Goal: Task Accomplishment & Management: Manage account settings

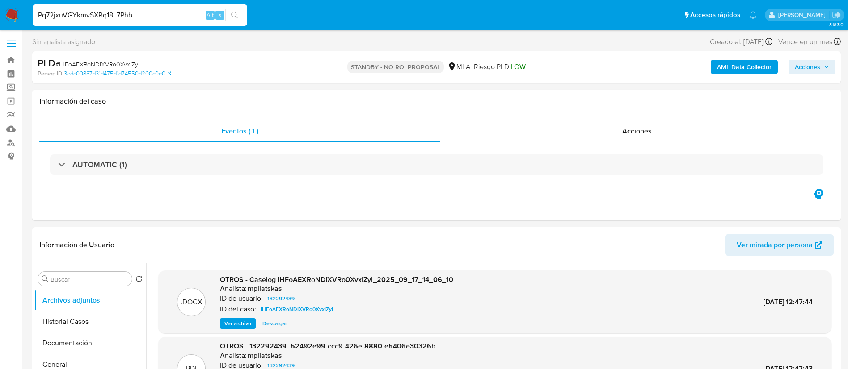
select select "10"
click at [224, 14] on input "Pq72jxuVGYkmvSXRq18L7Phb" at bounding box center [140, 15] width 214 height 12
type input "Pq72jxuVGYkmvSXRq18L7Phb"
click at [231, 20] on button "search-icon" at bounding box center [234, 15] width 18 height 13
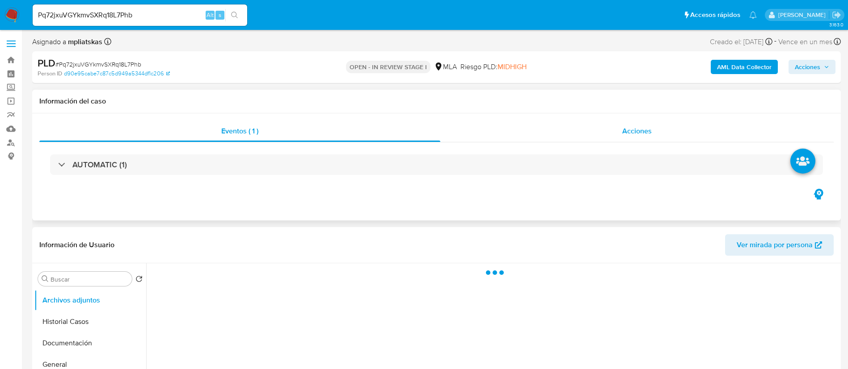
select select "10"
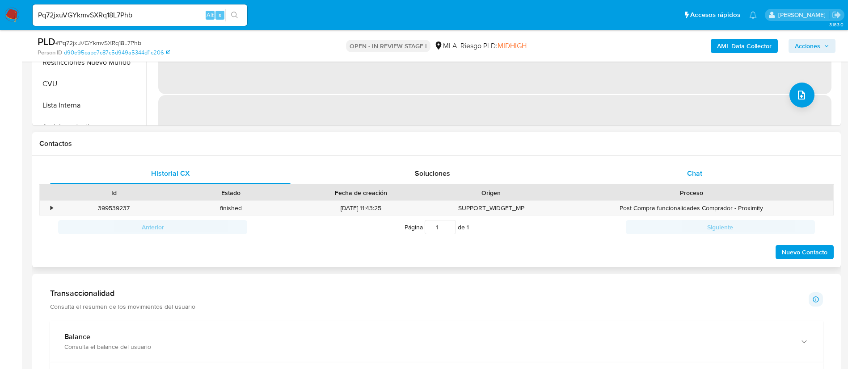
click at [655, 177] on div "Chat" at bounding box center [694, 173] width 240 height 21
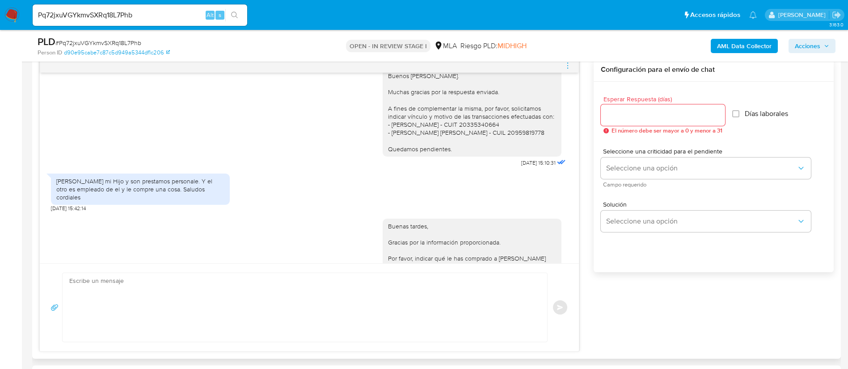
scroll to position [911, 0]
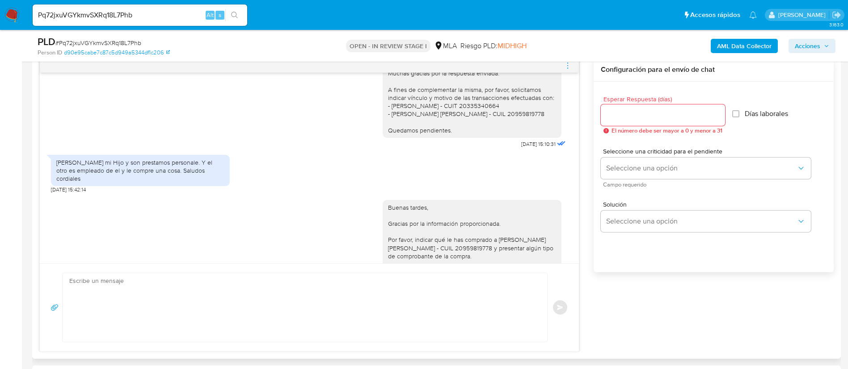
click at [173, 182] on div "Fabrizio grillo mi Hijo y son prestamos personale. Y el otro es empleado de el …" at bounding box center [140, 171] width 168 height 25
copy div "Fabrizio grillo mi Hijo y son prestamos personale. Y el otro es empleado de el …"
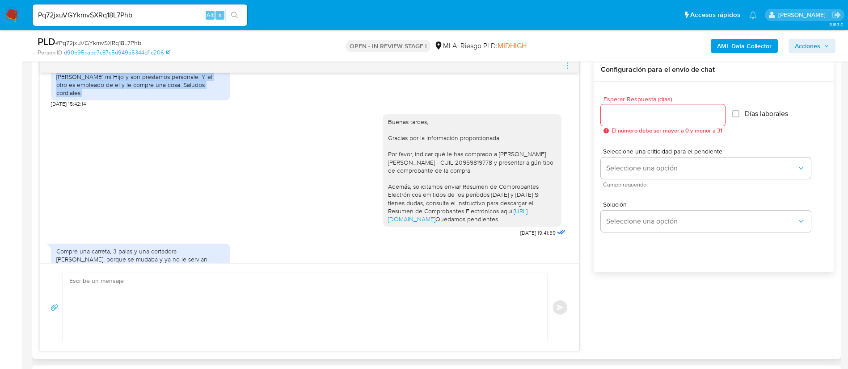
scroll to position [1045, 0]
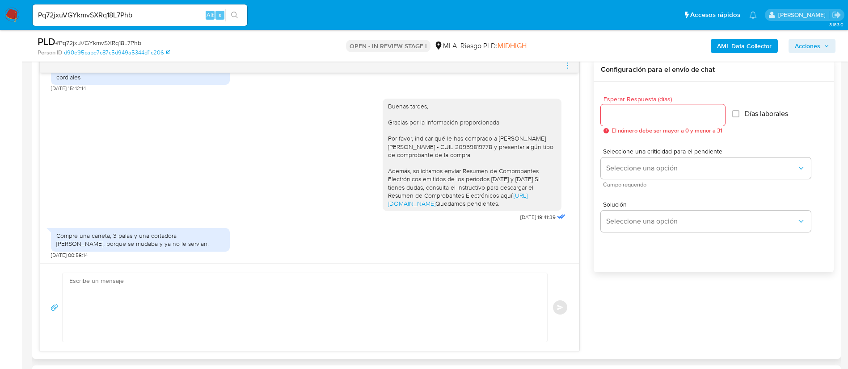
click at [173, 247] on div "Compre una carreta, 3 palas y una cortadora de pasto, porque se mudaba y ya no …" at bounding box center [140, 240] width 168 height 16
copy div "Compre una carreta, 3 palas y una cortadora de pasto, porque se mudaba y ya no …"
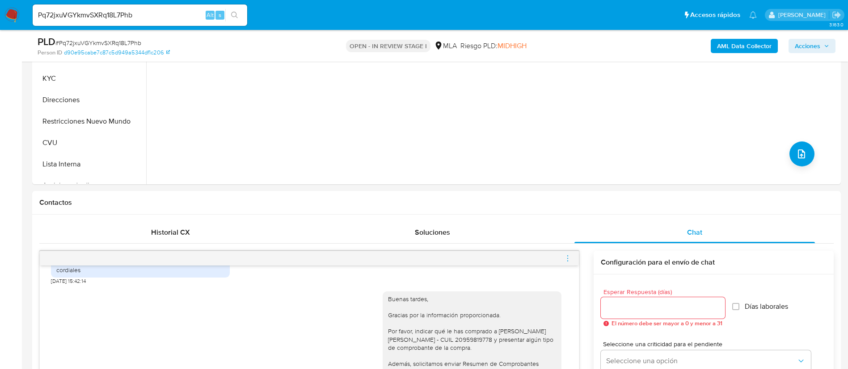
scroll to position [268, 0]
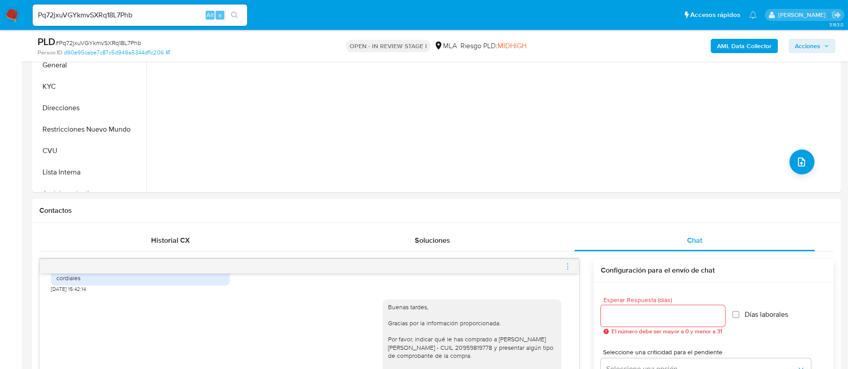
click at [752, 53] on div "AML Data Collector Acciones" at bounding box center [703, 45] width 264 height 21
click at [750, 48] on b "AML Data Collector" at bounding box center [744, 46] width 55 height 14
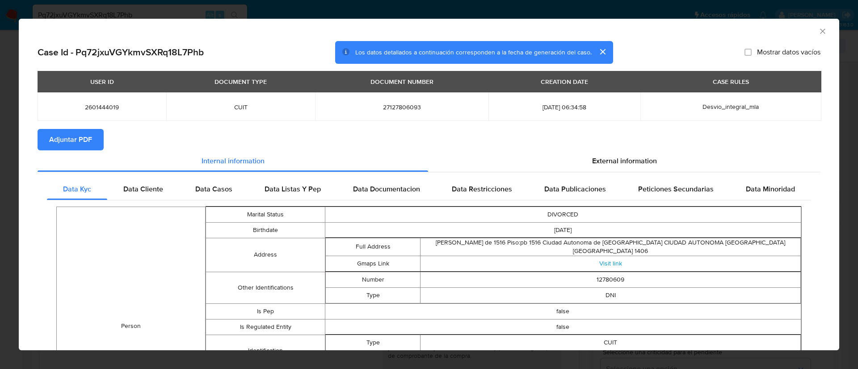
click at [78, 143] on span "Adjuntar PDF" at bounding box center [70, 140] width 43 height 20
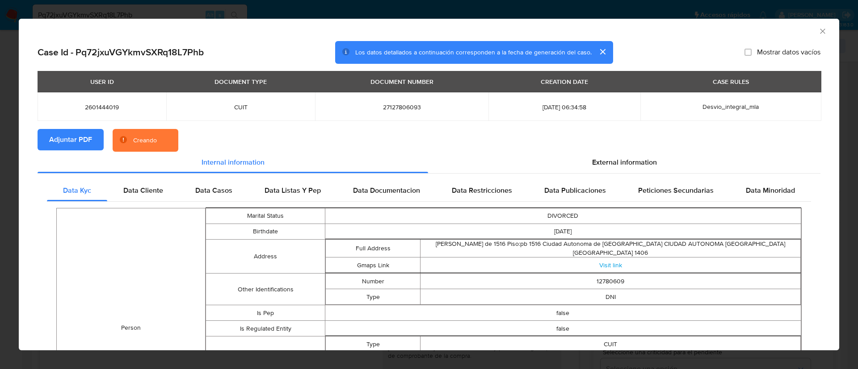
click at [97, 108] on span "2601444019" at bounding box center [101, 107] width 107 height 8
copy span "2601444019"
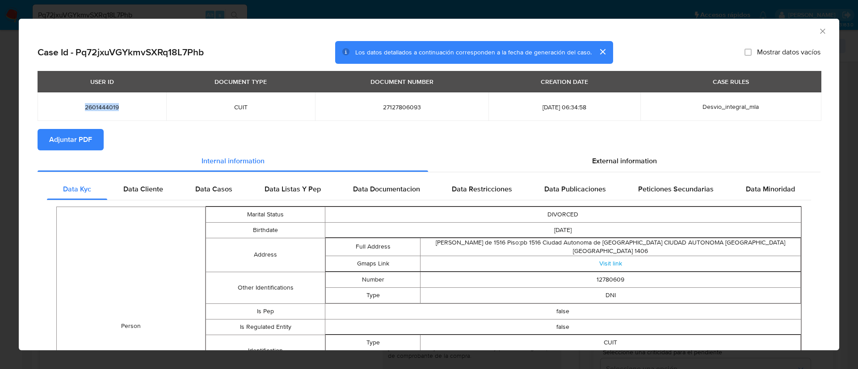
click at [820, 31] on icon "Cerrar ventana" at bounding box center [822, 31] width 5 height 5
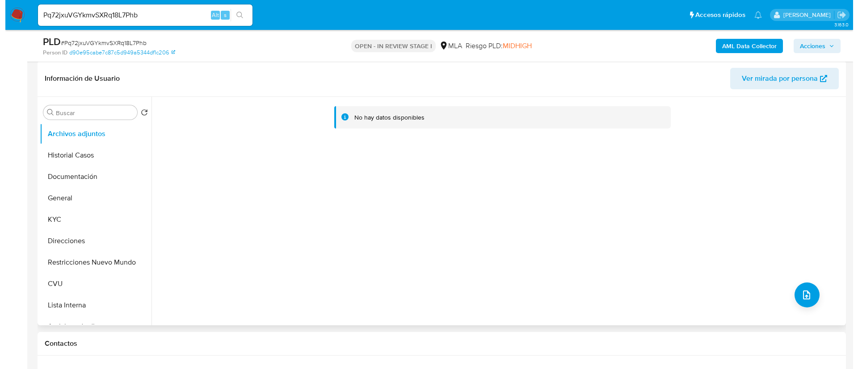
scroll to position [134, 0]
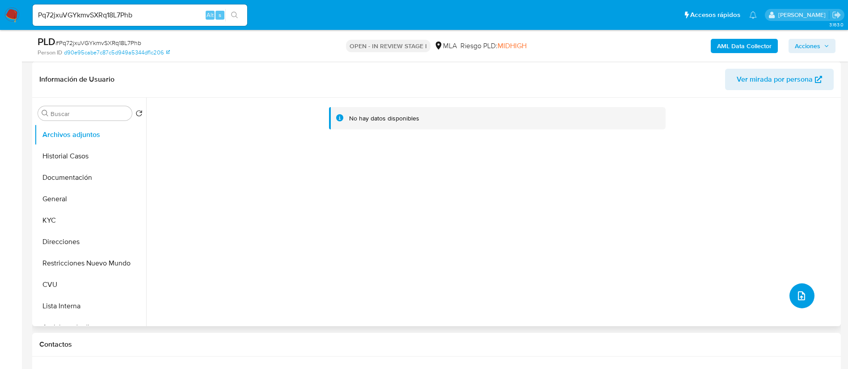
click at [789, 294] on button "upload-file" at bounding box center [801, 296] width 25 height 25
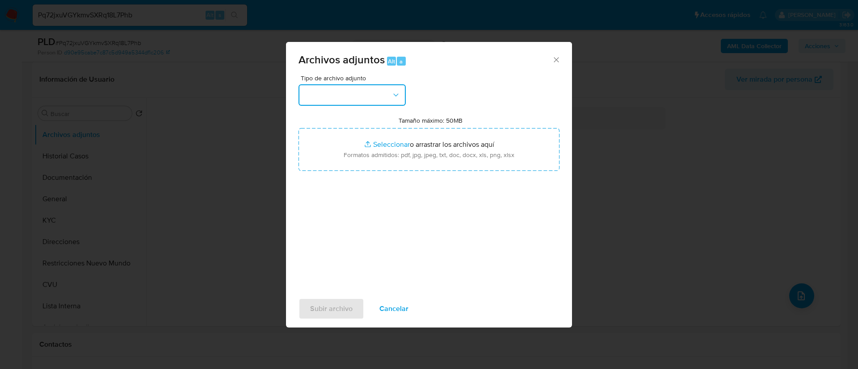
click at [349, 100] on button "button" at bounding box center [351, 94] width 107 height 21
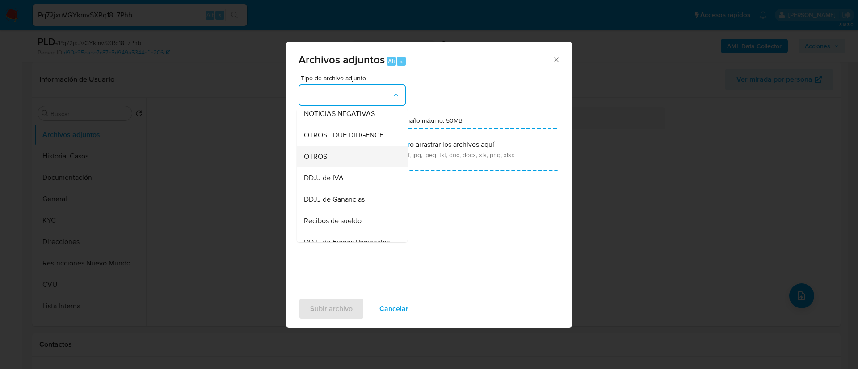
click at [353, 168] on div "OTROS" at bounding box center [349, 156] width 91 height 21
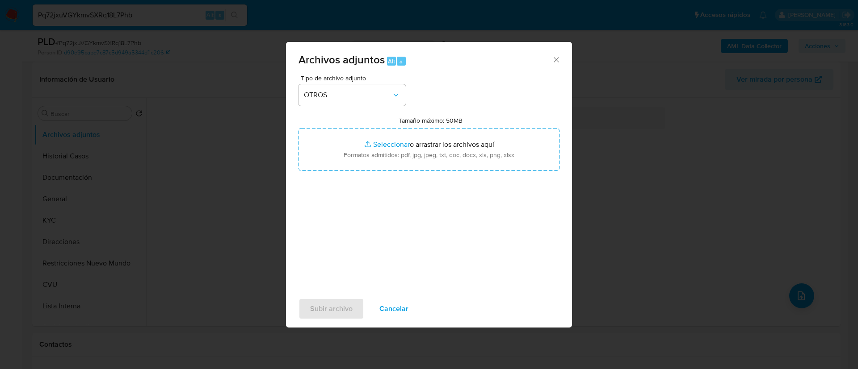
click at [353, 170] on input "Tamaño máximo: 50MB Seleccionar archivos" at bounding box center [428, 149] width 261 height 43
type input "C:\fakepath\2601444019 Movimientos.xlsx"
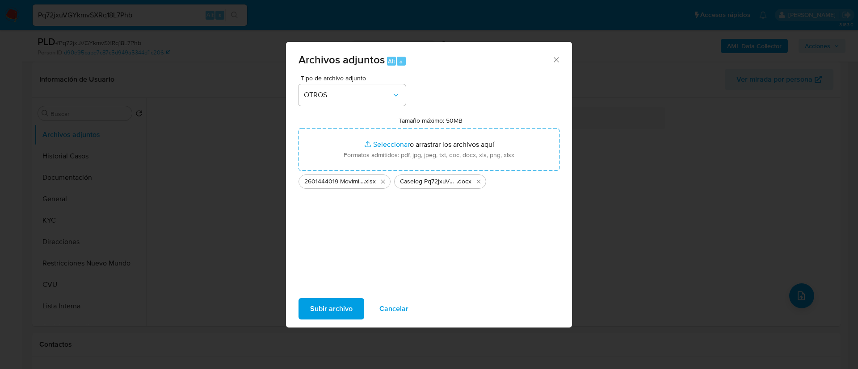
click at [336, 303] on span "Subir archivo" at bounding box center [331, 309] width 42 height 20
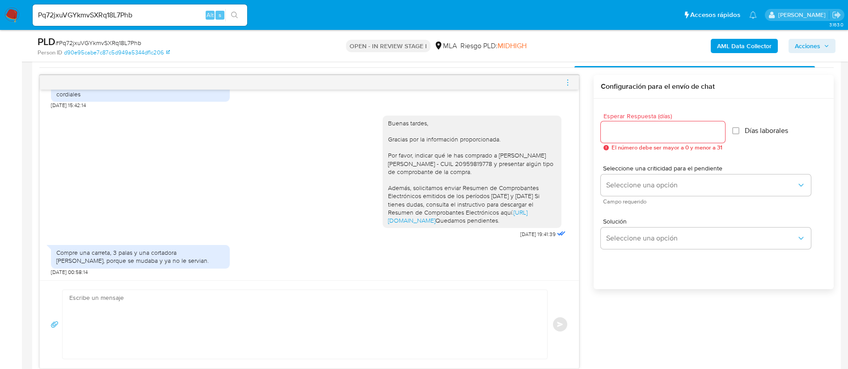
scroll to position [536, 0]
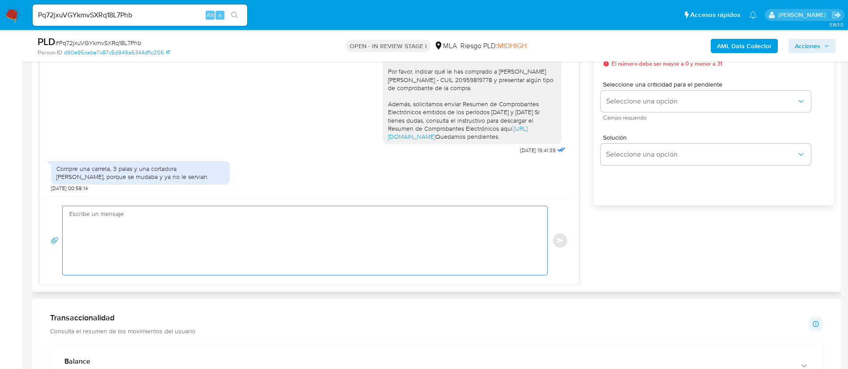
click at [319, 249] on textarea at bounding box center [302, 240] width 466 height 69
paste textarea "Muchas gracias por tu respuesta. Analizamos tu caso y verificamos que no te enc…"
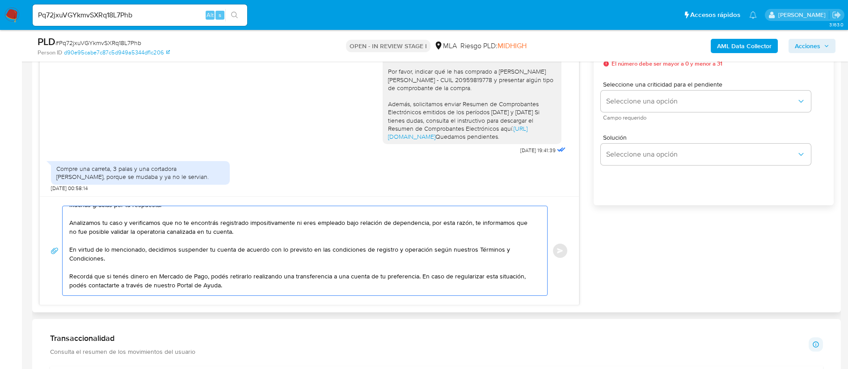
scroll to position [0, 0]
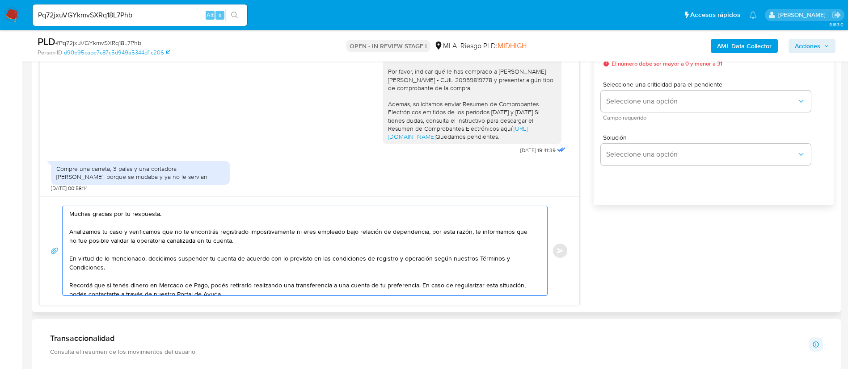
drag, startPoint x: 123, startPoint y: 231, endPoint x: 470, endPoint y: 231, distance: 347.6
click at [470, 231] on textarea "Muchas gracias por tu respuesta. Analizamos tu caso y verificamos que no te enc…" at bounding box center [302, 250] width 466 height 89
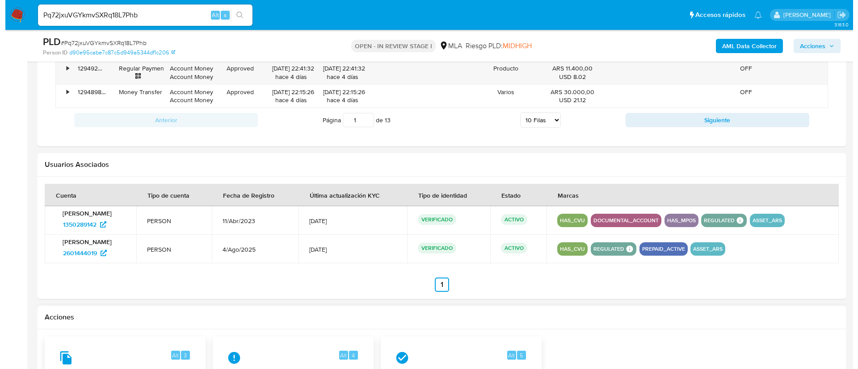
scroll to position [1273, 0]
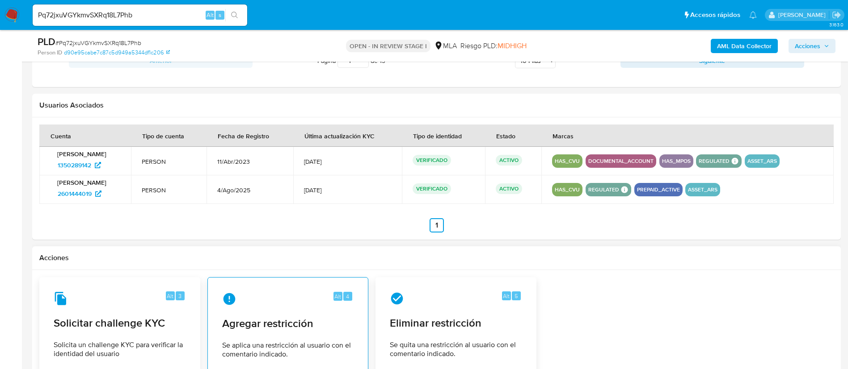
type textarea "Muchas gracias por tu respuesta. Analizamos tu caso y te informamos que no fue …"
click at [308, 317] on span "Agregar restricción" at bounding box center [287, 323] width 131 height 13
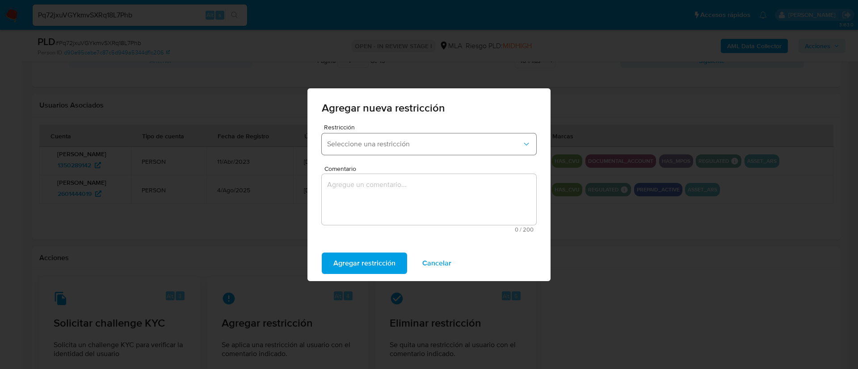
click at [346, 138] on button "Seleccione una restricción" at bounding box center [429, 144] width 214 height 21
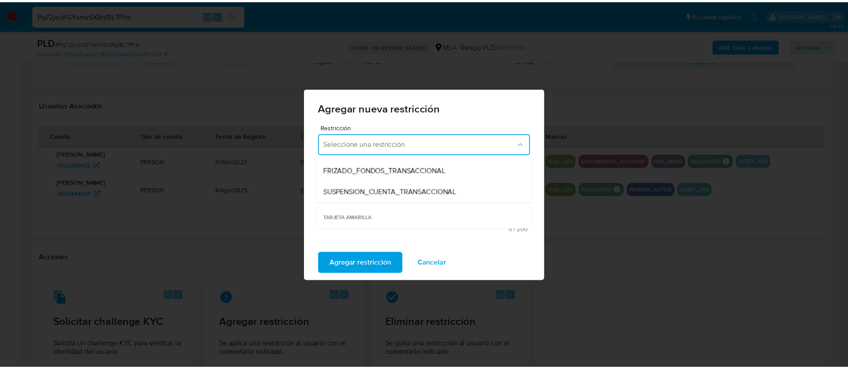
scroll to position [134, 0]
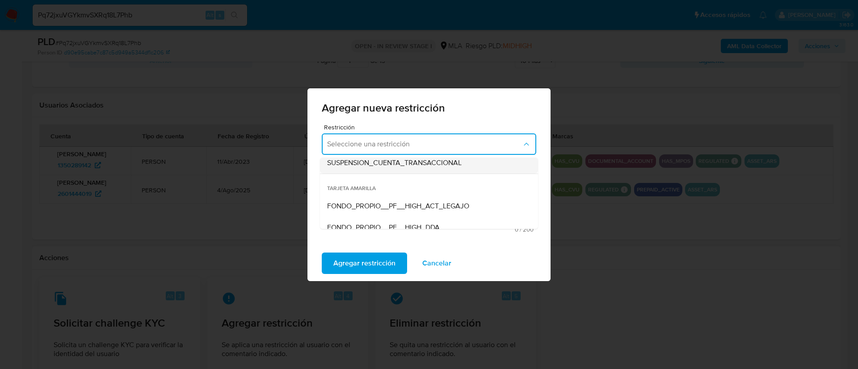
click at [378, 169] on div "SUSPENSION_CUENTA_TRANSACCIONAL" at bounding box center [426, 162] width 198 height 21
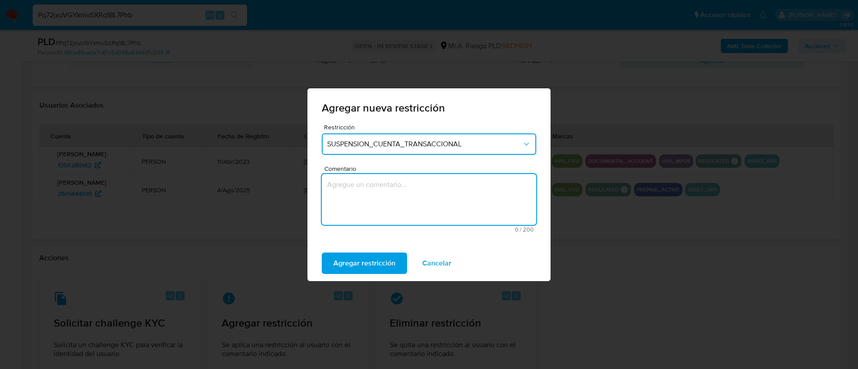
click at [375, 195] on textarea "Comentario" at bounding box center [429, 199] width 214 height 51
type textarea "AML"
click at [364, 268] on span "Agregar restricción" at bounding box center [364, 264] width 62 height 20
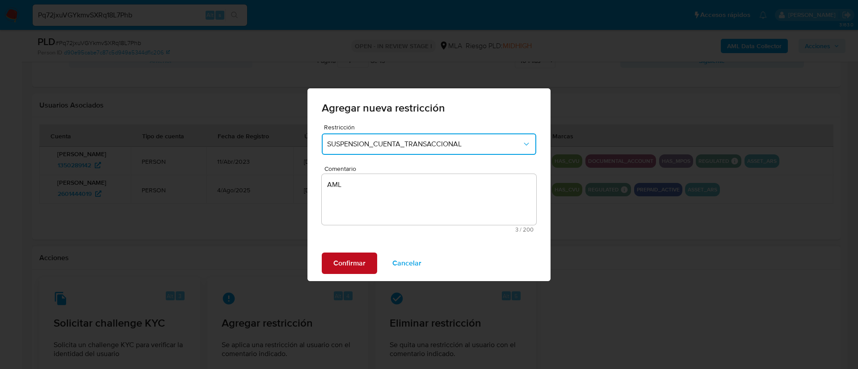
click at [364, 267] on span "Confirmar" at bounding box center [349, 264] width 32 height 20
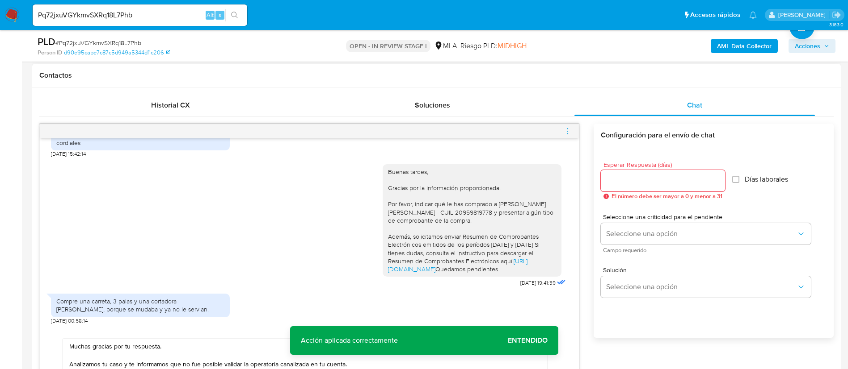
scroll to position [402, 0]
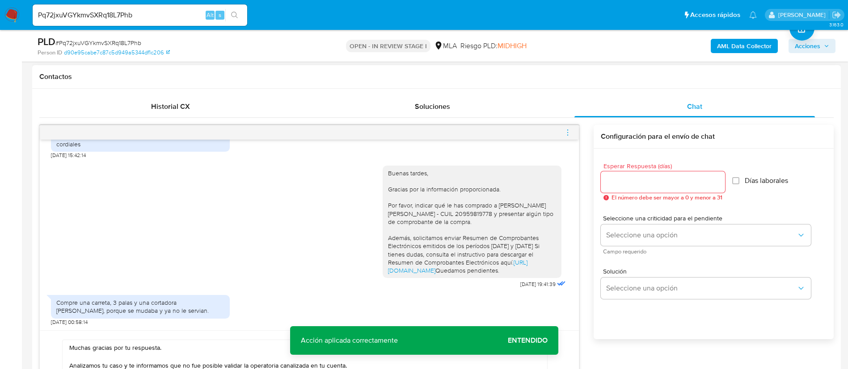
click at [651, 180] on input "Esperar Respuesta (días)" at bounding box center [662, 182] width 124 height 12
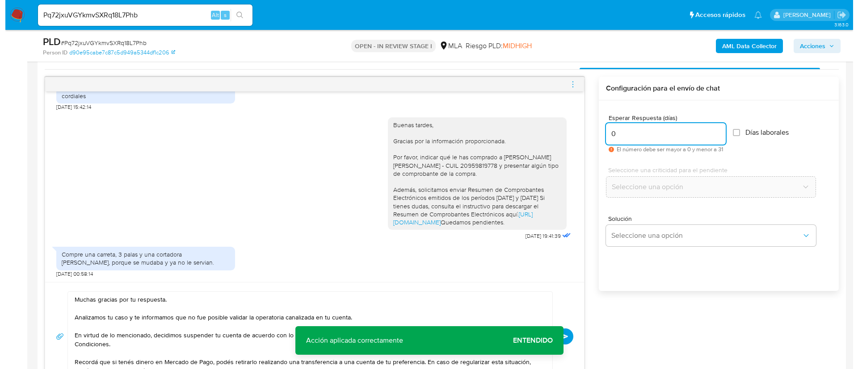
scroll to position [469, 0]
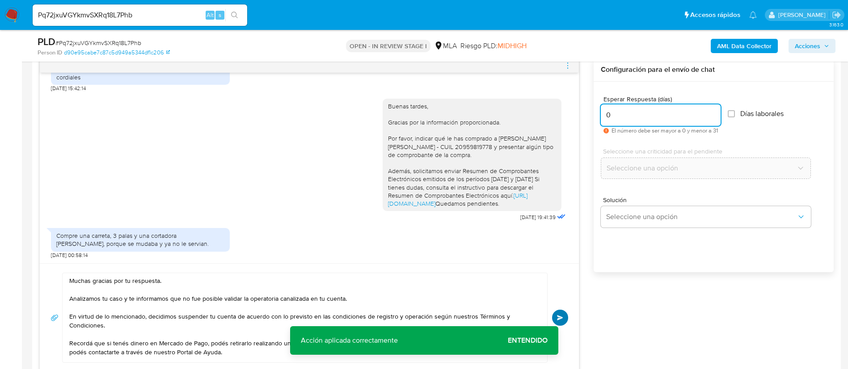
type input "0"
click at [563, 315] on button "Enviar" at bounding box center [560, 318] width 16 height 16
click at [569, 68] on icon "menu-action" at bounding box center [567, 66] width 8 height 8
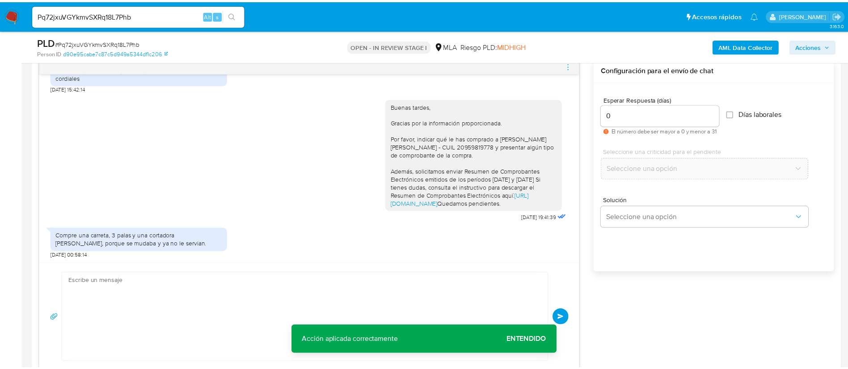
scroll to position [1193, 0]
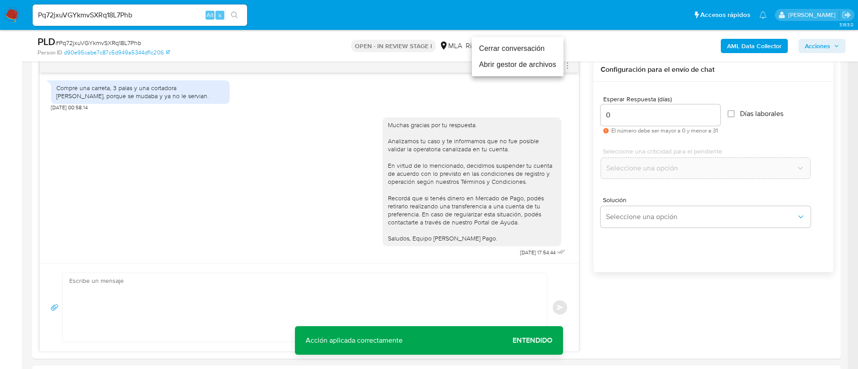
click at [539, 50] on li "Cerrar conversación" at bounding box center [518, 49] width 92 height 16
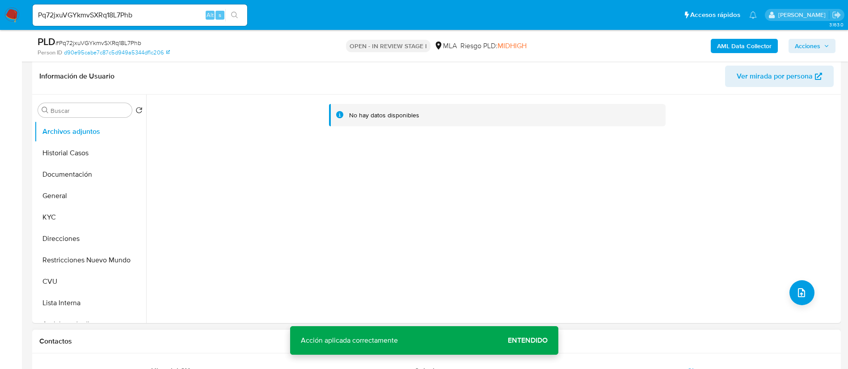
scroll to position [134, 0]
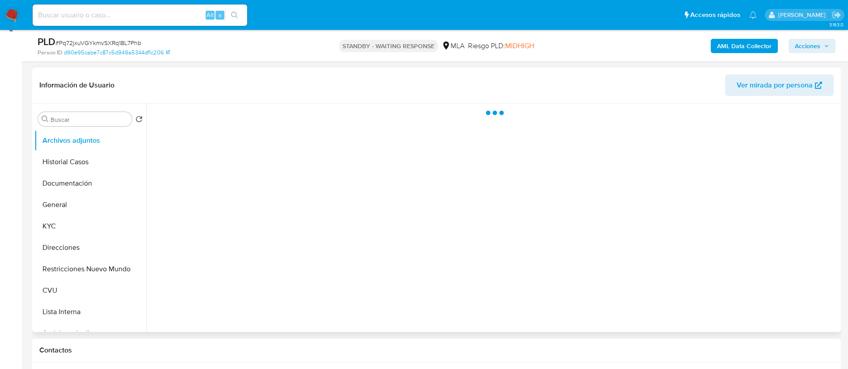
scroll to position [134, 0]
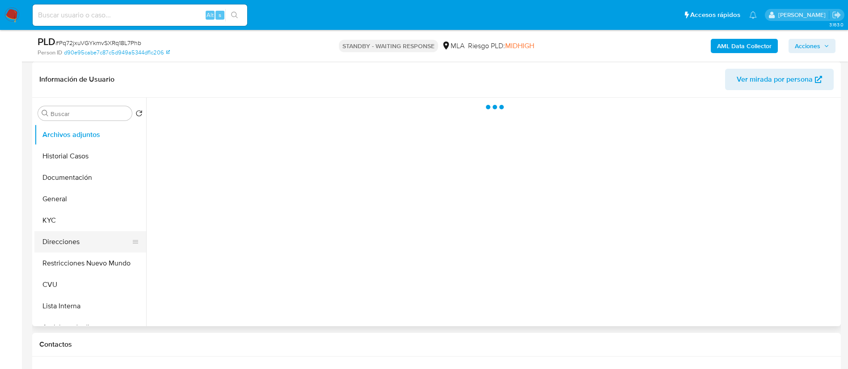
select select "10"
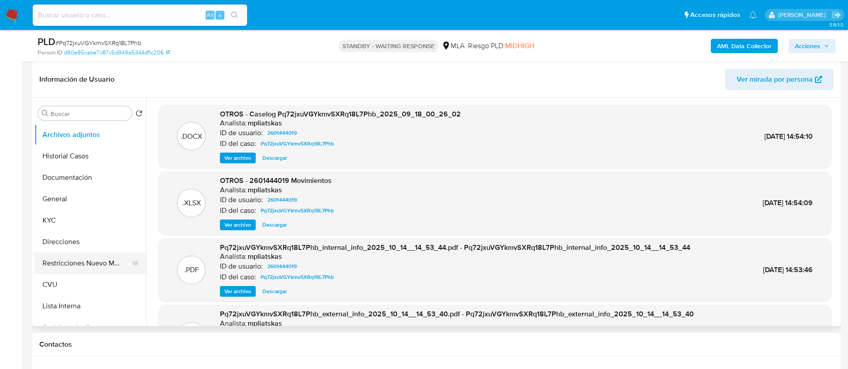
click at [90, 258] on button "Restricciones Nuevo Mundo" at bounding box center [86, 263] width 105 height 21
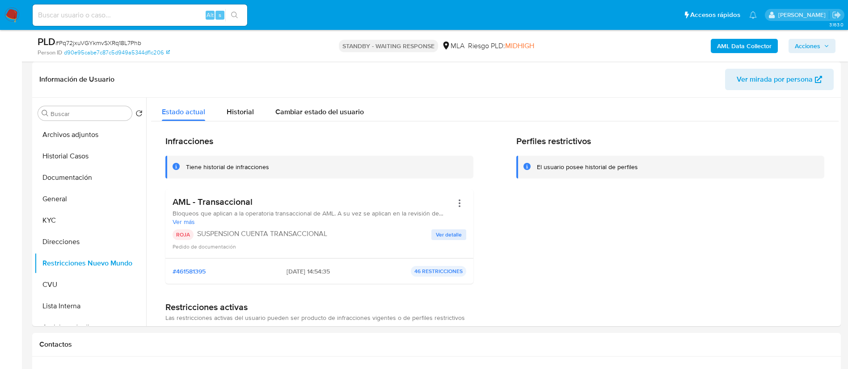
click at [138, 21] on div "Alt s" at bounding box center [140, 14] width 214 height 21
click at [151, 15] on input at bounding box center [140, 15] width 214 height 12
paste input "bVSElM09aJ0euqiHQebW9h5q"
type input "bVSElM09aJ0euqiHQebW9h5q"
click at [237, 14] on icon "search-icon" at bounding box center [234, 15] width 7 height 7
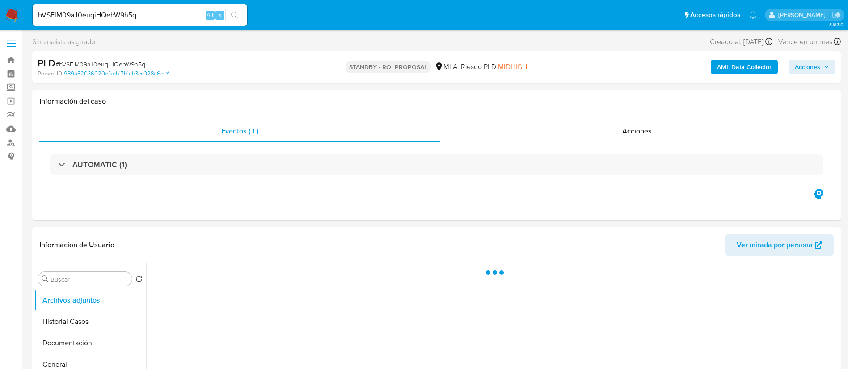
select select "10"
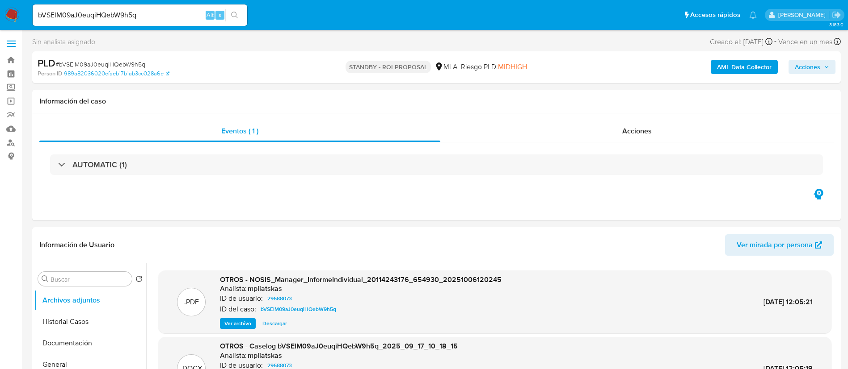
click at [179, 14] on input "bVSElM09aJ0euqiHQebW9h5q" at bounding box center [140, 15] width 214 height 12
paste input "rWbXDvkLT3McNtJhtBwu41It"
type input "rWbXDvkLT3McNtJhtBwu41It"
click at [230, 14] on button "search-icon" at bounding box center [234, 15] width 18 height 13
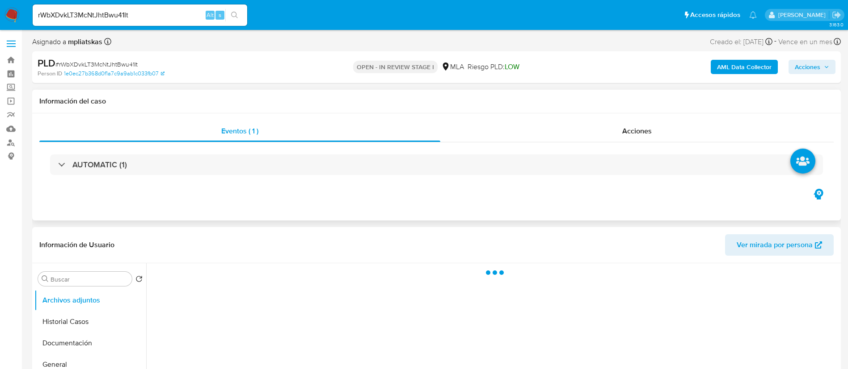
select select "10"
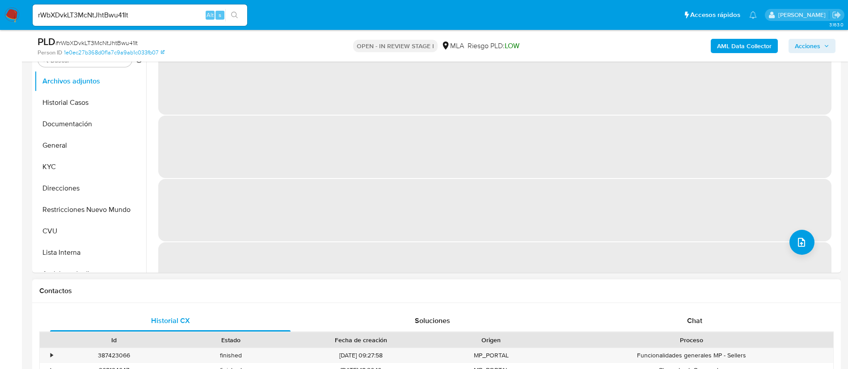
scroll to position [268, 0]
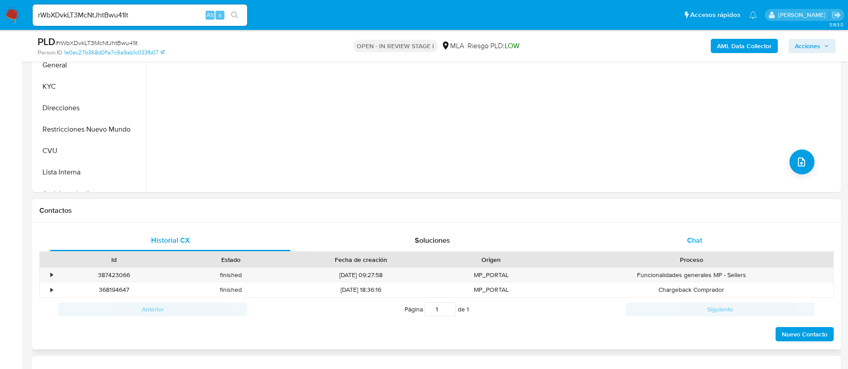
click at [684, 230] on div "Chat" at bounding box center [694, 240] width 240 height 21
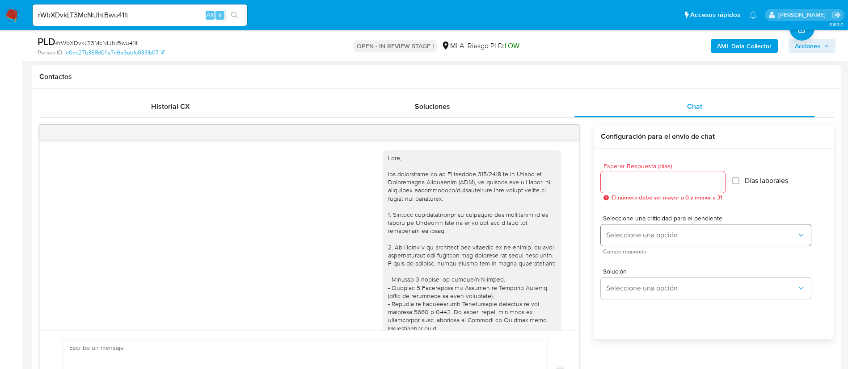
scroll to position [1103, 0]
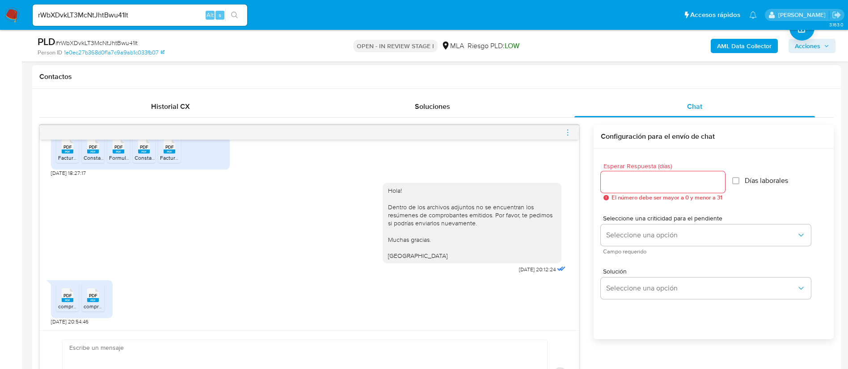
click at [67, 304] on span "comprobantes_consulta_csv_emitidos_132899752_27411761350_20251009-0921 (montos …" at bounding box center [173, 307] width 230 height 8
click at [87, 298] on icon at bounding box center [93, 296] width 12 height 14
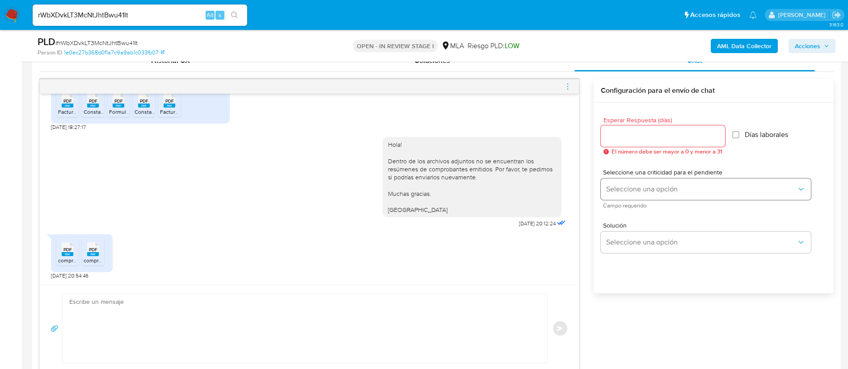
scroll to position [469, 0]
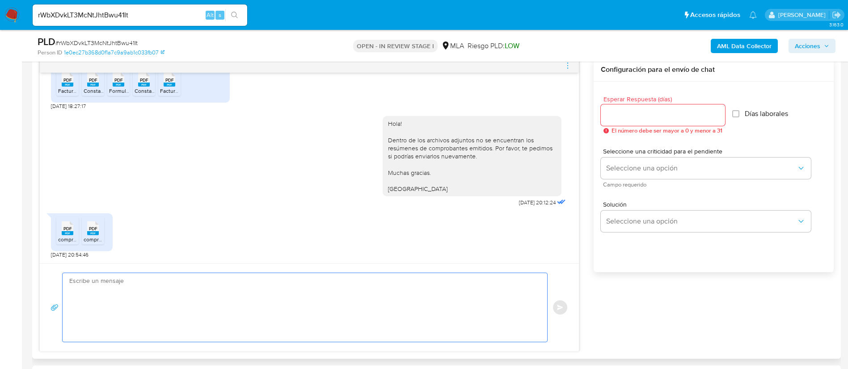
click at [320, 313] on textarea at bounding box center [302, 307] width 466 height 69
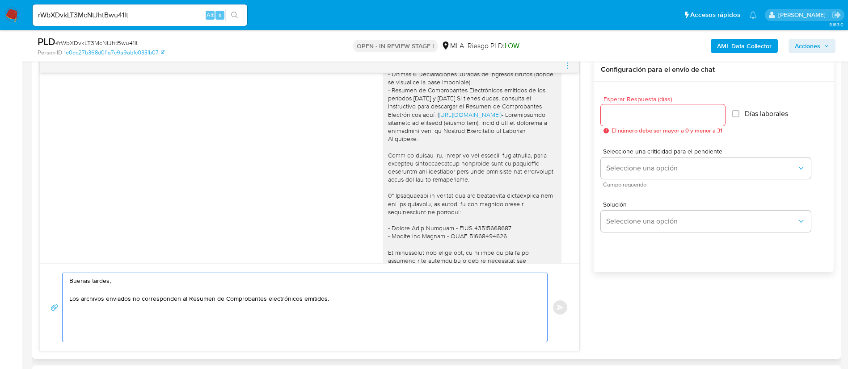
scroll to position [634, 0]
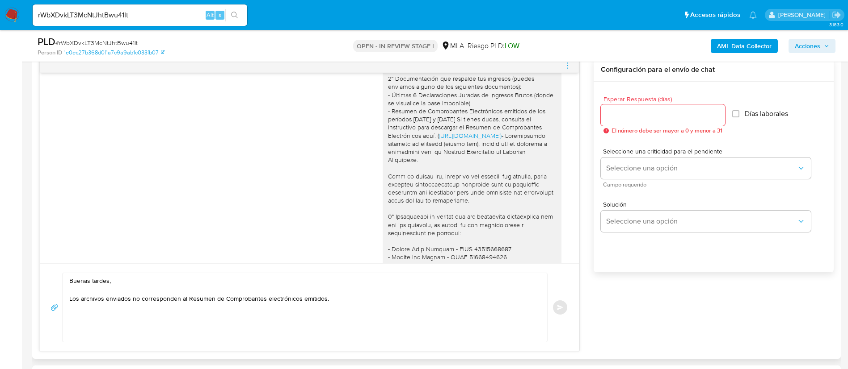
drag, startPoint x: 522, startPoint y: 150, endPoint x: 441, endPoint y: 137, distance: 82.9
click at [441, 137] on div "Buenos días Flor, Gracias por la información brindada. Te consultamos si ya con…" at bounding box center [472, 192] width 168 height 398
copy div "Si tienes dudas, consulta el instructivo para descargar el Resumen de Comproban…"
click at [336, 299] on textarea "Buenas tardes, Los archivos enviados no corresponden al Resumen de Comprobantes…" at bounding box center [302, 307] width 466 height 69
paste textarea "Si tienes dudas, consulta el instructivo para descargar el Resumen de Comproban…"
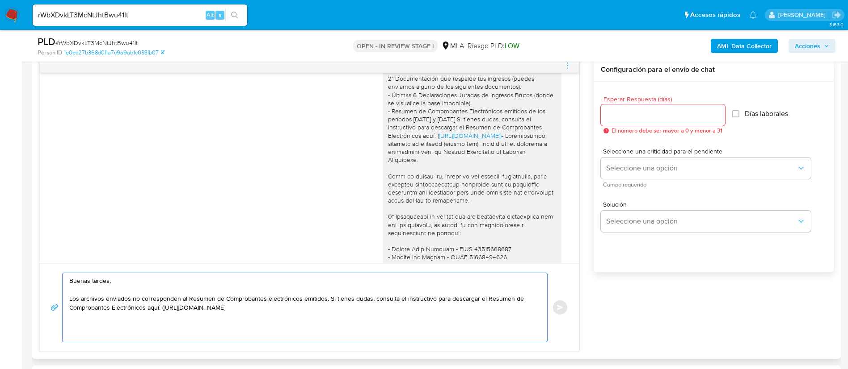
click at [163, 309] on textarea "Buenas tardes, Los archivos enviados no corresponden al Resumen de Comprobantes…" at bounding box center [302, 307] width 466 height 69
click at [179, 326] on textarea "Buenas tardes, Los archivos enviados no corresponden al Resumen de Comprobantes…" at bounding box center [302, 307] width 466 height 69
click at [326, 322] on textarea "Buenas tardes, Los archivos enviados no corresponden al Resumen de Comprobantes…" at bounding box center [302, 307] width 466 height 69
type textarea "Buenas tardes, Los archivos enviados no corresponden al Resumen de Comprobantes…"
click at [620, 107] on div at bounding box center [662, 115] width 124 height 21
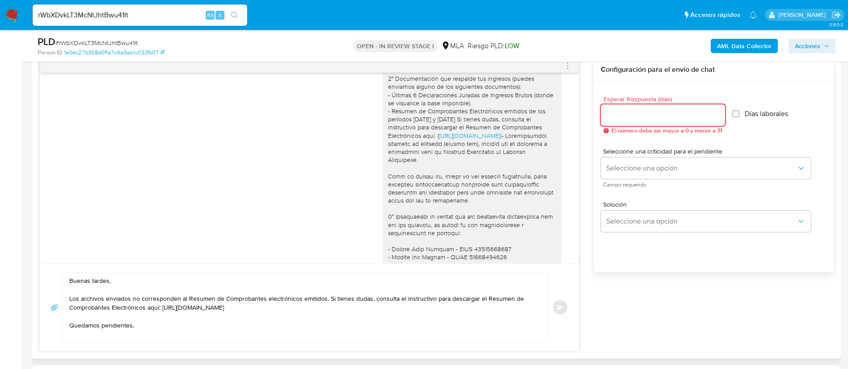
click at [619, 116] on input "Esperar Respuesta (días)" at bounding box center [662, 115] width 124 height 12
type input "1"
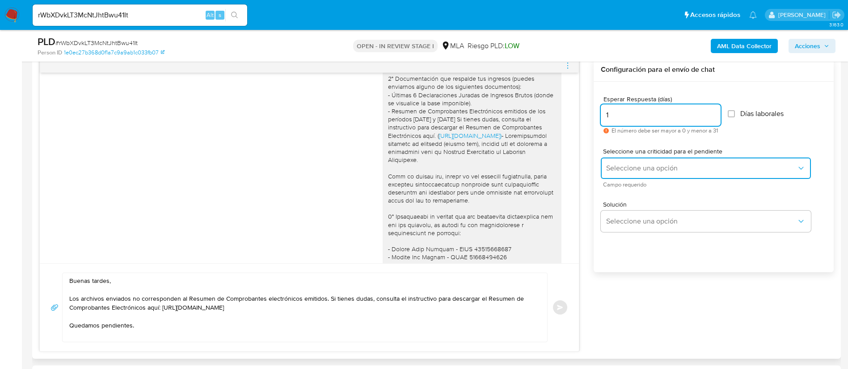
click at [620, 167] on span "Seleccione una opción" at bounding box center [701, 168] width 190 height 9
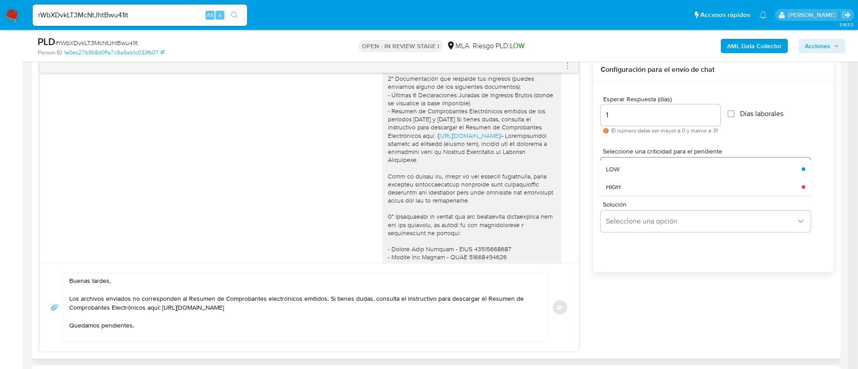
click at [620, 167] on div "LOW" at bounding box center [701, 169] width 190 height 18
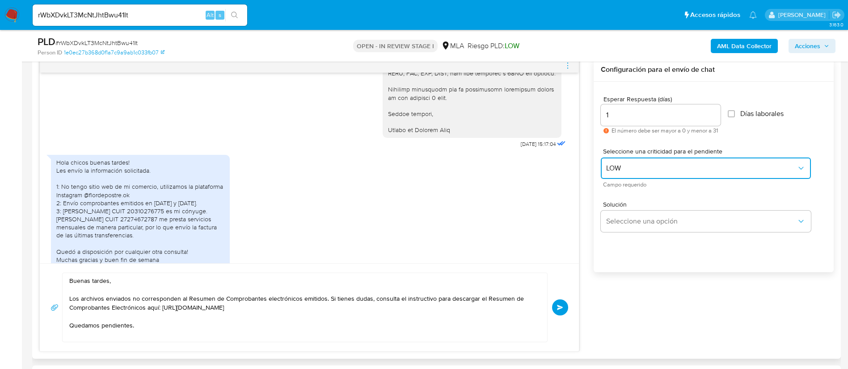
scroll to position [1103, 0]
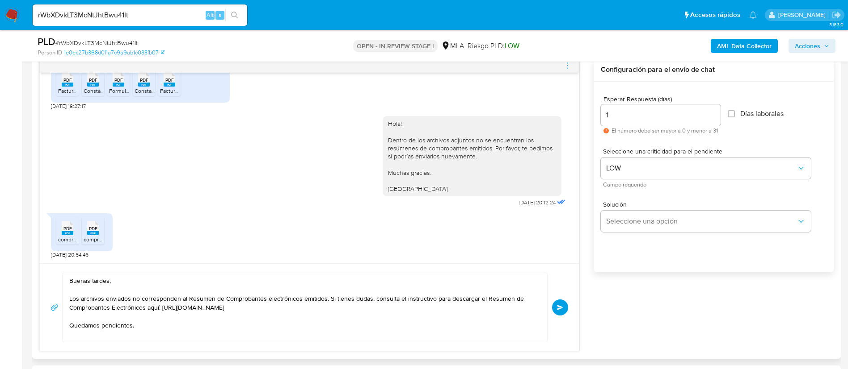
click at [560, 307] on span "Enviar" at bounding box center [560, 307] width 6 height 5
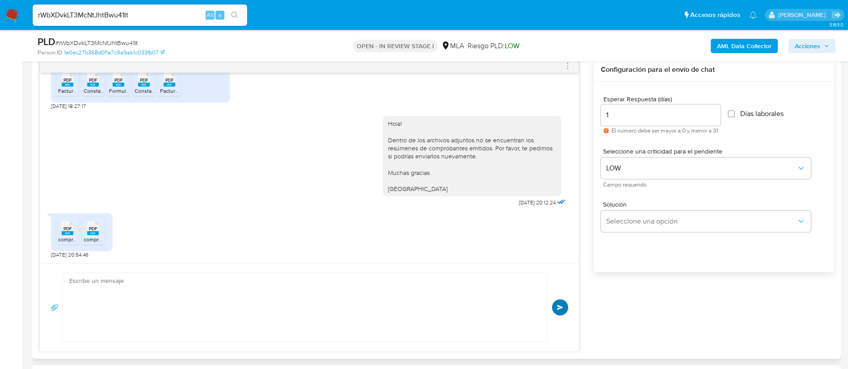
scroll to position [1202, 0]
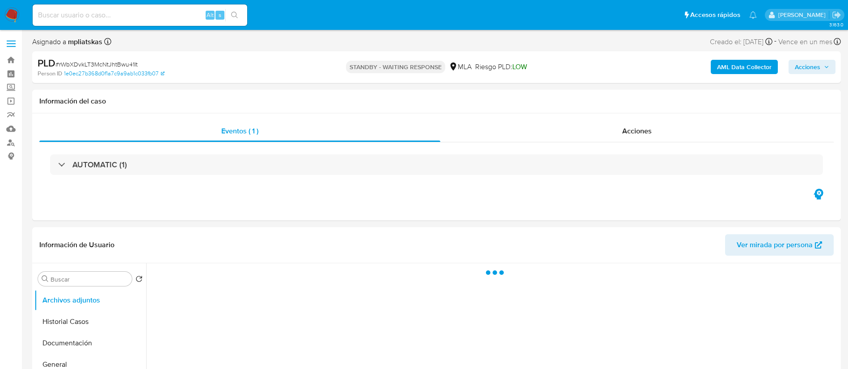
select select "10"
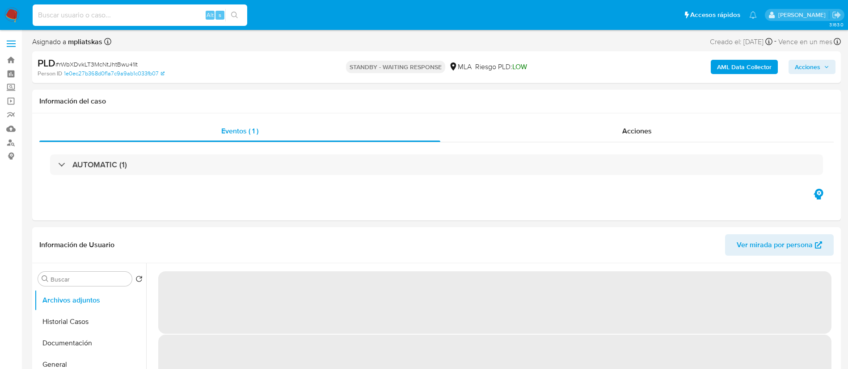
drag, startPoint x: 161, startPoint y: 13, endPoint x: 171, endPoint y: 14, distance: 10.4
click at [161, 13] on input at bounding box center [140, 15] width 214 height 12
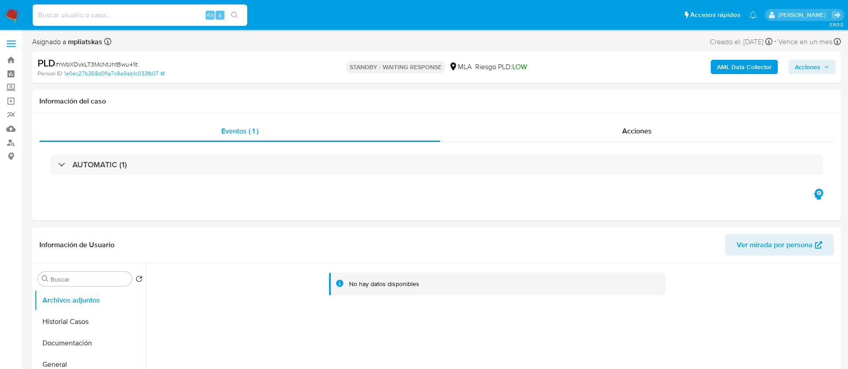
paste input "Mde2HzHu5i1TLiKGqQDjKoeY"
type input "Mde2HzHu5i1TLiKGqQDjKoeY"
click at [228, 14] on button "search-icon" at bounding box center [234, 15] width 18 height 13
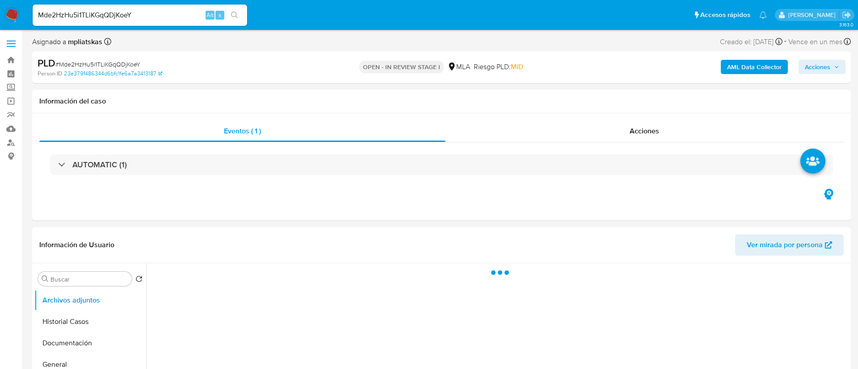
select select "10"
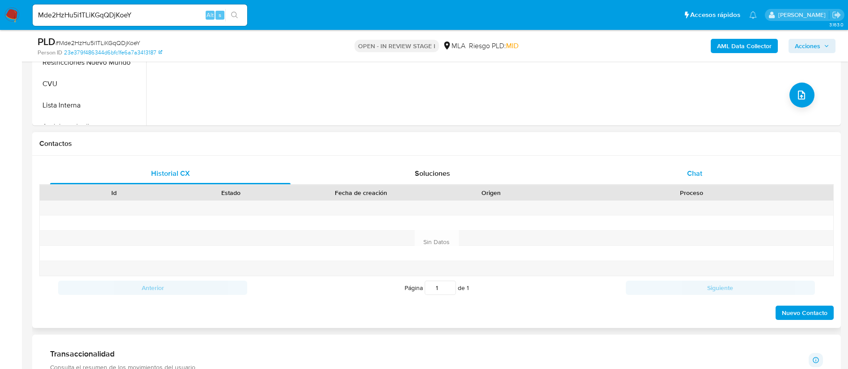
click at [646, 174] on div "Chat" at bounding box center [694, 173] width 240 height 21
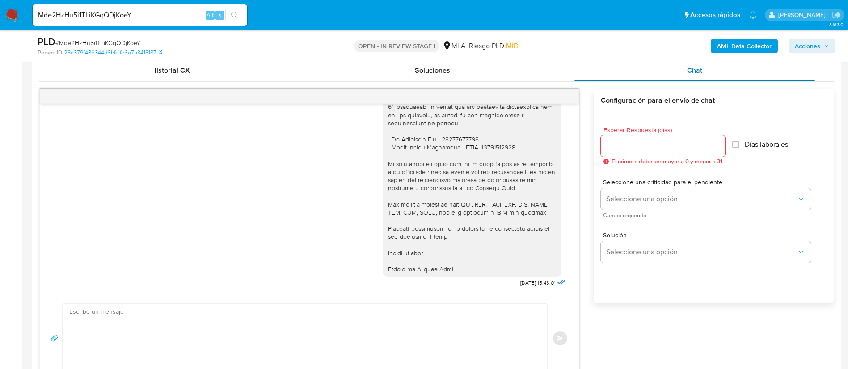
scroll to position [469, 0]
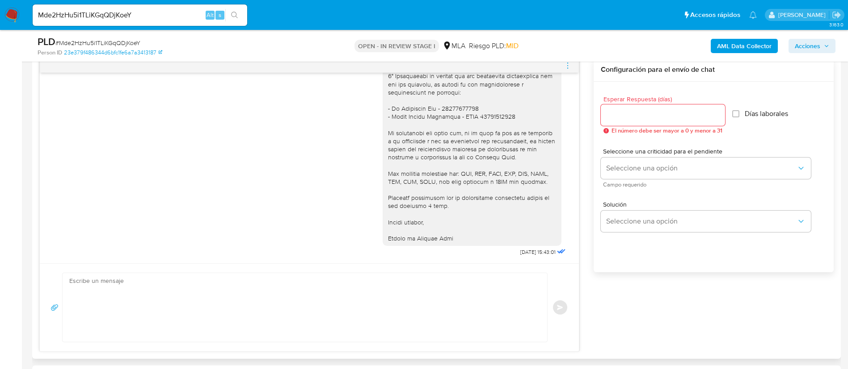
click at [570, 63] on icon "menu-action" at bounding box center [567, 66] width 8 height 8
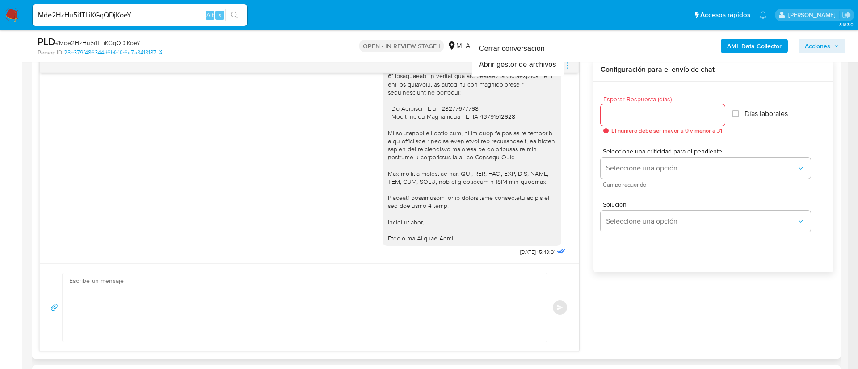
click at [570, 63] on div at bounding box center [429, 184] width 858 height 369
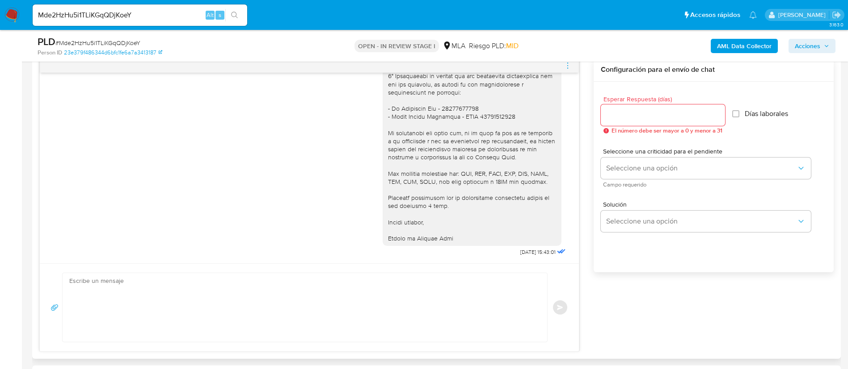
click at [566, 67] on icon "menu-action" at bounding box center [567, 66] width 8 height 8
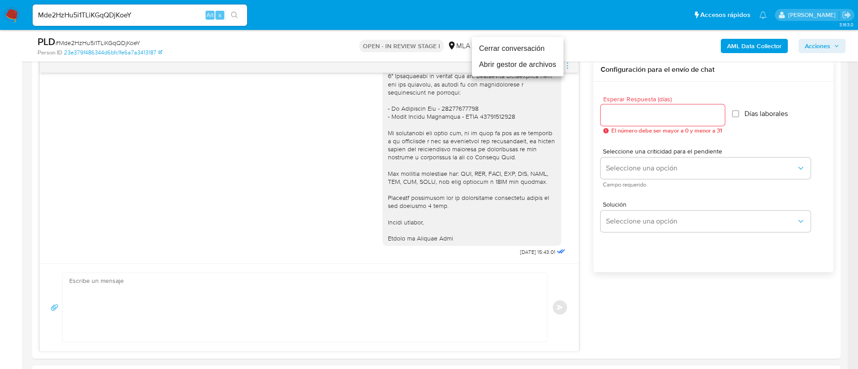
click at [530, 54] on li "Cerrar conversación" at bounding box center [518, 49] width 92 height 16
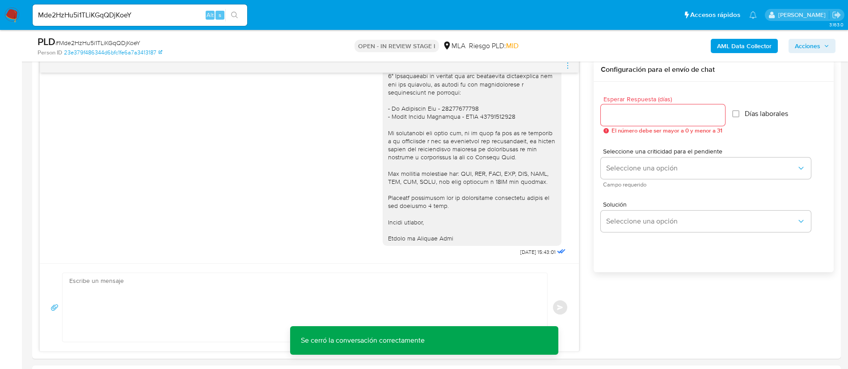
click at [734, 39] on b "AML Data Collector" at bounding box center [744, 46] width 55 height 14
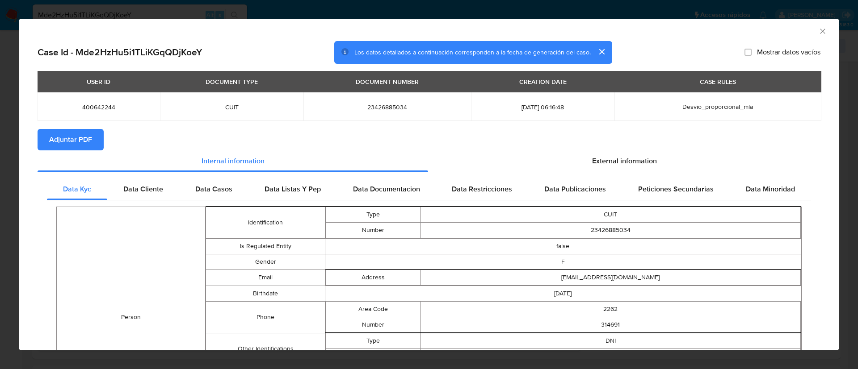
click at [74, 133] on span "Adjuntar PDF" at bounding box center [70, 140] width 43 height 20
click at [99, 106] on span "400642244" at bounding box center [98, 107] width 101 height 8
copy span "400642244"
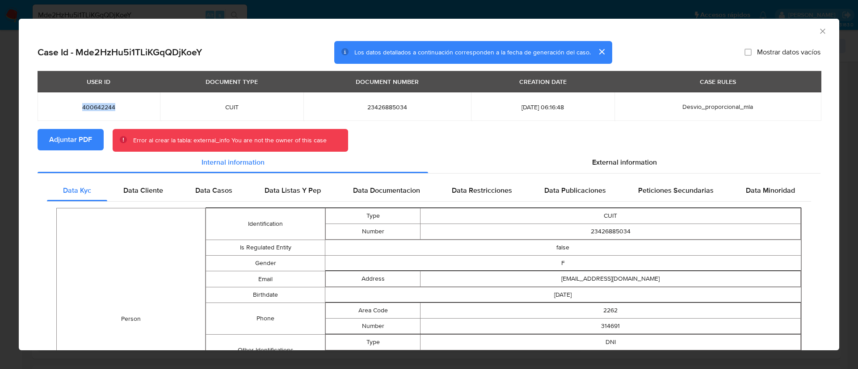
click at [89, 136] on span "Adjuntar PDF" at bounding box center [70, 140] width 43 height 20
click at [818, 35] on icon "Cerrar ventana" at bounding box center [822, 31] width 9 height 9
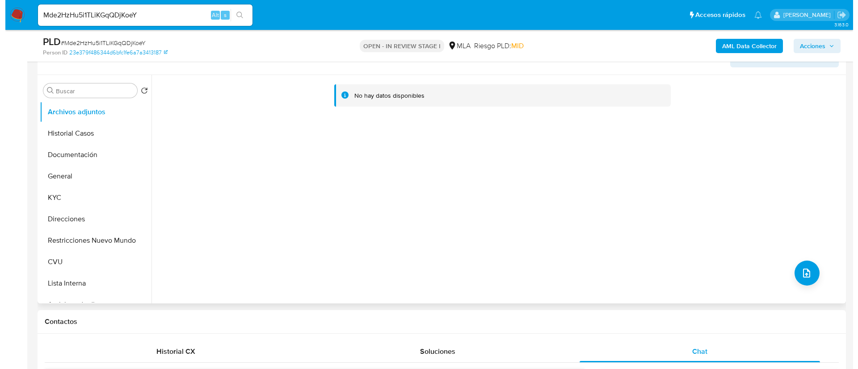
scroll to position [134, 0]
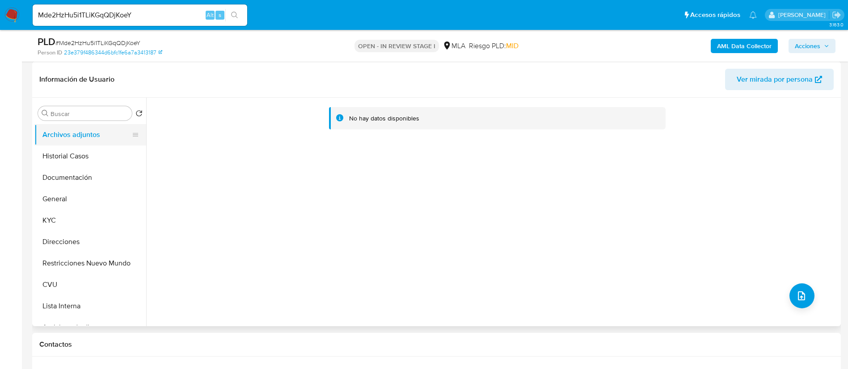
click at [67, 156] on button "Historial Casos" at bounding box center [90, 156] width 112 height 21
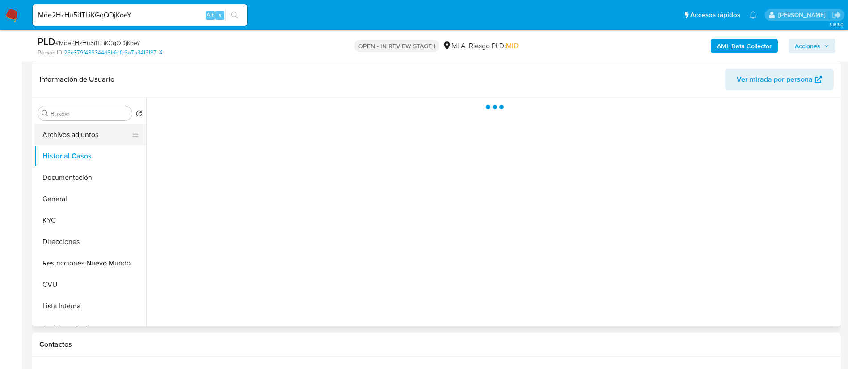
click at [59, 137] on button "Archivos adjuntos" at bounding box center [86, 134] width 105 height 21
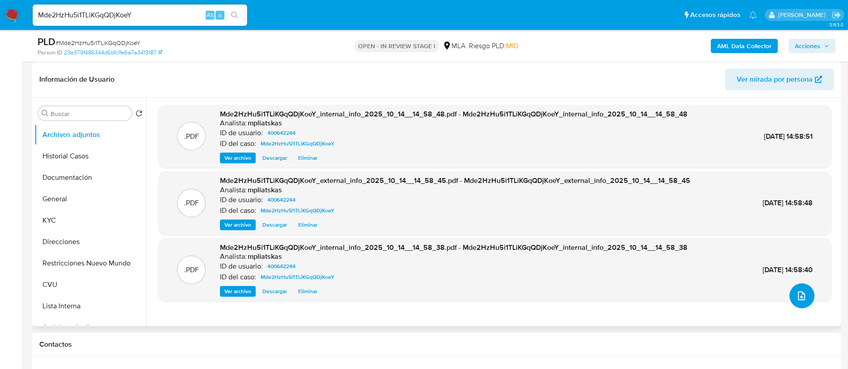
click at [805, 298] on button "upload-file" at bounding box center [801, 296] width 25 height 25
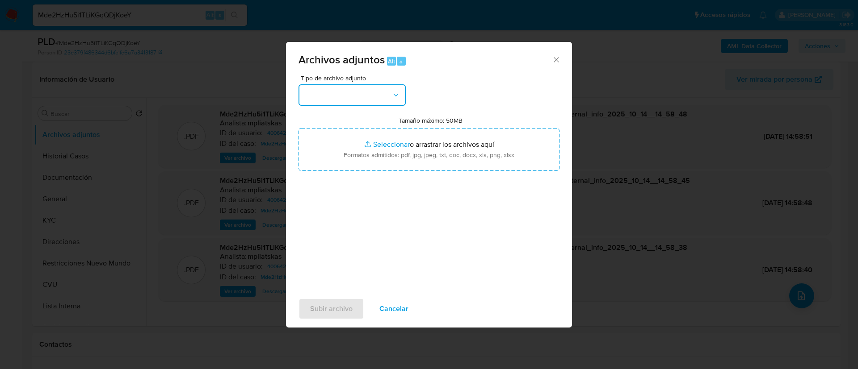
click at [339, 97] on button "button" at bounding box center [351, 94] width 107 height 21
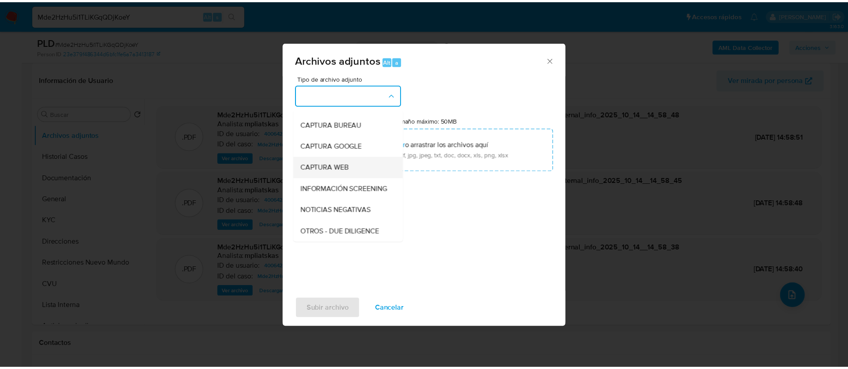
scroll to position [67, 0]
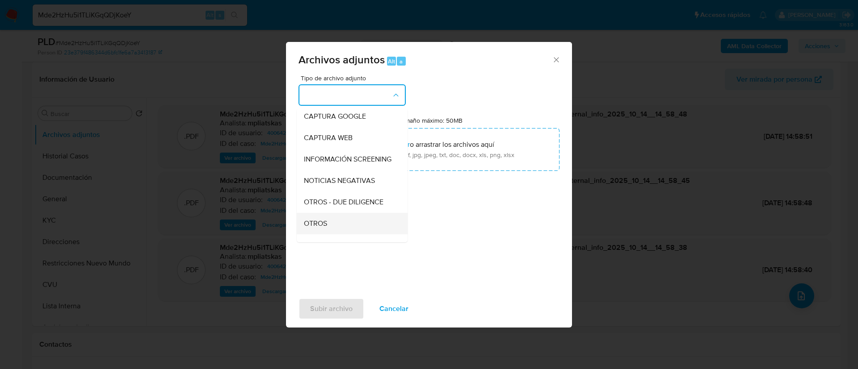
click at [327, 228] on span "OTROS" at bounding box center [315, 223] width 23 height 9
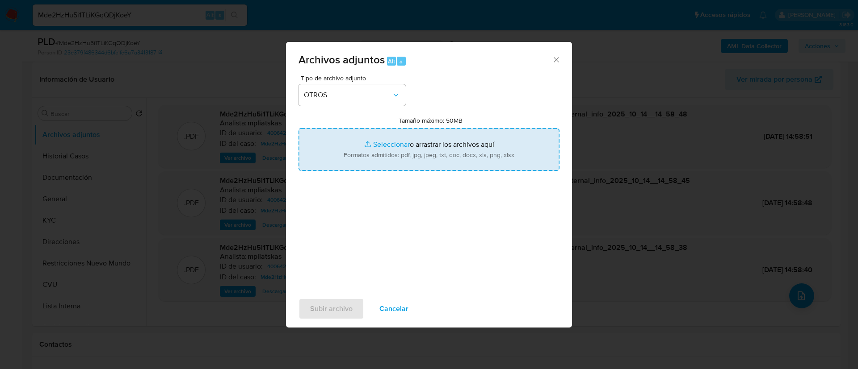
click at [364, 159] on input "Tamaño máximo: 50MB Seleccionar archivos" at bounding box center [428, 149] width 261 height 43
type input "C:\fakepath\400642244 Movimientos.xlsx"
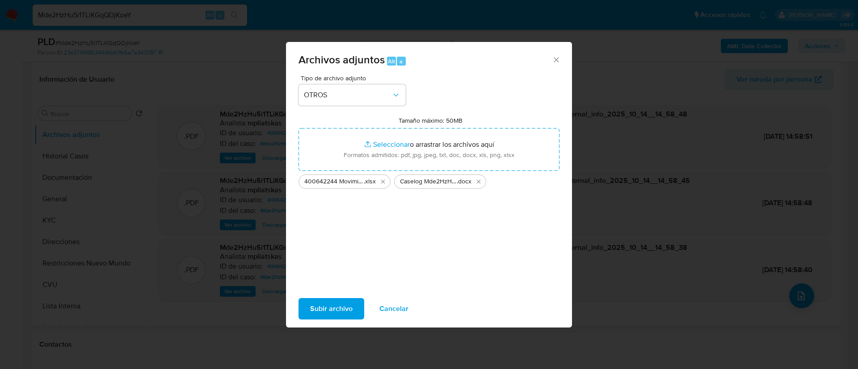
click at [334, 308] on span "Subir archivo" at bounding box center [331, 309] width 42 height 20
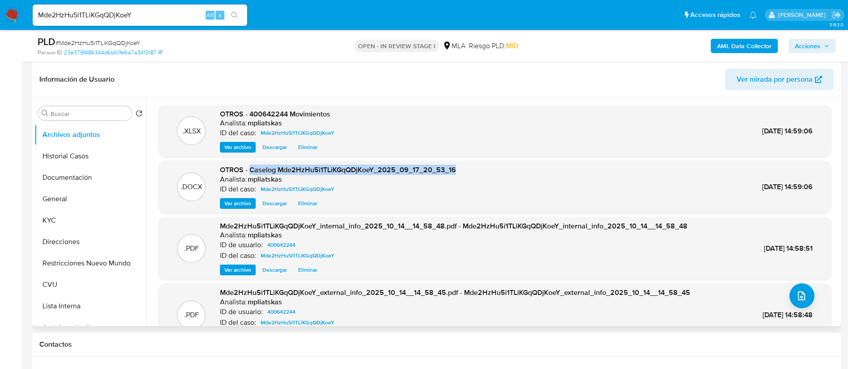
drag, startPoint x: 250, startPoint y: 168, endPoint x: 460, endPoint y: 165, distance: 209.6
click at [460, 165] on div ".DOCX OTROS - Caselog Mde2HzHu5i1TLiKGqQDjKoeY_2025_09_17_20_53_16 Analista: mp…" at bounding box center [495, 187] width 664 height 44
copy span "Caselog Mde2HzHu5i1TLiKGqQDjKoeY_2025_09_17_20_53_16"
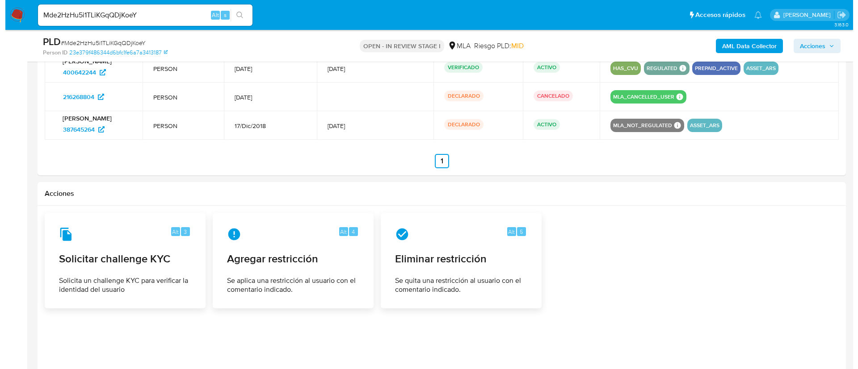
scroll to position [1433, 0]
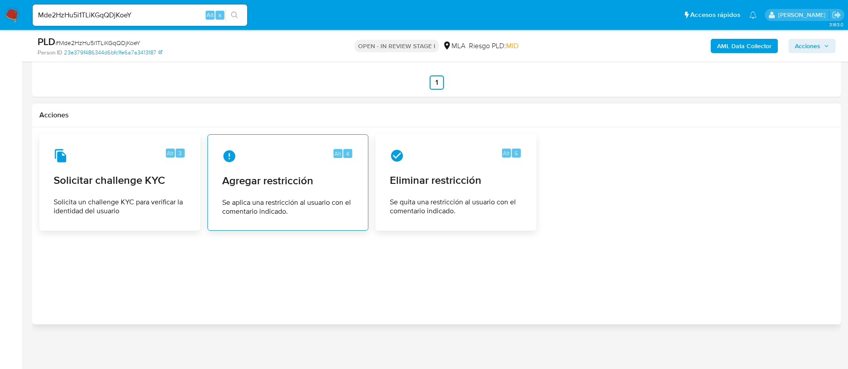
click at [329, 151] on div "Alt 4" at bounding box center [287, 156] width 131 height 14
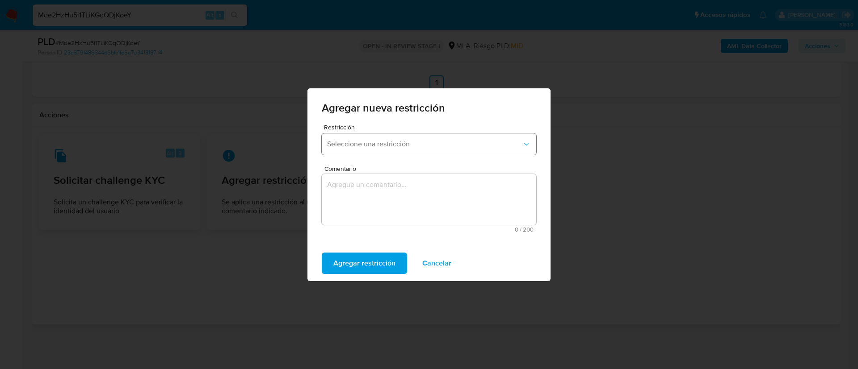
click at [332, 151] on button "Seleccione una restricción" at bounding box center [429, 144] width 214 height 21
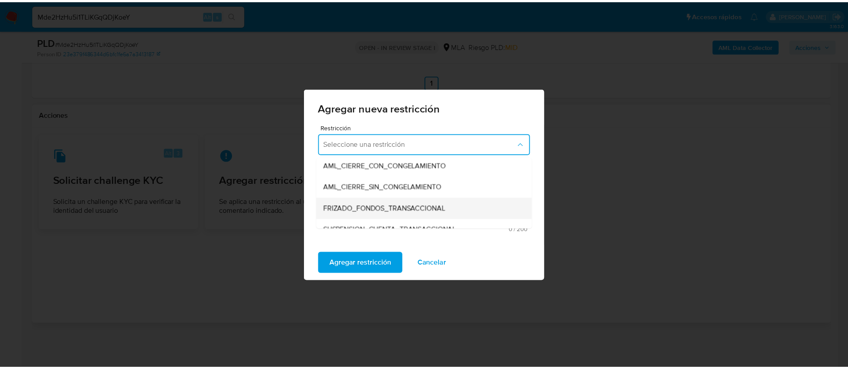
scroll to position [134, 0]
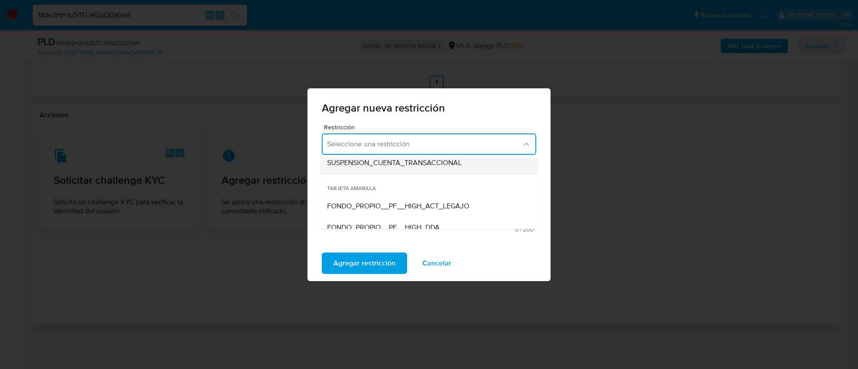
click at [363, 166] on span "SUSPENSION_CUENTA_TRANSACCIONAL" at bounding box center [394, 163] width 134 height 9
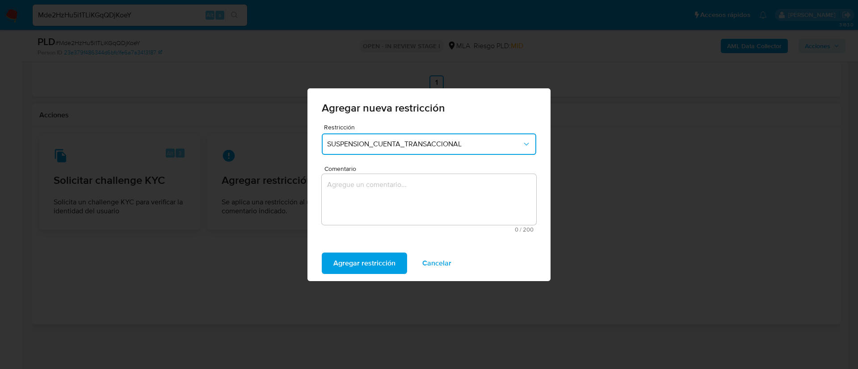
click at [367, 195] on textarea "Comentario" at bounding box center [429, 199] width 214 height 51
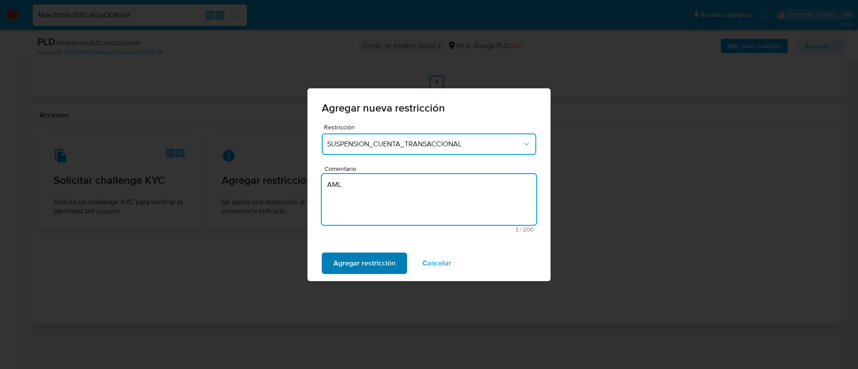
type textarea "AML"
click at [363, 266] on span "Agregar restricción" at bounding box center [364, 264] width 62 height 20
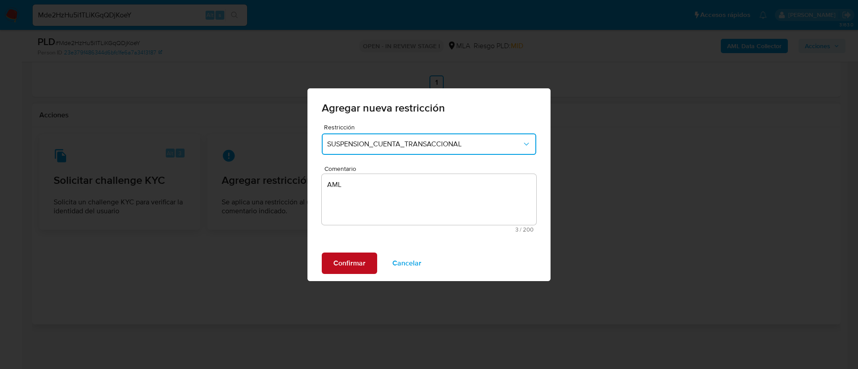
click at [363, 265] on span "Confirmar" at bounding box center [349, 264] width 32 height 20
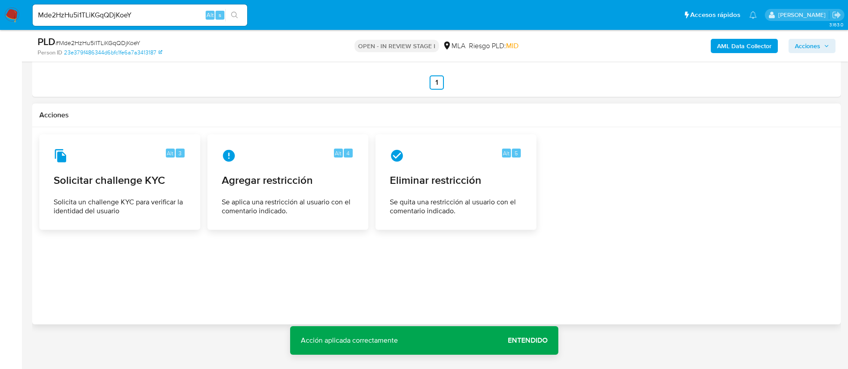
click at [810, 42] on span "Acciones" at bounding box center [806, 46] width 25 height 14
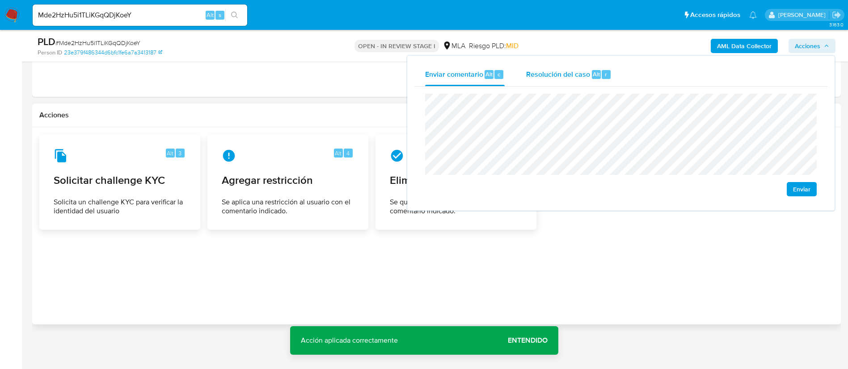
drag, startPoint x: 572, startPoint y: 89, endPoint x: 568, endPoint y: 85, distance: 6.0
click at [571, 88] on div "Enviar" at bounding box center [620, 145] width 413 height 117
click at [564, 80] on div "Resolución del caso Alt r" at bounding box center [568, 74] width 85 height 23
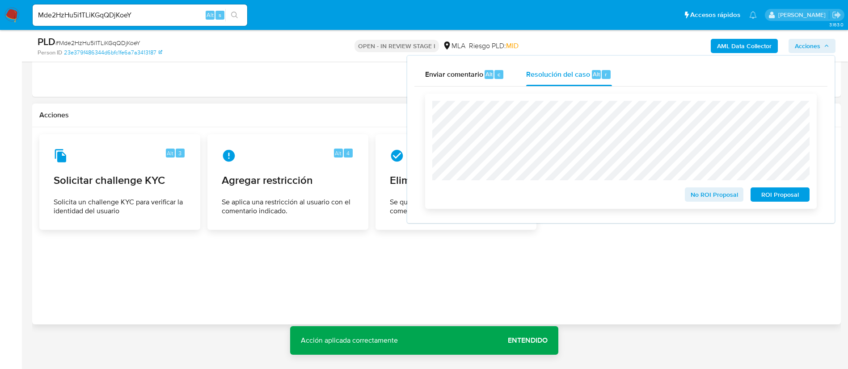
click at [772, 199] on span "ROI Proposal" at bounding box center [779, 195] width 46 height 13
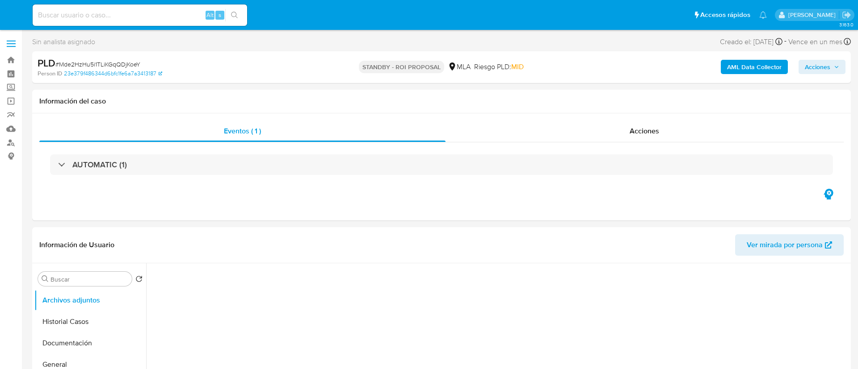
select select "10"
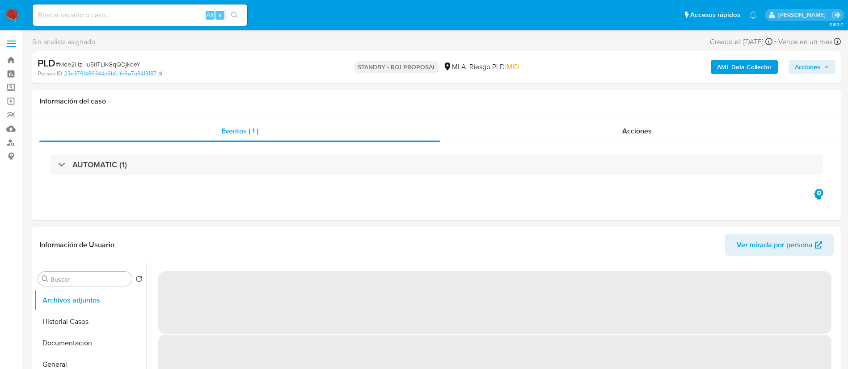
click at [185, 12] on input at bounding box center [140, 15] width 214 height 12
paste input "b0x9L5WdZoqF2lqazMMhIUqK"
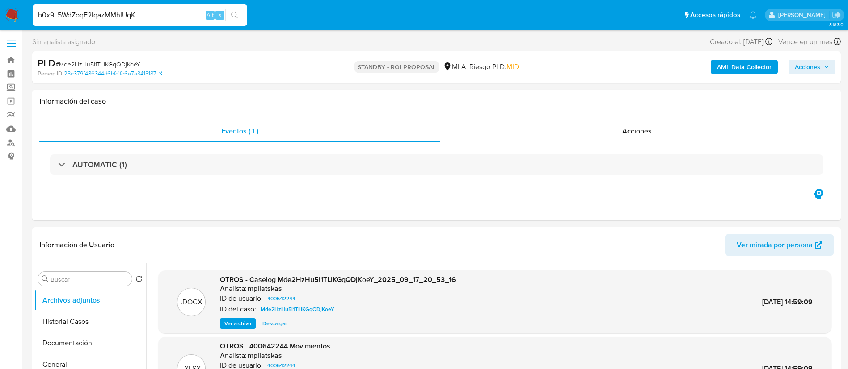
click at [245, 14] on input "b0x9L5WdZoqF2lqazMMhIUqK" at bounding box center [140, 15] width 214 height 12
type input "b0x9L5WdZoqF2lqazMMhIUqK"
click at [237, 12] on icon "search-icon" at bounding box center [234, 15] width 7 height 7
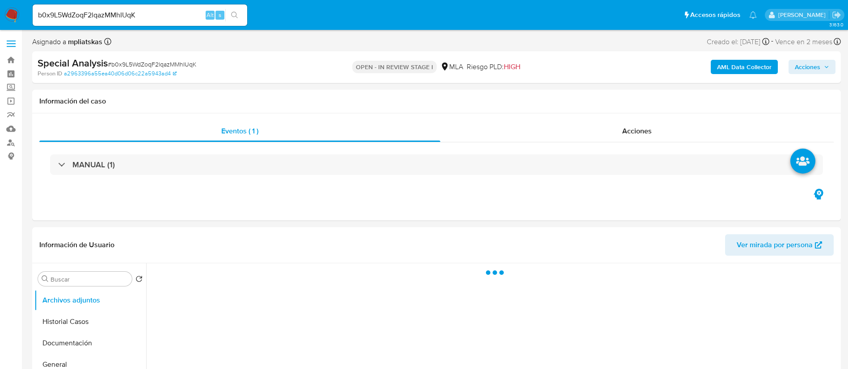
select select "10"
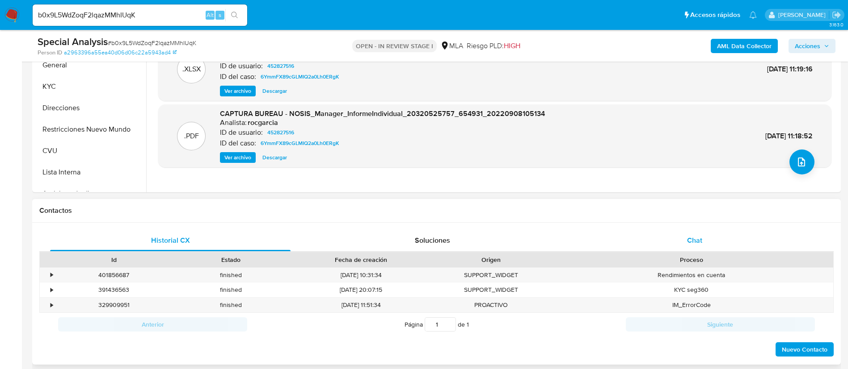
click at [672, 236] on div "Chat" at bounding box center [694, 240] width 240 height 21
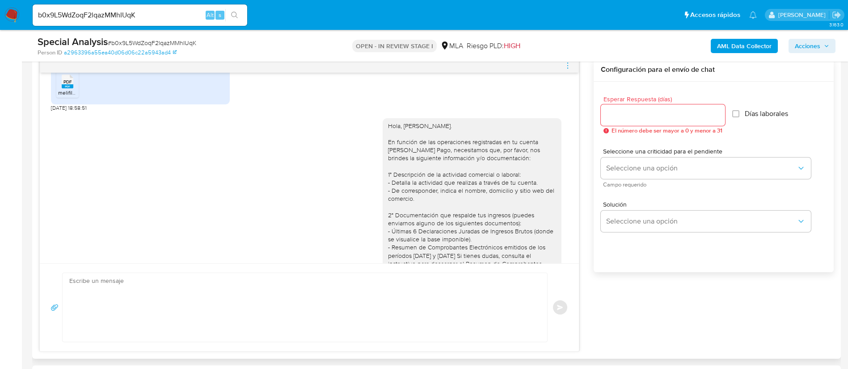
scroll to position [879, 0]
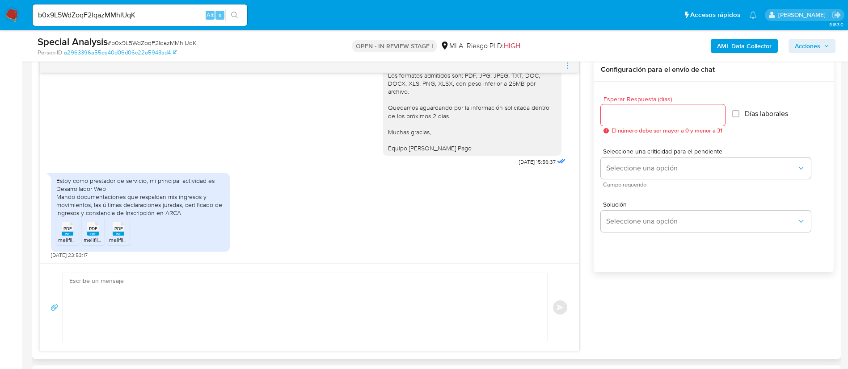
click at [71, 235] on rect at bounding box center [68, 234] width 12 height 4
click at [93, 237] on span "melifile3440706565254624071.pdf" at bounding box center [126, 240] width 84 height 8
click at [123, 236] on icon "PDF" at bounding box center [119, 229] width 12 height 16
click at [153, 184] on div "Estoy como prestador de servicio, mi principal actividad es Desarrollador Web M…" at bounding box center [140, 197] width 168 height 41
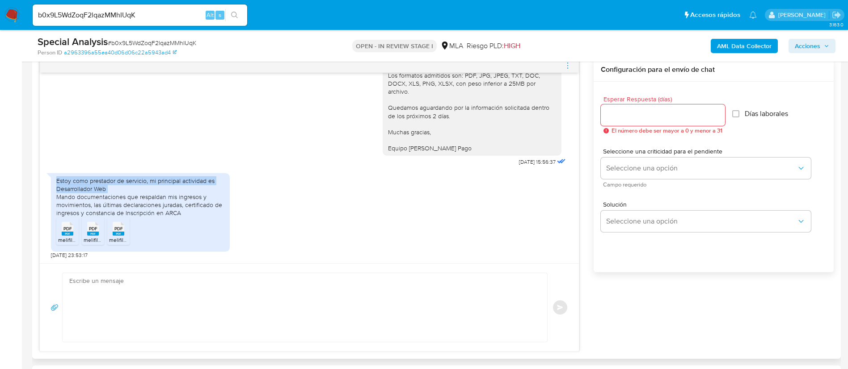
click at [153, 184] on div "Estoy como prestador de servicio, mi principal actividad es Desarrollador Web M…" at bounding box center [140, 197] width 168 height 41
copy div "Estoy como prestador de servicio, mi principal actividad es Desarrollador Web"
click at [731, 47] on b "AML Data Collector" at bounding box center [744, 46] width 55 height 14
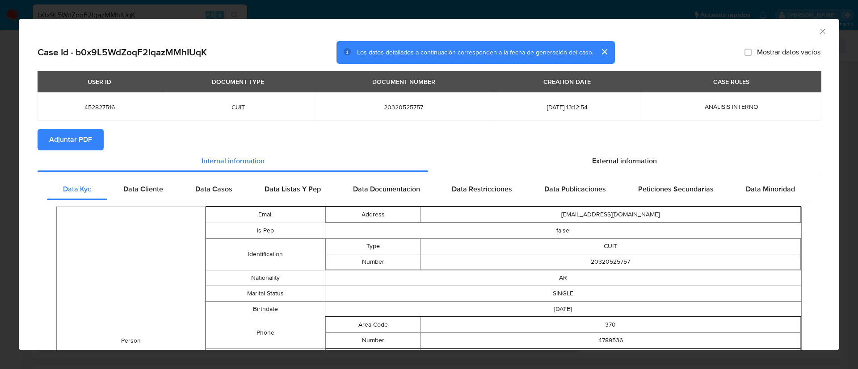
click at [95, 137] on button "Adjuntar PDF" at bounding box center [71, 139] width 66 height 21
click at [97, 109] on span "452827516" at bounding box center [99, 107] width 103 height 8
copy span "452827516"
click at [806, 30] on div "AML Data Collector" at bounding box center [421, 30] width 793 height 10
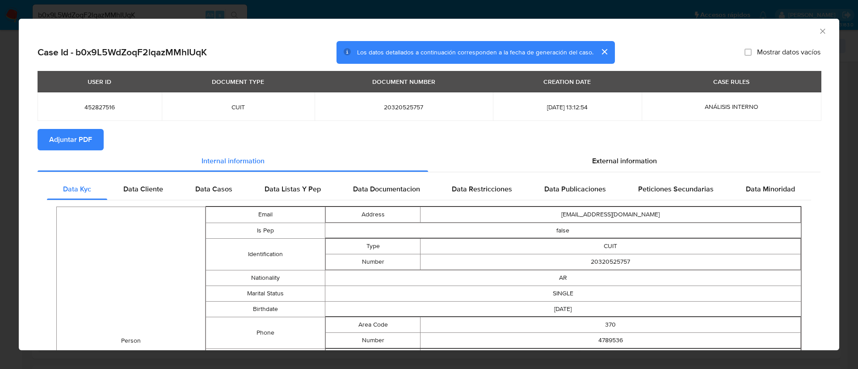
drag, startPoint x: 810, startPoint y: 31, endPoint x: 801, endPoint y: 56, distance: 26.4
click at [818, 32] on icon "Cerrar ventana" at bounding box center [822, 31] width 9 height 9
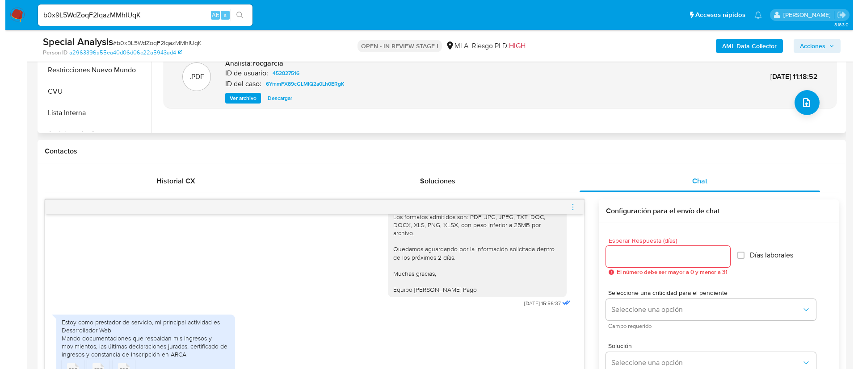
scroll to position [201, 0]
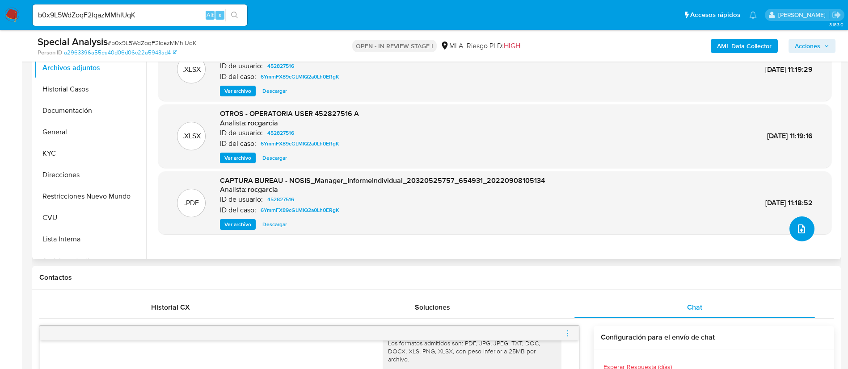
click at [796, 231] on icon "upload-file" at bounding box center [801, 229] width 11 height 11
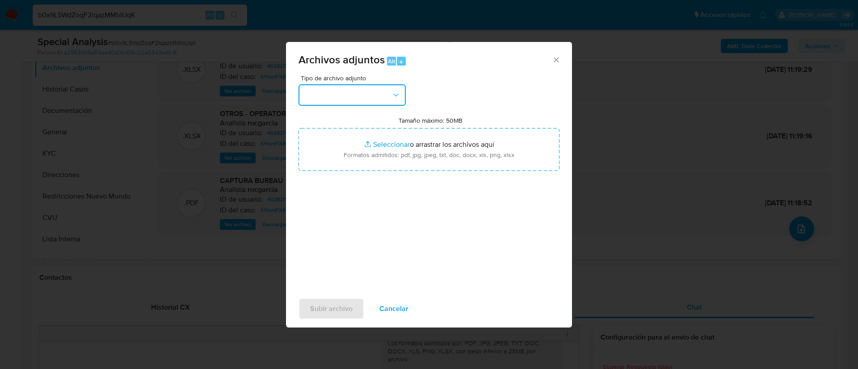
click at [365, 93] on button "button" at bounding box center [351, 94] width 107 height 21
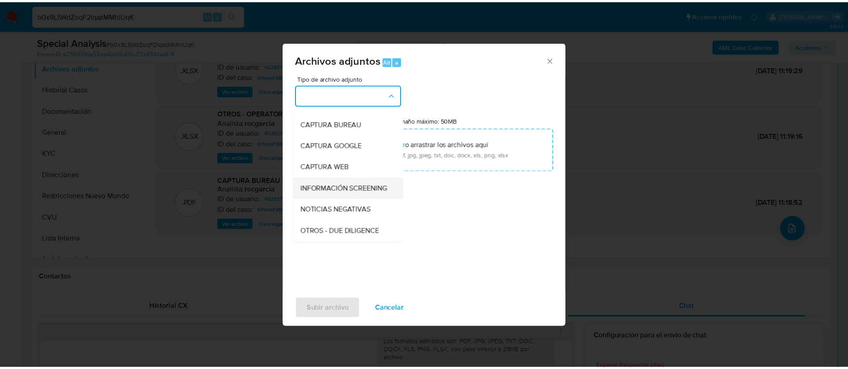
scroll to position [134, 0]
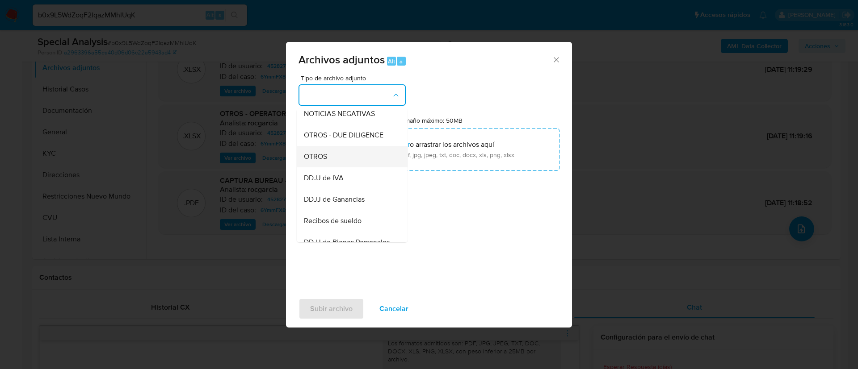
click at [348, 164] on div "OTROS" at bounding box center [349, 156] width 91 height 21
click at [348, 164] on input "Tamaño máximo: 50MB Seleccionar archivos" at bounding box center [428, 149] width 261 height 43
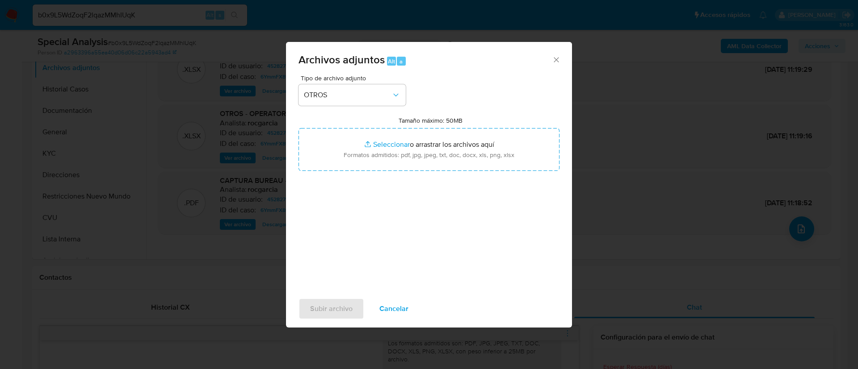
type input "C:\fakepath\452827516 Movimientos.xlsx"
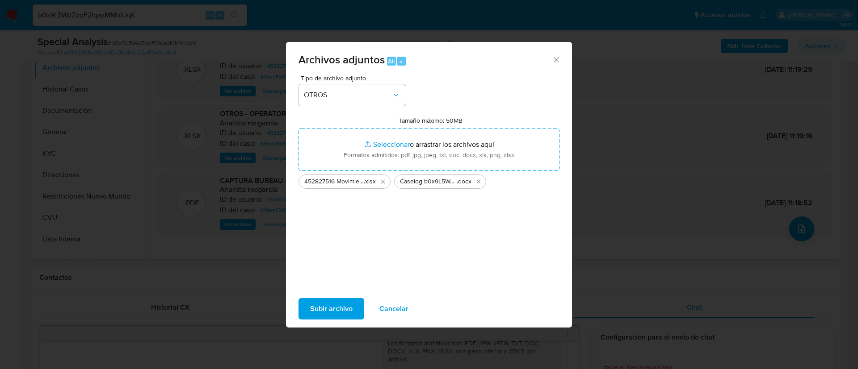
click at [323, 308] on span "Subir archivo" at bounding box center [331, 309] width 42 height 20
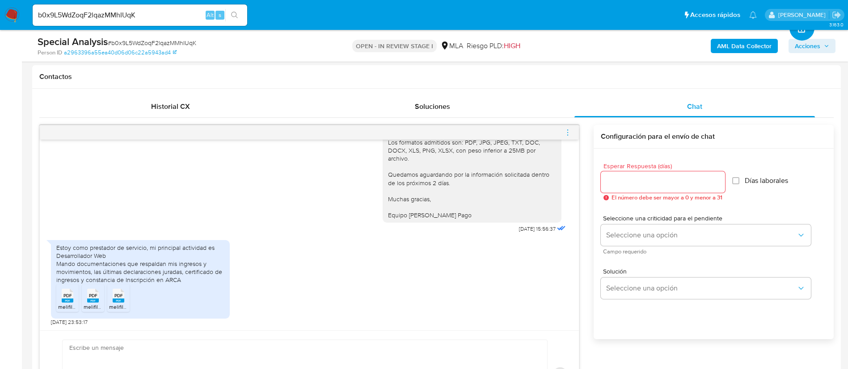
scroll to position [469, 0]
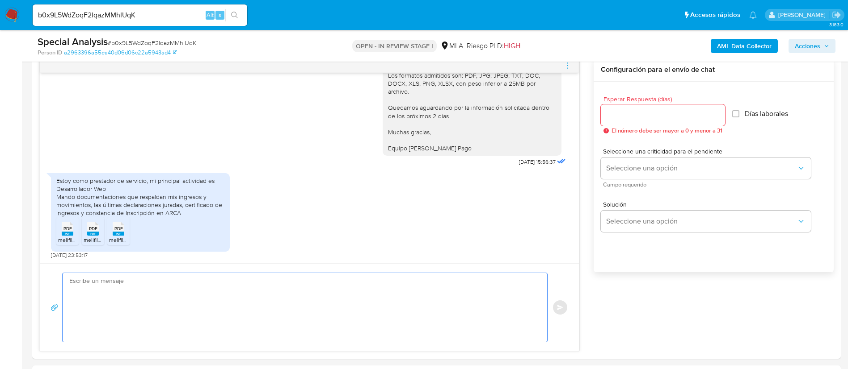
click at [323, 308] on textarea at bounding box center [302, 307] width 466 height 69
paste textarea "Muchas gracias por la respuesta. Analizamos tu caso y notamos que la informació…"
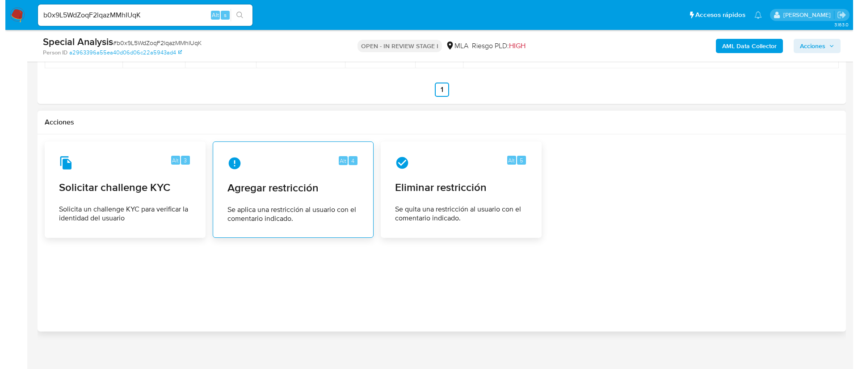
scroll to position [1436, 0]
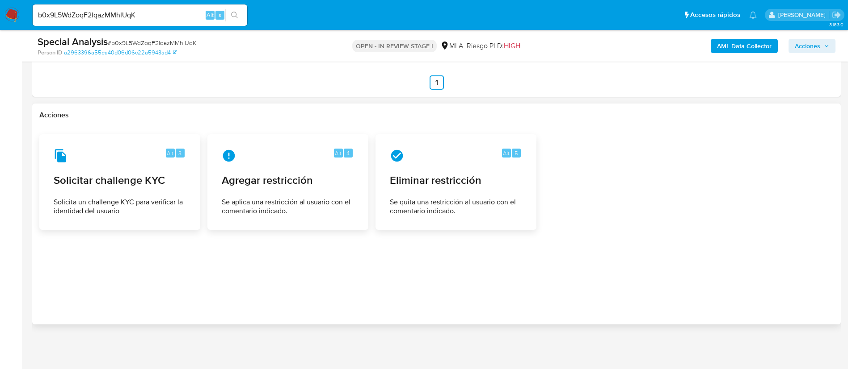
type textarea "Muchas gracias por la respuesta. Analizamos tu caso y notamos que la informació…"
click at [252, 126] on div "Acciones" at bounding box center [436, 116] width 808 height 24
click at [259, 183] on span "Agregar restricción" at bounding box center [287, 180] width 131 height 13
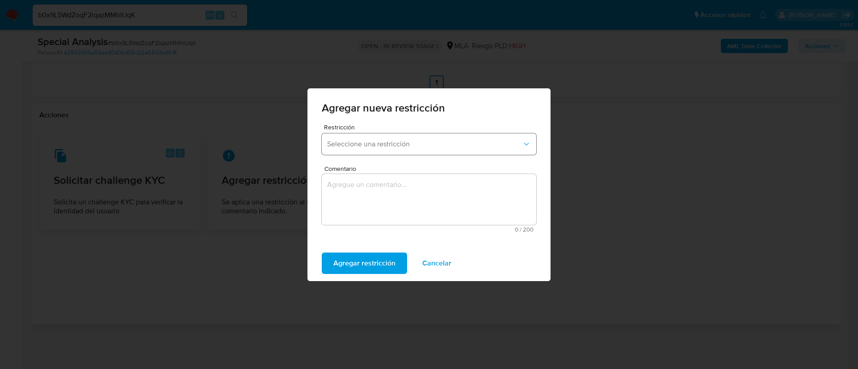
click at [361, 144] on span "Seleccione una restricción" at bounding box center [424, 144] width 195 height 9
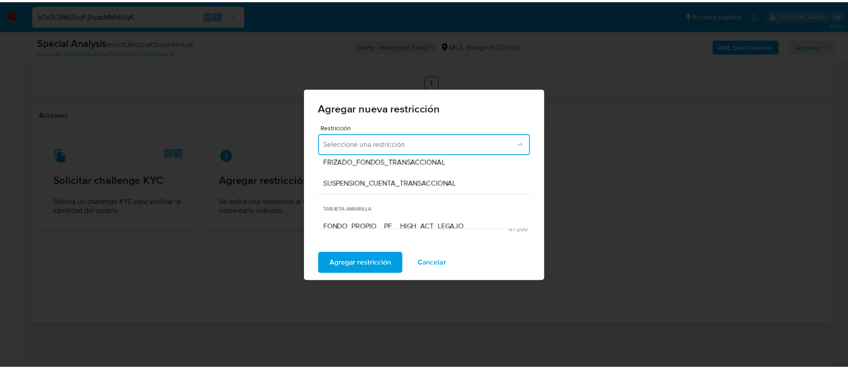
scroll to position [134, 0]
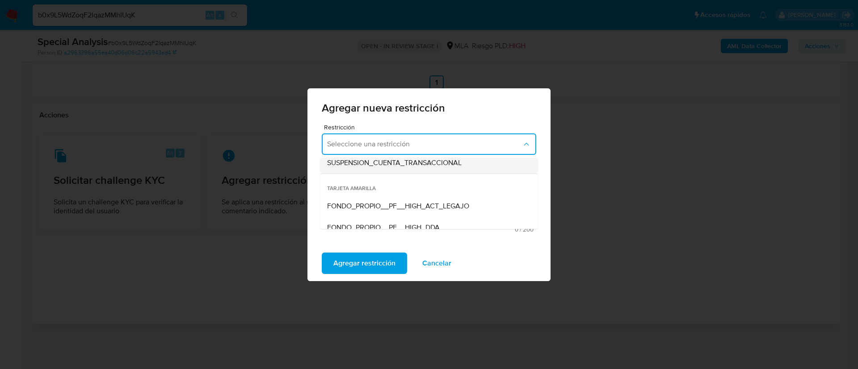
click at [379, 168] on div "SUSPENSION_CUENTA_TRANSACCIONAL" at bounding box center [426, 162] width 198 height 21
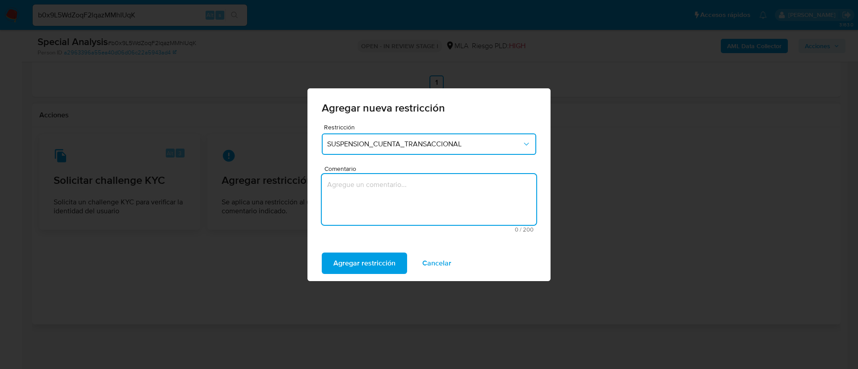
click at [385, 183] on textarea "Comentario" at bounding box center [429, 199] width 214 height 51
type textarea "AML"
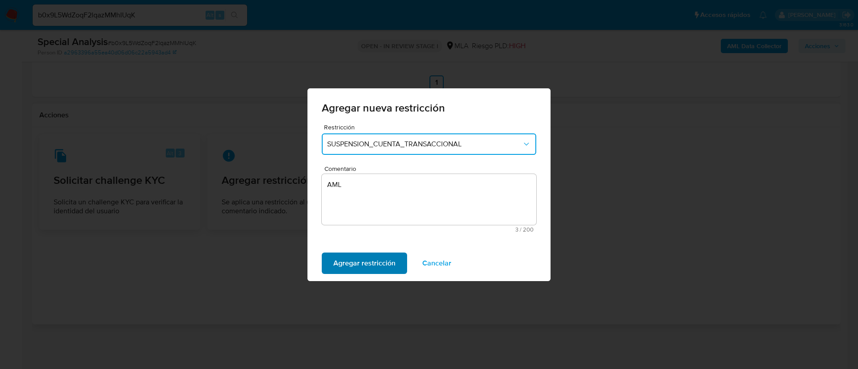
click at [354, 269] on span "Agregar restricción" at bounding box center [364, 264] width 62 height 20
click at [354, 269] on span "Confirmar" at bounding box center [349, 264] width 32 height 20
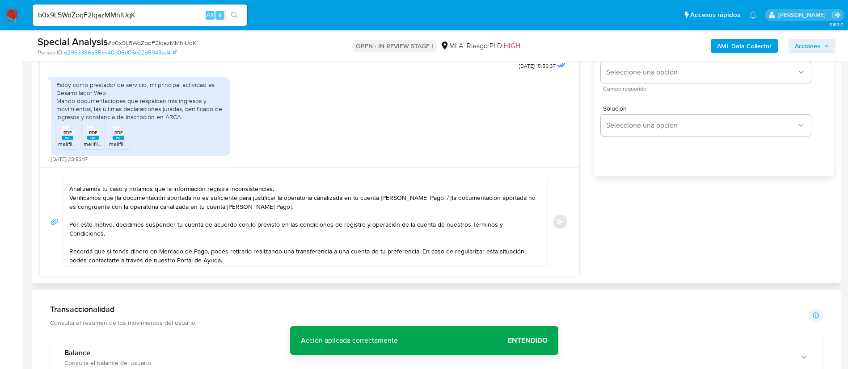
scroll to position [0, 0]
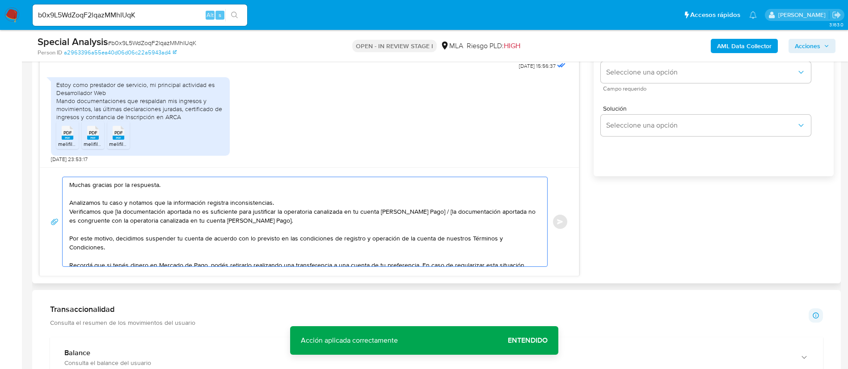
drag, startPoint x: 114, startPoint y: 212, endPoint x: 434, endPoint y: 214, distance: 319.9
click at [434, 214] on textarea "Muchas gracias por la respuesta. Analizamos tu caso y notamos que la informació…" at bounding box center [302, 221] width 466 height 89
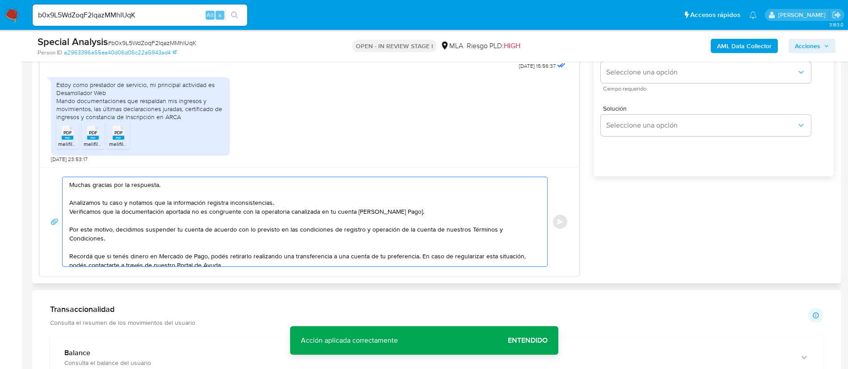
click at [406, 213] on textarea "Muchas gracias por la respuesta. Analizamos tu caso y notamos que la informació…" at bounding box center [302, 221] width 466 height 89
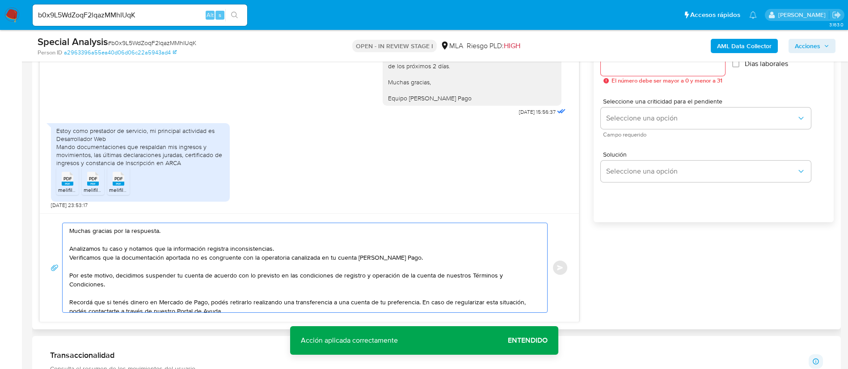
scroll to position [498, 0]
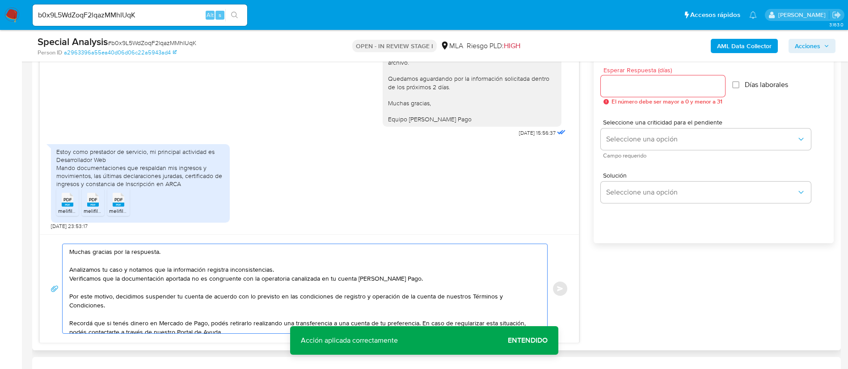
type textarea "Muchas gracias por la respuesta. Analizamos tu caso y notamos que la informació…"
click at [617, 92] on div at bounding box center [662, 86] width 124 height 21
click at [616, 90] on input "Esperar Respuesta (días)" at bounding box center [662, 86] width 124 height 12
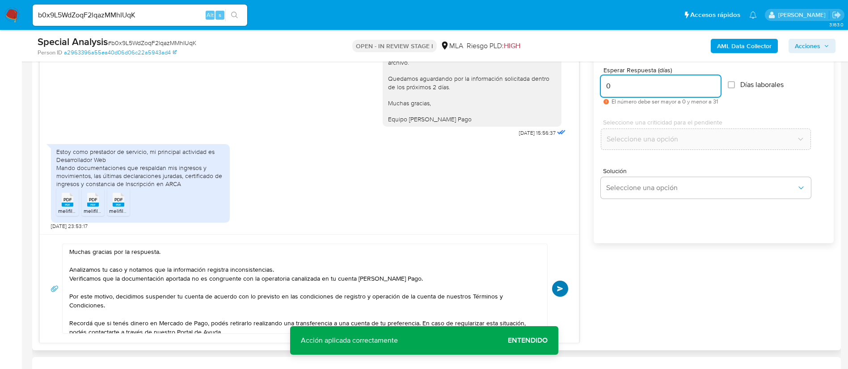
type input "0"
click at [562, 287] on span "Enviar" at bounding box center [560, 288] width 6 height 5
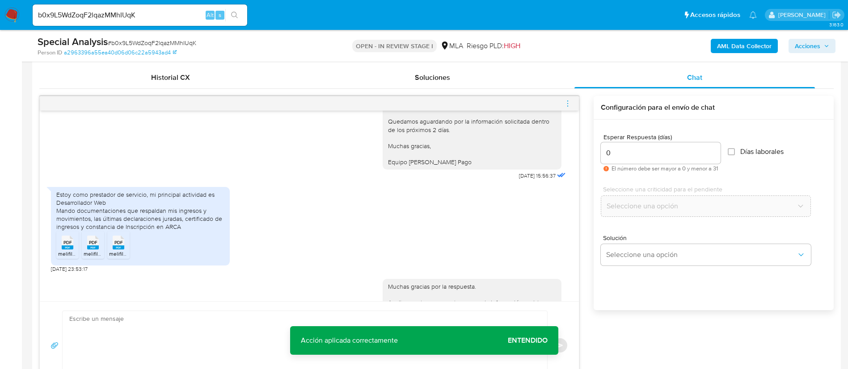
scroll to position [1052, 0]
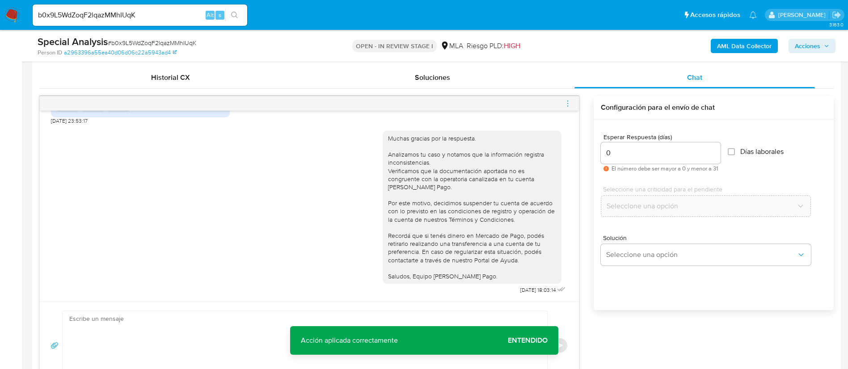
click at [567, 105] on icon "menu-action" at bounding box center [567, 105] width 1 height 1
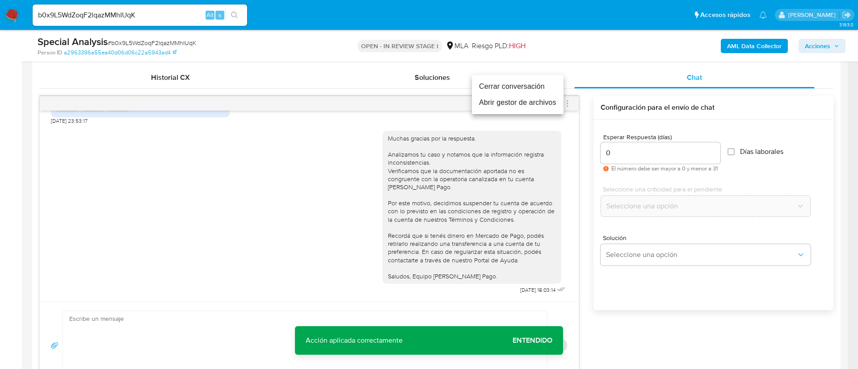
click at [528, 88] on li "Cerrar conversación" at bounding box center [518, 87] width 92 height 16
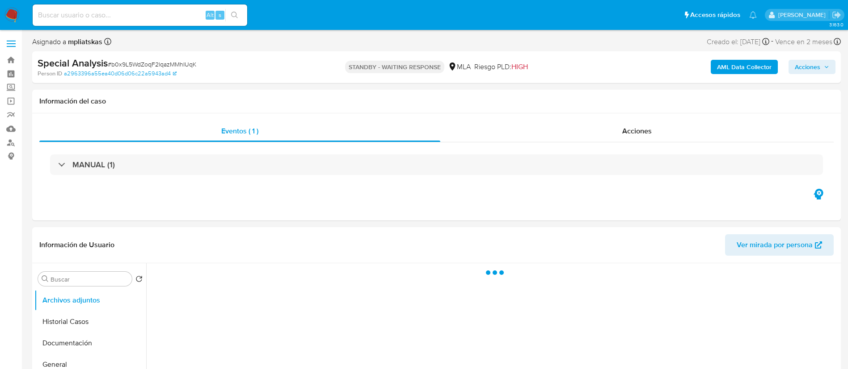
select select "10"
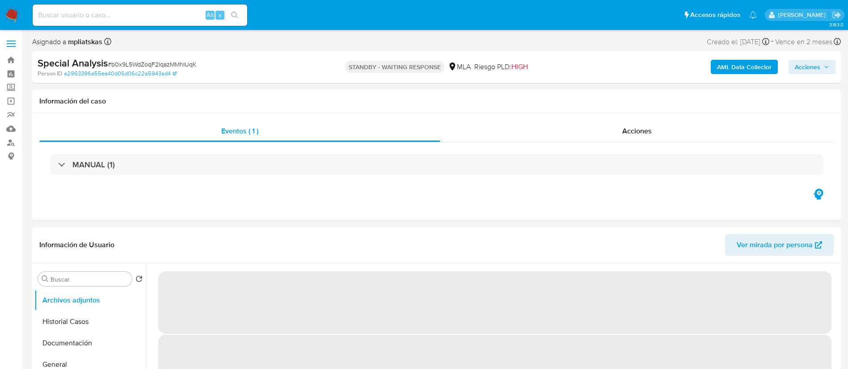
click at [172, 15] on input at bounding box center [140, 15] width 214 height 12
paste input "pwBJioNeb9RFBrTkAMlSECjW"
type input "pwBJioNeb9RFBrTkAMlSECjW"
click at [243, 14] on button "search-icon" at bounding box center [234, 15] width 18 height 13
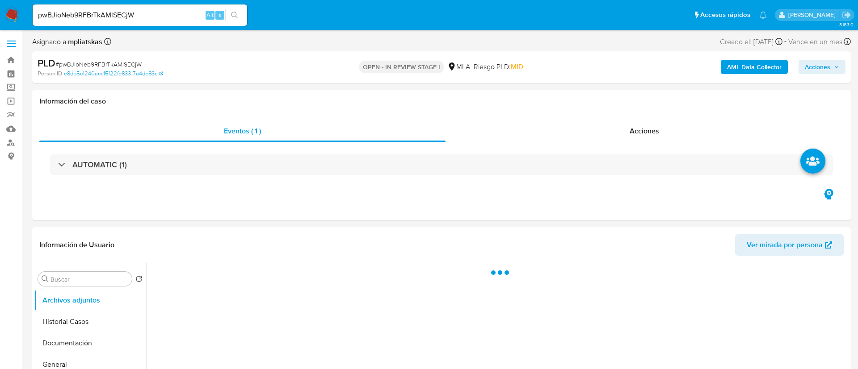
select select "10"
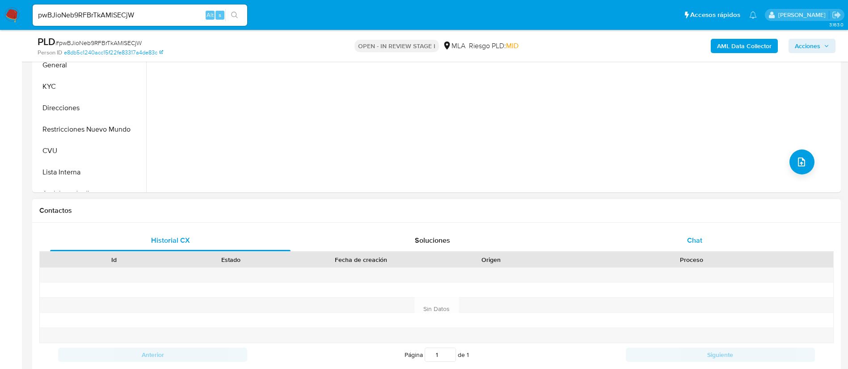
click at [631, 239] on div "Chat" at bounding box center [694, 240] width 240 height 21
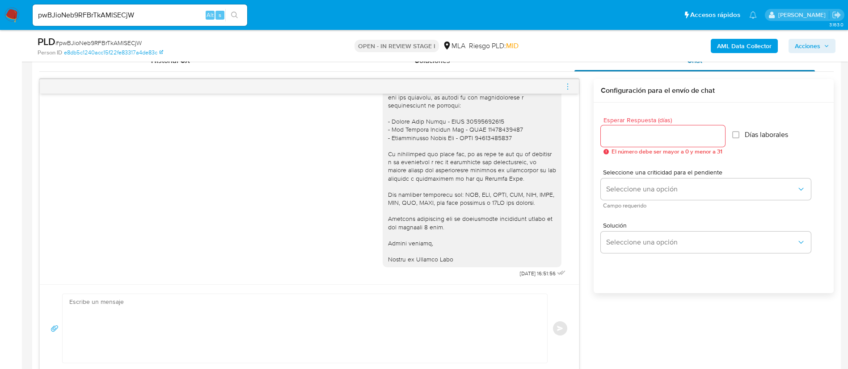
scroll to position [469, 0]
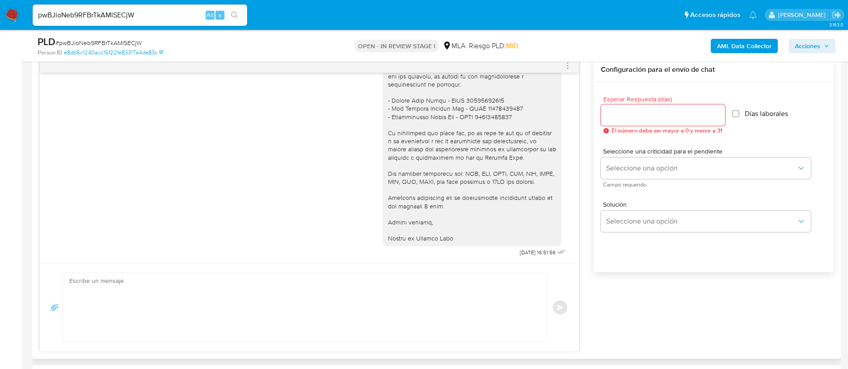
click at [567, 68] on icon "menu-action" at bounding box center [567, 66] width 8 height 8
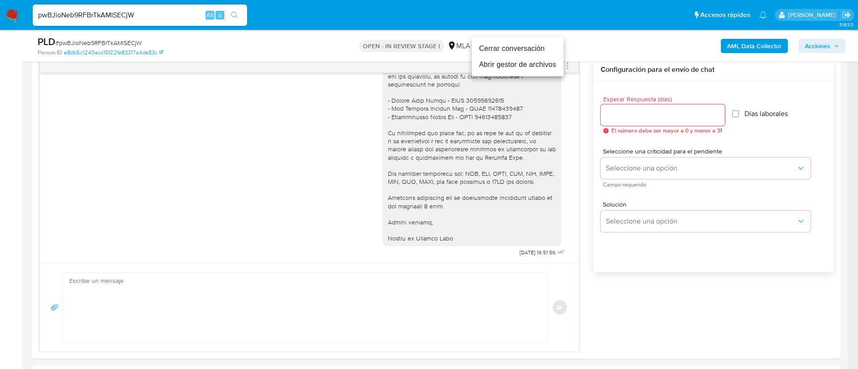
click at [524, 51] on li "Cerrar conversación" at bounding box center [518, 49] width 92 height 16
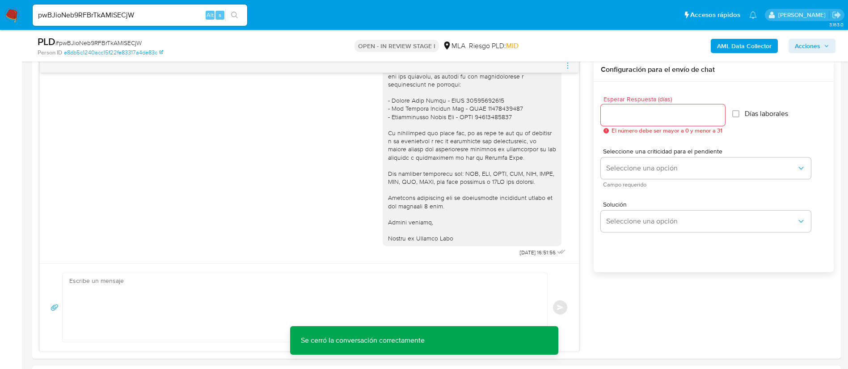
click at [737, 48] on b "AML Data Collector" at bounding box center [744, 46] width 55 height 14
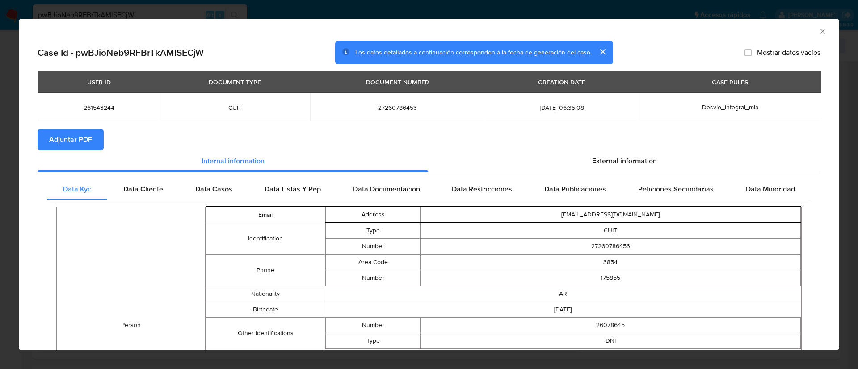
click at [87, 141] on span "Adjuntar PDF" at bounding box center [70, 140] width 43 height 20
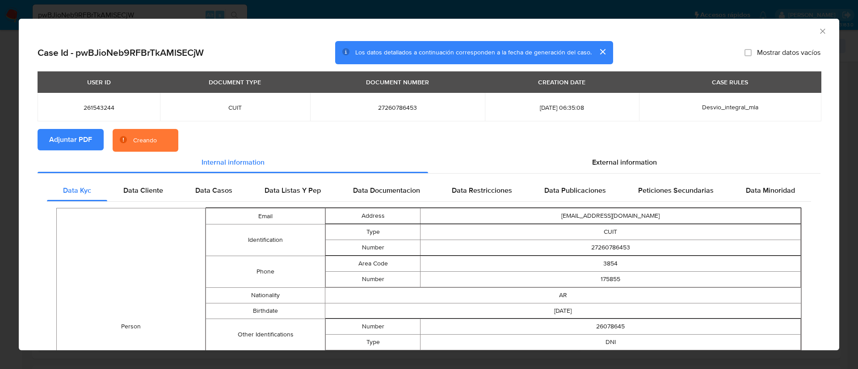
click at [97, 105] on span "261543244" at bounding box center [98, 107] width 101 height 8
copy span "261543244"
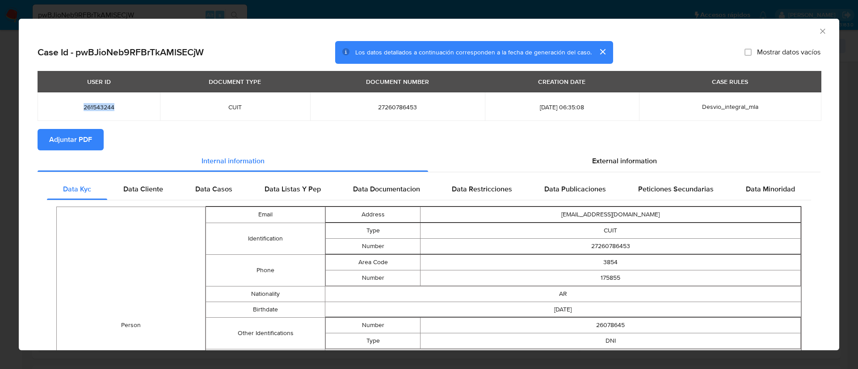
click at [818, 29] on icon "Cerrar ventana" at bounding box center [822, 31] width 9 height 9
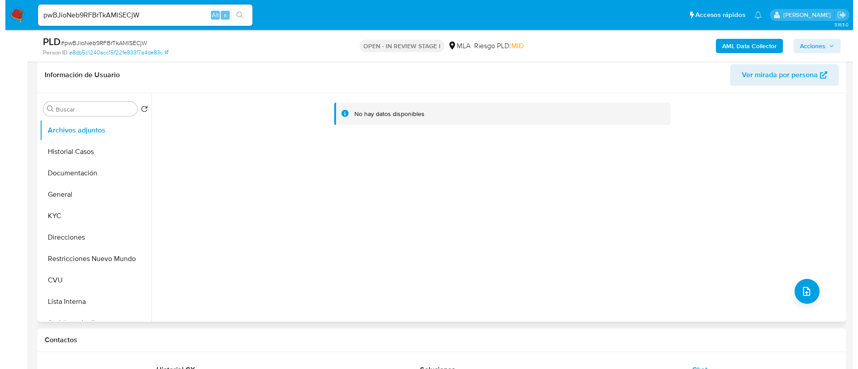
scroll to position [134, 0]
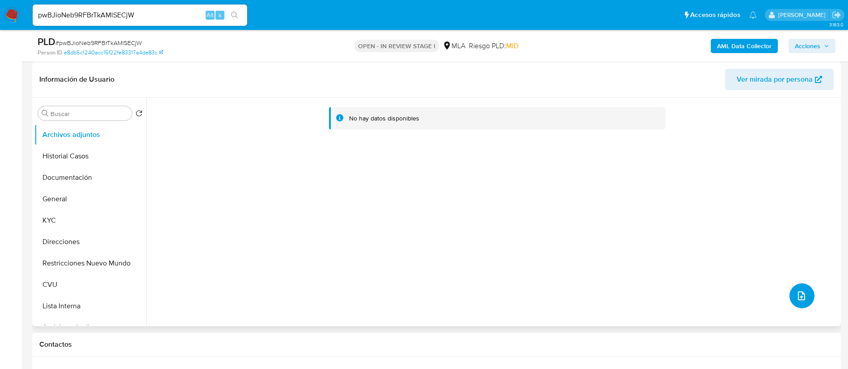
click at [801, 294] on icon "upload-file" at bounding box center [800, 296] width 7 height 9
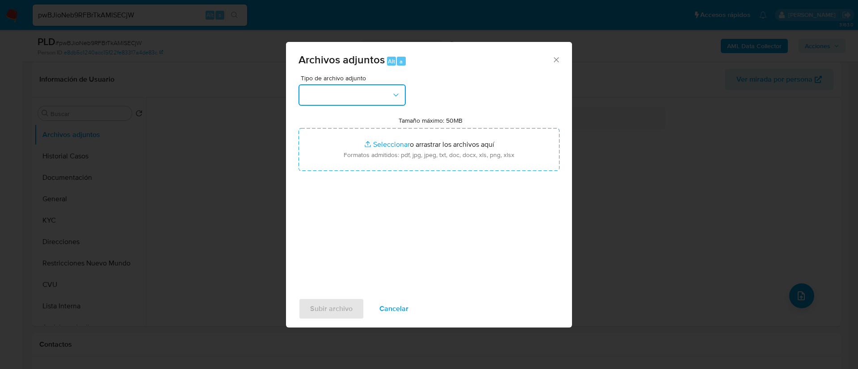
click at [352, 92] on button "button" at bounding box center [351, 94] width 107 height 21
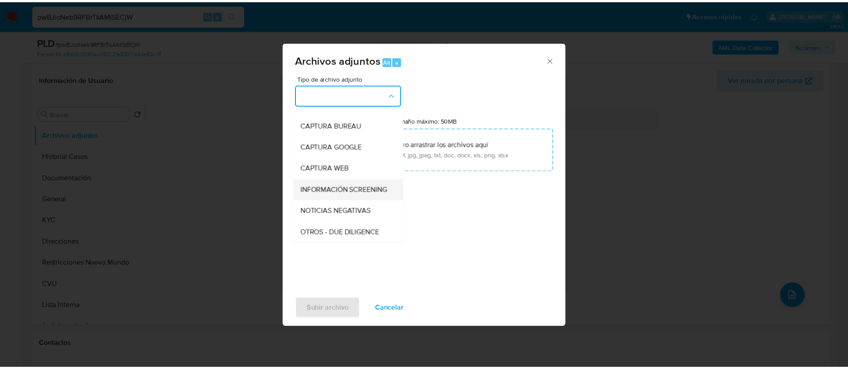
scroll to position [67, 0]
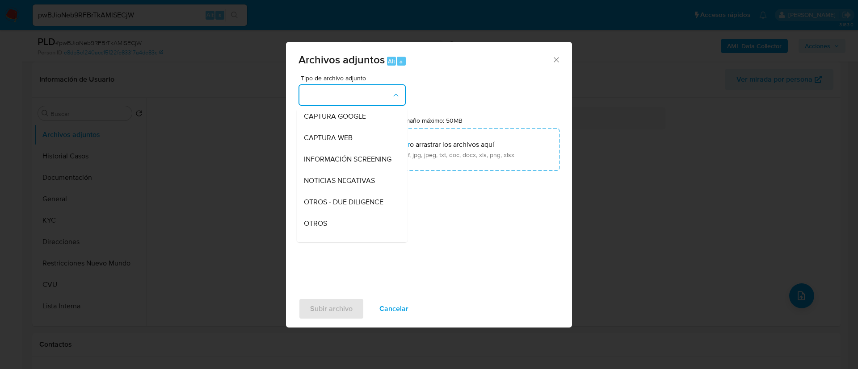
click at [335, 232] on div "OTROS" at bounding box center [349, 223] width 91 height 21
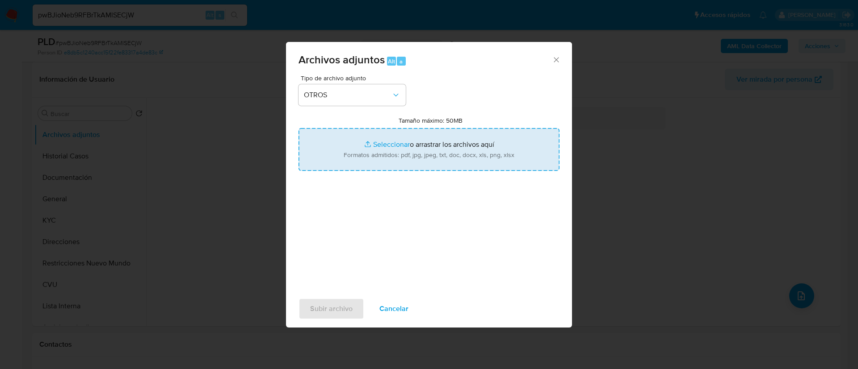
click at [402, 168] on input "Tamaño máximo: 50MB Seleccionar archivos" at bounding box center [428, 149] width 261 height 43
type input "C:\fakepath\261543244 Movimientos.xlsx"
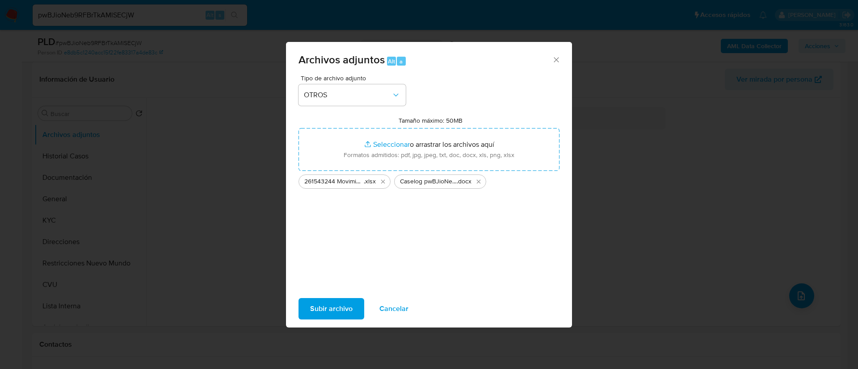
drag, startPoint x: 402, startPoint y: 168, endPoint x: 336, endPoint y: 304, distance: 150.3
click at [336, 304] on span "Subir archivo" at bounding box center [331, 309] width 42 height 20
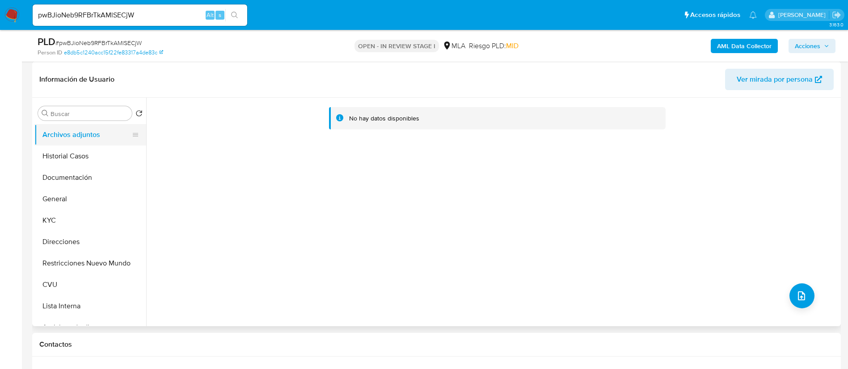
drag, startPoint x: 78, startPoint y: 155, endPoint x: 77, endPoint y: 143, distance: 11.6
click at [78, 155] on button "Historial Casos" at bounding box center [90, 156] width 112 height 21
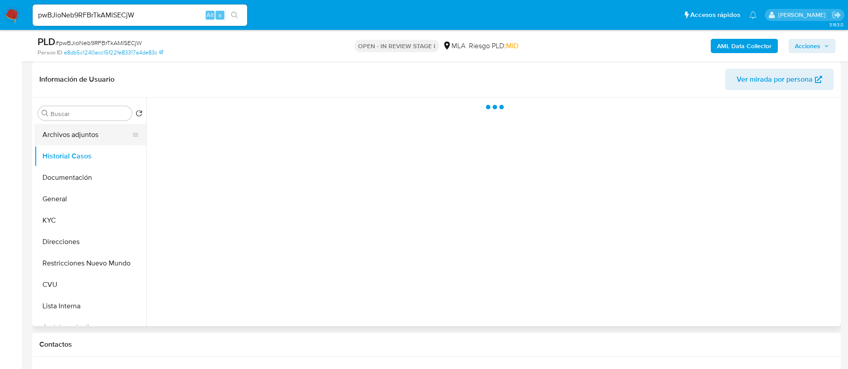
click at [77, 134] on button "Archivos adjuntos" at bounding box center [86, 134] width 105 height 21
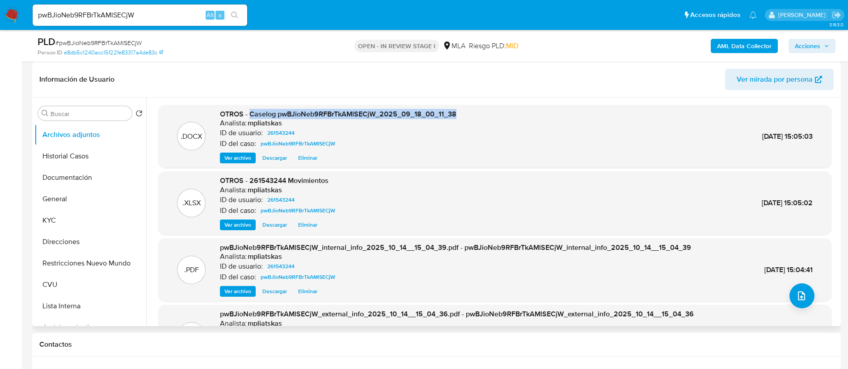
drag, startPoint x: 250, startPoint y: 116, endPoint x: 463, endPoint y: 107, distance: 213.3
click at [463, 107] on div ".DOCX OTROS - Caselog pwBJioNeb9RFBrTkAMlSECjW_2025_09_18_00_11_38 Analista: mp…" at bounding box center [494, 136] width 673 height 63
copy span "Caselog pwBJioNeb9RFBrTkAMlSECjW_2025_09_18_00_11_38"
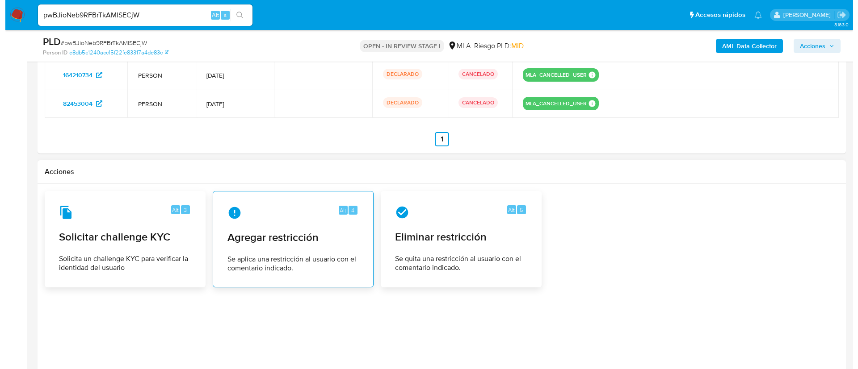
scroll to position [1424, 0]
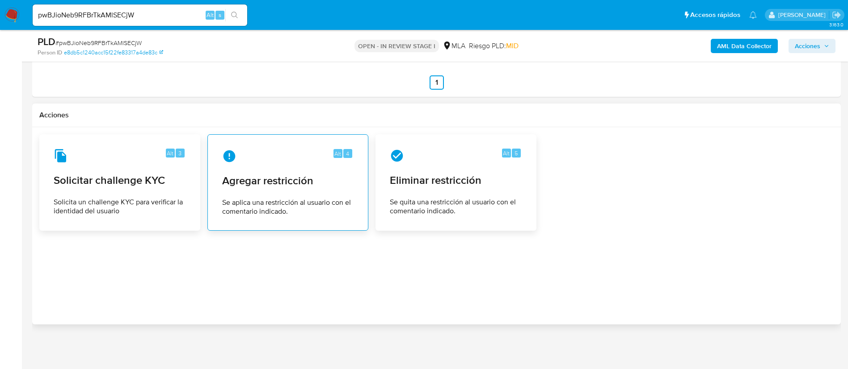
click at [333, 189] on div "Alt 4 Agregar restricción Se aplica una restricción al usuario con el comentari…" at bounding box center [288, 182] width 146 height 81
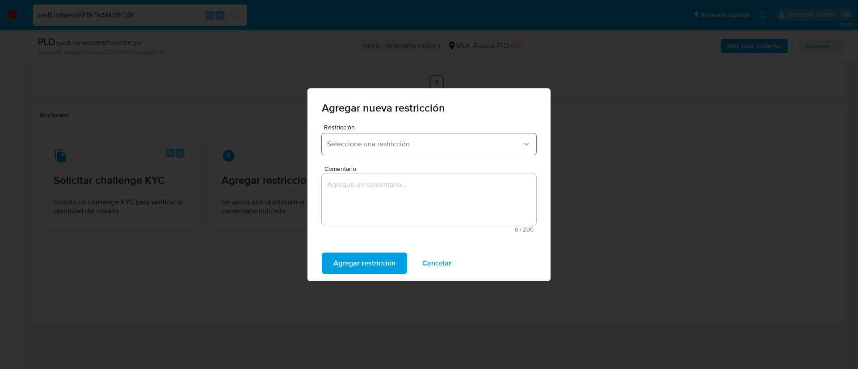
click at [409, 140] on span "Seleccione una restricción" at bounding box center [424, 144] width 195 height 9
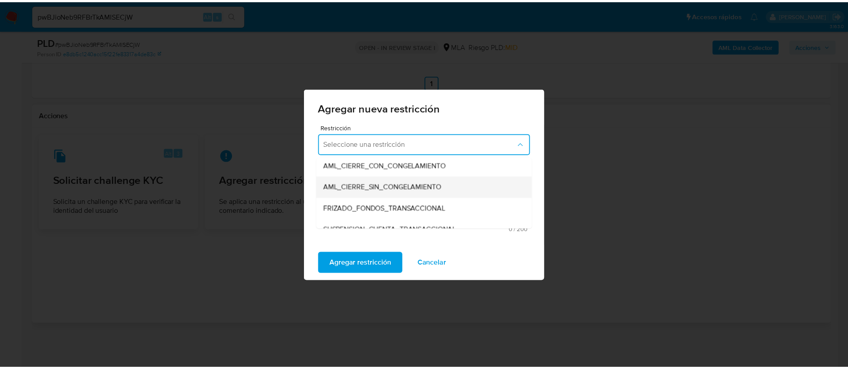
scroll to position [134, 0]
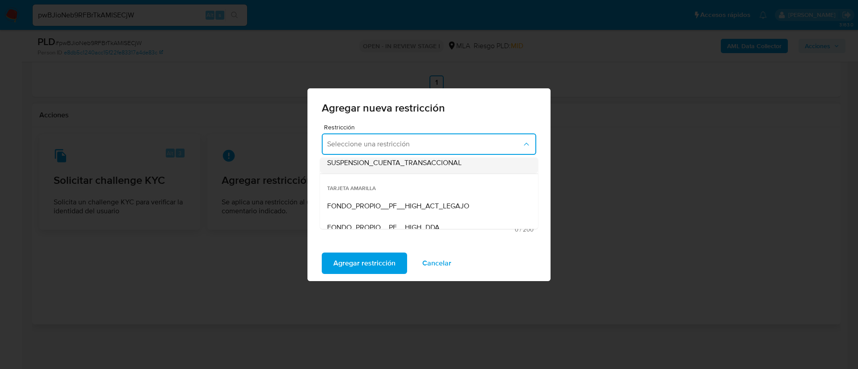
click at [406, 164] on span "SUSPENSION_CUENTA_TRANSACCIONAL" at bounding box center [394, 163] width 134 height 9
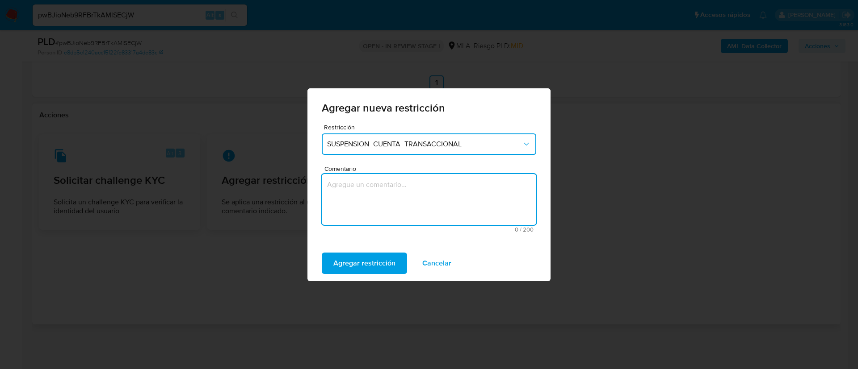
click at [406, 198] on textarea "Comentario" at bounding box center [429, 199] width 214 height 51
type textarea "AML"
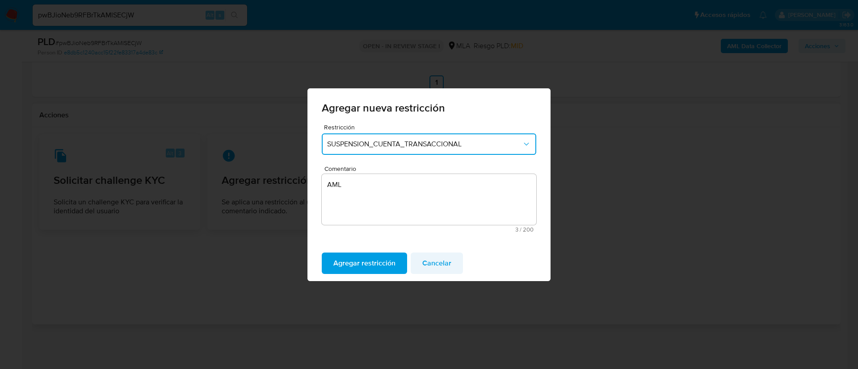
click at [383, 266] on span "Agregar restricción" at bounding box center [364, 264] width 62 height 20
click at [358, 262] on span "Confirmar" at bounding box center [349, 264] width 32 height 20
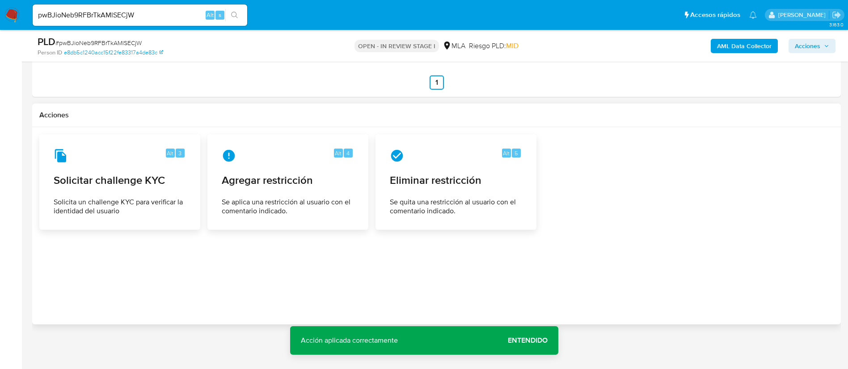
click at [815, 47] on span "Acciones" at bounding box center [806, 46] width 25 height 14
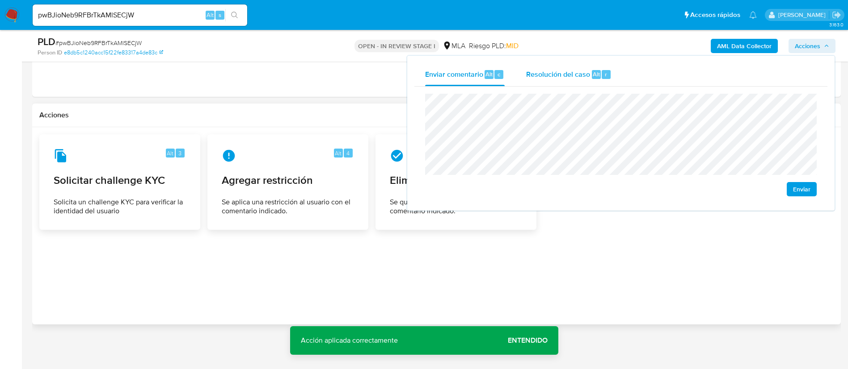
click at [582, 69] on span "Resolución del caso" at bounding box center [558, 74] width 64 height 10
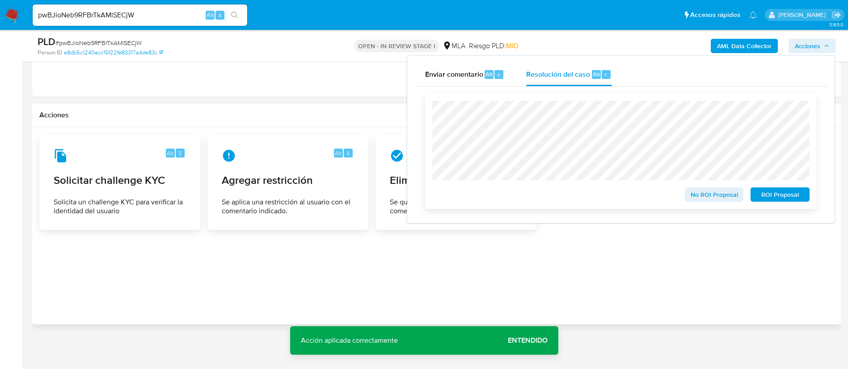
click at [759, 199] on span "ROI Proposal" at bounding box center [779, 195] width 46 height 13
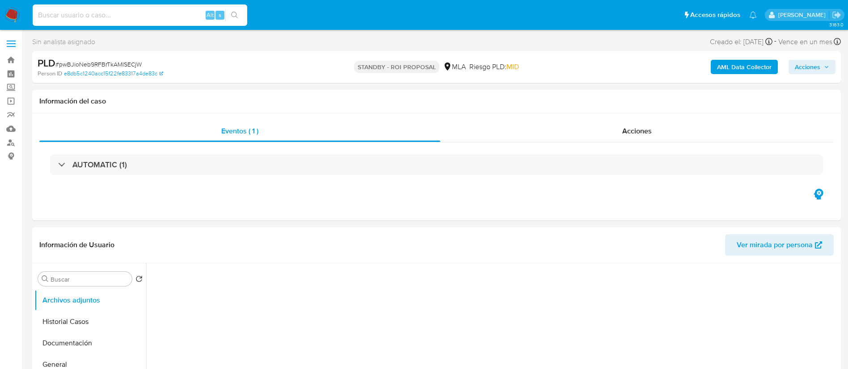
click at [201, 14] on input at bounding box center [140, 15] width 214 height 12
paste input "5x3iGbCKuuTI8EUg9cFG3k8e"
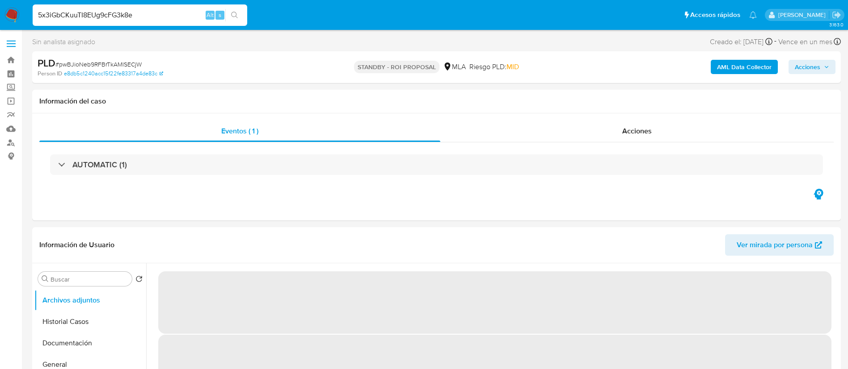
type input "5x3iGbCKuuTI8EUg9cFG3k8e"
click at [236, 11] on button "search-icon" at bounding box center [234, 15] width 18 height 13
select select "10"
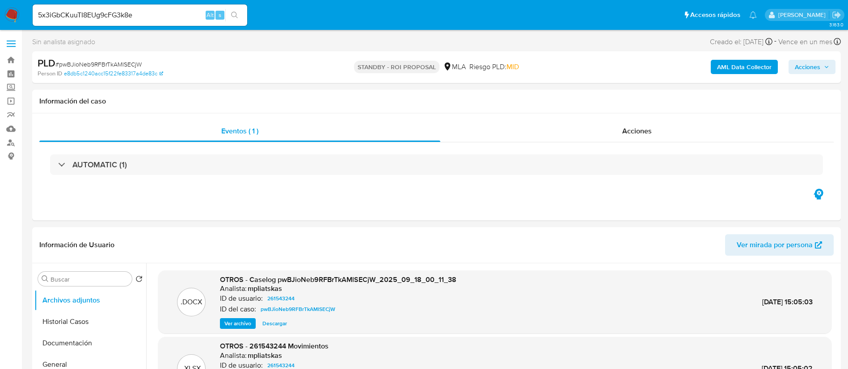
click at [235, 15] on icon "search-icon" at bounding box center [234, 15] width 7 height 7
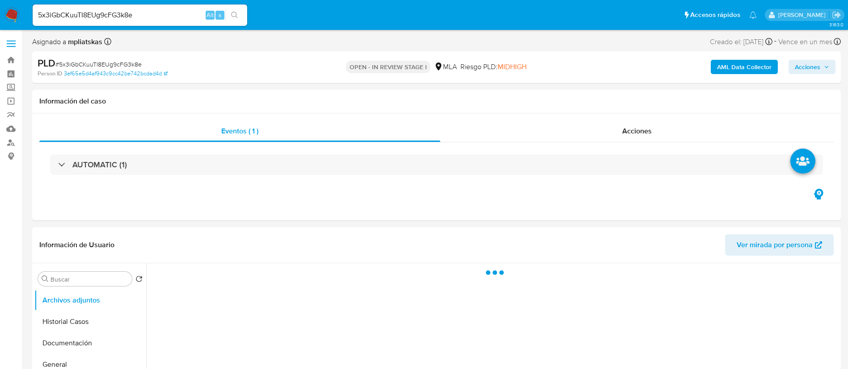
select select "10"
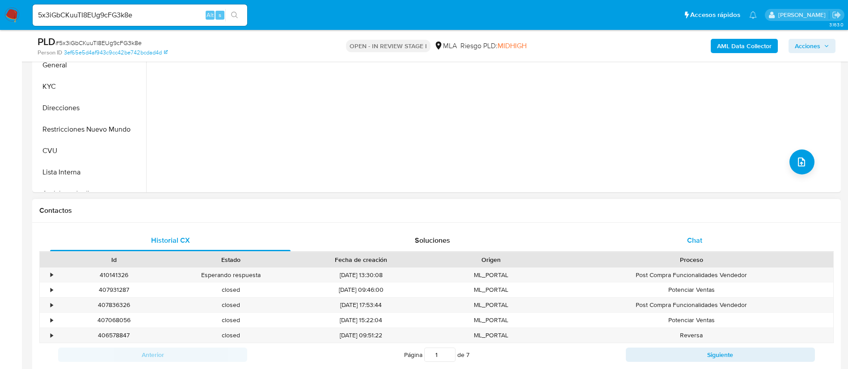
click at [670, 248] on div "Chat" at bounding box center [694, 240] width 240 height 21
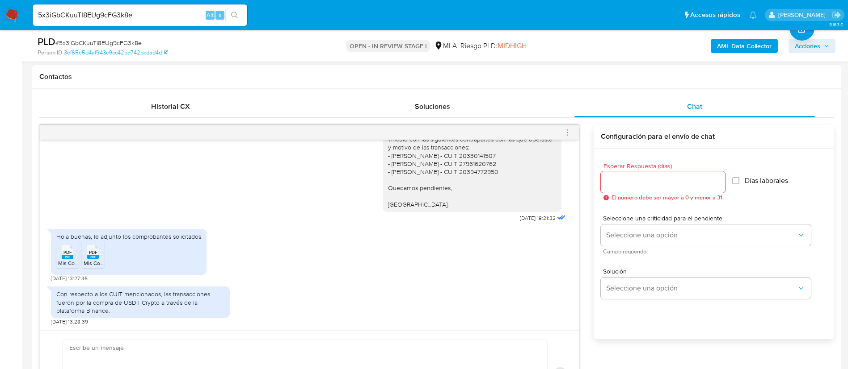
scroll to position [893, 0]
click at [72, 256] on rect at bounding box center [68, 257] width 12 height 4
click at [94, 253] on span "PDF" at bounding box center [93, 253] width 8 height 6
click at [161, 303] on div "Con respecto a los CUIT mencionados, las transacciones fueron por la compra de …" at bounding box center [140, 302] width 168 height 25
click at [161, 302] on div "Con respecto a los CUIT mencionados, las transacciones fueron por la compra de …" at bounding box center [140, 302] width 168 height 25
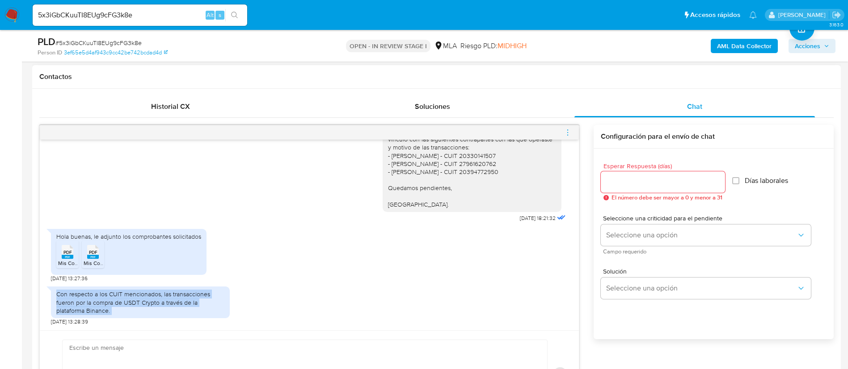
click at [161, 302] on div "Con respecto a los CUIT mencionados, las transacciones fueron por la compra de …" at bounding box center [140, 302] width 168 height 25
copy div "Con respecto a los CUIT mencionados, las transacciones fueron por la compra de …"
click at [734, 47] on b "AML Data Collector" at bounding box center [744, 46] width 55 height 14
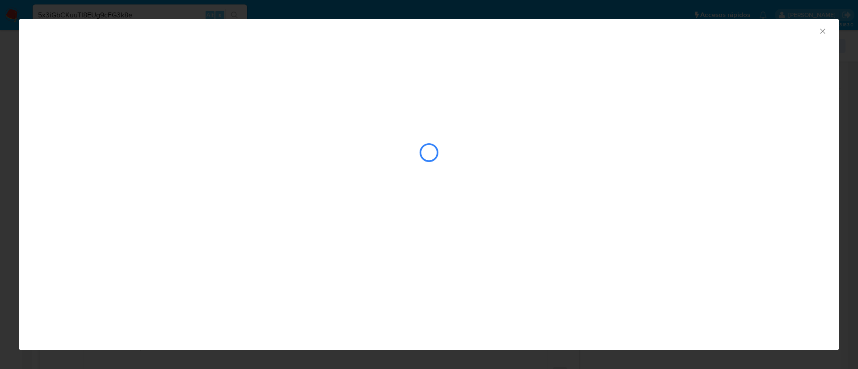
click at [420, 168] on div "closure-recommendation-modal" at bounding box center [429, 152] width 783 height 89
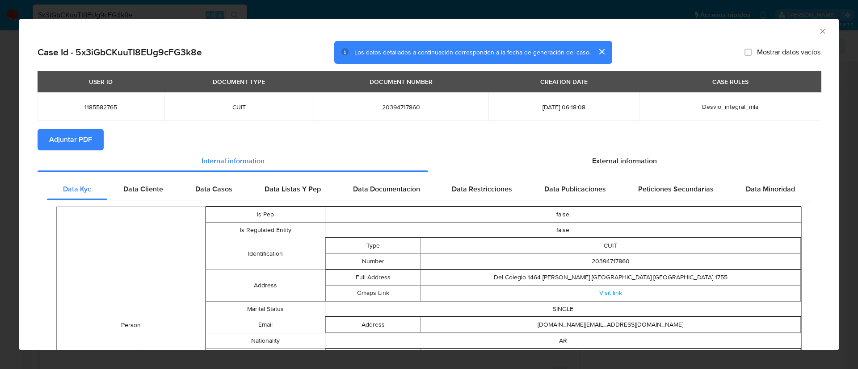
click at [91, 141] on span "Adjuntar PDF" at bounding box center [70, 140] width 43 height 20
click at [95, 102] on td "1185582765" at bounding box center [101, 106] width 126 height 29
copy span "1185582765"
click at [818, 34] on icon "Cerrar ventana" at bounding box center [822, 31] width 9 height 9
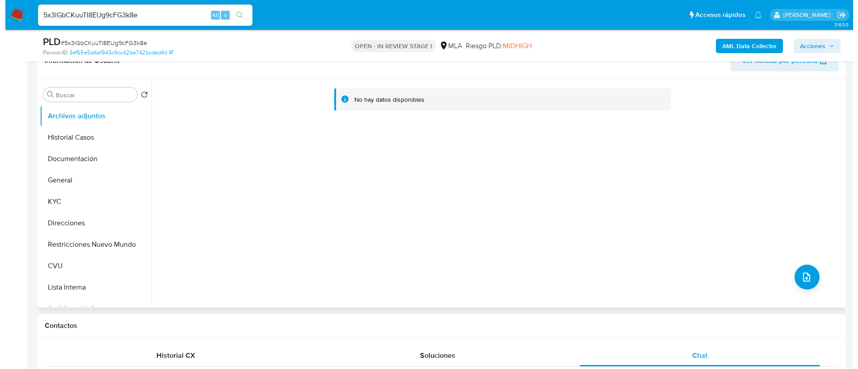
scroll to position [134, 0]
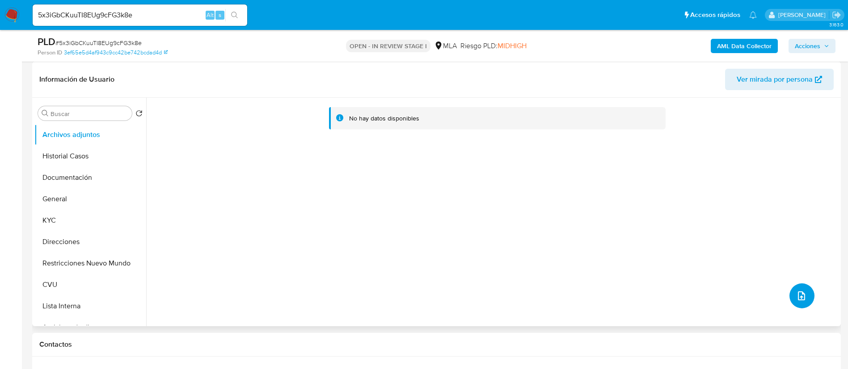
click at [798, 293] on icon "upload-file" at bounding box center [801, 296] width 11 height 11
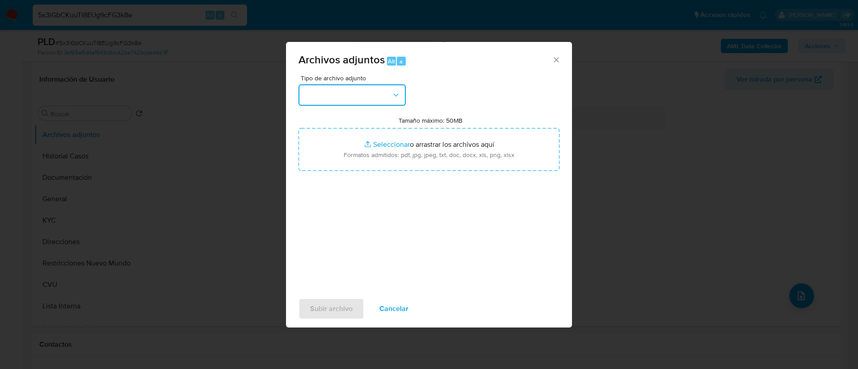
drag, startPoint x: 374, startPoint y: 94, endPoint x: 374, endPoint y: 100, distance: 5.8
click at [374, 93] on button "button" at bounding box center [351, 94] width 107 height 21
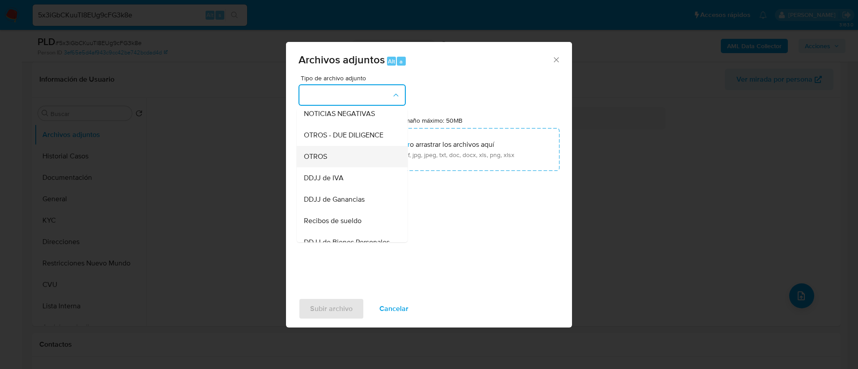
click at [363, 168] on div "OTROS" at bounding box center [349, 156] width 91 height 21
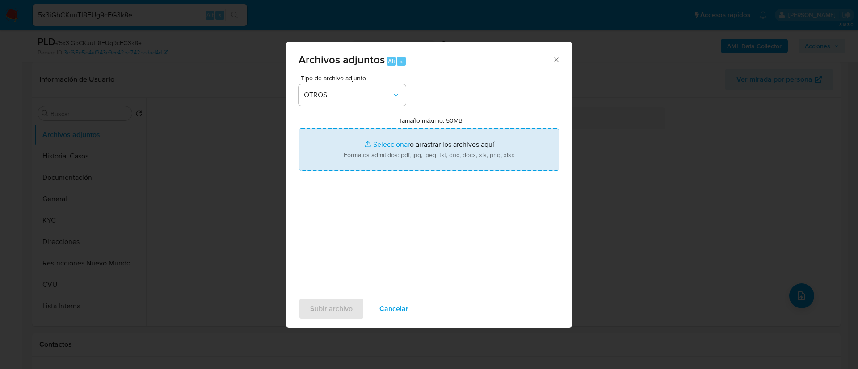
click at [363, 171] on div "Tipo de archivo adjunto OTROS Tamaño máximo: 50MB Seleccionar archivos Seleccio…" at bounding box center [428, 180] width 261 height 211
click at [361, 157] on input "Tamaño máximo: 50MB Seleccionar archivos" at bounding box center [428, 149] width 261 height 43
type input "C:\fakepath\1185582765 Movimientos.xlsx"
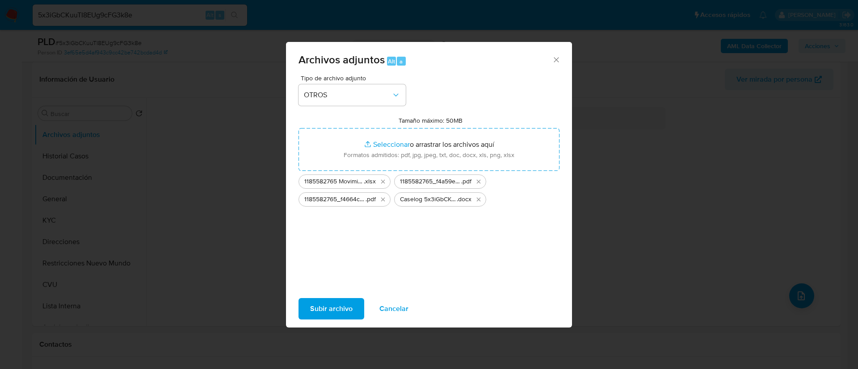
click at [343, 302] on span "Subir archivo" at bounding box center [331, 309] width 42 height 20
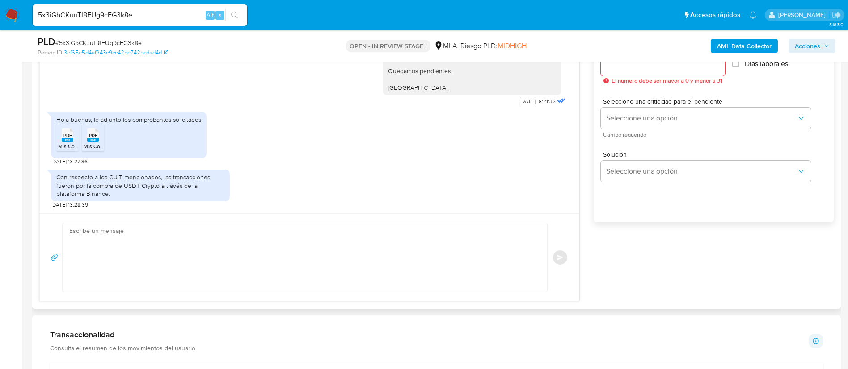
scroll to position [536, 0]
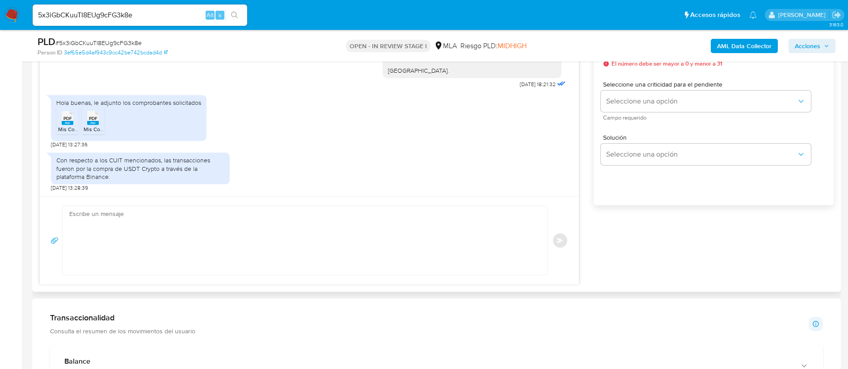
click at [460, 241] on textarea at bounding box center [302, 240] width 466 height 69
paste textarea "Muchas gracias por la respuesta. Analizamos tu caso y notamos que la informació…"
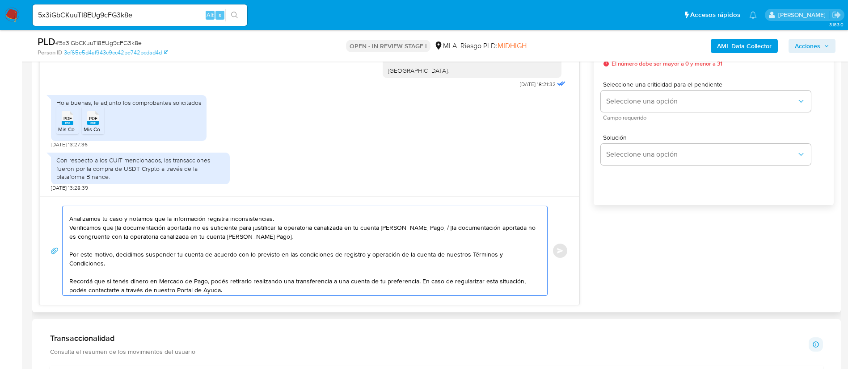
scroll to position [0, 0]
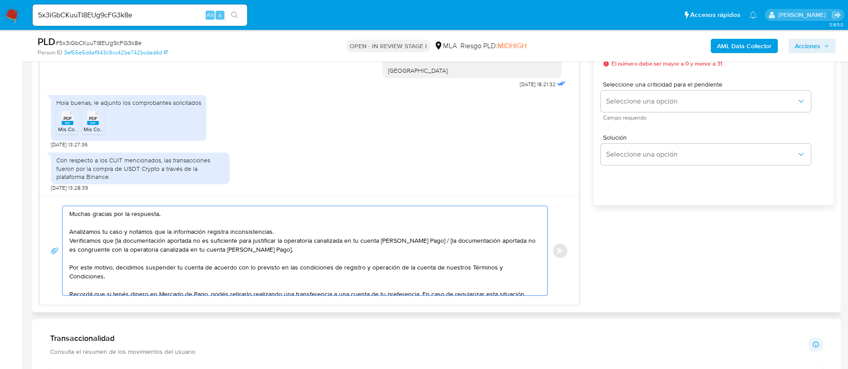
click at [116, 241] on textarea "Muchas gracias por la respuesta. Analizamos tu caso y notamos que la informació…" at bounding box center [302, 250] width 466 height 89
click at [425, 246] on textarea "Muchas gracias por la respuesta. Analizamos tu caso y notamos que la informació…" at bounding box center [302, 250] width 466 height 89
click at [427, 250] on textarea "Muchas gracias por la respuesta. Analizamos tu caso y notamos que la informació…" at bounding box center [302, 250] width 466 height 89
drag, startPoint x: 424, startPoint y: 241, endPoint x: 266, endPoint y: 252, distance: 158.6
click at [266, 252] on textarea "Muchas gracias por la respuesta. Analizamos tu caso y notamos que la informació…" at bounding box center [302, 250] width 466 height 89
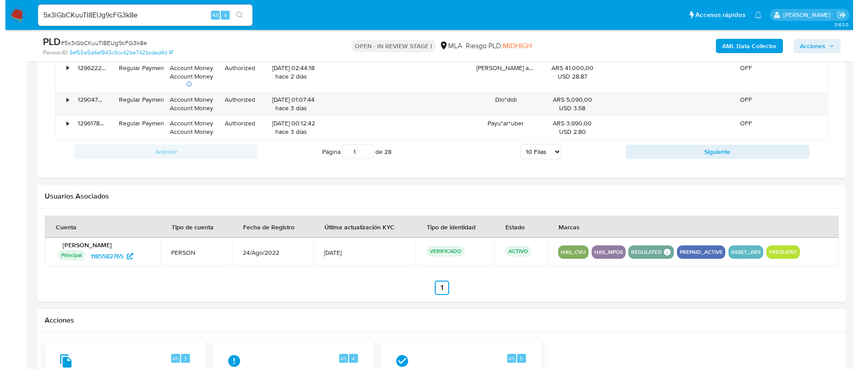
scroll to position [1413, 0]
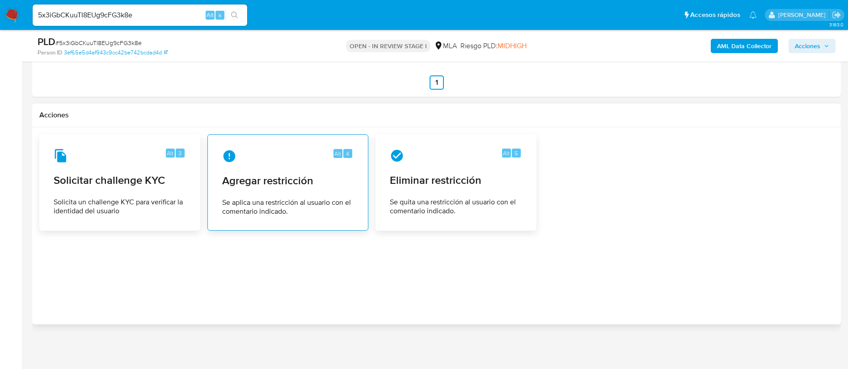
type textarea "Muchas gracias por la respuesta. Analizamos tu caso y notamos que la informació…"
click at [292, 200] on span "Se aplica una restricción al usuario con el comentario indicado." at bounding box center [287, 207] width 131 height 18
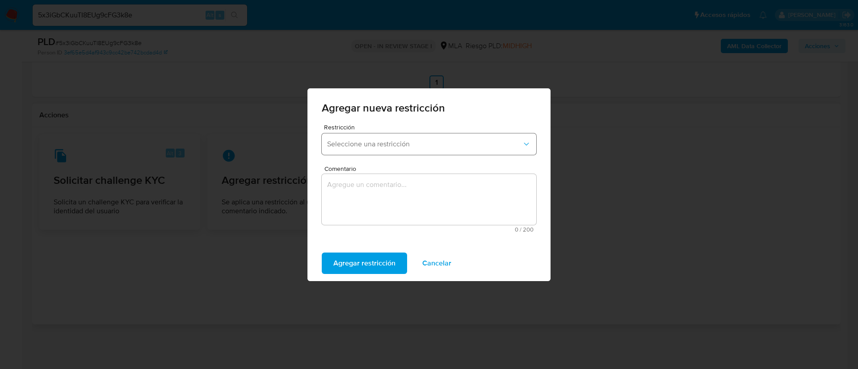
click at [399, 135] on button "Seleccione una restricción" at bounding box center [429, 144] width 214 height 21
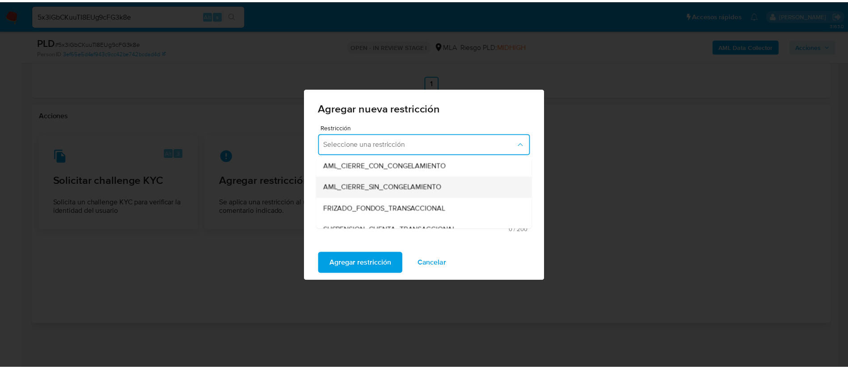
scroll to position [134, 0]
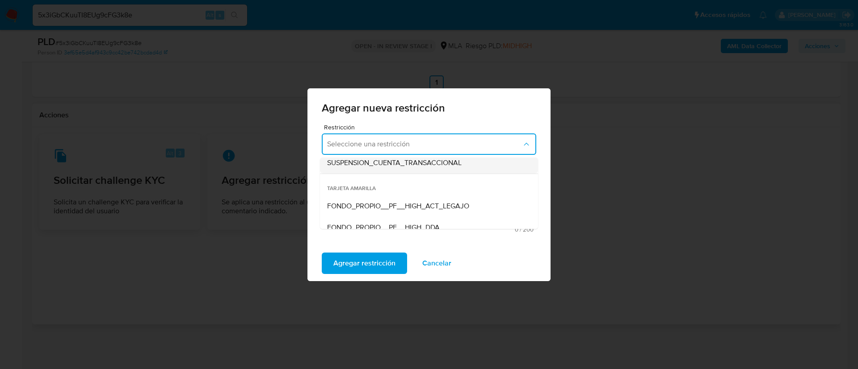
click at [411, 166] on span "SUSPENSION_CUENTA_TRANSACCIONAL" at bounding box center [394, 163] width 134 height 9
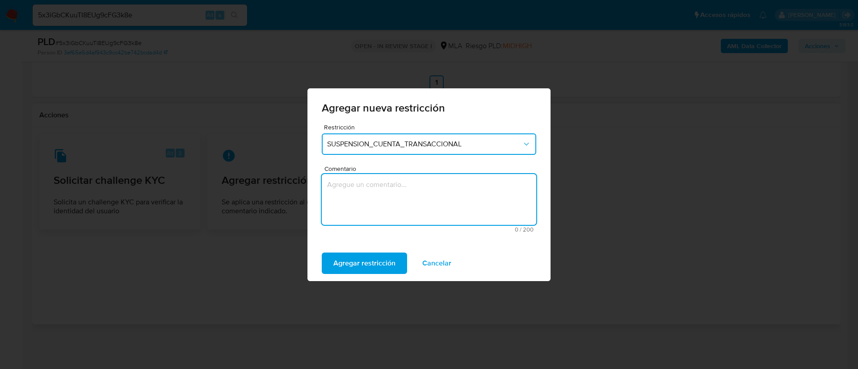
click at [406, 187] on textarea "Comentario" at bounding box center [429, 199] width 214 height 51
type textarea "AML"
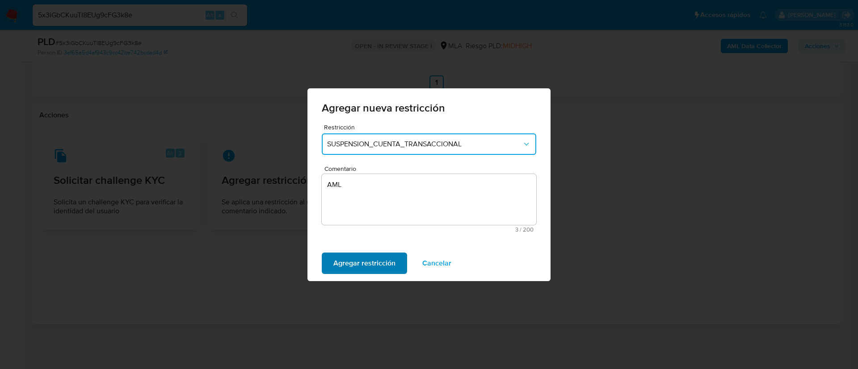
click at [381, 262] on span "Agregar restricción" at bounding box center [364, 264] width 62 height 20
click at [367, 259] on button "Confirmar" at bounding box center [349, 263] width 55 height 21
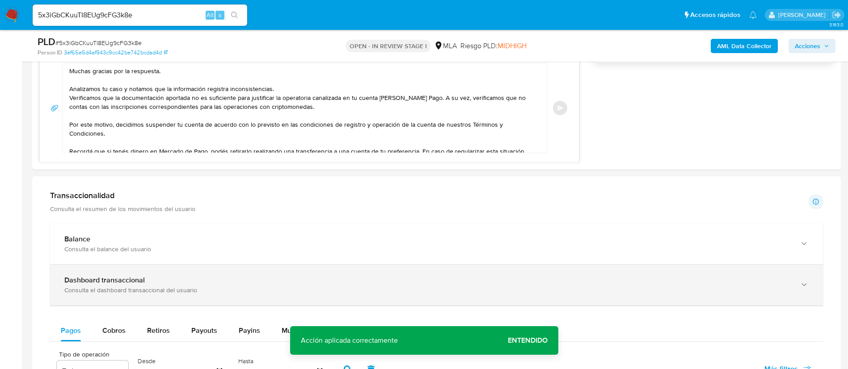
scroll to position [609, 0]
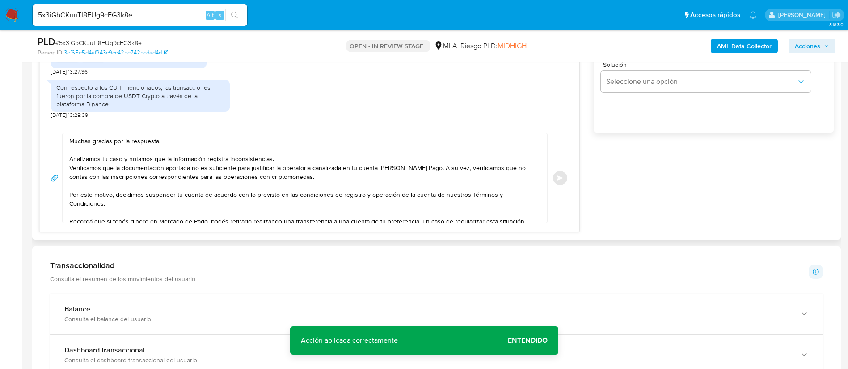
click at [425, 168] on textarea "Muchas gracias por la respuesta. Analizamos tu caso y notamos que la informació…" at bounding box center [302, 178] width 466 height 89
click at [127, 176] on textarea "Muchas gracias por la respuesta. Analizamos tu caso y notamos que la informació…" at bounding box center [302, 178] width 466 height 89
click at [0, 0] on lt-span "en" at bounding box center [0, 0] width 0 height 0
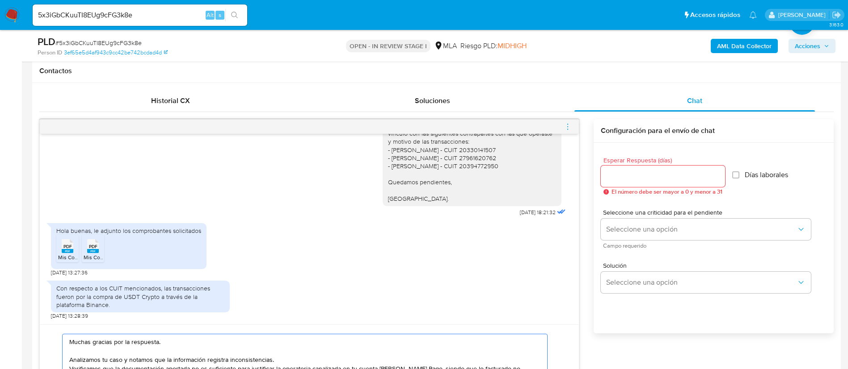
scroll to position [475, 0]
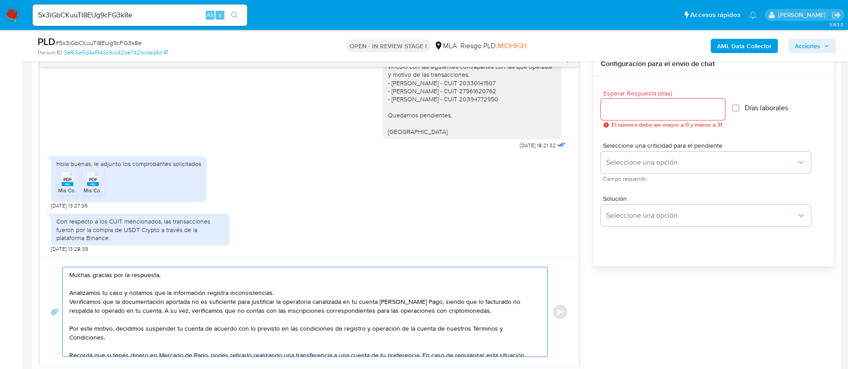
type textarea "Muchas gracias por la respuesta. Analizamos tu caso y notamos que la informació…"
click at [620, 110] on input "Esperar Respuesta (días)" at bounding box center [662, 110] width 124 height 12
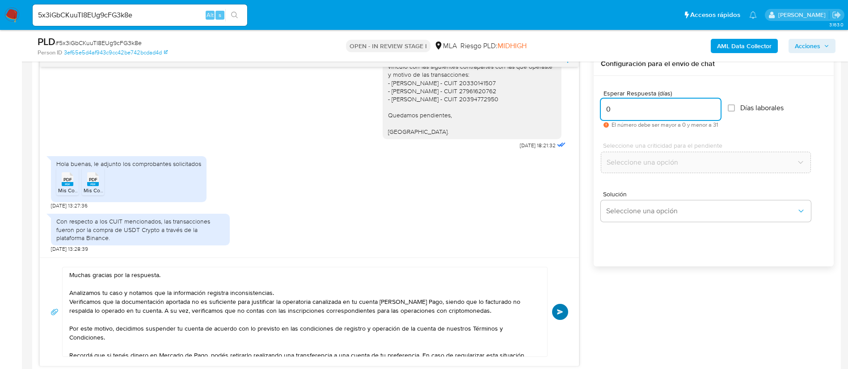
type input "0"
click at [557, 318] on button "Enviar" at bounding box center [560, 312] width 16 height 16
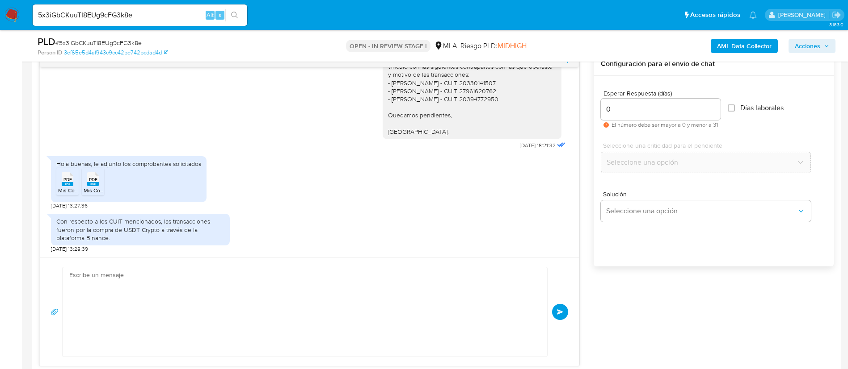
scroll to position [1090, 0]
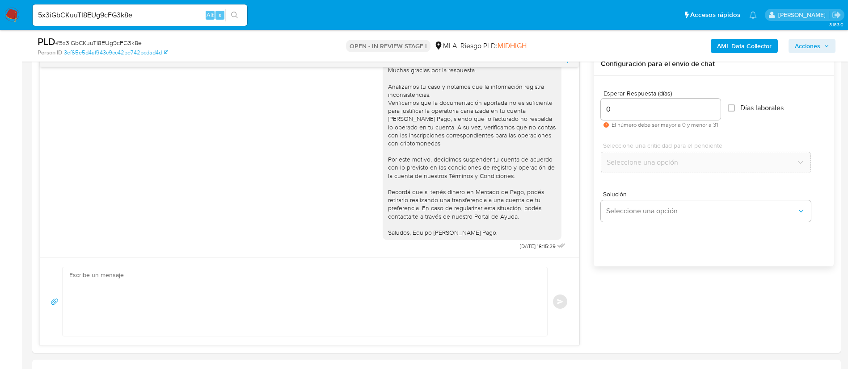
click at [567, 63] on icon "menu-action" at bounding box center [567, 60] width 8 height 8
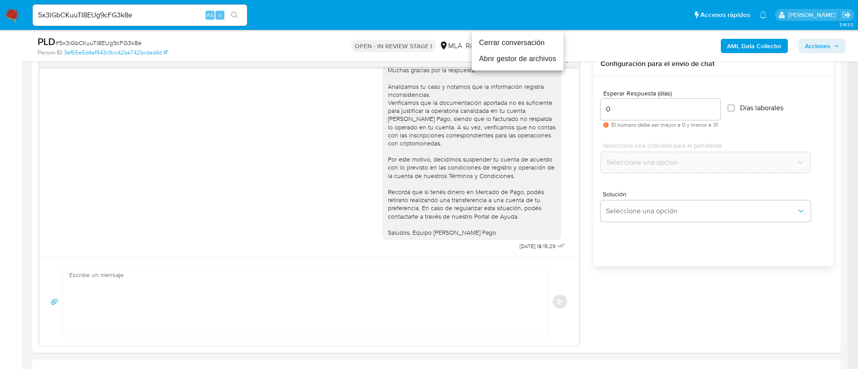
click at [547, 45] on li "Cerrar conversación" at bounding box center [518, 43] width 92 height 16
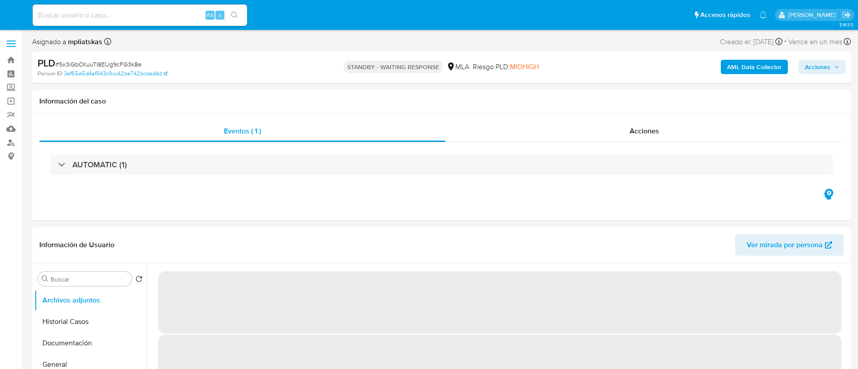
select select "10"
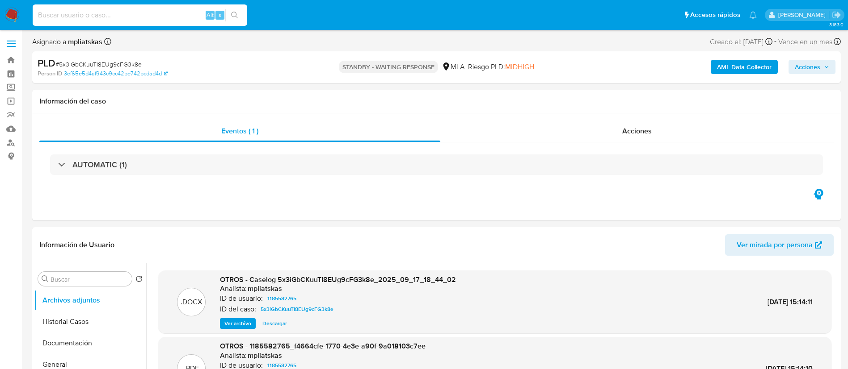
click at [193, 15] on input at bounding box center [140, 15] width 214 height 12
paste input "I3t6HLasDzKJWVOdi7ZBYkmA"
type input "I3t6HLasDzKJWVOdi7ZBYkmA"
click at [239, 12] on button "search-icon" at bounding box center [234, 15] width 18 height 13
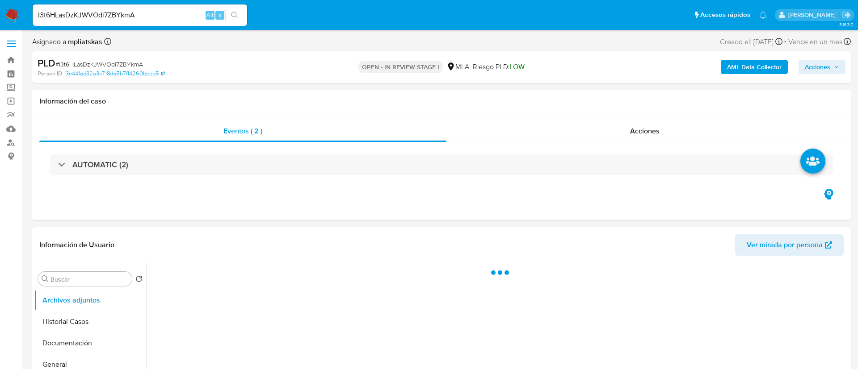
select select "10"
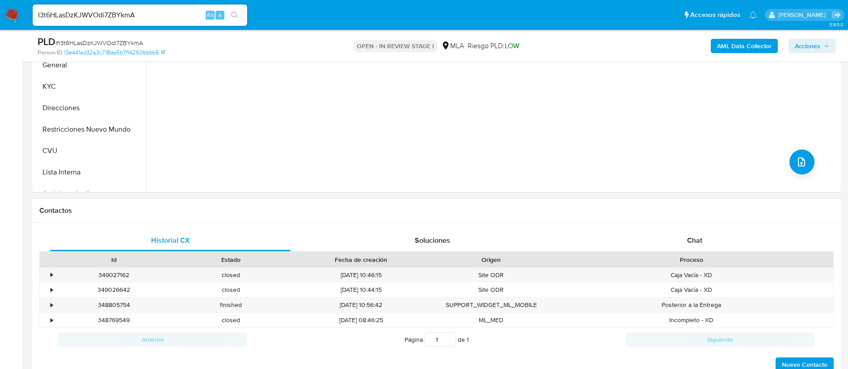
click at [675, 252] on div "Proceso" at bounding box center [691, 259] width 283 height 15
click at [676, 243] on div "Chat" at bounding box center [694, 240] width 240 height 21
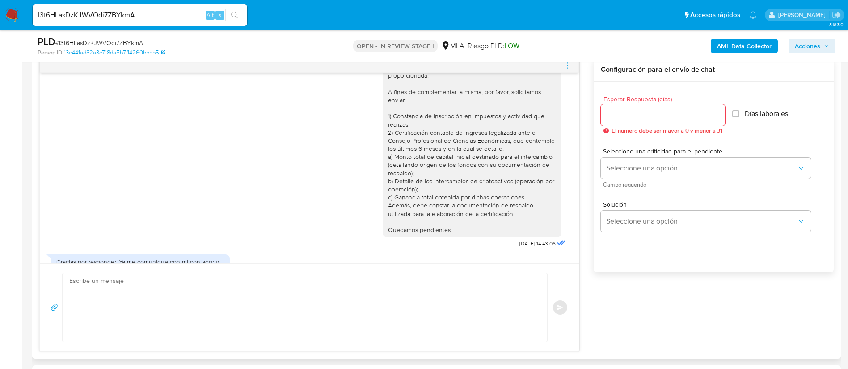
scroll to position [506, 0]
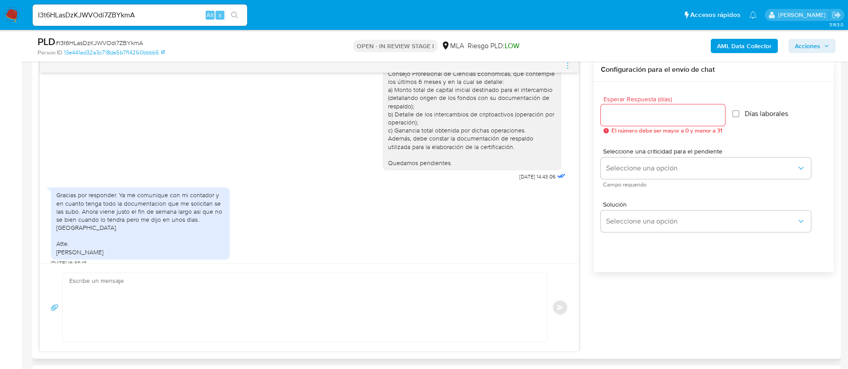
click at [373, 306] on textarea at bounding box center [302, 307] width 466 height 69
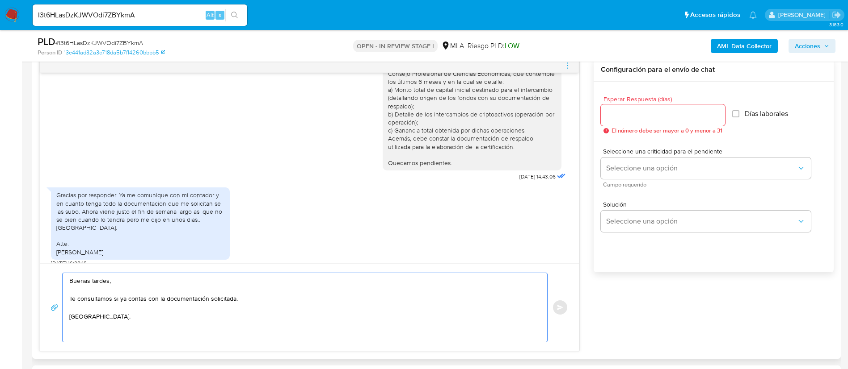
type textarea "Buenas tardes, Te consultamos si ya contas con la documentación solicitada. [GE…"
click at [628, 119] on input "Esperar Respuesta (días)" at bounding box center [662, 115] width 124 height 12
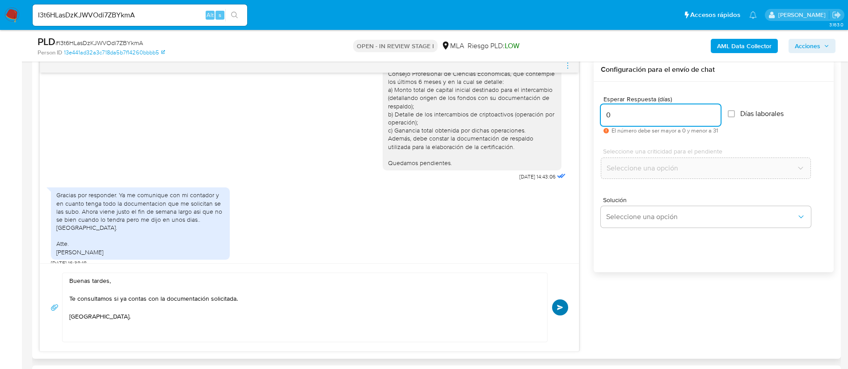
type input "0"
click at [561, 303] on button "Enviar" at bounding box center [560, 308] width 16 height 16
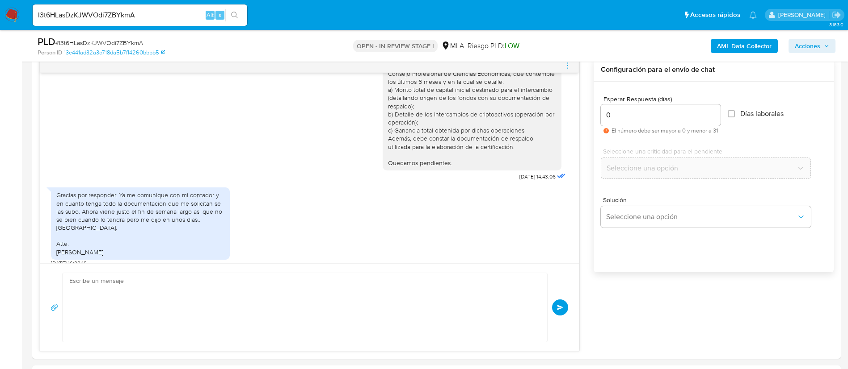
scroll to position [572, 0]
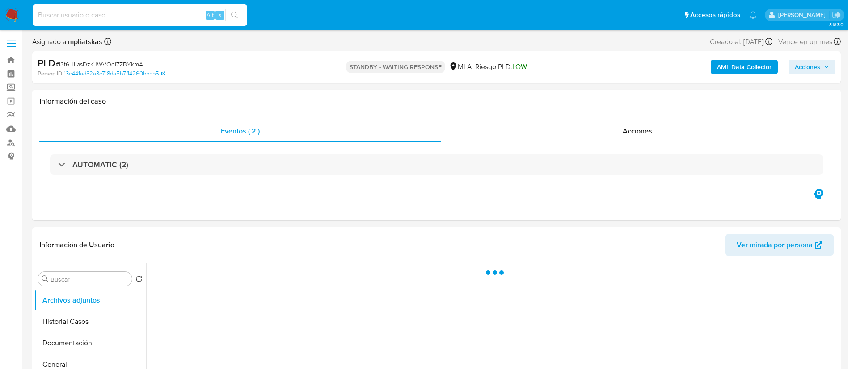
click at [177, 17] on input at bounding box center [140, 15] width 214 height 12
paste input "JLaYlVBknXuPJxDswaiJCWZ1"
type input "JLaYlVBknXuPJxDswaiJCWZ1"
select select "10"
type input "JLaYlVBknXuPJxDswaiJCWZ1"
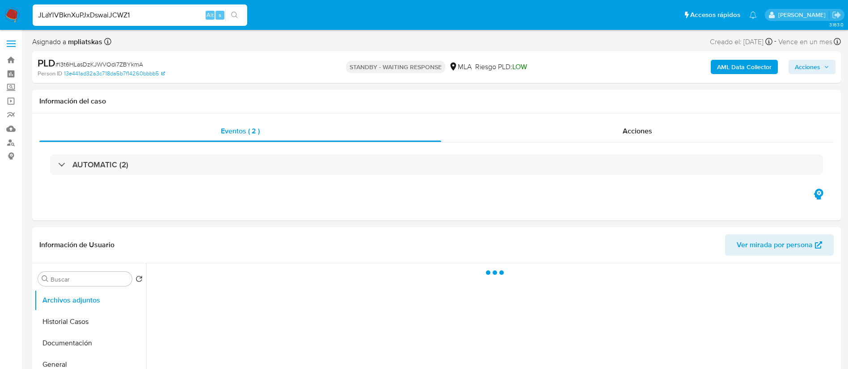
click at [235, 16] on icon "search-icon" at bounding box center [234, 15] width 7 height 7
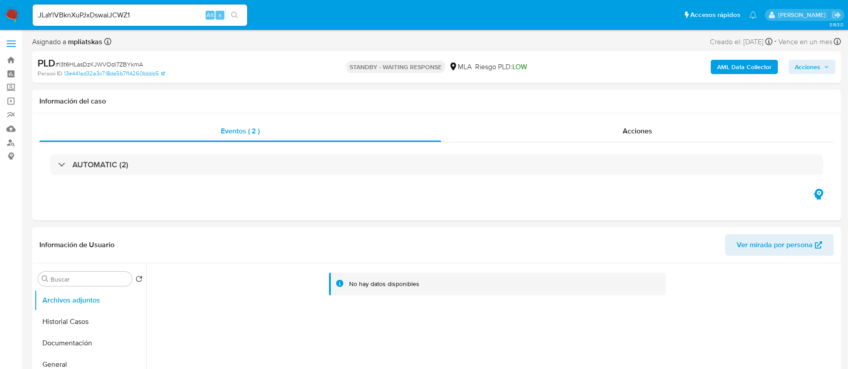
click at [235, 17] on icon "search-icon" at bounding box center [234, 15] width 7 height 7
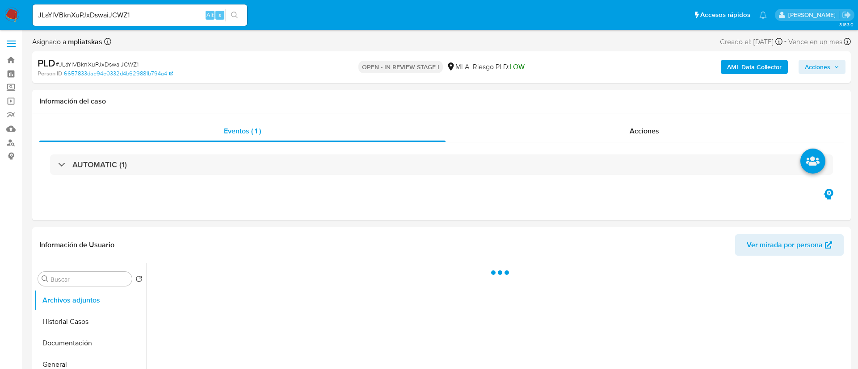
select select "10"
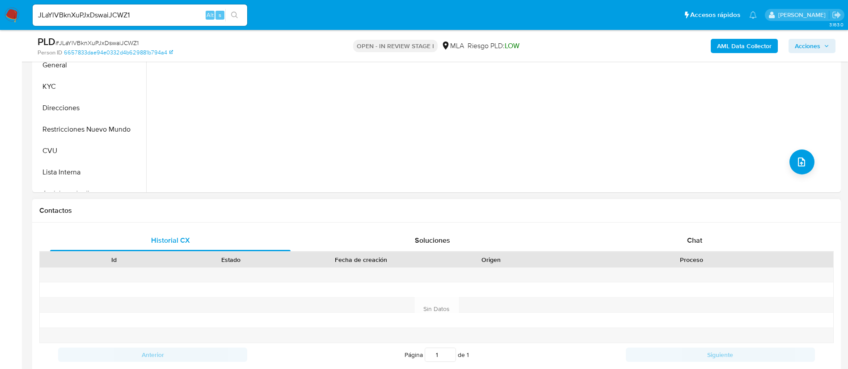
click at [709, 259] on div "Proceso" at bounding box center [691, 260] width 271 height 9
click at [705, 244] on div "Chat" at bounding box center [694, 240] width 240 height 21
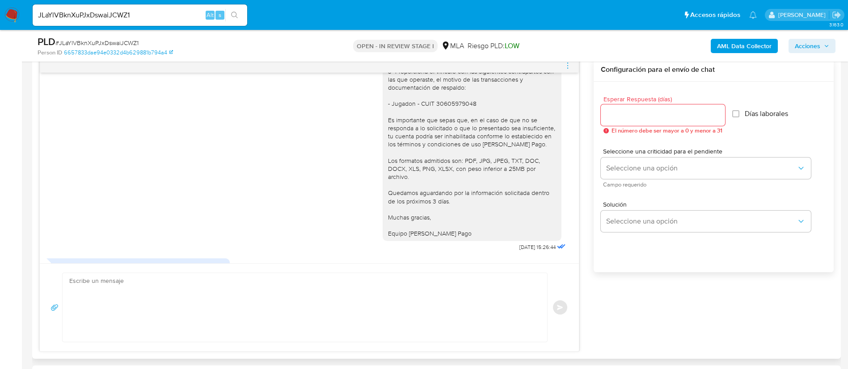
scroll to position [950, 0]
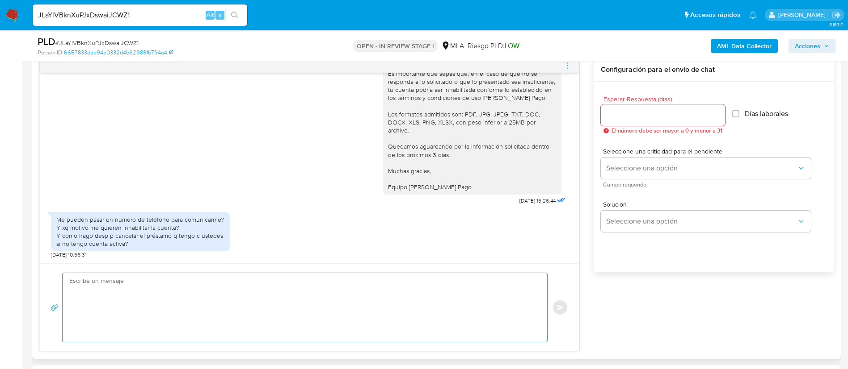
click at [387, 283] on textarea at bounding box center [302, 307] width 466 height 69
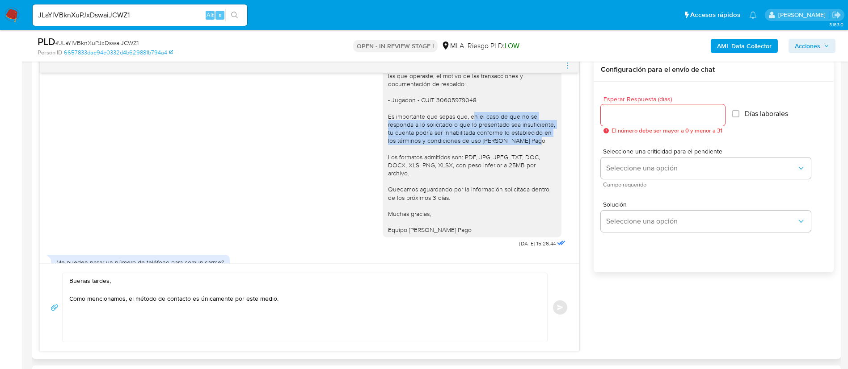
drag, startPoint x: 460, startPoint y: 142, endPoint x: 528, endPoint y: 166, distance: 72.1
copy div "en el caso de que no se responda a lo solicitado o que lo presentado sea insufi…"
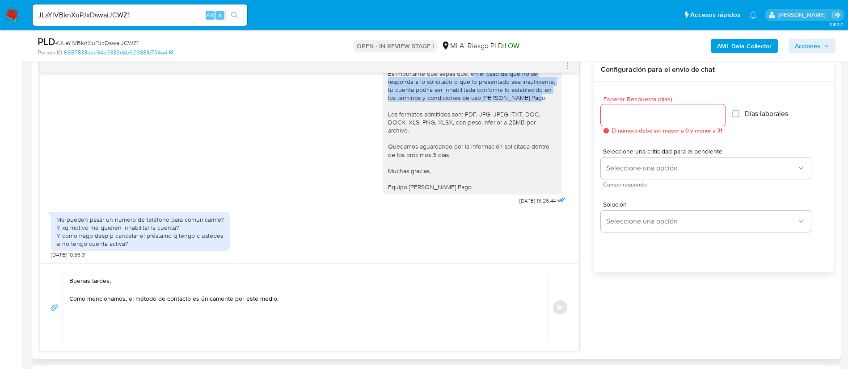
scroll to position [950, 0]
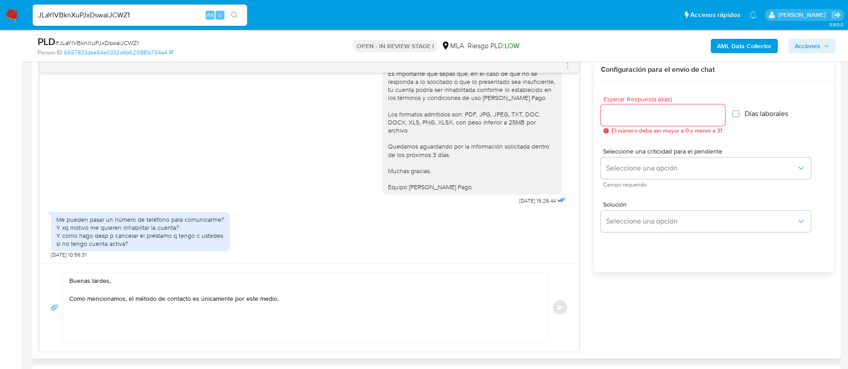
click at [315, 308] on textarea "Buenas tardes, Como mencionamos, el método de contacto es únicamente por este m…" at bounding box center [302, 307] width 466 height 69
paste textarea "en el caso de que no se responda a lo solicitado o que lo presentado sea insufi…"
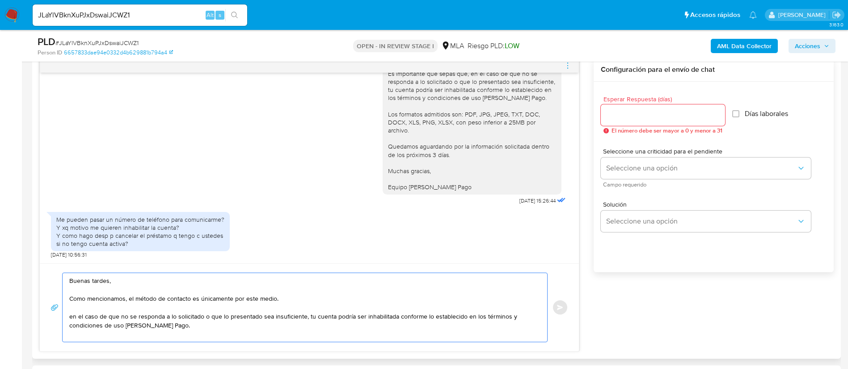
click at [72, 318] on textarea "Buenas tardes, Como mencionamos, el método de contacto es únicamente por este m…" at bounding box center [302, 307] width 466 height 69
click at [0, 0] on lt-strong "E" at bounding box center [0, 0] width 0 height 0
click at [187, 330] on textarea "Buenas tardes, Como mencionamos, el método de contacto es únicamente por este m…" at bounding box center [302, 307] width 466 height 69
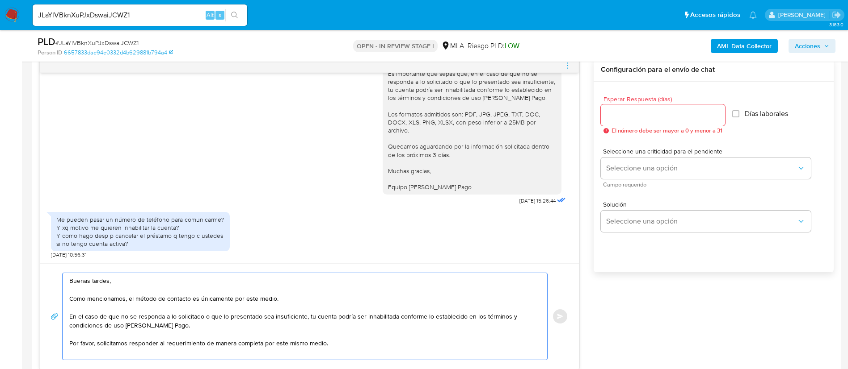
scroll to position [3, 0]
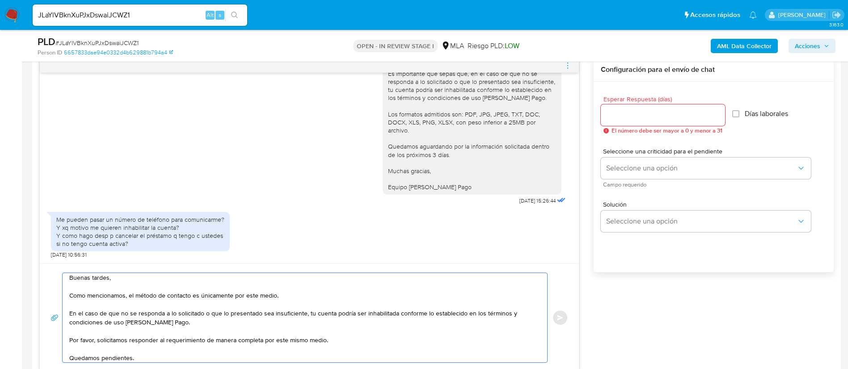
type textarea "Buenas tardes, Como mencionamos, el método de contacto es únicamente por este m…"
click at [636, 111] on input "Esperar Respuesta (días)" at bounding box center [662, 115] width 124 height 12
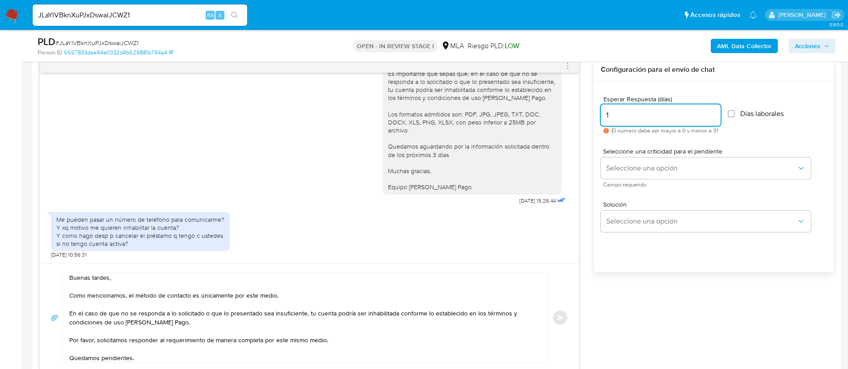
type input "1"
click at [643, 154] on span "Seleccione una criticidad para el pendiente" at bounding box center [708, 151] width 210 height 6
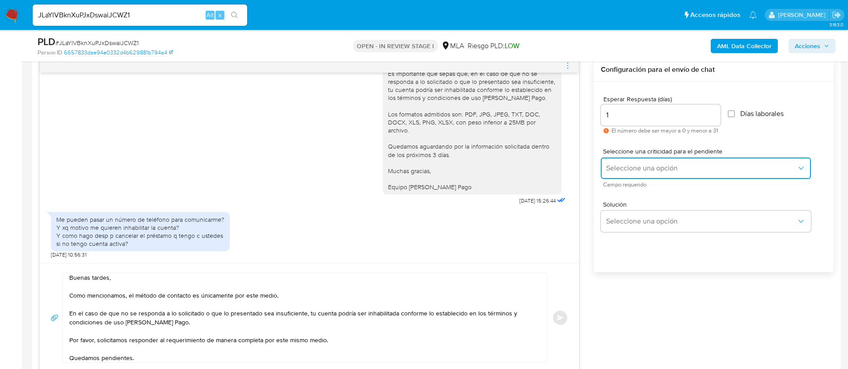
click at [647, 164] on span "Seleccione una opción" at bounding box center [701, 168] width 190 height 9
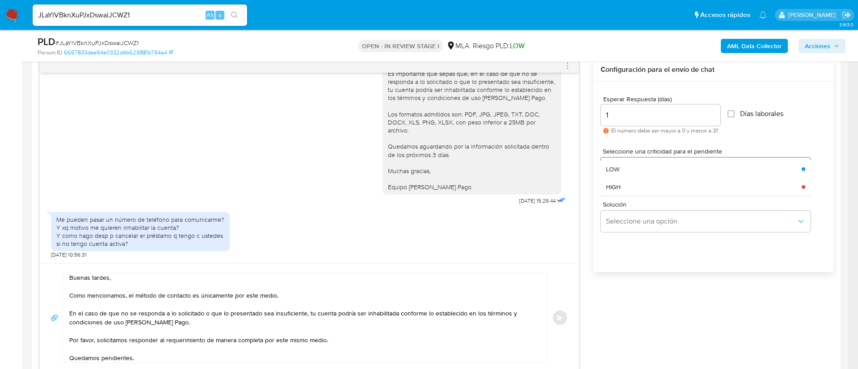
click at [647, 164] on div "LOW" at bounding box center [701, 169] width 190 height 18
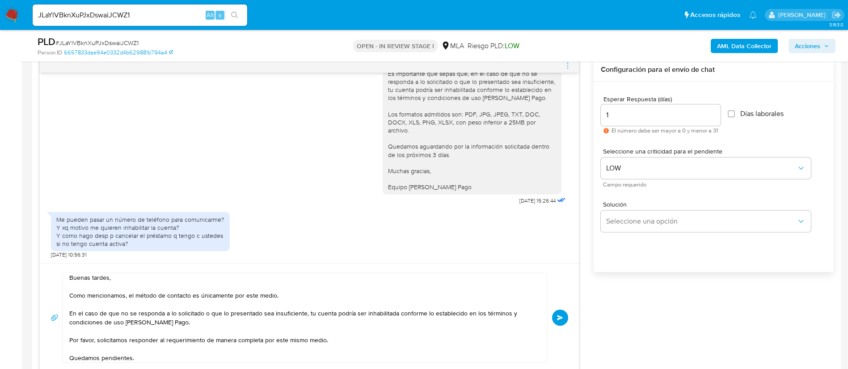
click at [562, 314] on button "Enviar" at bounding box center [560, 318] width 16 height 16
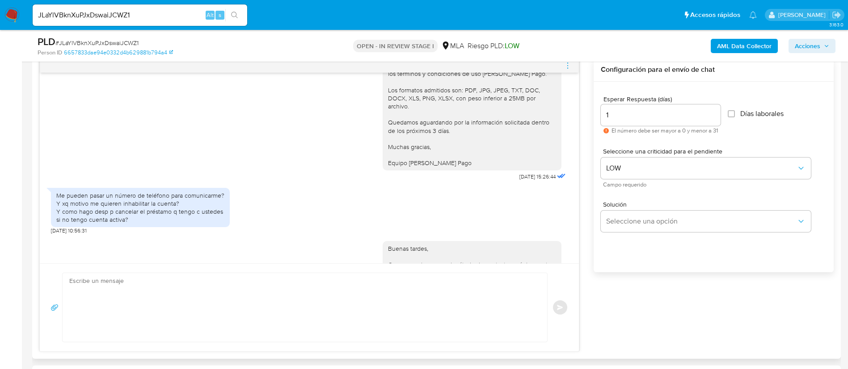
scroll to position [1090, 0]
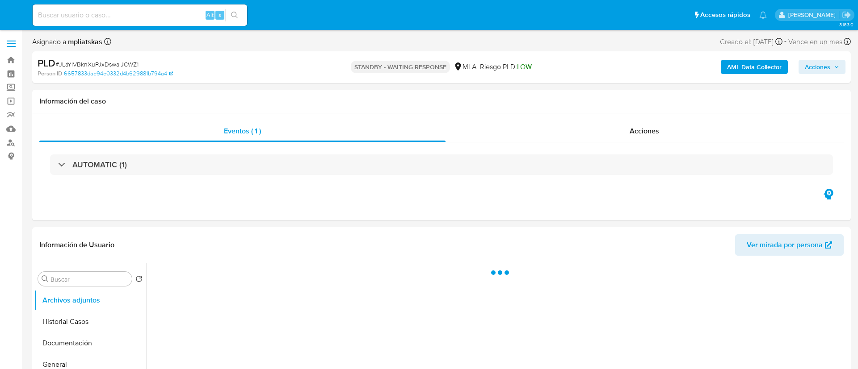
select select "10"
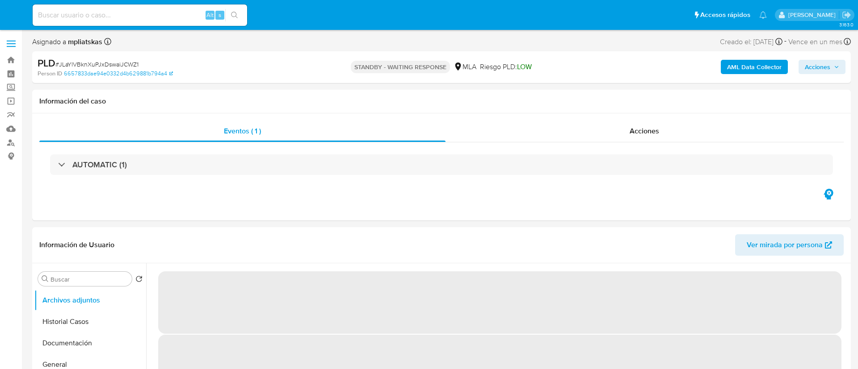
click at [197, 15] on input at bounding box center [140, 15] width 214 height 12
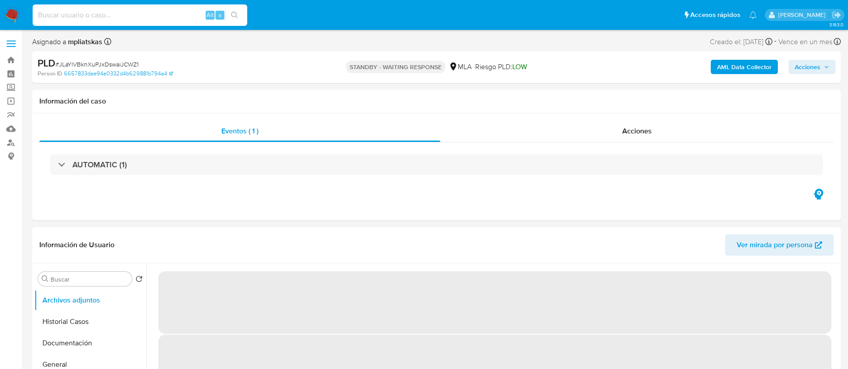
paste input "WafRKKSJMbec1SouvVXxkH2m"
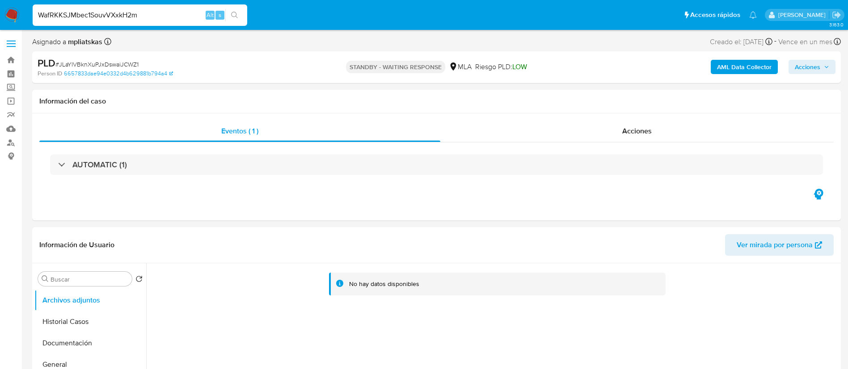
type input "WafRKKSJMbec1SouvVXxkH2m"
click at [235, 12] on icon "search-icon" at bounding box center [234, 15] width 7 height 7
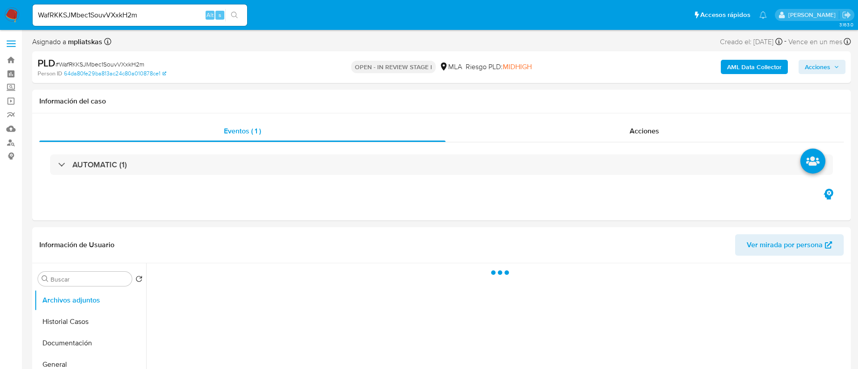
select select "10"
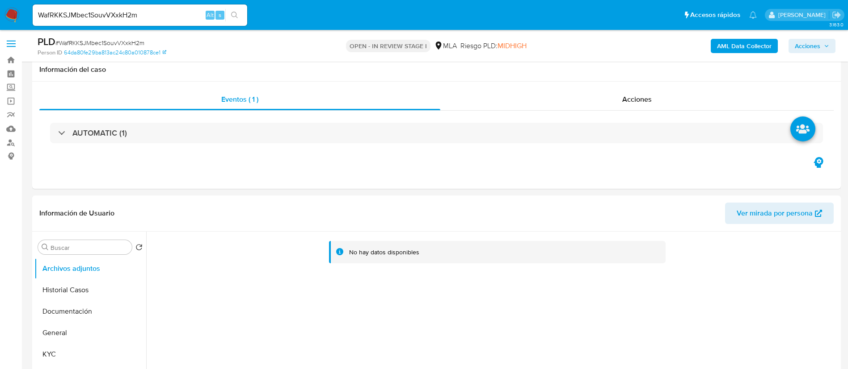
scroll to position [268, 0]
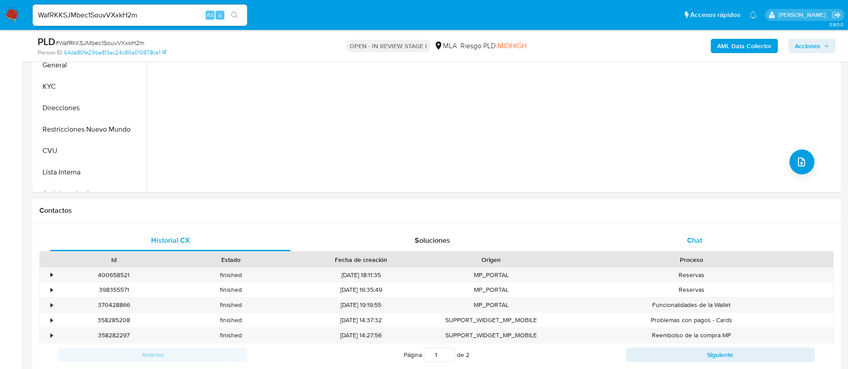
click at [638, 236] on div "Chat" at bounding box center [694, 240] width 240 height 21
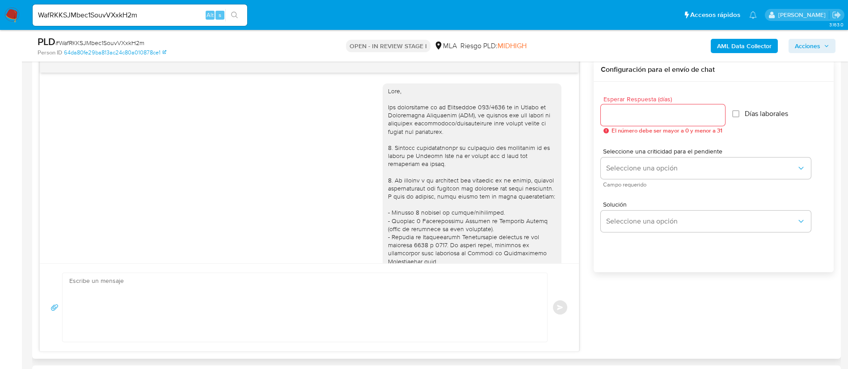
scroll to position [961, 0]
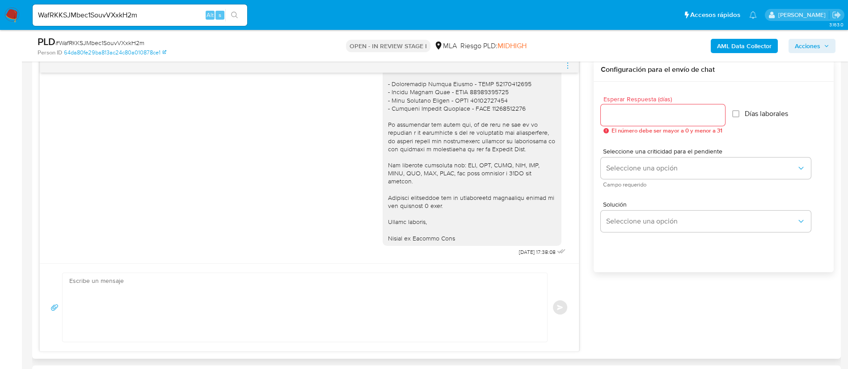
drag, startPoint x: 511, startPoint y: 247, endPoint x: 525, endPoint y: 252, distance: 14.9
click at [525, 252] on div "Hola, Gonzalo. En función de las operaciones registradas en tu cuenta de Mercad…" at bounding box center [474, 34] width 185 height 449
click at [495, 256] on div "Hola, Gonzalo. En función de las operaciones registradas en tu cuenta de Mercad…" at bounding box center [474, 34] width 185 height 449
drag, startPoint x: 498, startPoint y: 253, endPoint x: 524, endPoint y: 252, distance: 26.0
click at [524, 252] on span "08/10/2025 17:38:08" at bounding box center [537, 252] width 37 height 7
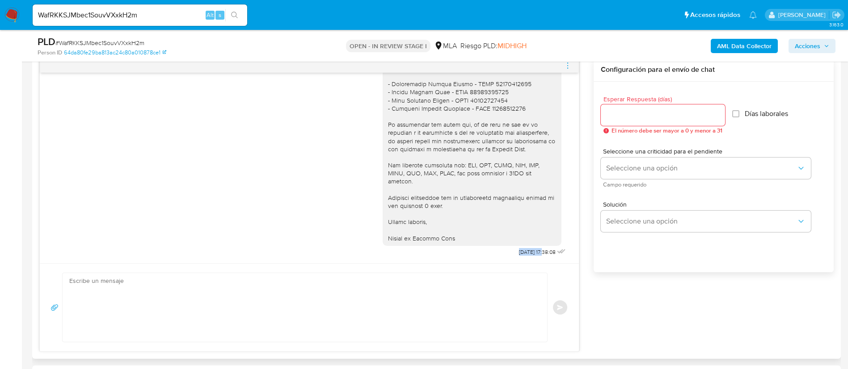
copy span "08/10/2025"
click at [567, 67] on icon "menu-action" at bounding box center [567, 66] width 8 height 8
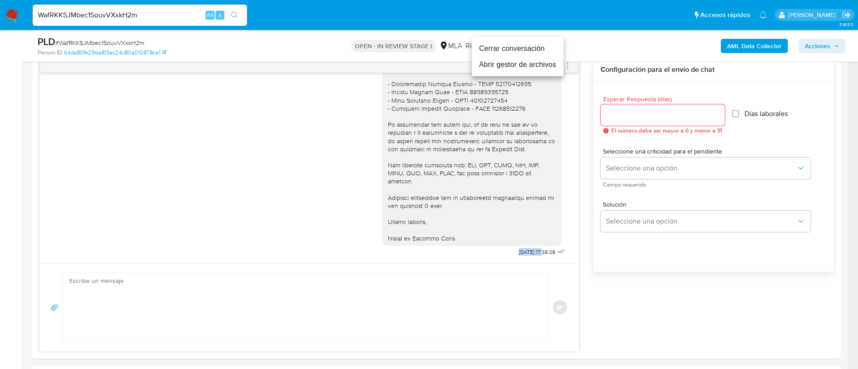
click at [546, 49] on li "Cerrar conversación" at bounding box center [518, 49] width 92 height 16
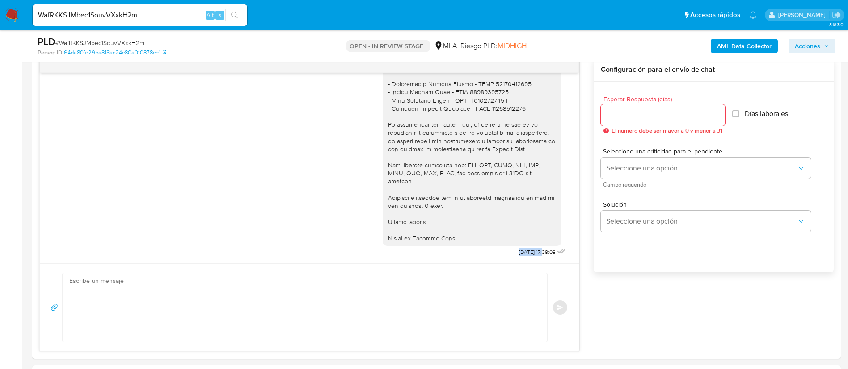
click at [726, 44] on b "AML Data Collector" at bounding box center [744, 46] width 55 height 14
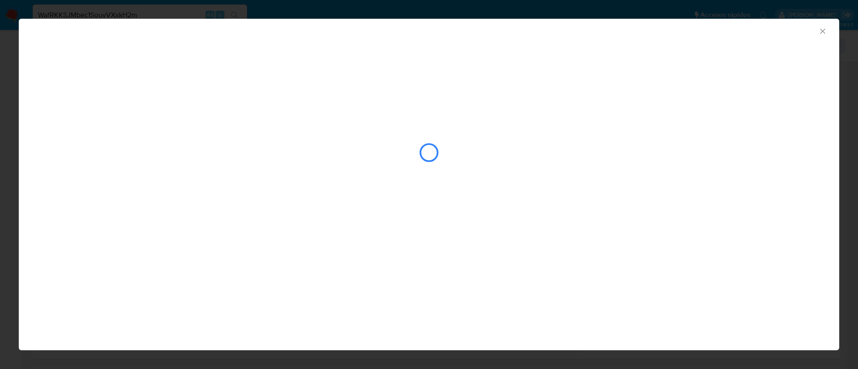
click at [393, 161] on div "closure-recommendation-modal" at bounding box center [429, 152] width 783 height 89
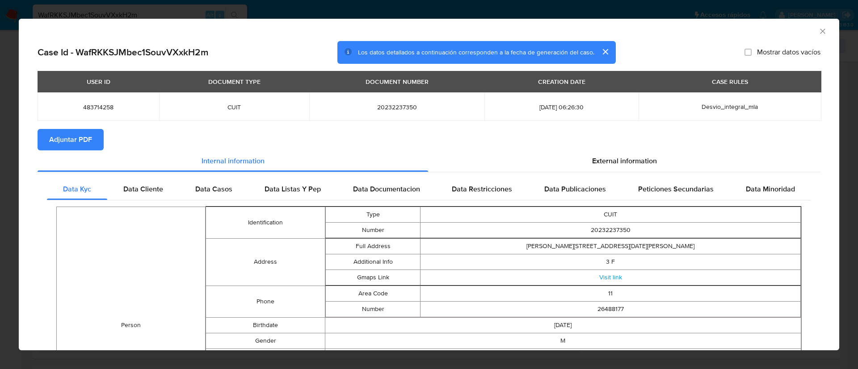
click at [78, 138] on span "Adjuntar PDF" at bounding box center [70, 140] width 43 height 20
click at [105, 105] on span "483714258" at bounding box center [98, 107] width 100 height 8
copy span "483714258"
click at [818, 32] on icon "Cerrar ventana" at bounding box center [822, 31] width 9 height 9
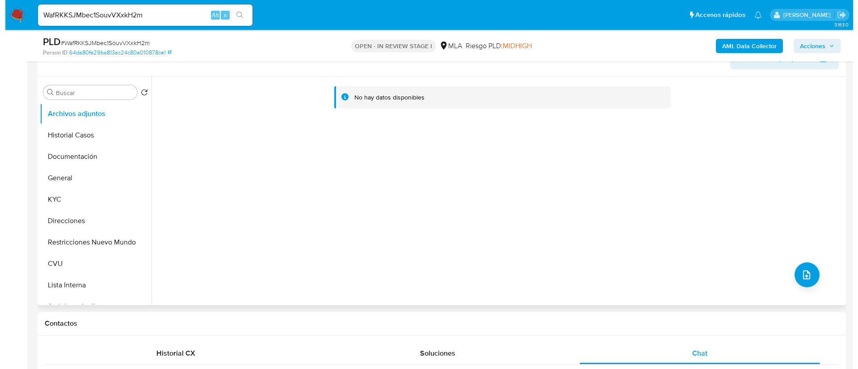
scroll to position [134, 0]
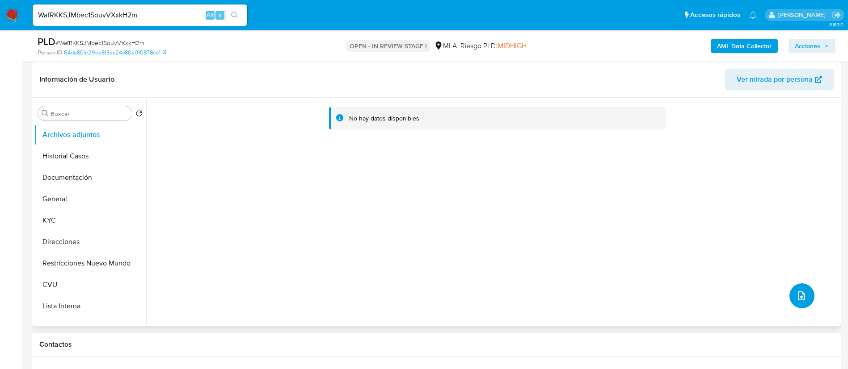
click at [805, 295] on button "upload-file" at bounding box center [801, 296] width 25 height 25
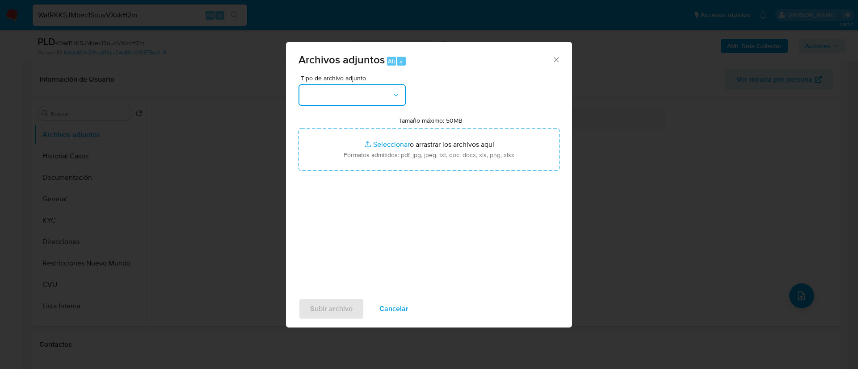
click at [372, 90] on button "button" at bounding box center [351, 94] width 107 height 21
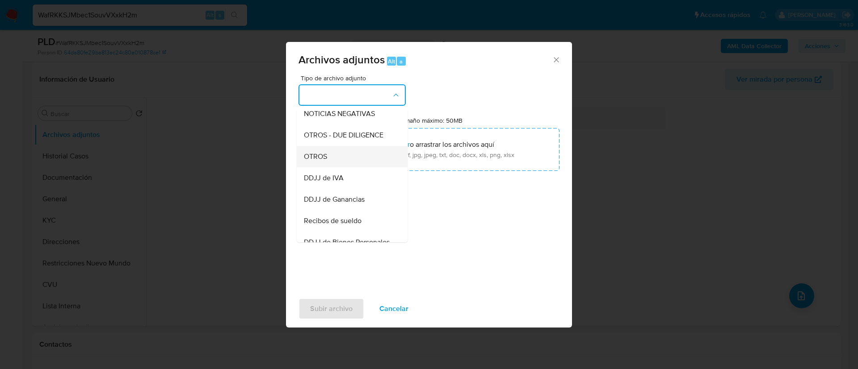
click at [372, 166] on div "OTROS" at bounding box center [349, 156] width 91 height 21
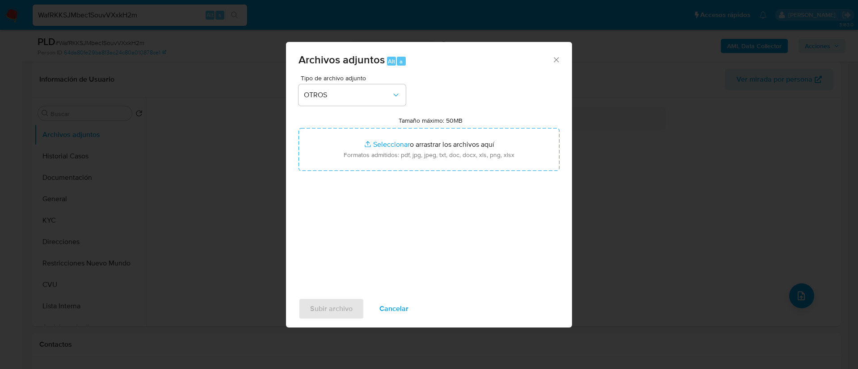
click at [372, 166] on input "Tamaño máximo: 50MB Seleccionar archivos" at bounding box center [428, 149] width 261 height 43
type input "C:\fakepath\483714258 Movimientos.xlsx"
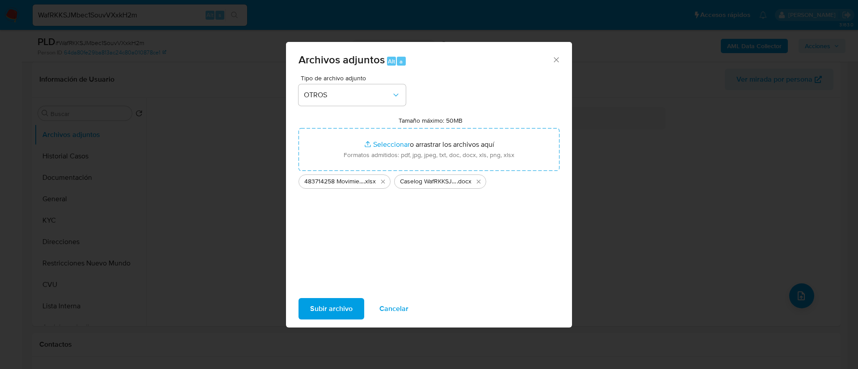
click at [347, 311] on span "Subir archivo" at bounding box center [331, 309] width 42 height 20
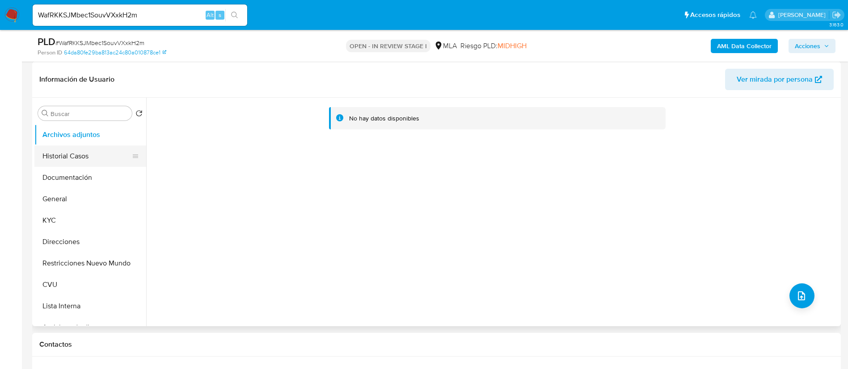
click at [62, 159] on button "Historial Casos" at bounding box center [86, 156] width 105 height 21
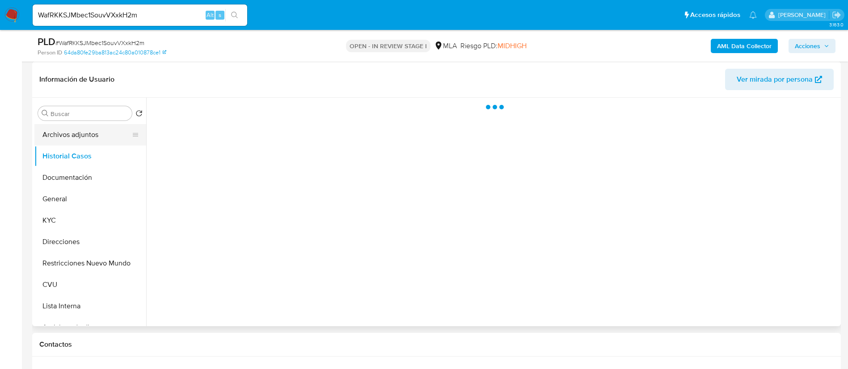
click at [62, 143] on button "Archivos adjuntos" at bounding box center [86, 134] width 105 height 21
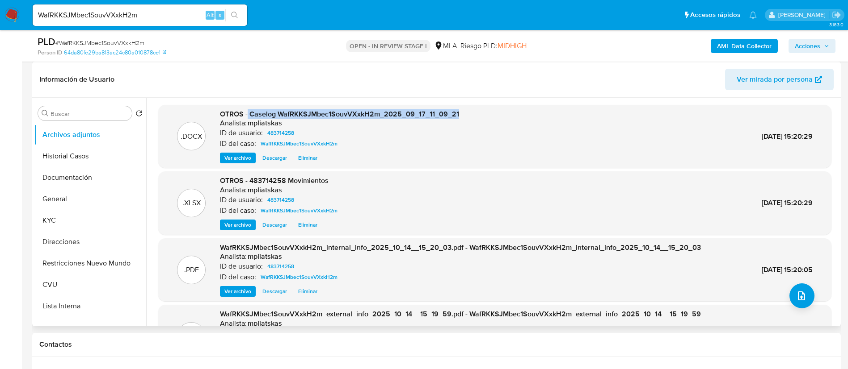
drag, startPoint x: 248, startPoint y: 109, endPoint x: 502, endPoint y: 110, distance: 253.8
click at [502, 110] on div ".DOCX OTROS - Caselog WafRKKSJMbec1SouvVXxkH2m_2025_09_17_11_09_21 Analista: mp…" at bounding box center [495, 136] width 664 height 55
copy span "Caselog WafRKKSJMbec1SouvVXxkH2m_2025_09_17_11_09_21"
click at [821, 50] on span "Acciones" at bounding box center [811, 46] width 34 height 13
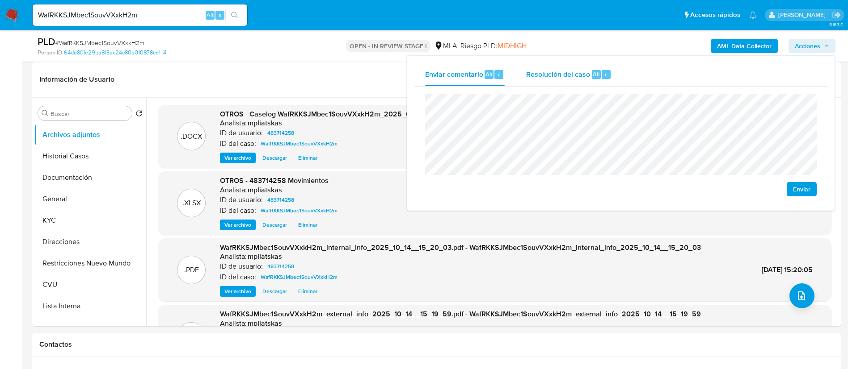
click at [592, 75] on div "Alt" at bounding box center [596, 74] width 9 height 9
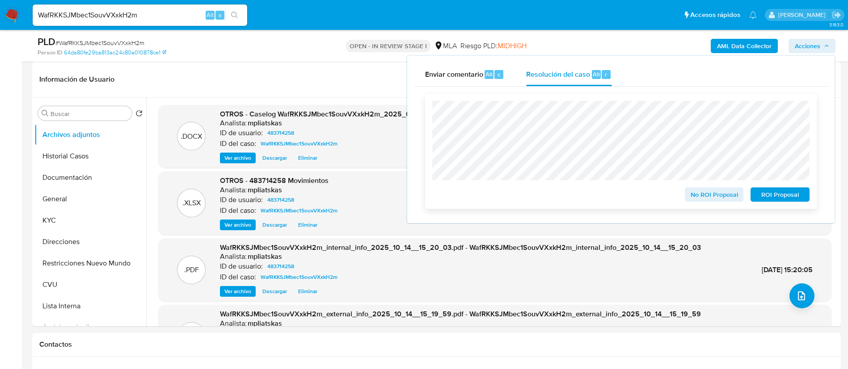
click at [712, 194] on span "No ROI Proposal" at bounding box center [714, 195] width 46 height 13
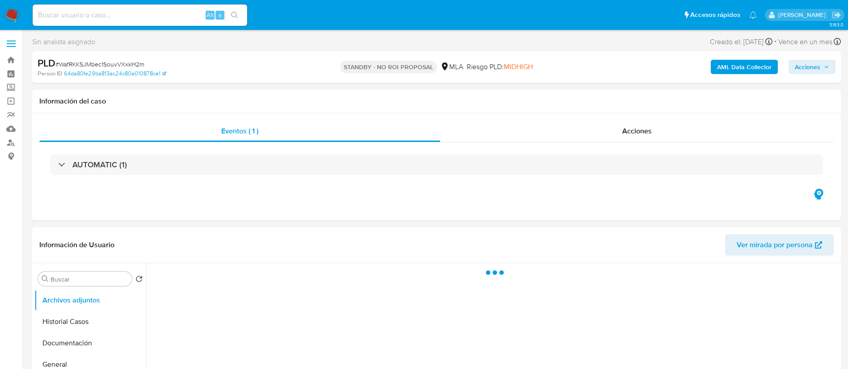
drag, startPoint x: 147, startPoint y: 24, endPoint x: 146, endPoint y: 17, distance: 6.8
click at [146, 22] on div "Alt s" at bounding box center [140, 14] width 214 height 21
click at [146, 17] on input at bounding box center [140, 15] width 214 height 12
paste input "5t92BGdVe1c2eVh7tRYZFDM8"
type input "5t92BGdVe1c2eVh7tRYZFDM8"
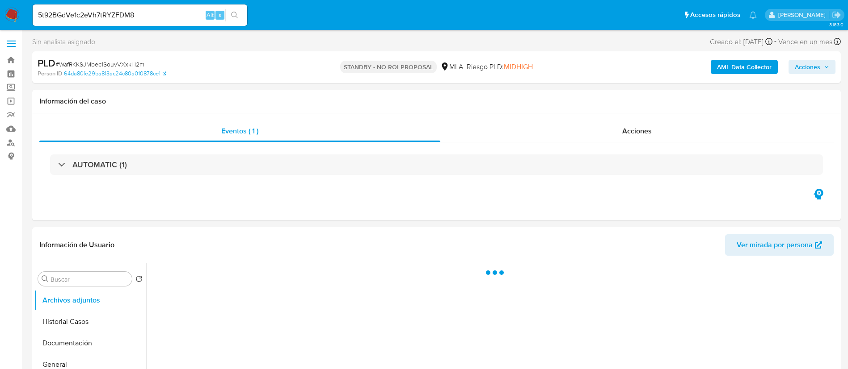
select select "10"
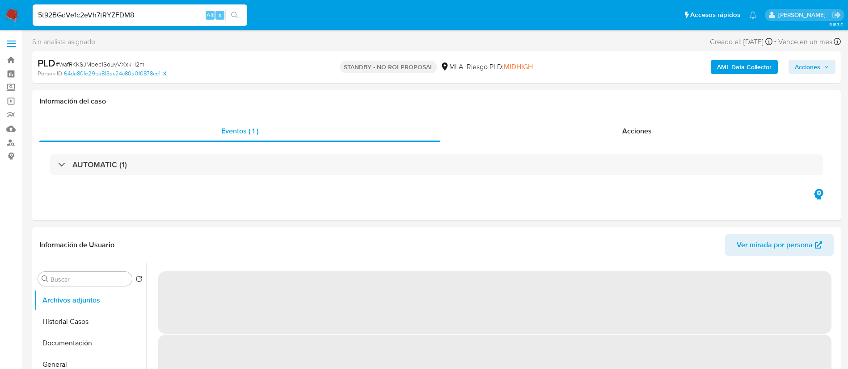
type input "5t92BGdVe1c2eVh7tRYZFDM8"
click at [234, 12] on icon "search-icon" at bounding box center [234, 15] width 7 height 7
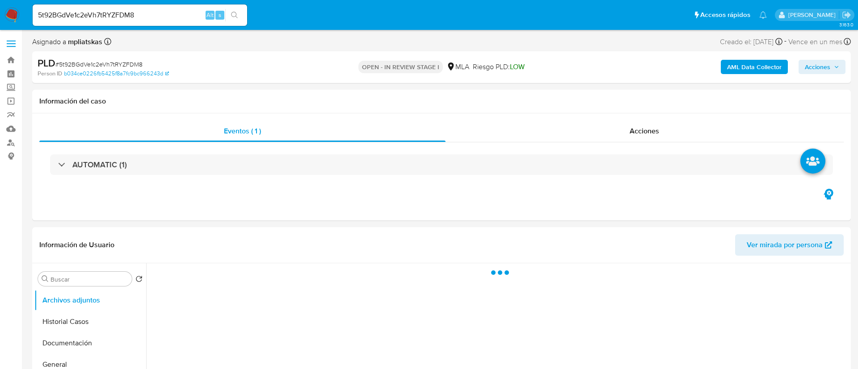
select select "10"
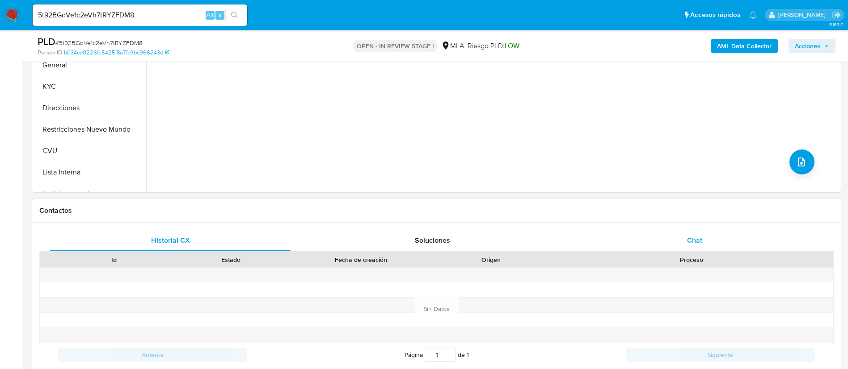
click at [617, 246] on div "Chat" at bounding box center [694, 240] width 240 height 21
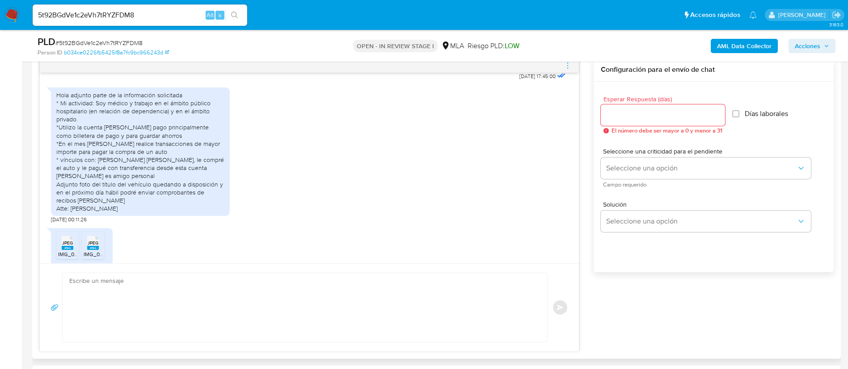
scroll to position [1068, 0]
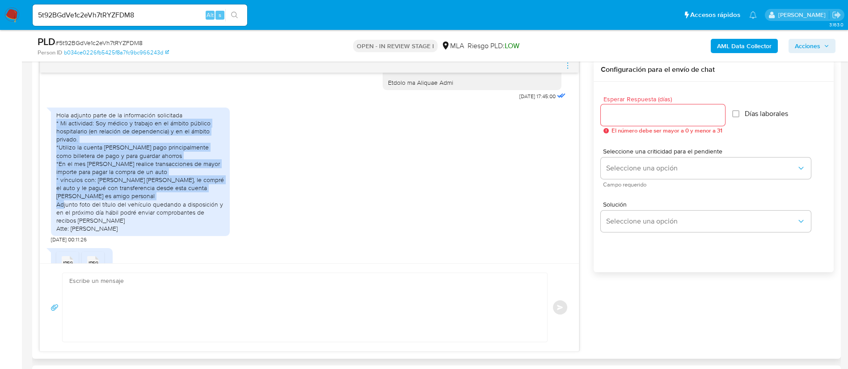
drag, startPoint x: 176, startPoint y: 229, endPoint x: 54, endPoint y: 156, distance: 141.8
click at [54, 156] on div "Hola adjunto parte de la información solicitada * Mi actividad: Soy médico y tr…" at bounding box center [140, 172] width 179 height 129
copy div "* Mi actividad: Soy médico y trabajo en el ámbito público hospitalario (en rela…"
click at [751, 46] on b "AML Data Collector" at bounding box center [744, 46] width 55 height 14
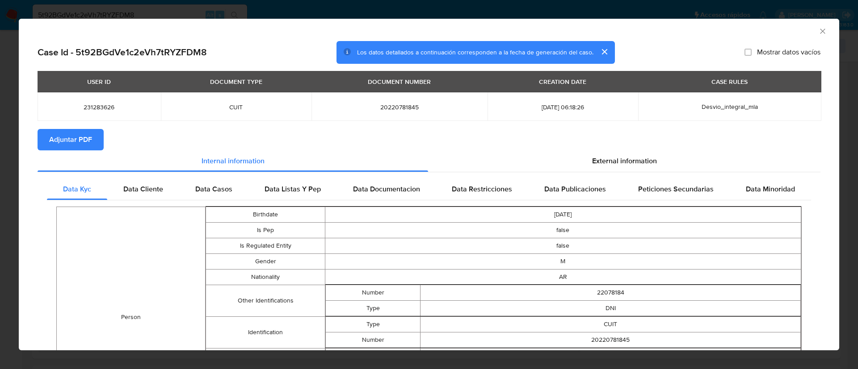
click at [97, 131] on button "Adjuntar PDF" at bounding box center [71, 139] width 66 height 21
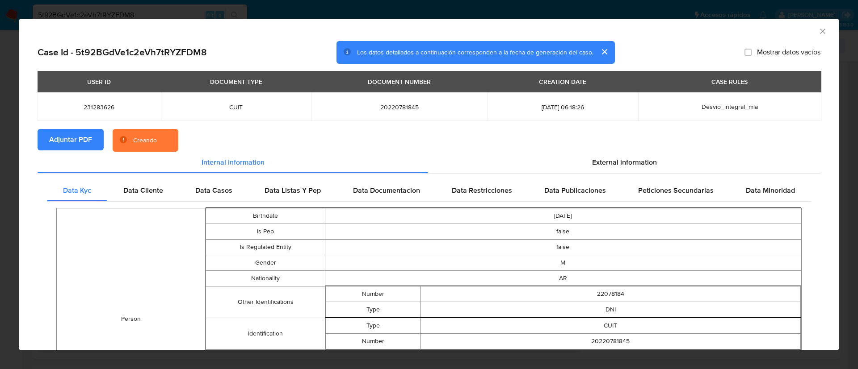
click at [97, 105] on span "231283626" at bounding box center [99, 107] width 102 height 8
copy span "231283626"
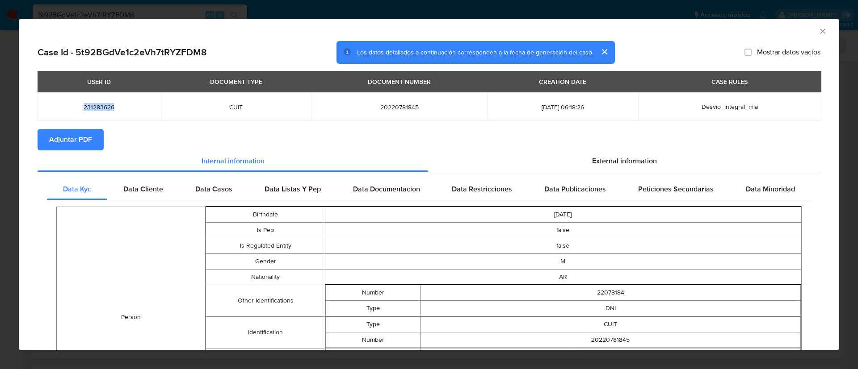
click at [818, 27] on icon "Cerrar ventana" at bounding box center [822, 31] width 9 height 9
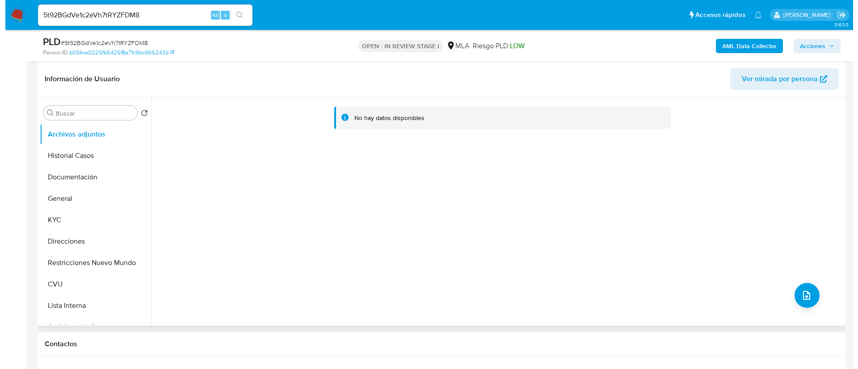
scroll to position [134, 0]
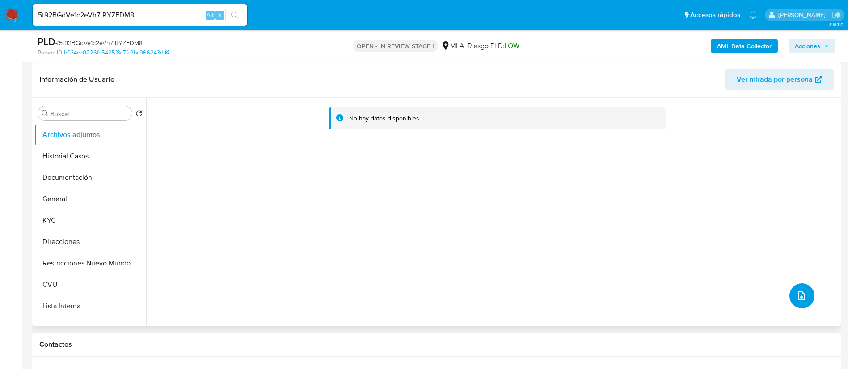
click at [803, 290] on button "upload-file" at bounding box center [801, 296] width 25 height 25
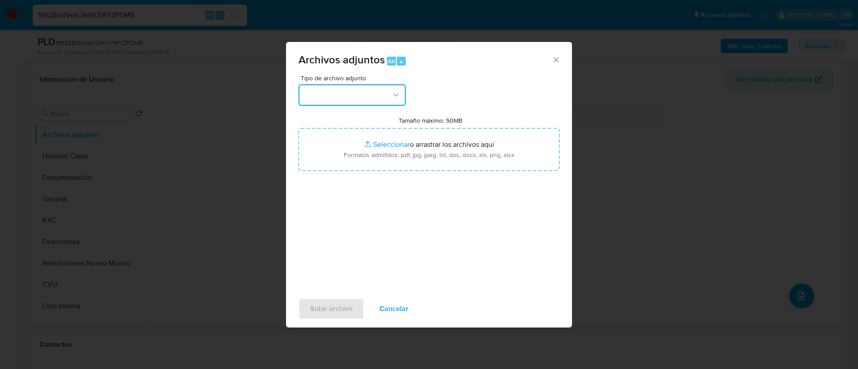
click at [385, 85] on button "button" at bounding box center [351, 94] width 107 height 21
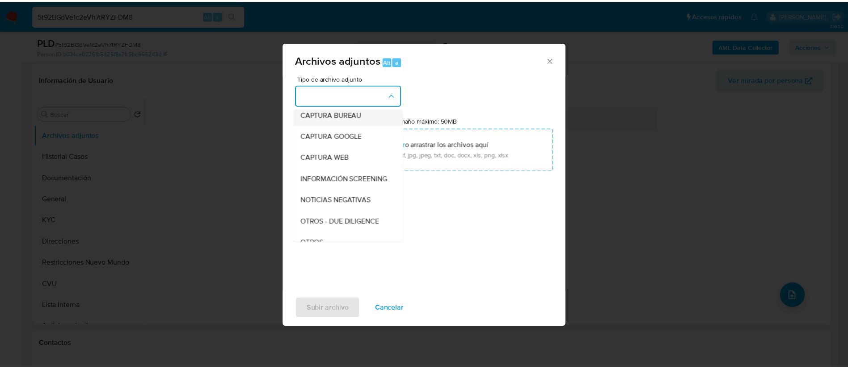
scroll to position [67, 0]
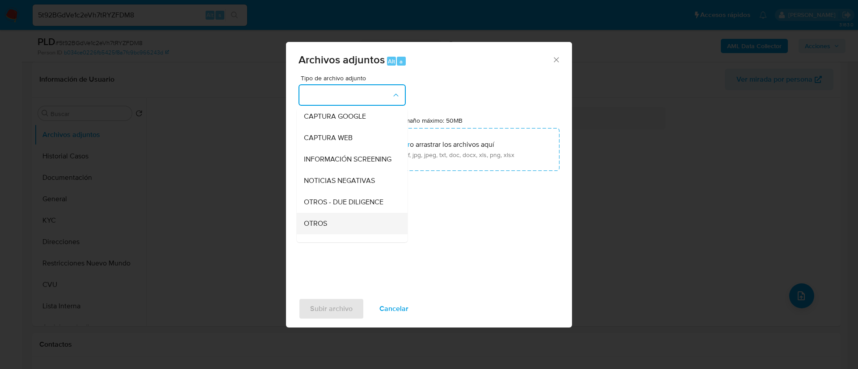
click at [339, 233] on div "OTROS" at bounding box center [349, 223] width 91 height 21
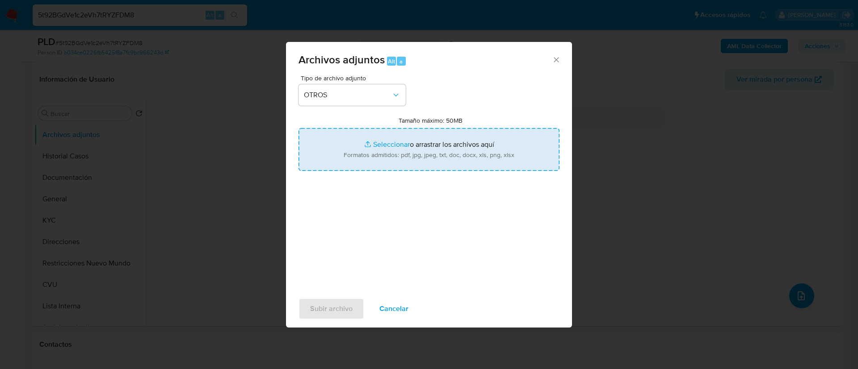
click at [376, 156] on input "Tamaño máximo: 50MB Seleccionar archivos" at bounding box center [428, 149] width 261 height 43
type input "C:\fakepath\231283626 Movimientos.xlsx"
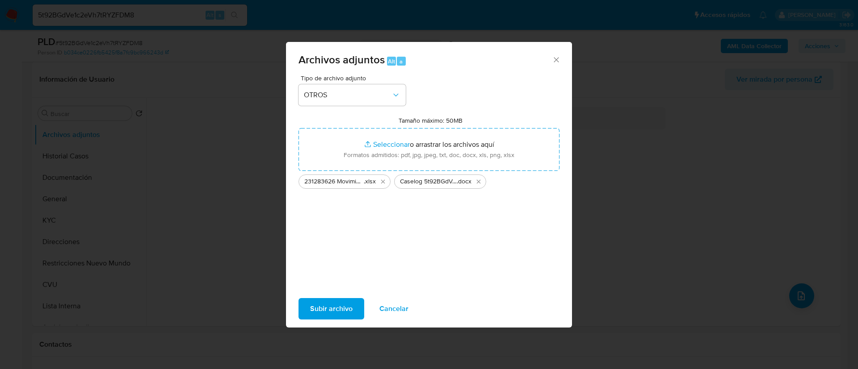
click at [319, 309] on span "Subir archivo" at bounding box center [331, 309] width 42 height 20
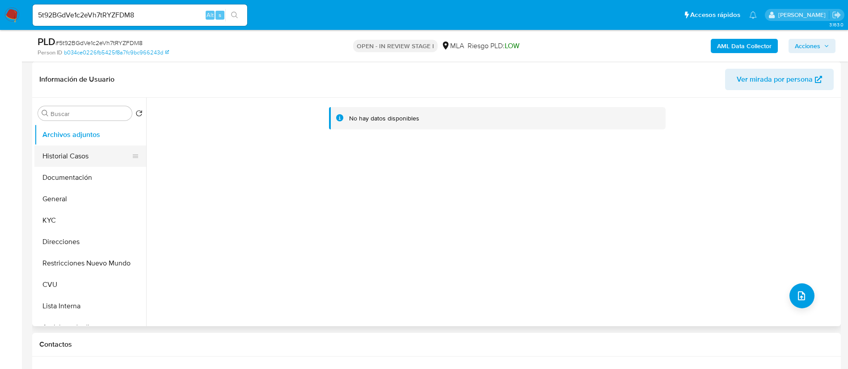
click at [61, 161] on button "Historial Casos" at bounding box center [86, 156] width 105 height 21
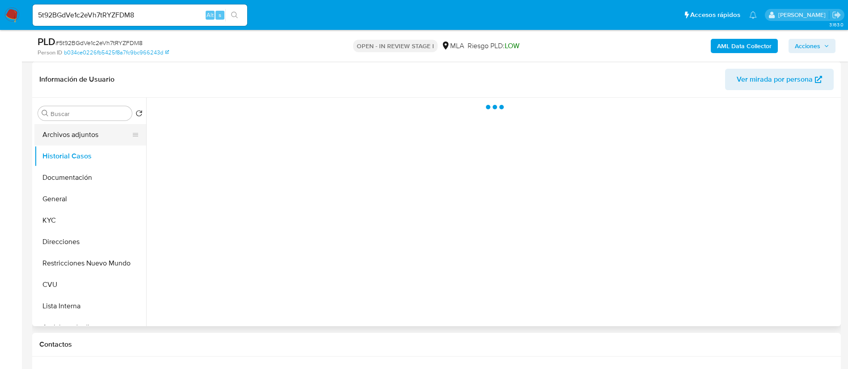
click at [64, 130] on button "Archivos adjuntos" at bounding box center [86, 134] width 105 height 21
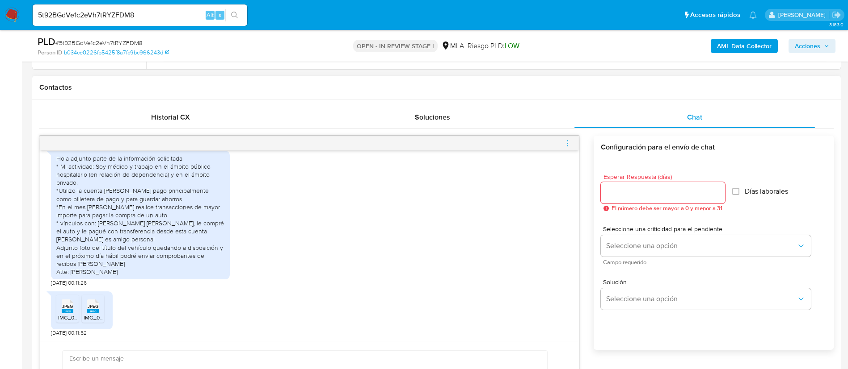
scroll to position [469, 0]
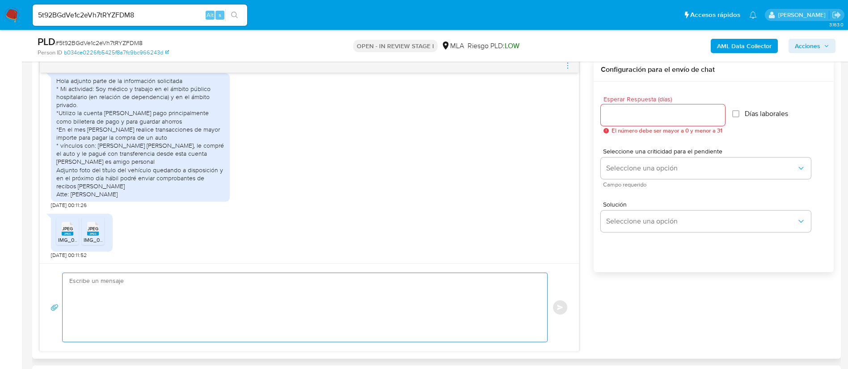
click at [337, 277] on textarea at bounding box center [302, 307] width 466 height 69
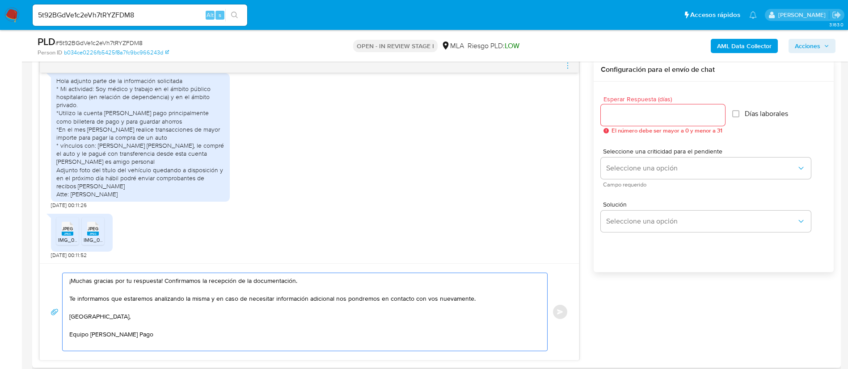
drag, startPoint x: 164, startPoint y: 280, endPoint x: 305, endPoint y: 276, distance: 141.2
click at [305, 276] on textarea "¡Muchas gracias por tu respuesta! Confirmamos la recepción de la documentación.…" at bounding box center [302, 312] width 466 height 78
type textarea "¡Muchas gracias por tu respuesta! Te informamos que estaremos analizando la mis…"
click at [617, 111] on input "Esperar Respuesta (días)" at bounding box center [662, 115] width 124 height 12
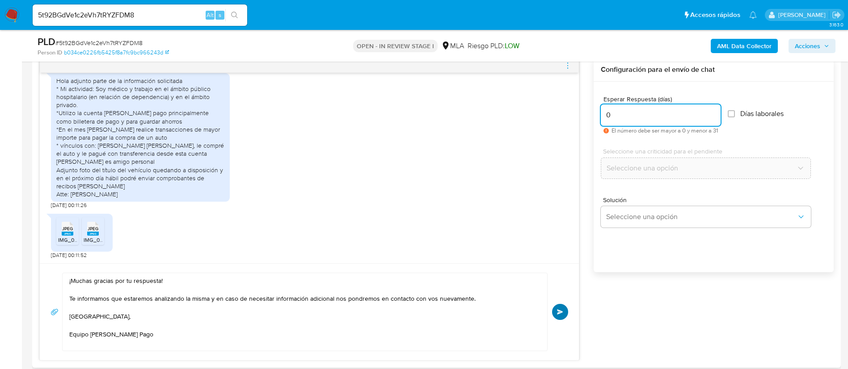
type input "0"
click at [566, 311] on button "Enviar" at bounding box center [560, 312] width 16 height 16
click at [569, 68] on icon "menu-action" at bounding box center [567, 66] width 8 height 8
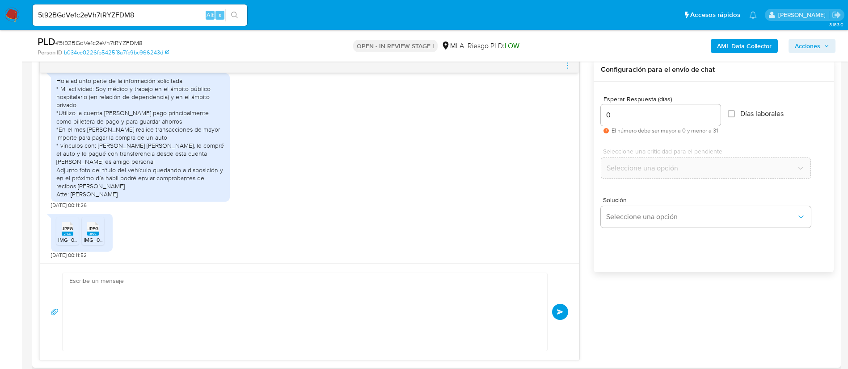
scroll to position [1234, 0]
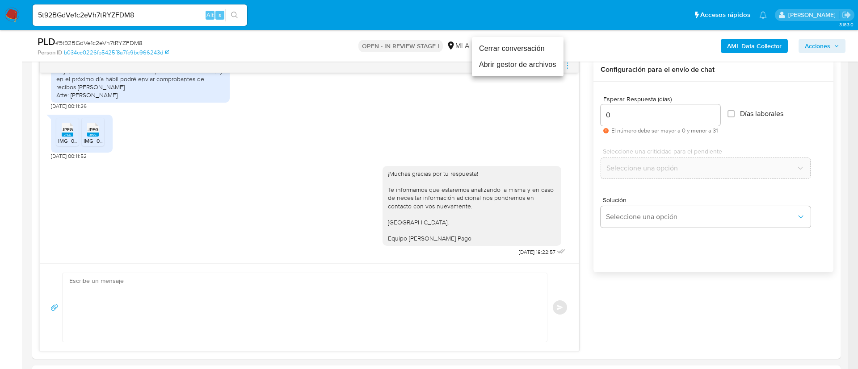
click at [542, 45] on li "Cerrar conversación" at bounding box center [518, 49] width 92 height 16
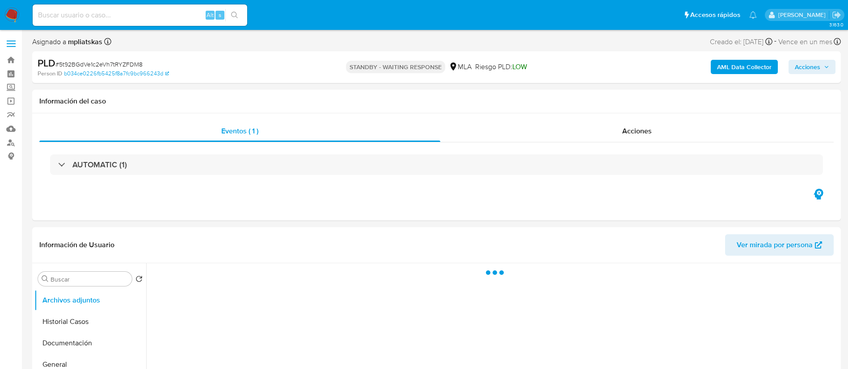
select select "10"
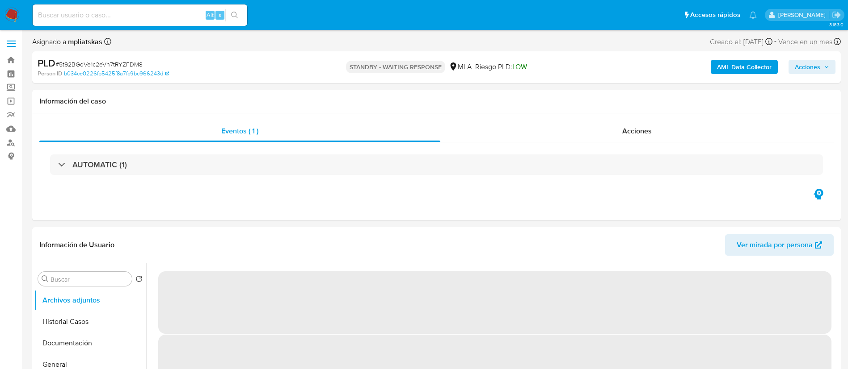
click at [175, 3] on div "Alt s" at bounding box center [140, 15] width 214 height 25
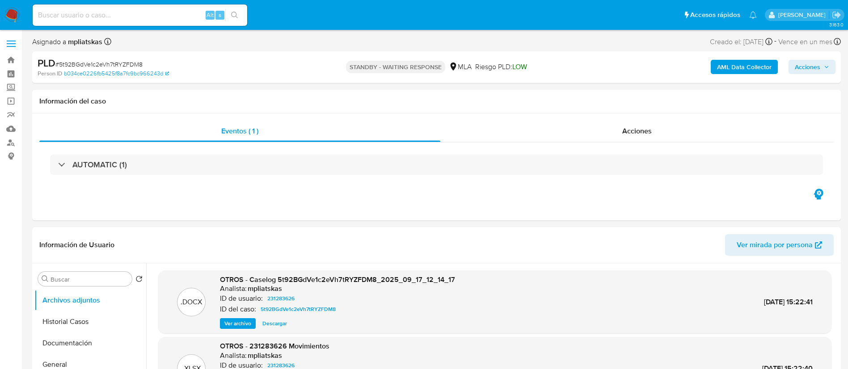
click at [183, 13] on input at bounding box center [140, 15] width 214 height 12
paste input "uuqXA9hPG2ZxdmwuFFVIZirL"
type input "uuqXA9hPG2ZxdmwuFFVIZirL"
click at [229, 20] on button "search-icon" at bounding box center [234, 15] width 18 height 13
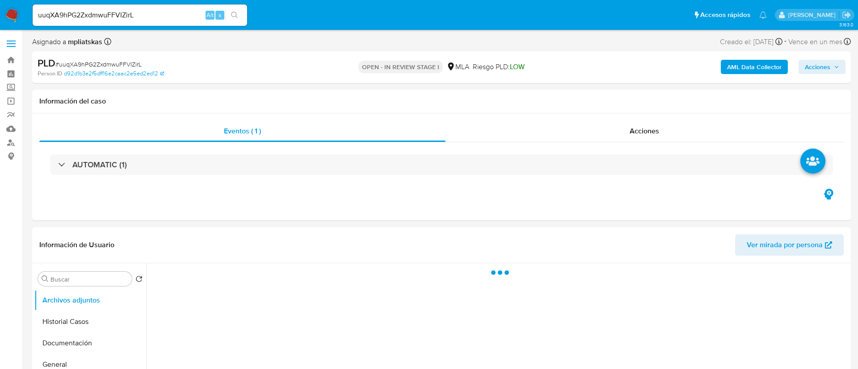
select select "10"
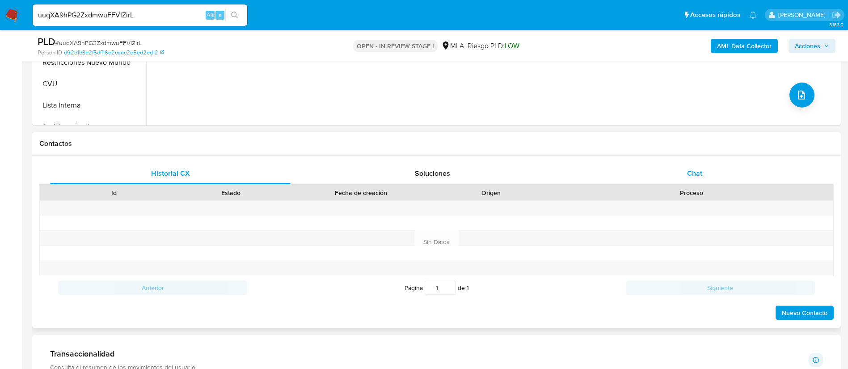
click at [690, 180] on div "Chat" at bounding box center [694, 173] width 240 height 21
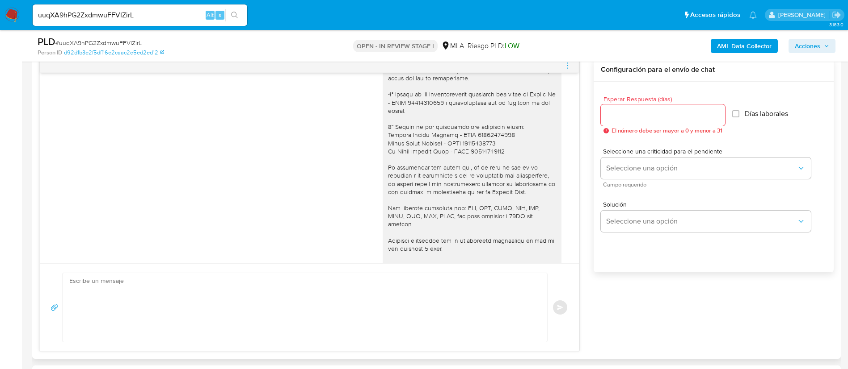
scroll to position [961, 0]
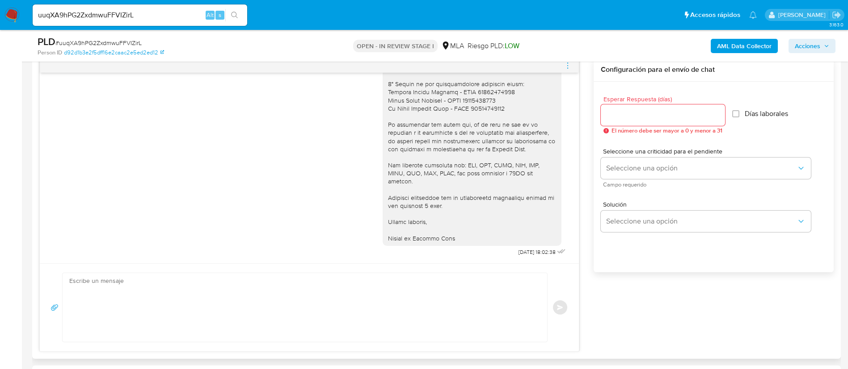
click at [568, 70] on span "menu-action" at bounding box center [567, 65] width 8 height 21
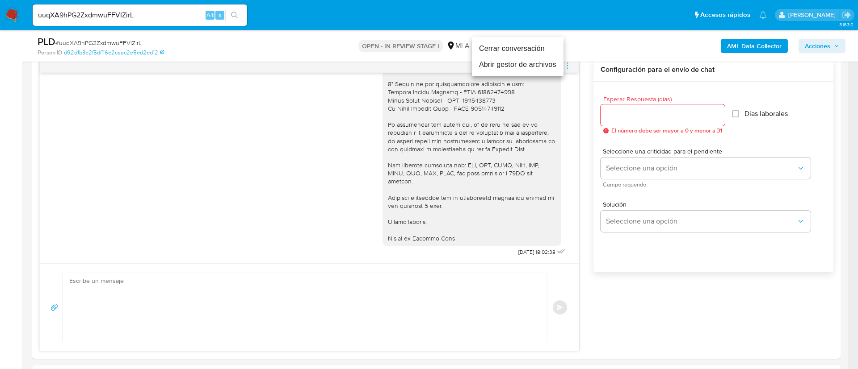
click at [538, 48] on li "Cerrar conversación" at bounding box center [518, 49] width 92 height 16
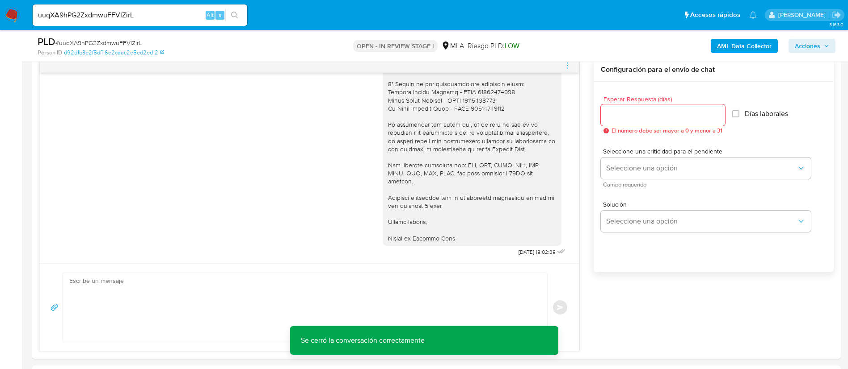
click at [734, 50] on b "AML Data Collector" at bounding box center [744, 46] width 55 height 14
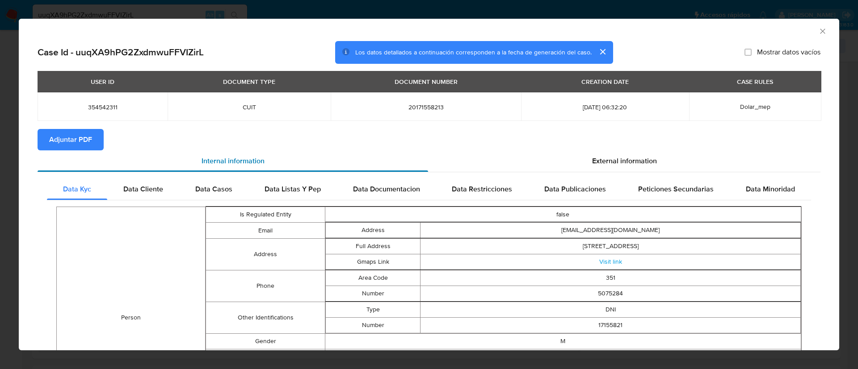
drag, startPoint x: 75, startPoint y: 147, endPoint x: 80, endPoint y: 152, distance: 7.0
click at [75, 147] on span "Adjuntar PDF" at bounding box center [70, 140] width 43 height 20
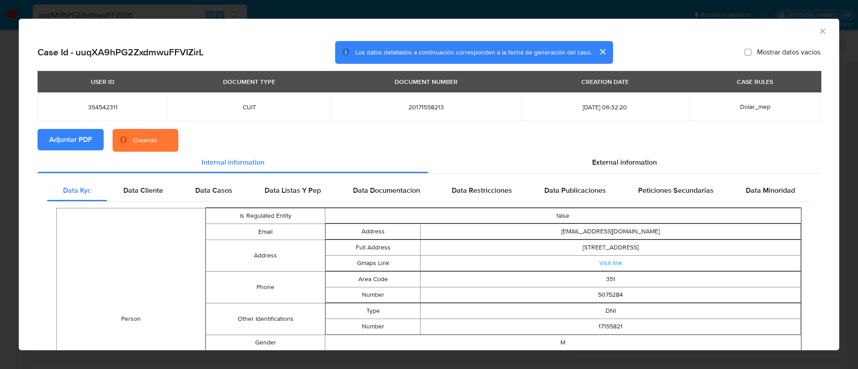
click at [106, 104] on span "354542311" at bounding box center [102, 107] width 109 height 8
copy span "354542311"
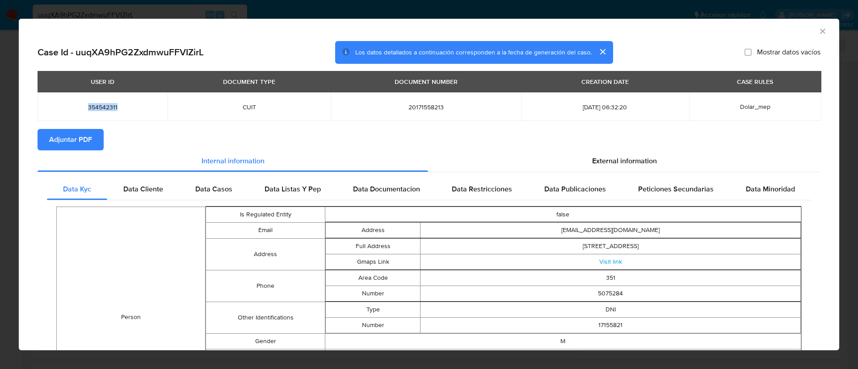
click at [818, 32] on icon "Cerrar ventana" at bounding box center [822, 31] width 9 height 9
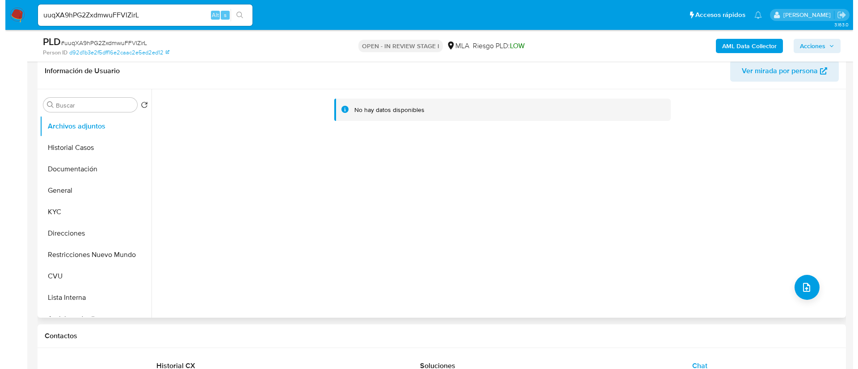
scroll to position [134, 0]
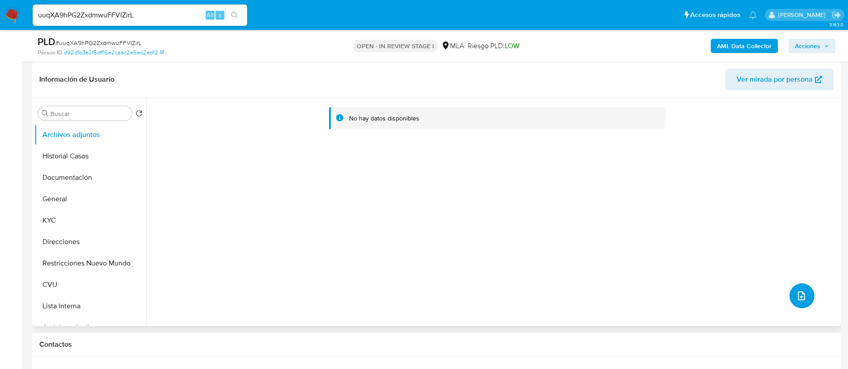
click at [796, 291] on icon "upload-file" at bounding box center [801, 296] width 11 height 11
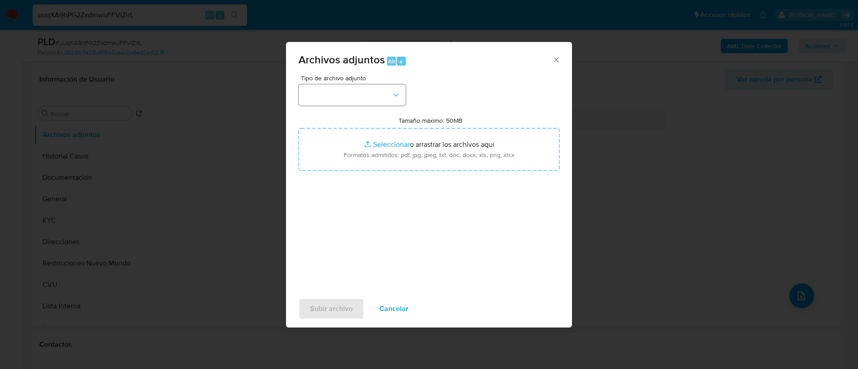
click at [342, 88] on button "button" at bounding box center [351, 94] width 107 height 21
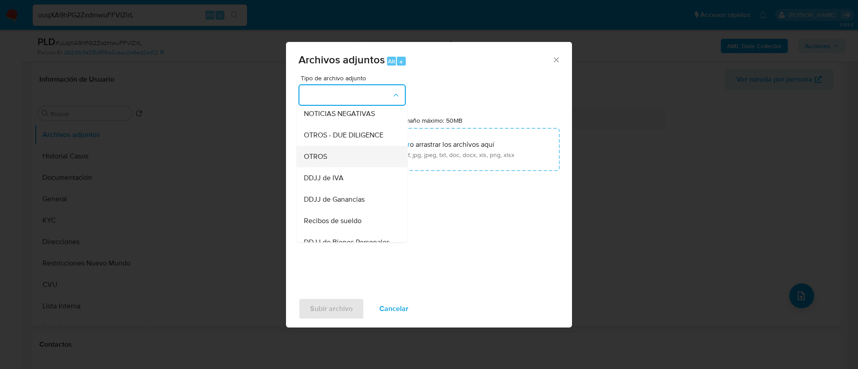
click at [356, 167] on div "OTROS" at bounding box center [349, 156] width 91 height 21
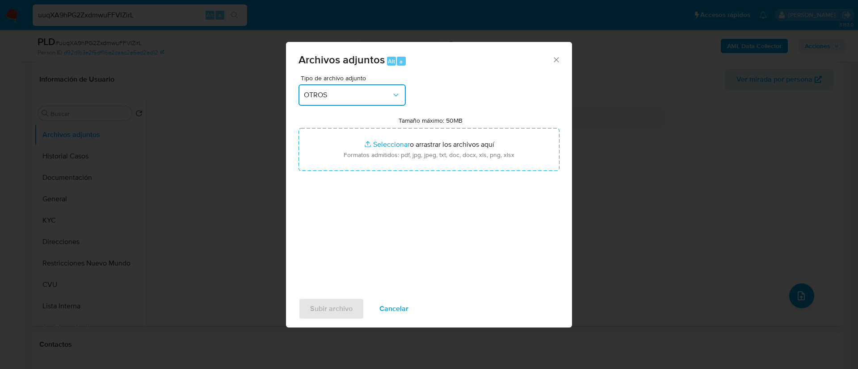
click at [356, 167] on input "Tamaño máximo: 50MB Seleccionar archivos" at bounding box center [428, 149] width 261 height 43
type input "C:\fakepath\354542311 Movimientos.xlsx"
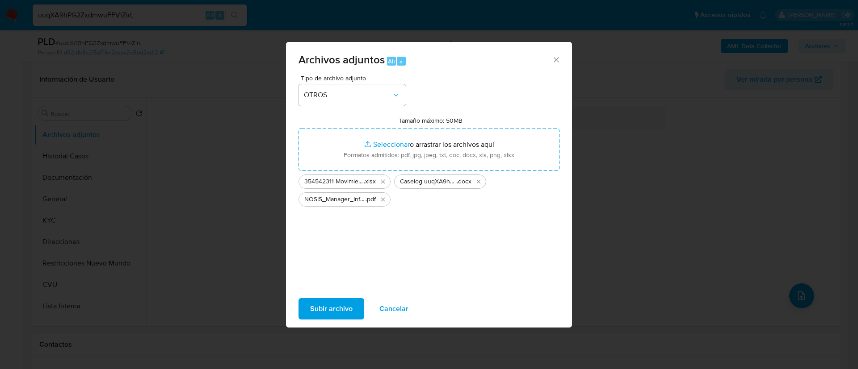
click at [332, 310] on span "Subir archivo" at bounding box center [331, 309] width 42 height 20
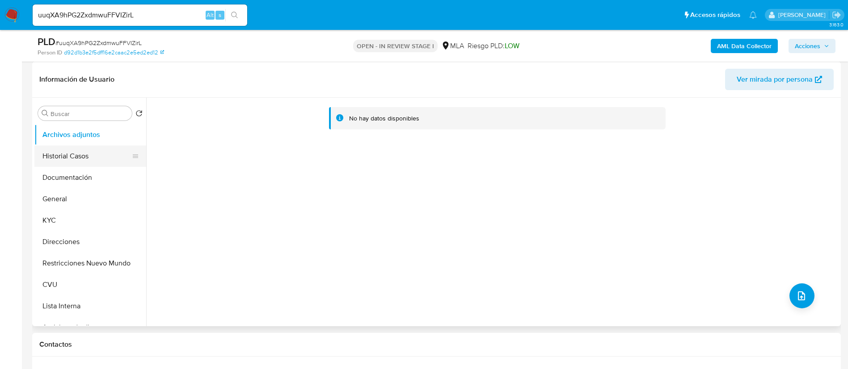
click at [90, 157] on button "Historial Casos" at bounding box center [86, 156] width 105 height 21
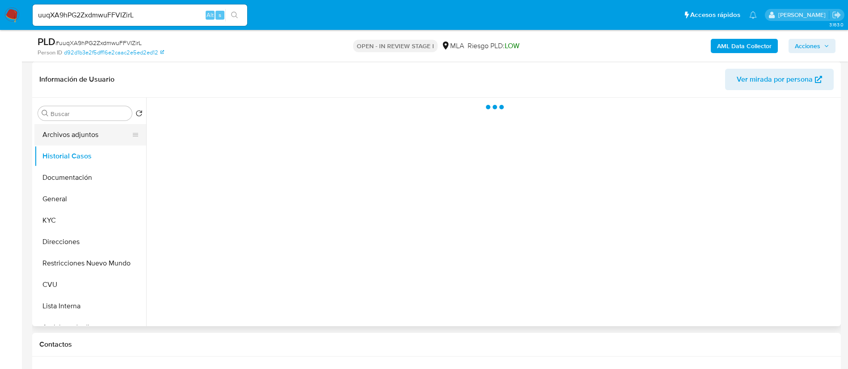
click at [87, 136] on button "Archivos adjuntos" at bounding box center [86, 134] width 105 height 21
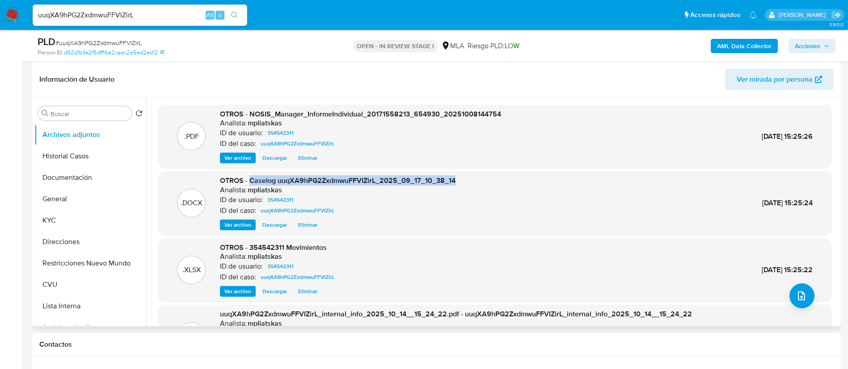
drag, startPoint x: 251, startPoint y: 180, endPoint x: 461, endPoint y: 176, distance: 210.0
click at [461, 176] on div ".DOCX OTROS - Caselog uuqXA9hPG2ZxdmwuFFVIZirL_2025_09_17_10_38_14 Analista: mp…" at bounding box center [495, 203] width 664 height 55
copy span "Caselog uuqXA9hPG2ZxdmwuFFVIZirL_2025_09_17_10_38_14"
click at [818, 39] on span "Acciones" at bounding box center [806, 46] width 25 height 14
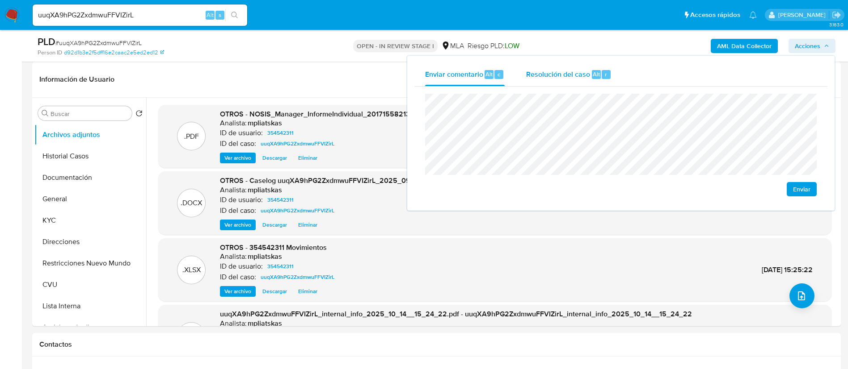
click at [592, 69] on div "Resolución del caso Alt r" at bounding box center [568, 74] width 85 height 23
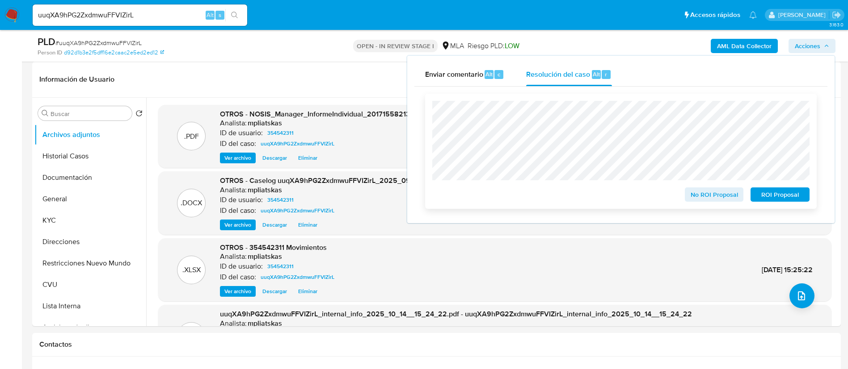
drag, startPoint x: 694, startPoint y: 191, endPoint x: 699, endPoint y: 195, distance: 6.3
click at [699, 195] on span "No ROI Proposal" at bounding box center [714, 195] width 46 height 13
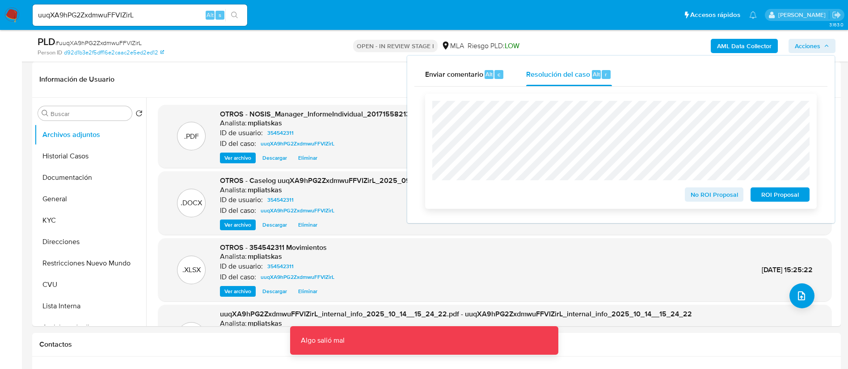
click at [698, 192] on span "No ROI Proposal" at bounding box center [714, 195] width 46 height 13
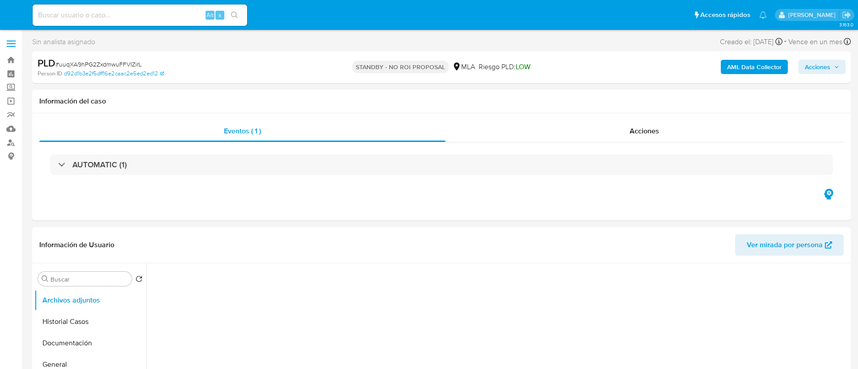
select select "10"
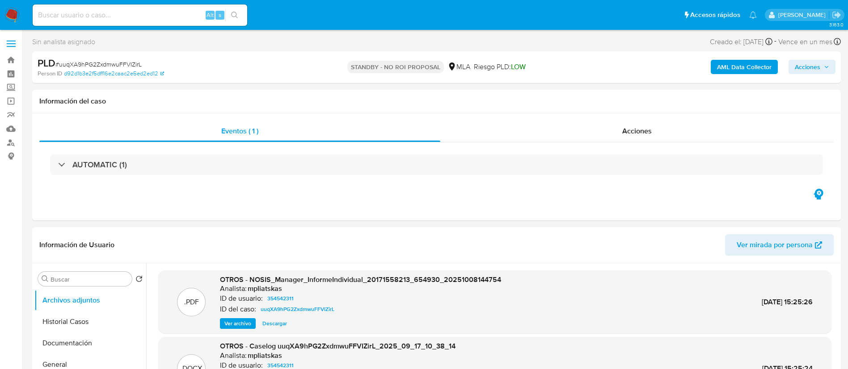
click at [170, 20] on input at bounding box center [140, 15] width 214 height 12
paste input "H0vlOLixUmGeP5HzMTo0fDzt"
type input "H0vlOLixUmGeP5HzMTo0fDzt"
click at [228, 17] on button "search-icon" at bounding box center [234, 15] width 18 height 13
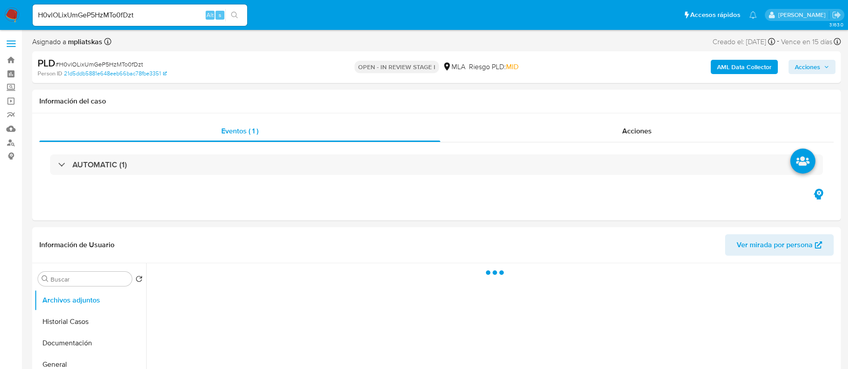
select select "10"
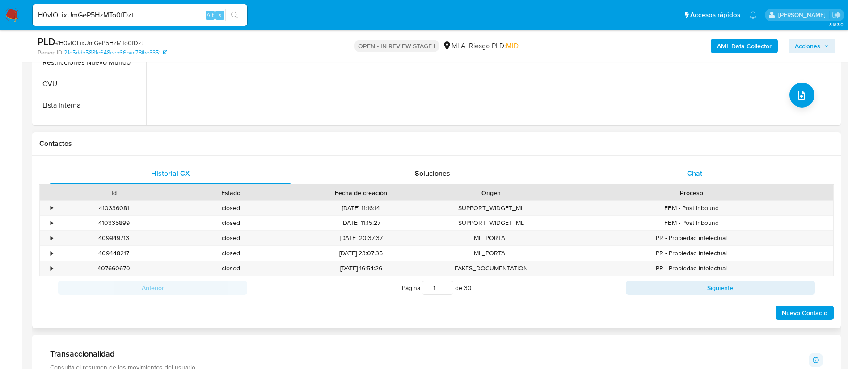
click at [678, 172] on div "Chat" at bounding box center [694, 173] width 240 height 21
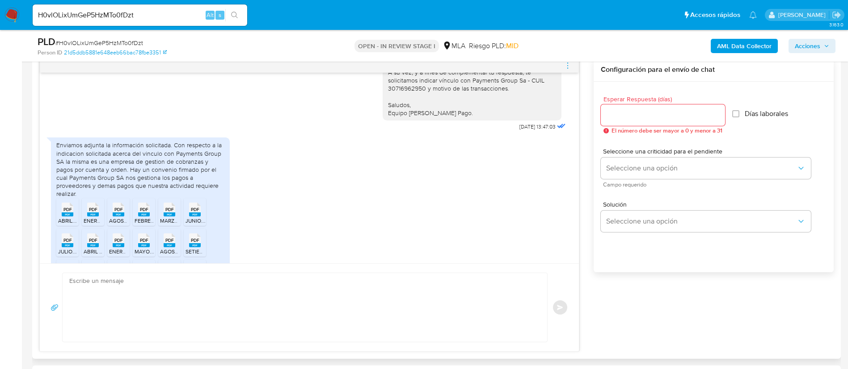
scroll to position [863, 0]
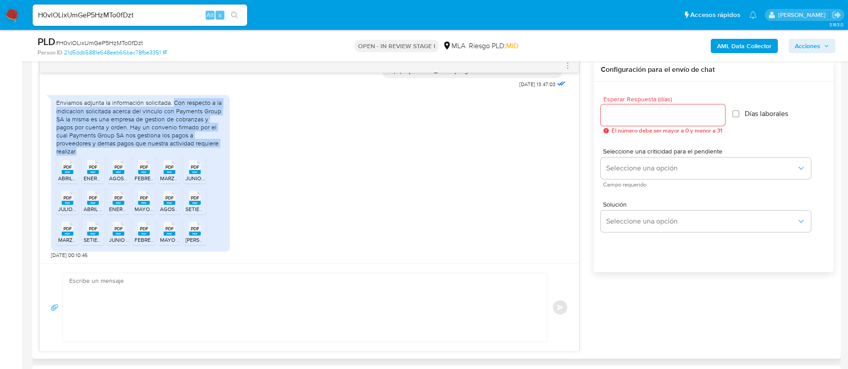
drag, startPoint x: 172, startPoint y: 102, endPoint x: 177, endPoint y: 148, distance: 46.7
click at [177, 148] on div "Enviamos adjunta la información solicitada. Con respecto a la indicacion solici…" at bounding box center [140, 127] width 168 height 57
copy div "Con respecto a la indicacion solicitada acerca del vinculo con Payments Group S…"
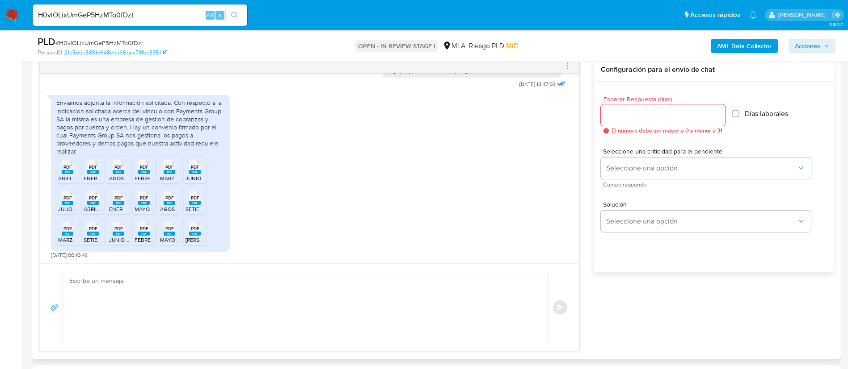
click at [67, 172] on rect at bounding box center [68, 172] width 12 height 4
click at [93, 176] on span "ENERO.pdf" at bounding box center [97, 179] width 26 height 8
click at [117, 175] on icon "PDF" at bounding box center [119, 167] width 12 height 16
click at [139, 176] on span "FEBRERO.pdf" at bounding box center [150, 179] width 32 height 8
click at [176, 177] on span "MARZO.pdf" at bounding box center [173, 179] width 27 height 8
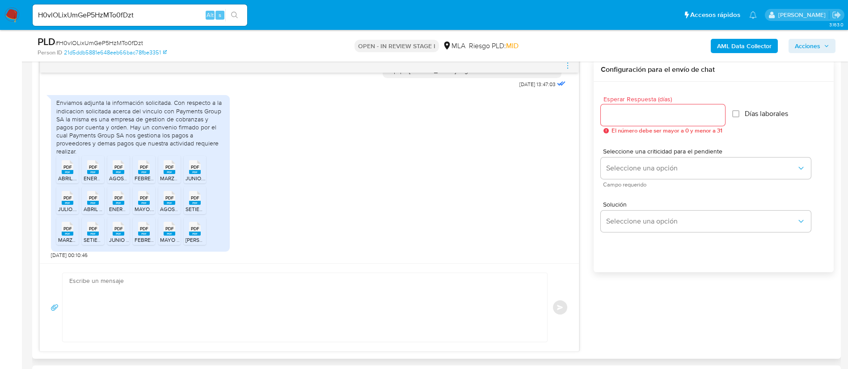
drag, startPoint x: 192, startPoint y: 176, endPoint x: 134, endPoint y: 201, distance: 63.6
click at [192, 176] on span "JUNIO.pdf" at bounding box center [197, 179] width 25 height 8
drag, startPoint x: 70, startPoint y: 205, endPoint x: 88, endPoint y: 206, distance: 18.3
click at [70, 205] on icon "PDF" at bounding box center [68, 198] width 12 height 16
click at [101, 202] on div "PDF PDF" at bounding box center [93, 197] width 19 height 17
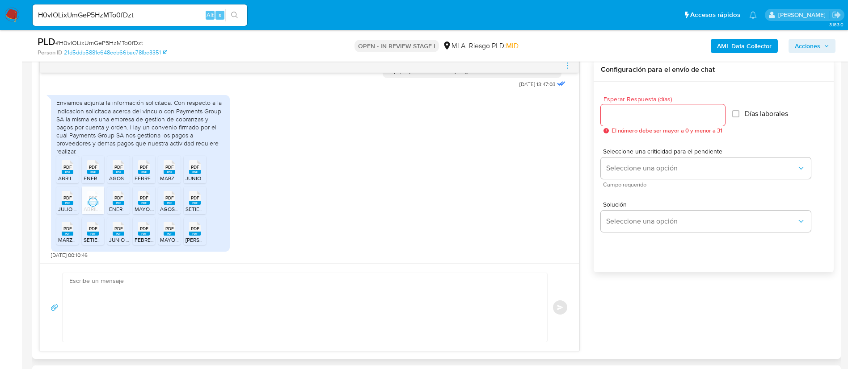
click at [121, 203] on rect at bounding box center [119, 203] width 12 height 4
click at [151, 202] on div "PDF PDF" at bounding box center [143, 197] width 19 height 17
click at [164, 207] on span "AGOSTO ACUSE.pdf" at bounding box center [184, 210] width 49 height 8
drag, startPoint x: 186, startPoint y: 207, endPoint x: 136, endPoint y: 236, distance: 57.5
click at [186, 207] on span "SETIEMBRE.pdf" at bounding box center [203, 210] width 37 height 8
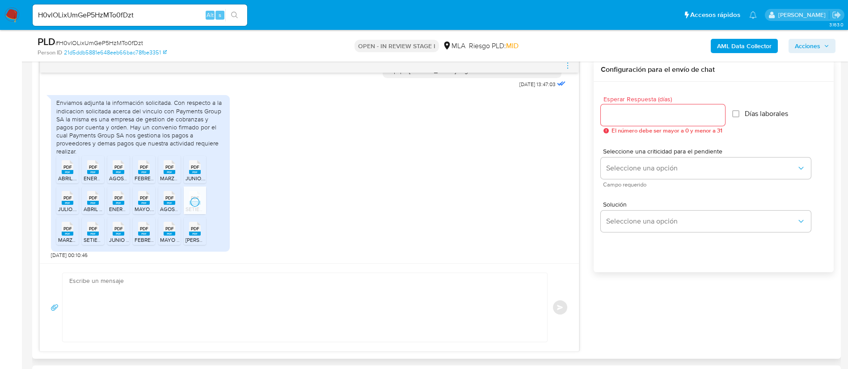
drag, startPoint x: 71, startPoint y: 231, endPoint x: 84, endPoint y: 235, distance: 13.6
click at [71, 231] on span "PDF" at bounding box center [67, 229] width 8 height 6
click at [97, 238] on span "SETIEMBRE ACUSE.pdf" at bounding box center [111, 240] width 55 height 8
click at [112, 239] on span "JUNIO ACUSE.pdf" at bounding box center [130, 240] width 43 height 8
click at [143, 237] on span "FEBRERO ACUSE.pdf" at bounding box center [159, 240] width 50 height 8
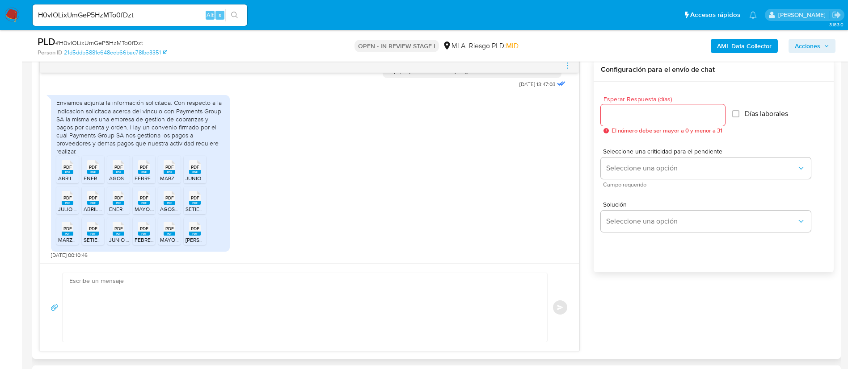
click at [167, 237] on span "MAYO ACUSE.pdf" at bounding box center [181, 240] width 42 height 8
click at [190, 237] on span "JULIO ACUSE.pdf" at bounding box center [210, 240] width 50 height 8
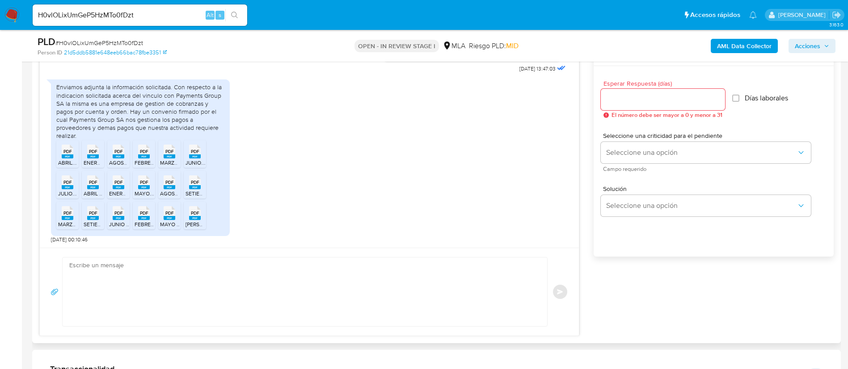
scroll to position [402, 0]
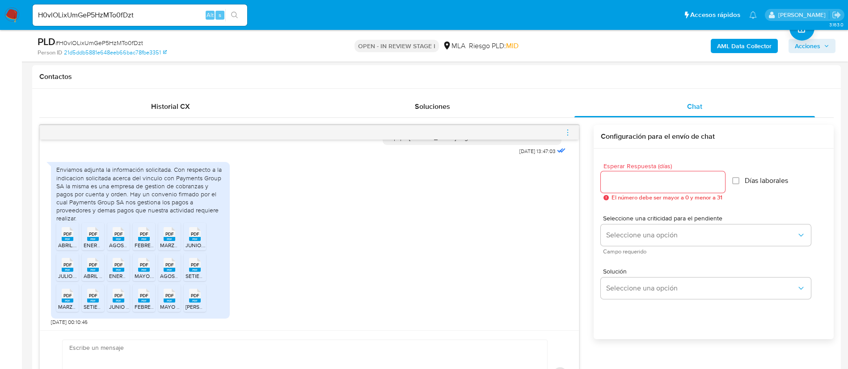
click at [732, 44] on b "AML Data Collector" at bounding box center [744, 46] width 55 height 14
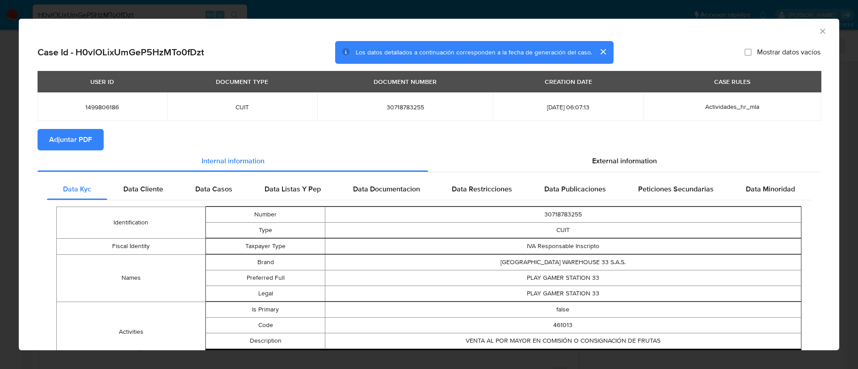
click at [84, 130] on span "Adjuntar PDF" at bounding box center [70, 140] width 43 height 20
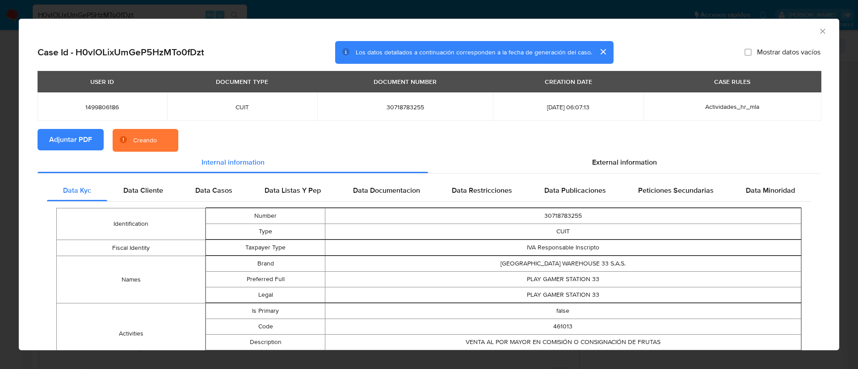
click at [113, 108] on span "1499806186" at bounding box center [102, 107] width 108 height 8
click at [113, 107] on span "1499806186" at bounding box center [102, 107] width 108 height 8
copy span "1499806186"
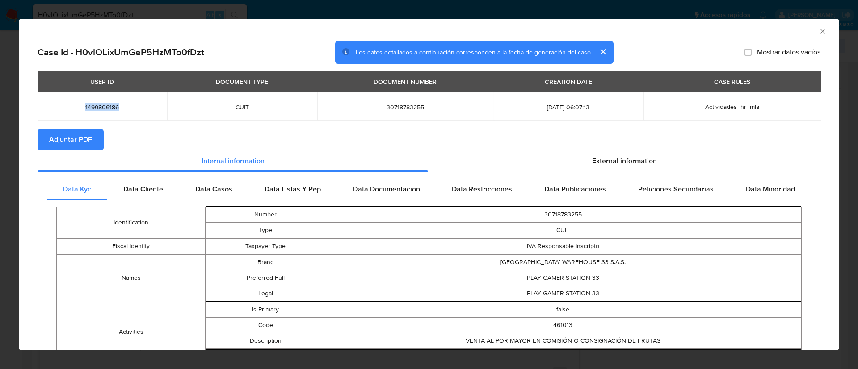
click at [818, 29] on icon "Cerrar ventana" at bounding box center [822, 31] width 9 height 9
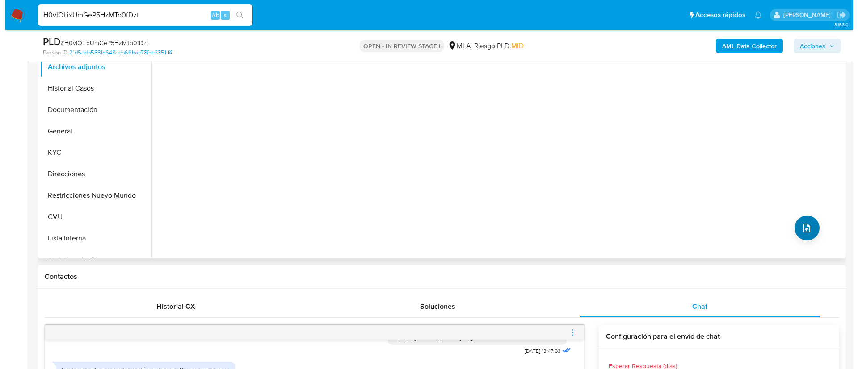
scroll to position [201, 0]
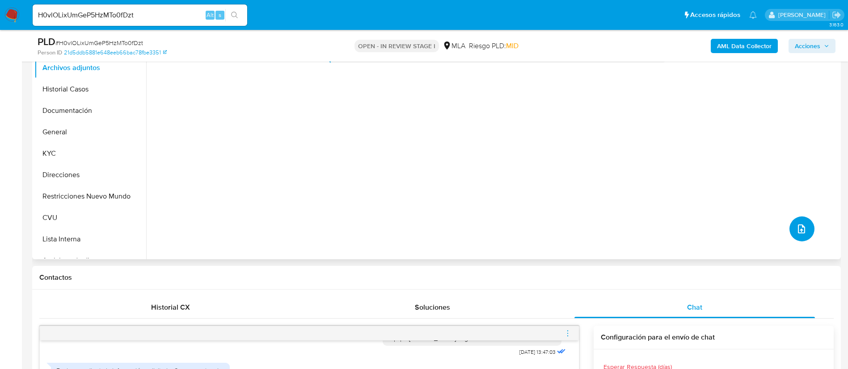
click at [801, 225] on icon "upload-file" at bounding box center [801, 229] width 11 height 11
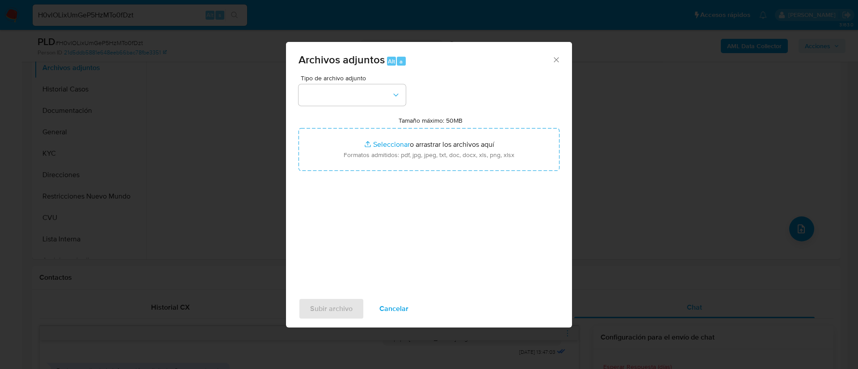
click at [380, 81] on div "Tipo de archivo adjunto" at bounding box center [351, 90] width 107 height 31
click at [386, 99] on button "button" at bounding box center [351, 94] width 107 height 21
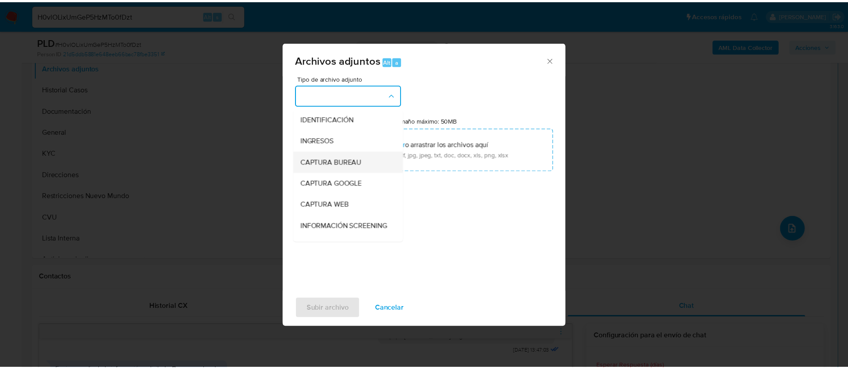
scroll to position [67, 0]
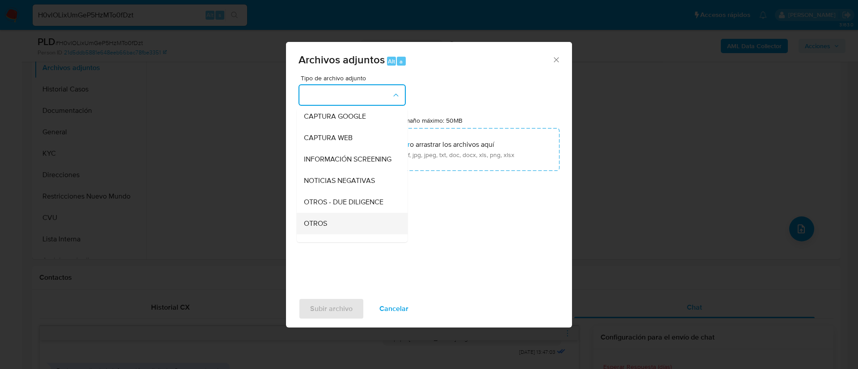
click at [351, 232] on div "OTROS" at bounding box center [349, 223] width 91 height 21
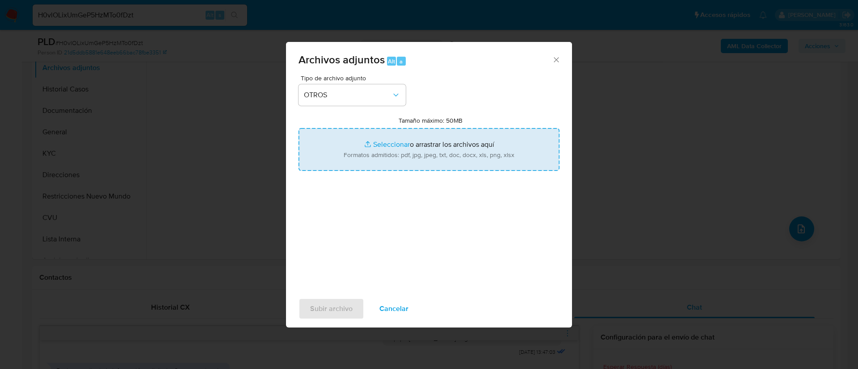
click at [401, 136] on input "Tamaño máximo: 50MB Seleccionar archivos" at bounding box center [428, 149] width 261 height 43
type input "C:\fakepath\1499806186 Movimientos.xlsx"
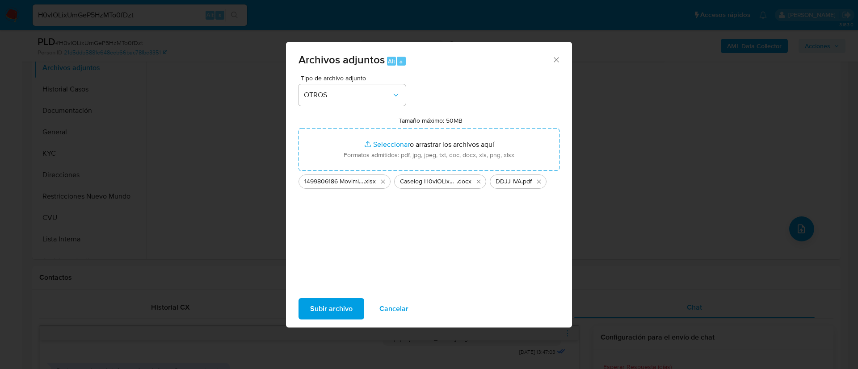
click at [340, 300] on span "Subir archivo" at bounding box center [331, 309] width 42 height 20
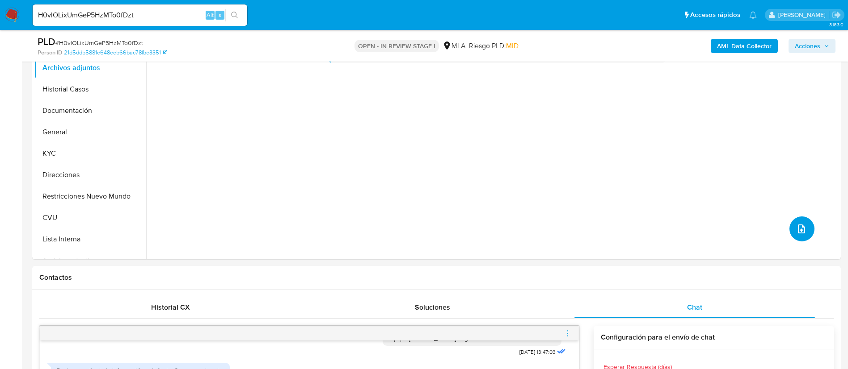
scroll to position [134, 0]
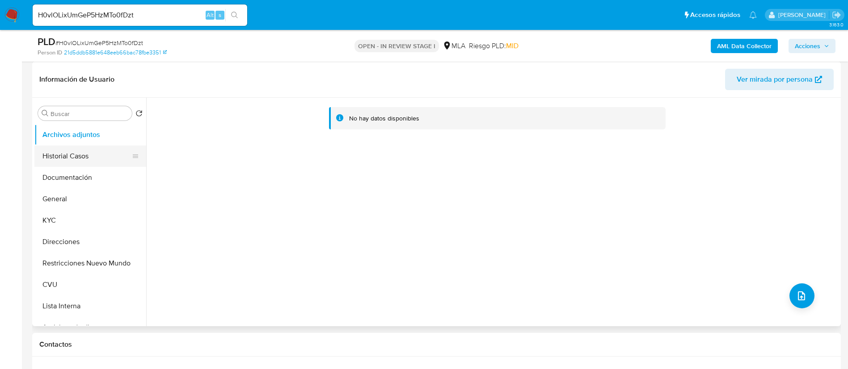
click at [83, 158] on button "Historial Casos" at bounding box center [86, 156] width 105 height 21
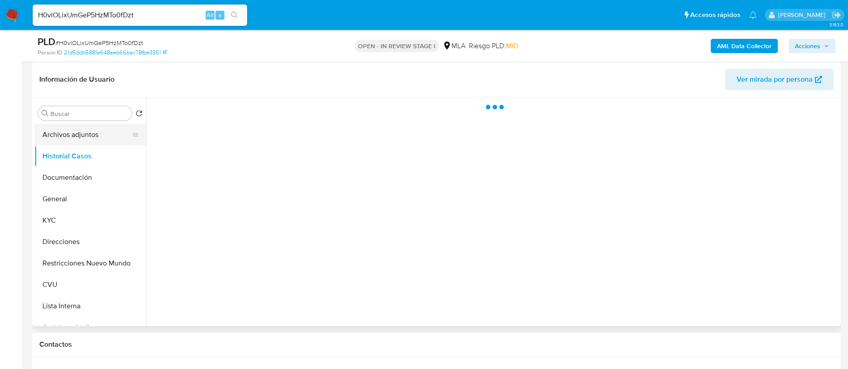
click at [85, 140] on button "Archivos adjuntos" at bounding box center [86, 134] width 105 height 21
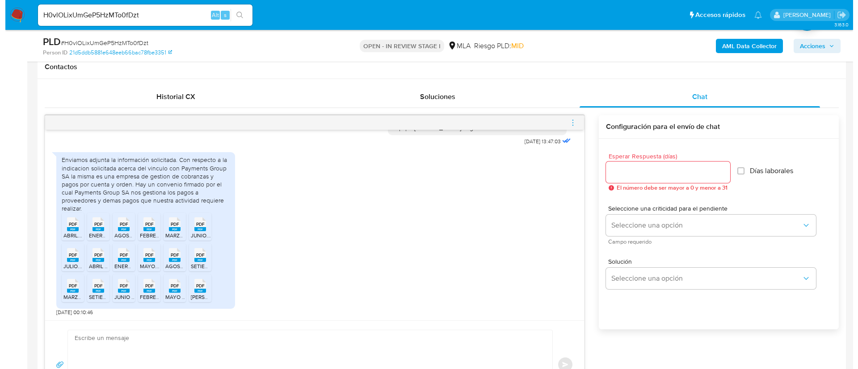
scroll to position [469, 0]
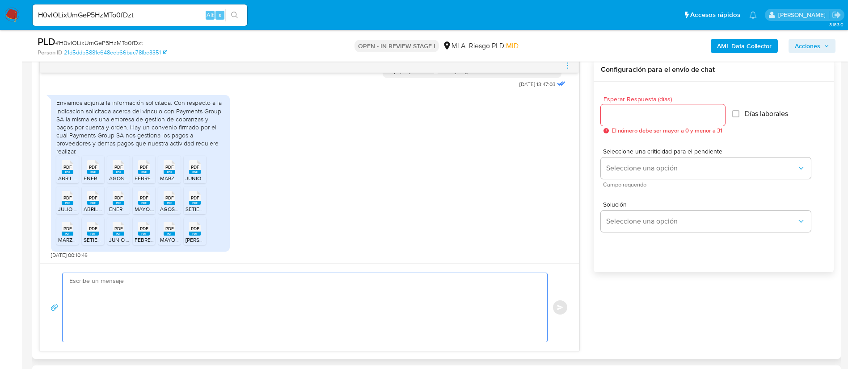
click at [311, 315] on textarea at bounding box center [302, 307] width 466 height 69
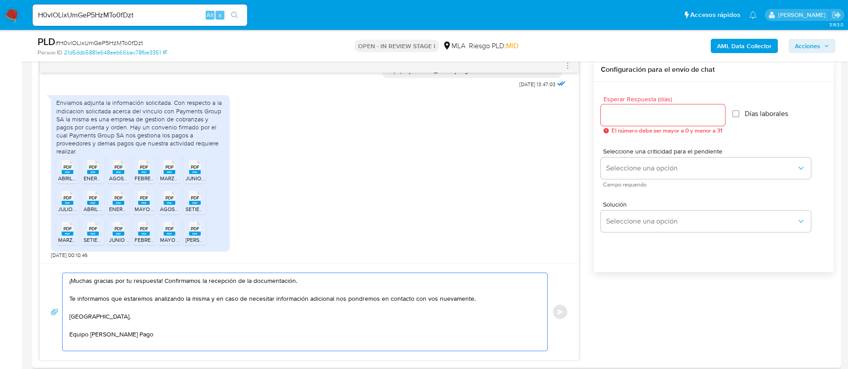
type textarea "¡Muchas gracias por tu respuesta! Confirmamos la recepción de la documentación.…"
click at [641, 117] on input "Esperar Respuesta (días)" at bounding box center [662, 115] width 124 height 12
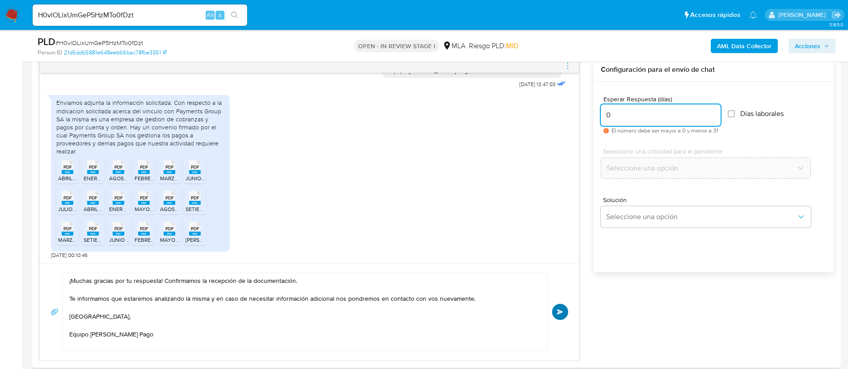
type input "0"
click at [558, 311] on span "Enviar" at bounding box center [560, 312] width 6 height 5
click at [567, 65] on icon "menu-action" at bounding box center [567, 65] width 1 height 1
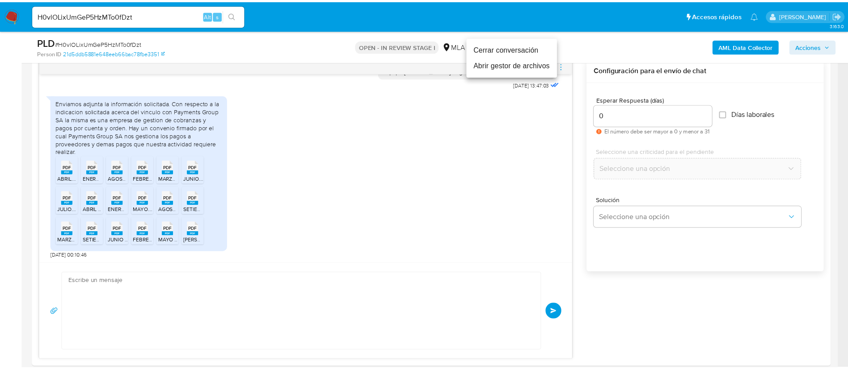
scroll to position [970, 0]
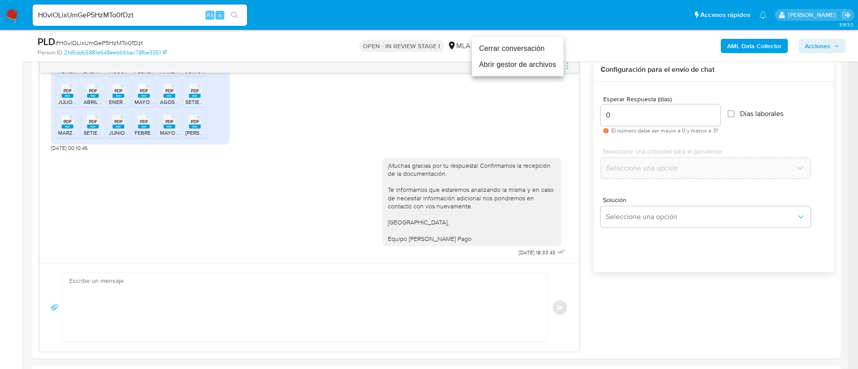
click at [547, 46] on li "Cerrar conversación" at bounding box center [518, 49] width 92 height 16
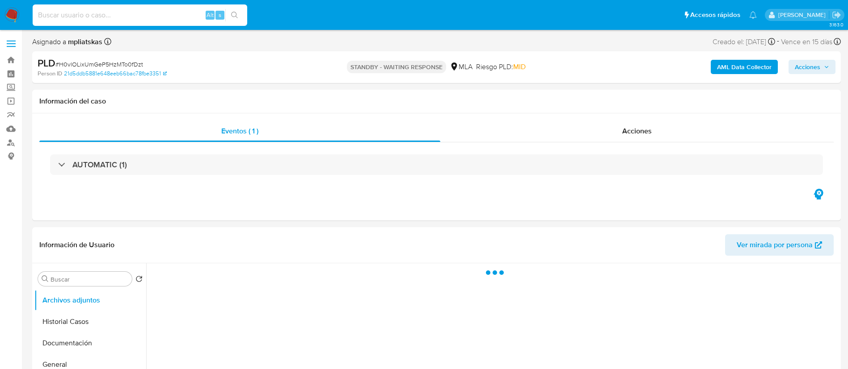
click at [194, 10] on input at bounding box center [140, 15] width 214 height 12
paste input "axli7kUZHwVzfA5c5NZGKrQB"
type input "axli7kUZHwVzfA5c5NZGKrQB"
select select "10"
click at [235, 18] on button "search-icon" at bounding box center [234, 15] width 18 height 13
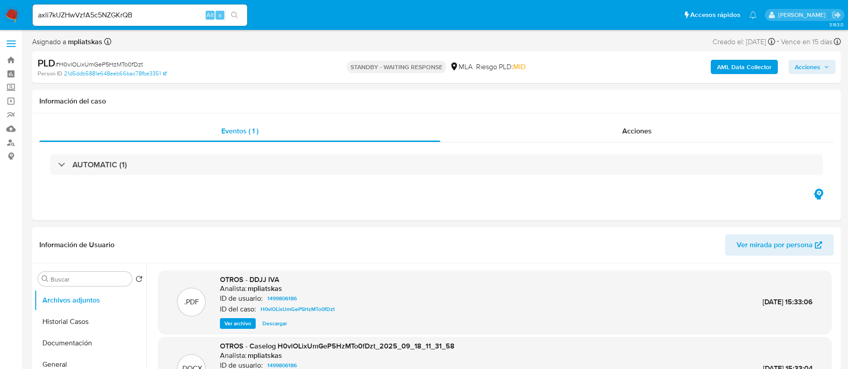
click at [238, 12] on icon "search-icon" at bounding box center [234, 15] width 7 height 7
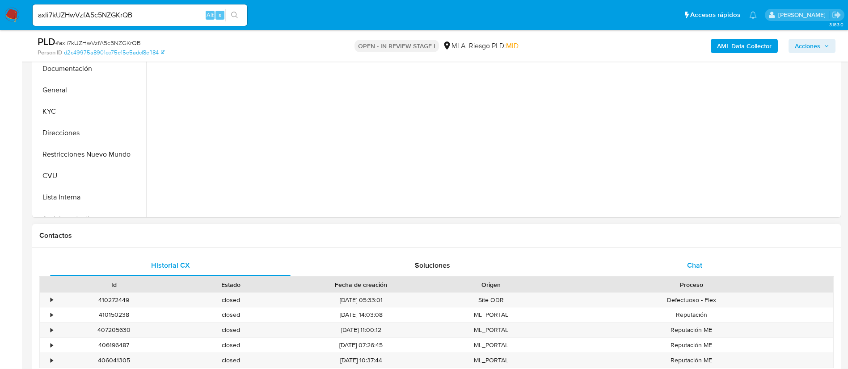
scroll to position [268, 0]
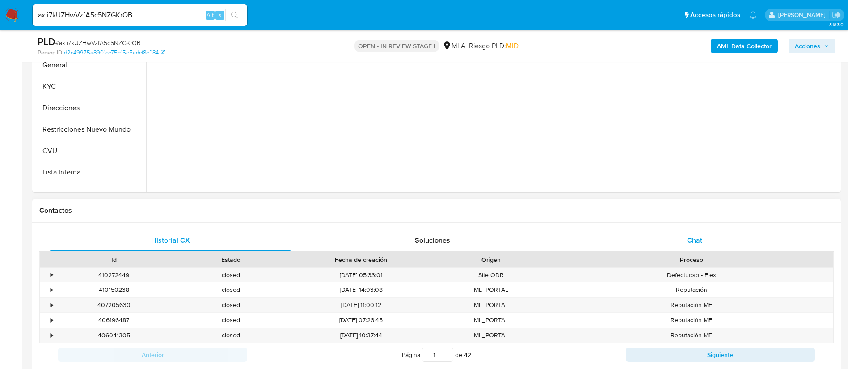
click at [625, 241] on div "Chat" at bounding box center [694, 240] width 240 height 21
select select "10"
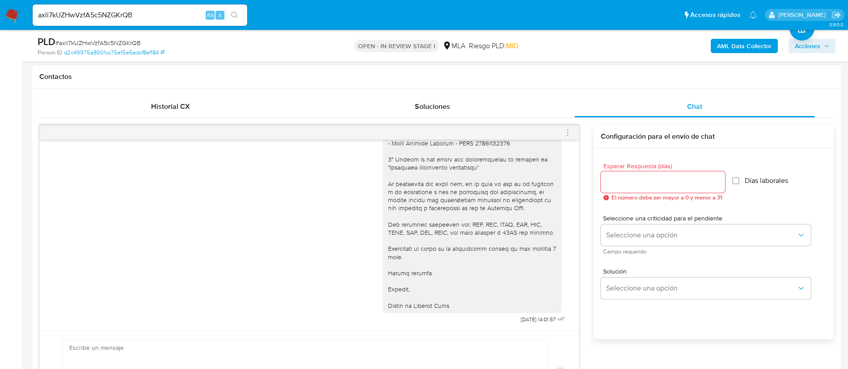
scroll to position [335, 0]
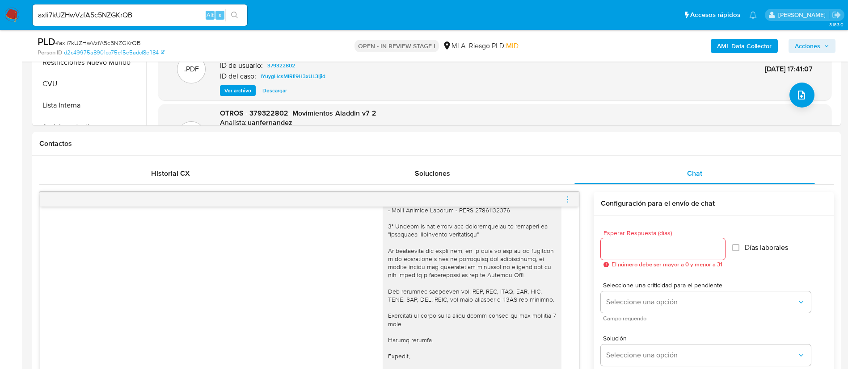
click at [565, 197] on icon "menu-action" at bounding box center [567, 200] width 8 height 8
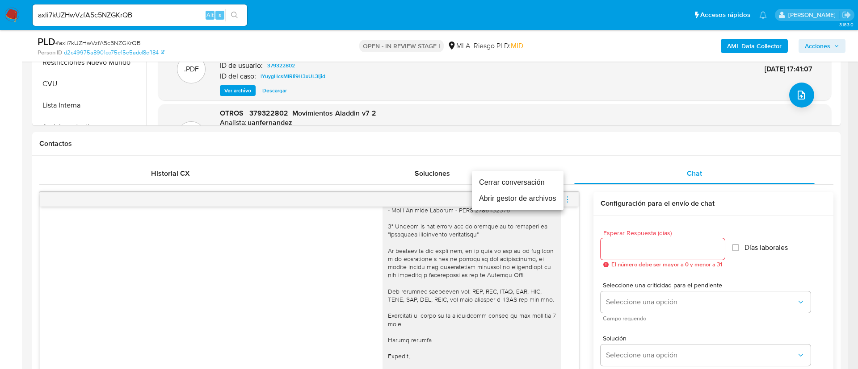
click at [537, 180] on li "Cerrar conversación" at bounding box center [518, 183] width 92 height 16
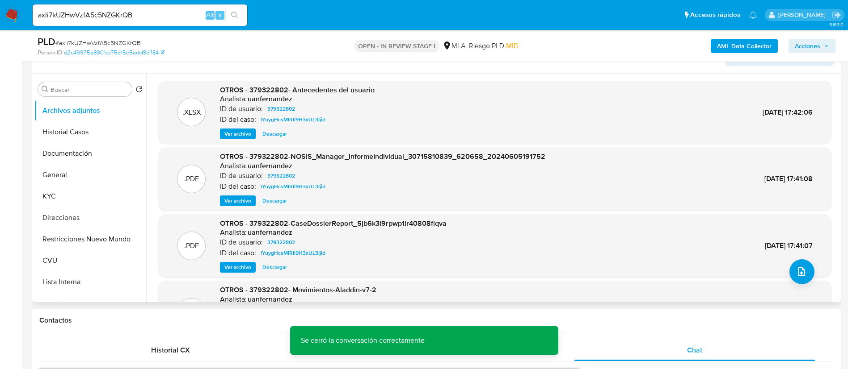
scroll to position [134, 0]
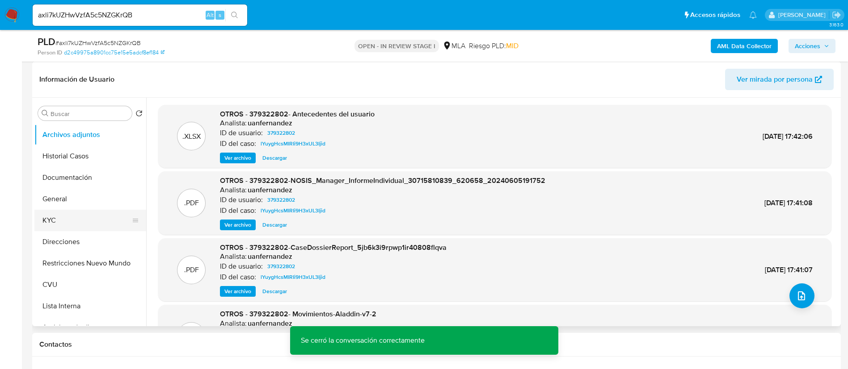
click at [81, 222] on button "KYC" at bounding box center [86, 220] width 105 height 21
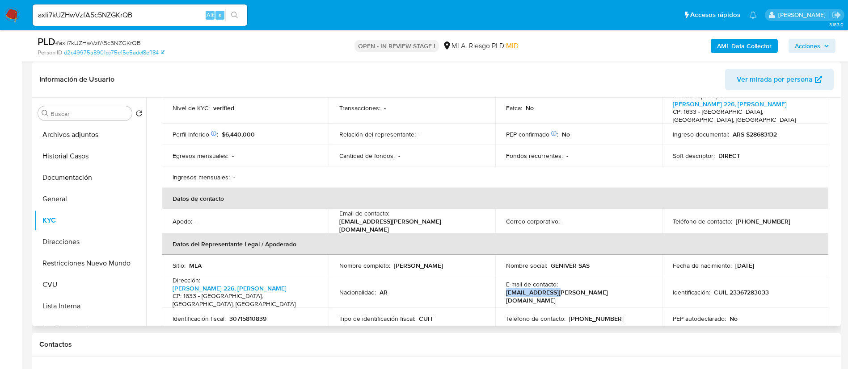
drag, startPoint x: 559, startPoint y: 277, endPoint x: 613, endPoint y: 282, distance: 54.3
click at [613, 282] on div "E-mail de contacto : [EMAIL_ADDRESS][PERSON_NAME][DOMAIN_NAME]" at bounding box center [578, 293] width 145 height 24
copy p "[EMAIL_ADDRESS][PERSON_NAME][DOMAIN_NAME]"
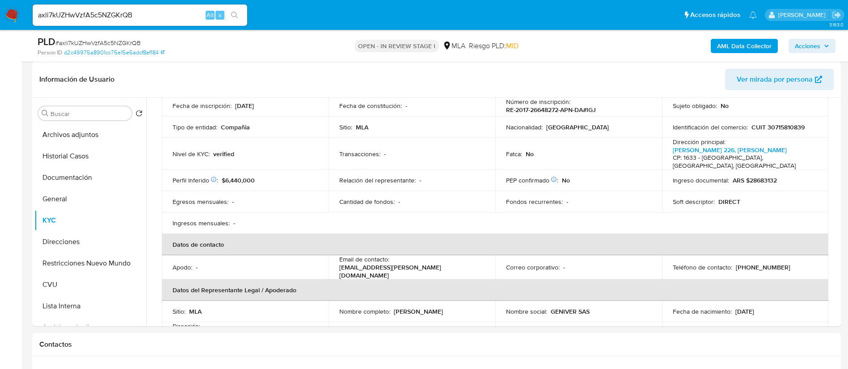
scroll to position [67, 0]
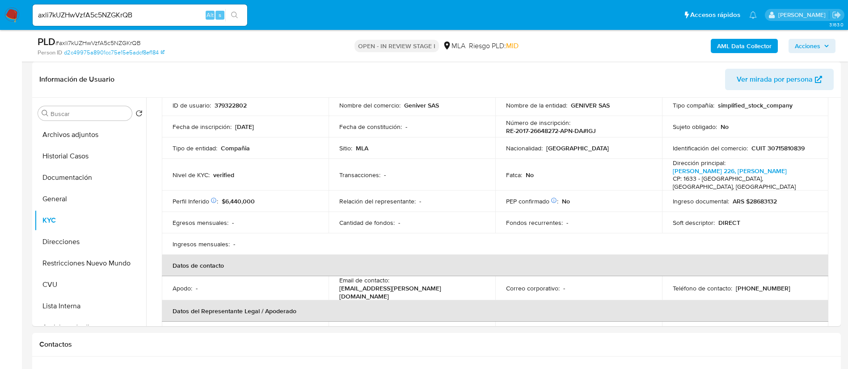
click at [753, 45] on b "AML Data Collector" at bounding box center [744, 46] width 55 height 14
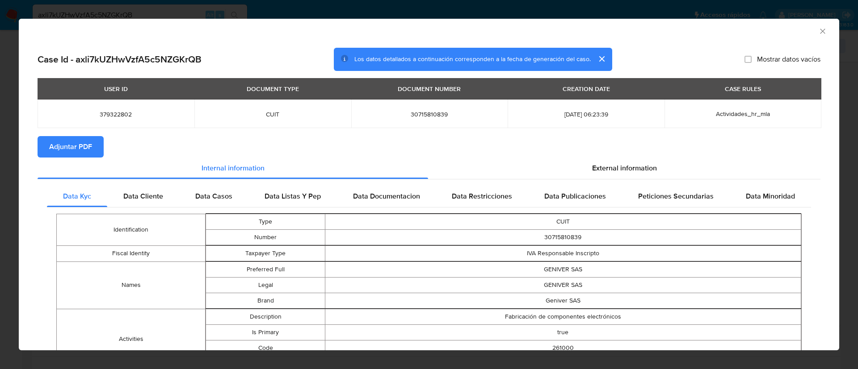
click at [71, 145] on span "Adjuntar PDF" at bounding box center [70, 147] width 43 height 20
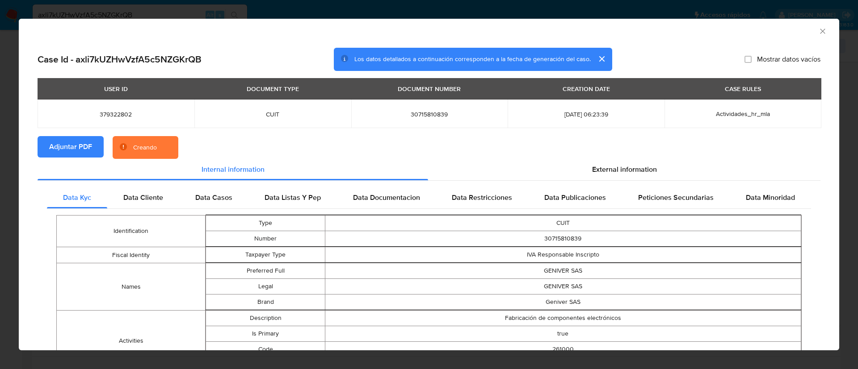
click at [109, 115] on span "379322802" at bounding box center [115, 114] width 135 height 8
click at [109, 114] on span "379322802" at bounding box center [115, 114] width 135 height 8
copy span "379322802"
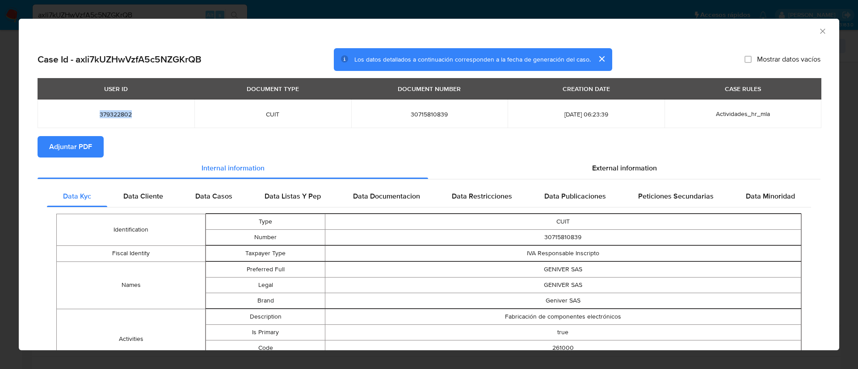
click at [818, 28] on icon "Cerrar ventana" at bounding box center [822, 31] width 9 height 9
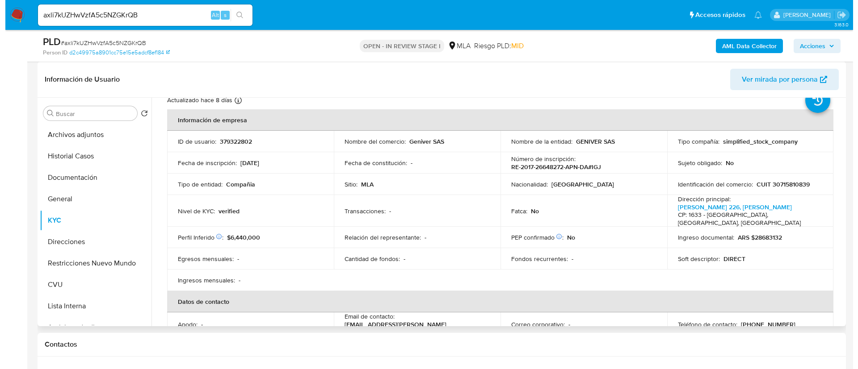
scroll to position [0, 0]
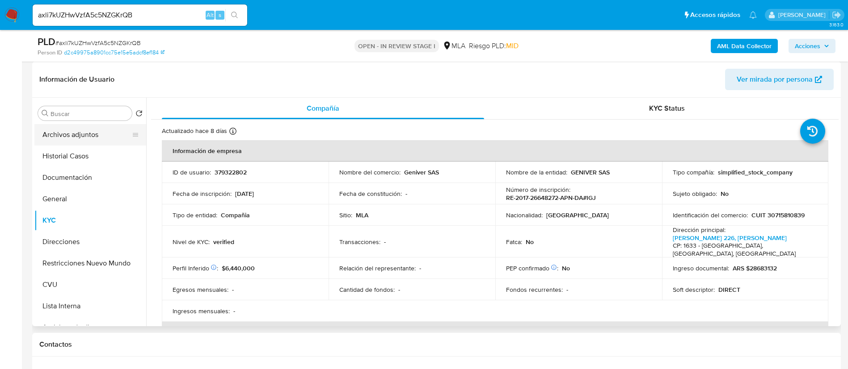
click at [67, 139] on button "Archivos adjuntos" at bounding box center [86, 134] width 105 height 21
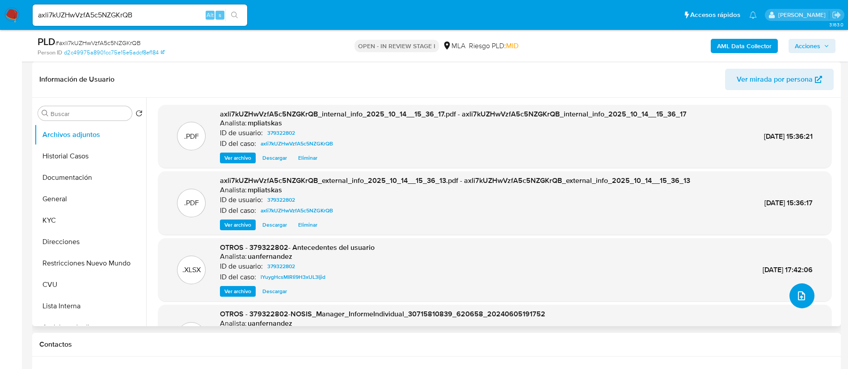
click at [803, 299] on button "upload-file" at bounding box center [801, 296] width 25 height 25
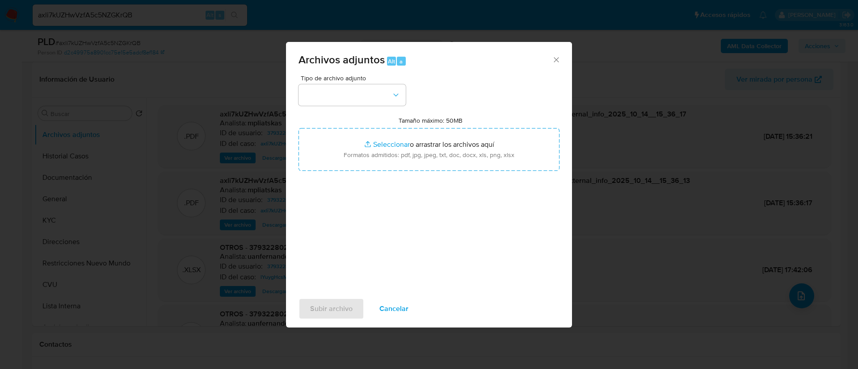
click at [353, 109] on div "Tipo de archivo adjunto Tamaño máximo: 50MB Seleccionar archivos Seleccionar o …" at bounding box center [428, 180] width 261 height 211
click at [350, 97] on button "button" at bounding box center [351, 94] width 107 height 21
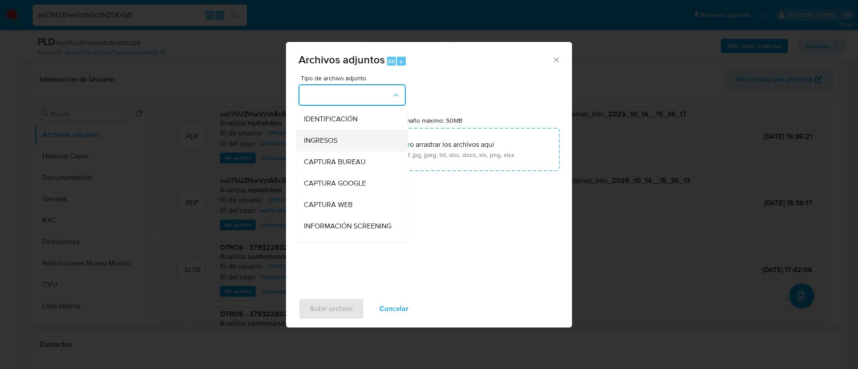
click at [358, 135] on div "INGRESOS" at bounding box center [349, 140] width 91 height 21
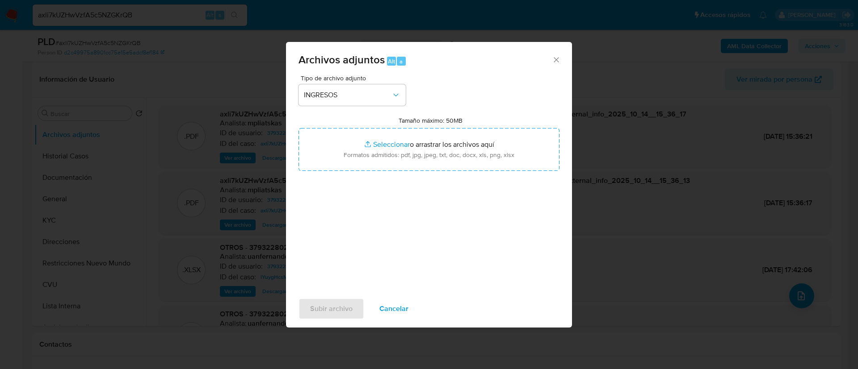
click at [358, 135] on input "Tamaño máximo: 50MB Seleccionar archivos" at bounding box center [428, 149] width 261 height 43
type input "C:\fakepath\[DATE].pdf"
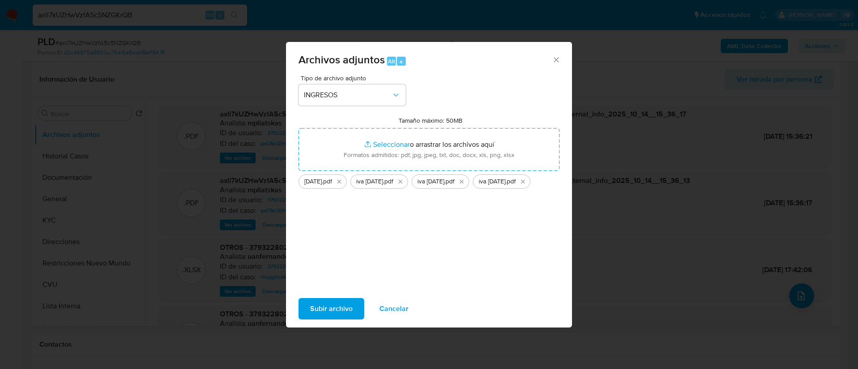
drag, startPoint x: 358, startPoint y: 134, endPoint x: 308, endPoint y: 313, distance: 185.7
click at [308, 313] on button "Subir archivo" at bounding box center [331, 308] width 66 height 21
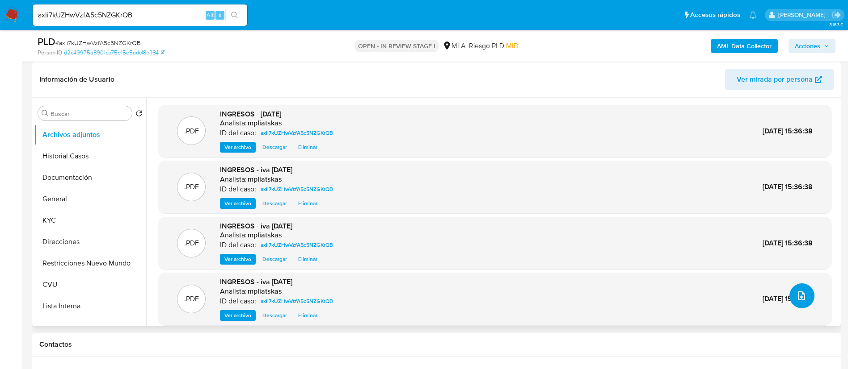
click at [802, 294] on icon "upload-file" at bounding box center [801, 296] width 11 height 11
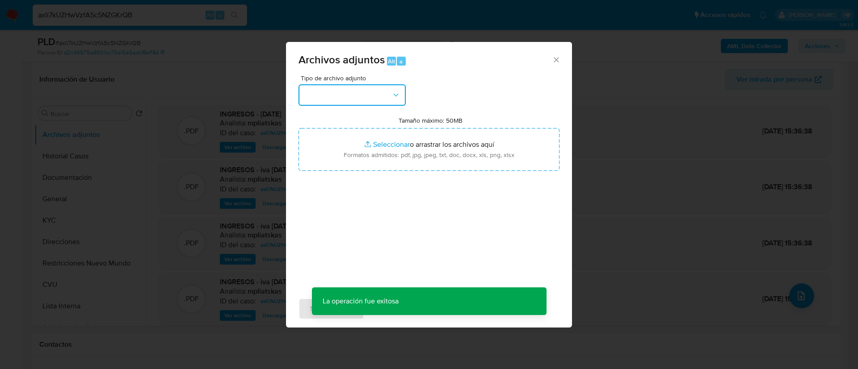
click at [343, 101] on button "button" at bounding box center [351, 94] width 107 height 21
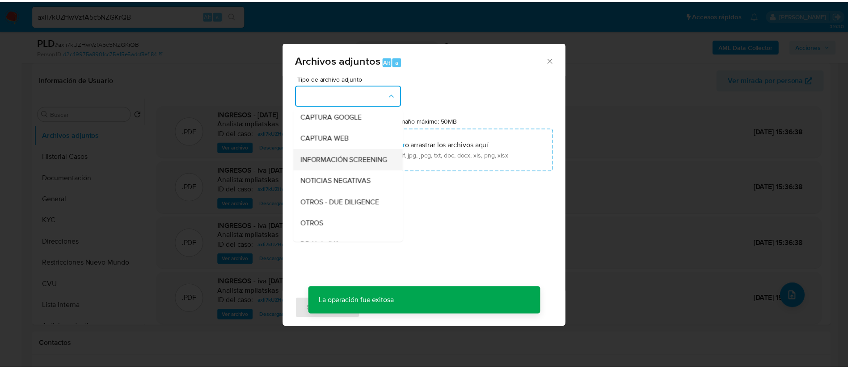
scroll to position [134, 0]
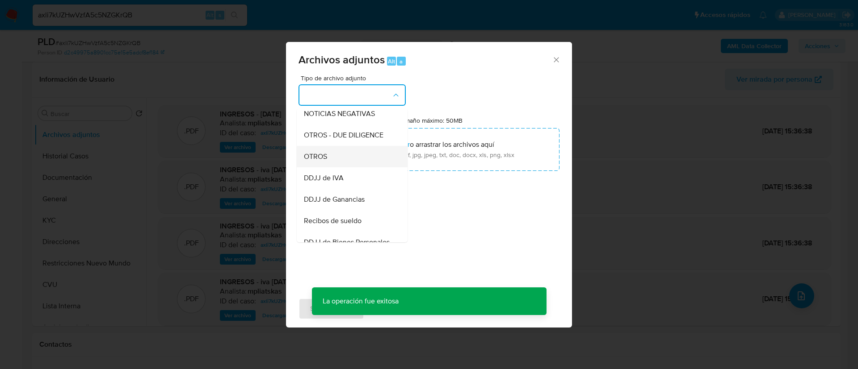
click at [358, 164] on div "OTROS" at bounding box center [349, 156] width 91 height 21
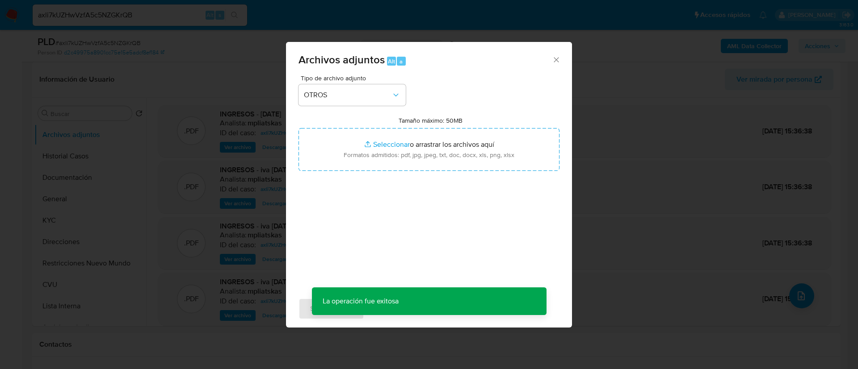
click at [358, 164] on input "Tamaño máximo: 50MB Seleccionar archivos" at bounding box center [428, 149] width 261 height 43
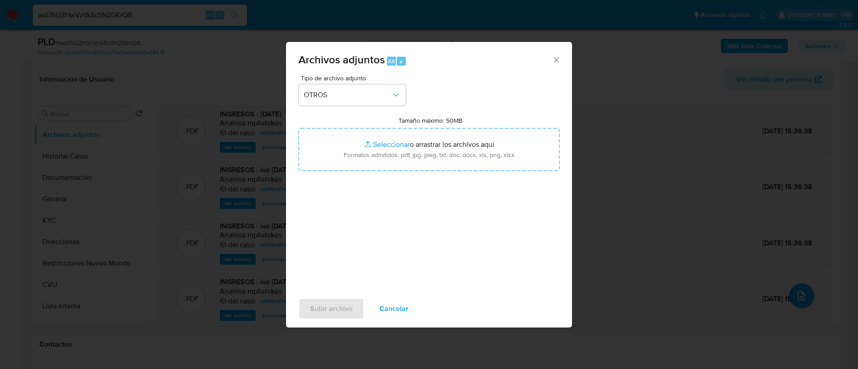
type input "C:\fakepath\379322802 Movimientos.xlsx"
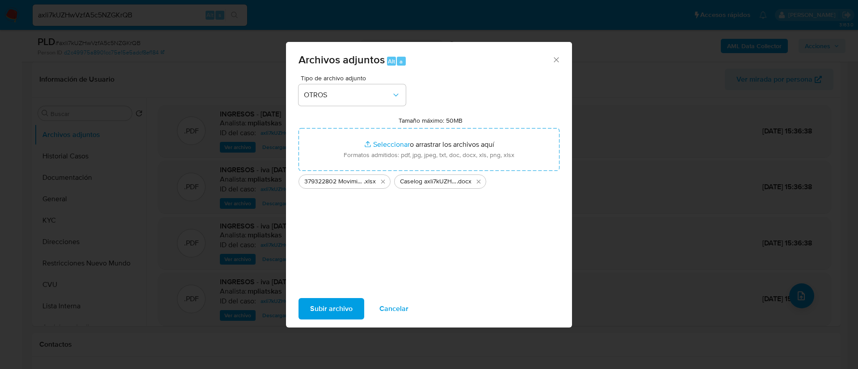
click at [347, 307] on span "Subir archivo" at bounding box center [331, 309] width 42 height 20
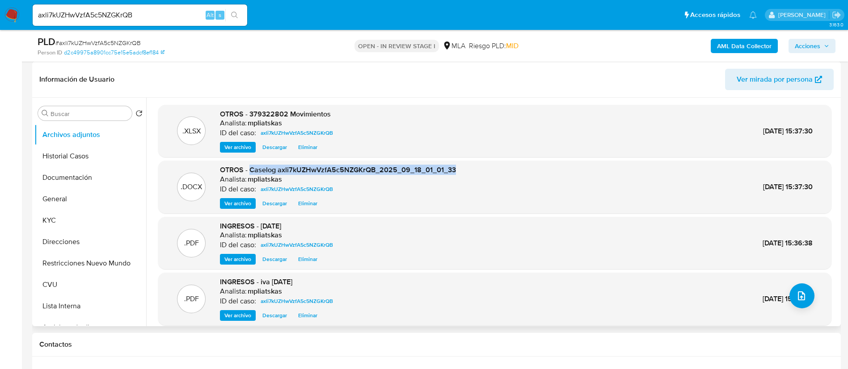
drag, startPoint x: 250, startPoint y: 170, endPoint x: 469, endPoint y: 167, distance: 218.5
click at [469, 167] on div ".DOCX OTROS - Caselog axli7kUZHwVzfA5c5NZGKrQB_2025_09_18_01_01_33 Analista: mp…" at bounding box center [495, 187] width 664 height 44
copy span "Caselog axli7kUZHwVzfA5c5NZGKrQB_2025_09_18_01_01_33"
click at [807, 50] on span "Acciones" at bounding box center [806, 46] width 25 height 14
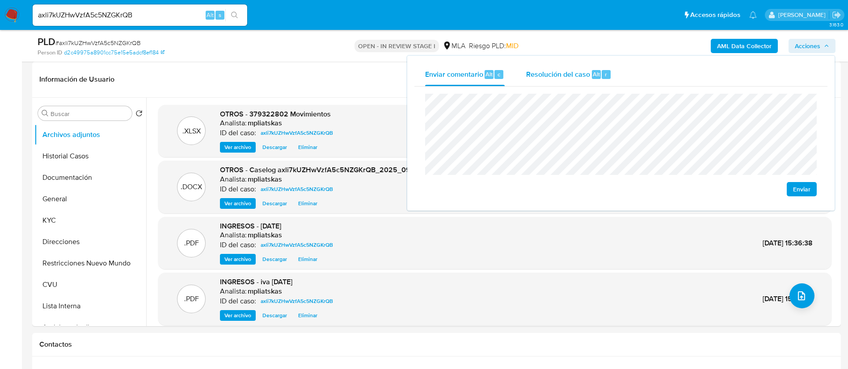
click at [583, 71] on span "Resolución del caso" at bounding box center [558, 74] width 64 height 10
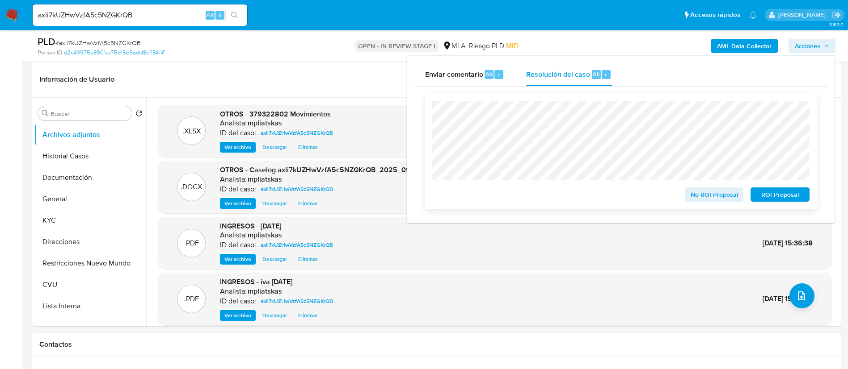
click at [694, 195] on span "No ROI Proposal" at bounding box center [714, 195] width 46 height 13
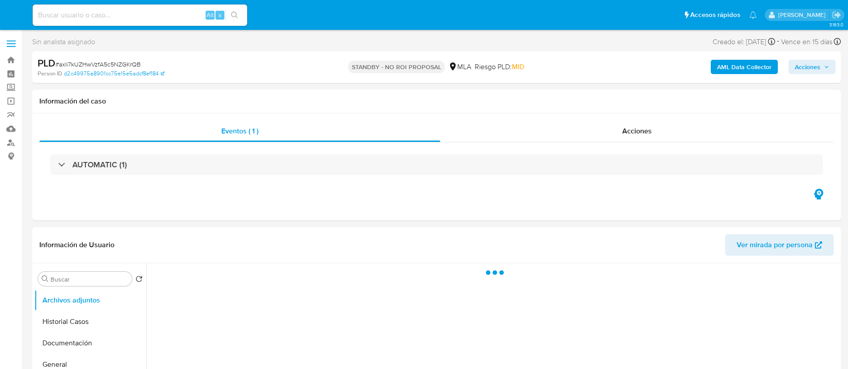
select select "10"
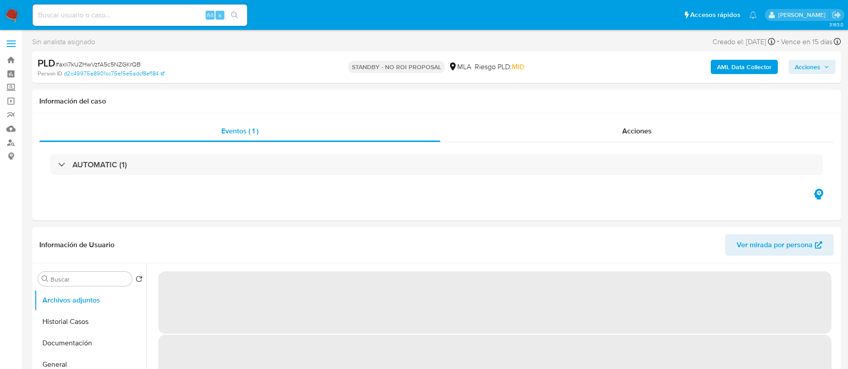
click at [176, 19] on input at bounding box center [140, 15] width 214 height 12
paste input "u4C34KUTlmmwVOk0N03t6iNt"
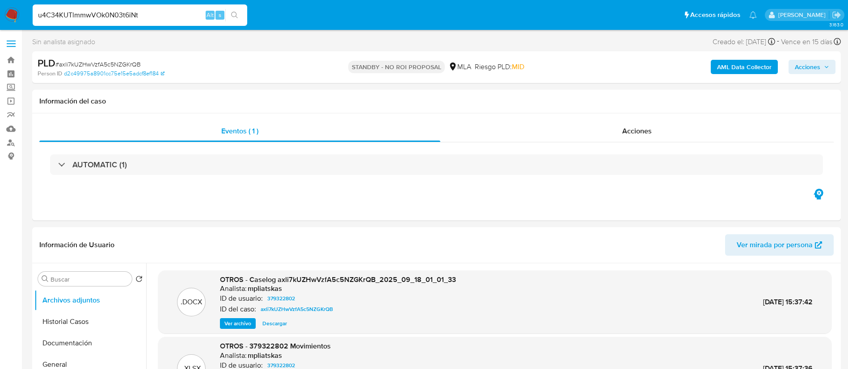
type input "u4C34KUTlmmwVOk0N03t6iNt"
click at [229, 16] on button "search-icon" at bounding box center [234, 15] width 18 height 13
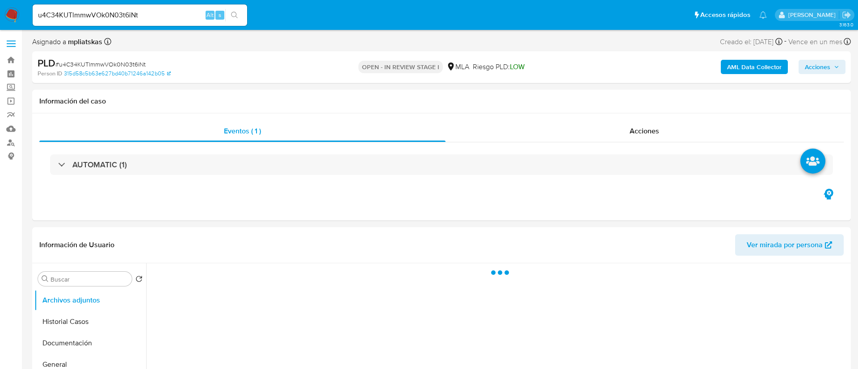
select select "10"
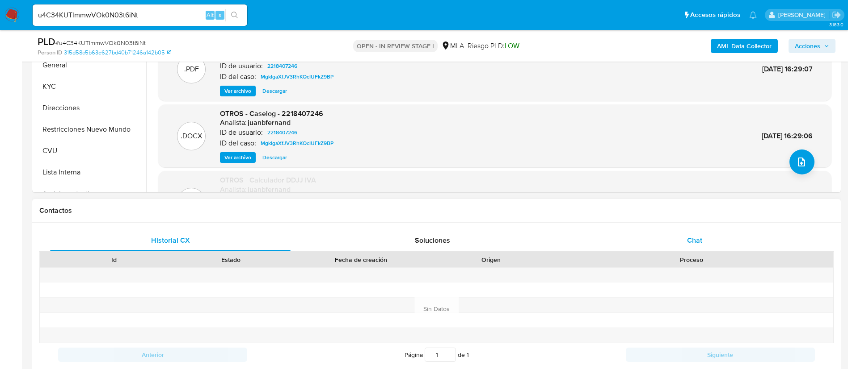
click at [624, 239] on div "Chat" at bounding box center [694, 240] width 240 height 21
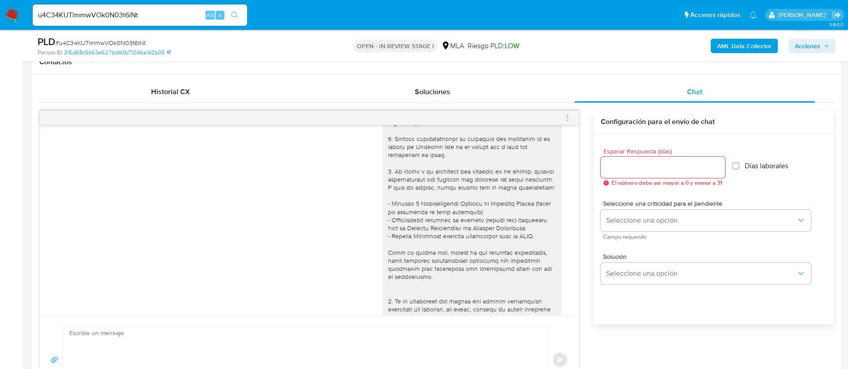
scroll to position [335, 0]
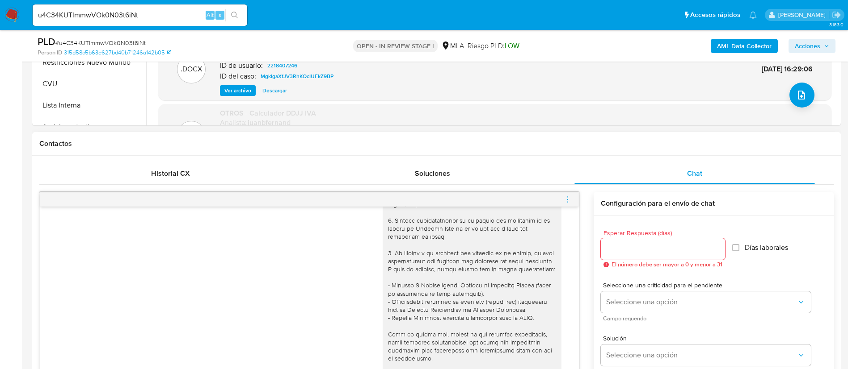
click at [565, 199] on icon "menu-action" at bounding box center [567, 200] width 8 height 8
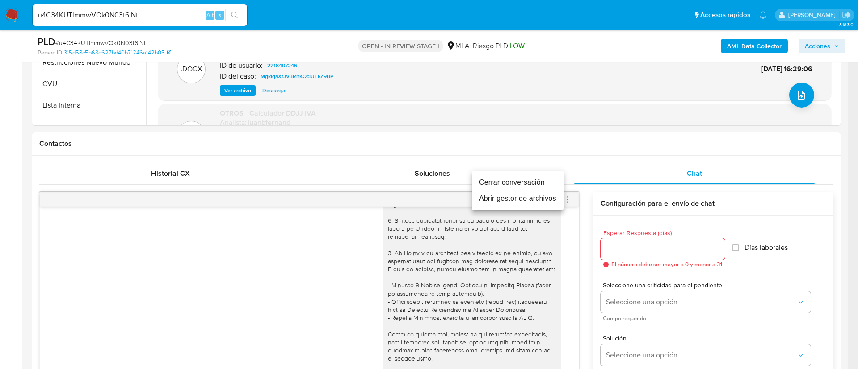
click at [544, 178] on li "Cerrar conversación" at bounding box center [518, 183] width 92 height 16
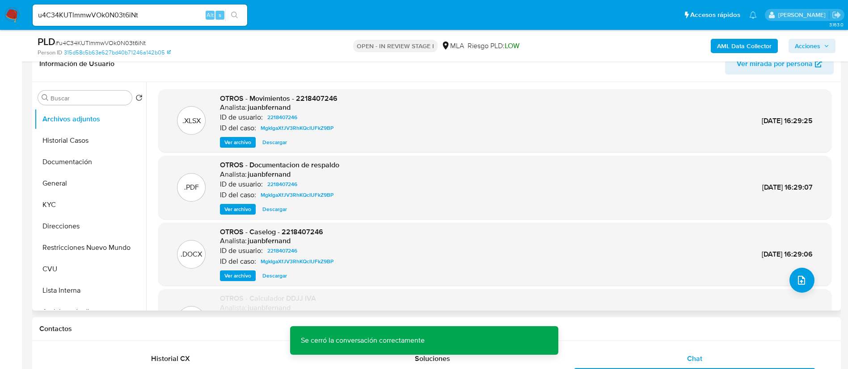
scroll to position [134, 0]
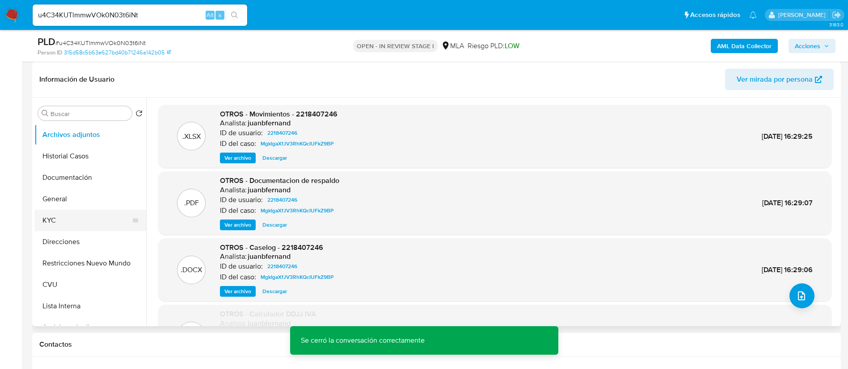
click at [83, 216] on button "KYC" at bounding box center [86, 220] width 105 height 21
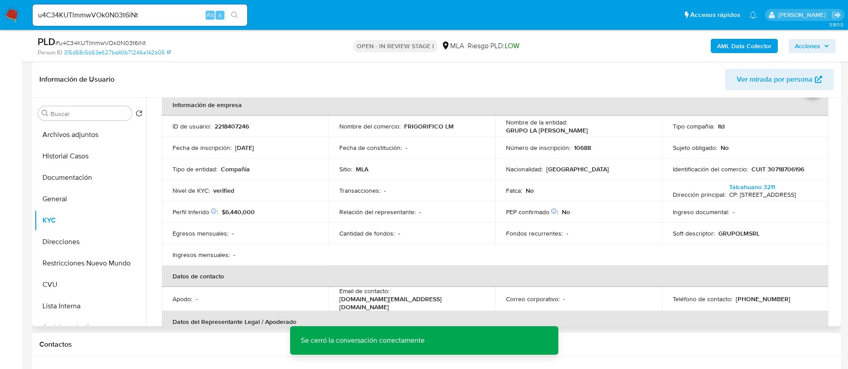
scroll to position [67, 0]
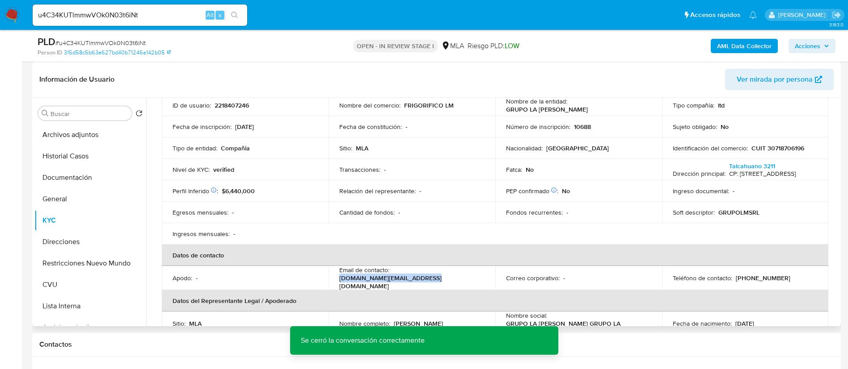
drag, startPoint x: 392, startPoint y: 280, endPoint x: 477, endPoint y: 279, distance: 84.9
click at [477, 279] on div "Email de contacto : grupolamartina.srl@gmail.com" at bounding box center [411, 278] width 145 height 24
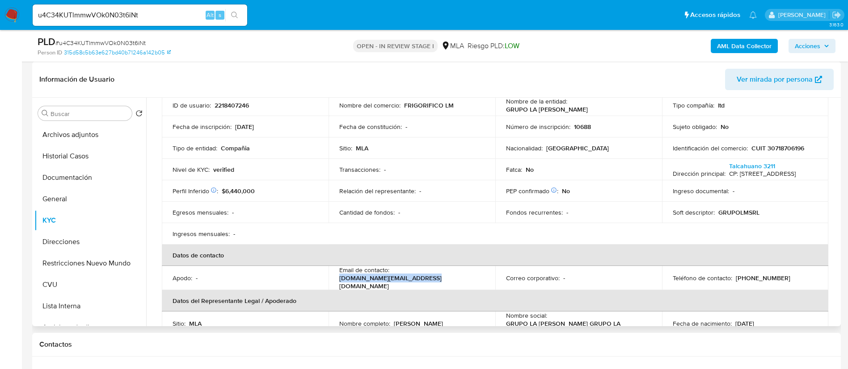
copy p "grupolamartina.srl@gmail.com"
click at [745, 42] on b "AML Data Collector" at bounding box center [744, 46] width 55 height 14
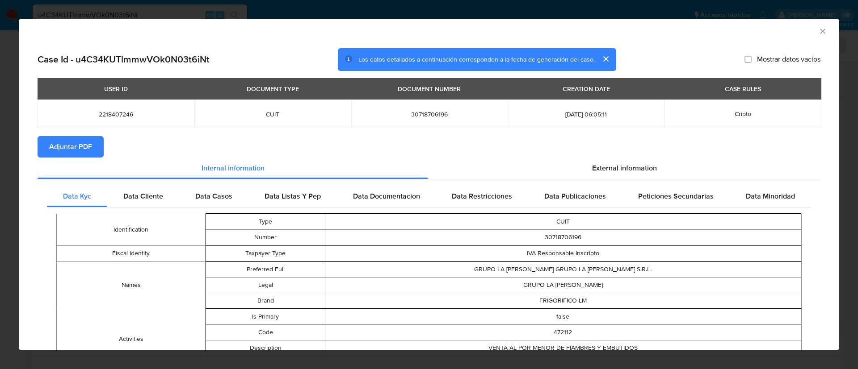
click at [82, 137] on span "Adjuntar PDF" at bounding box center [70, 147] width 43 height 20
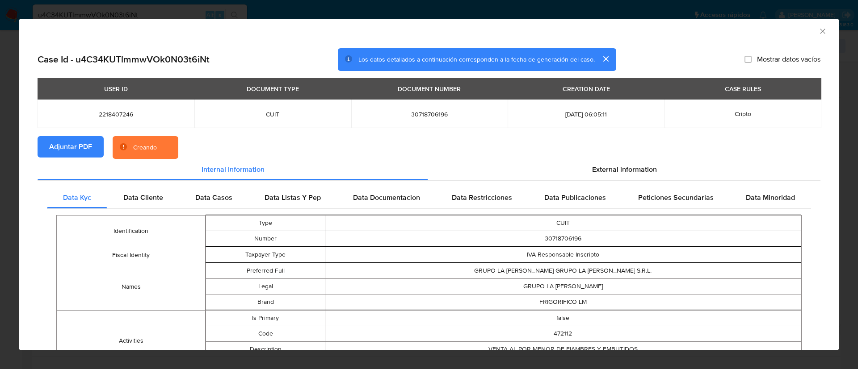
click at [107, 117] on span "2218407246" at bounding box center [115, 114] width 135 height 8
copy span "2218407246"
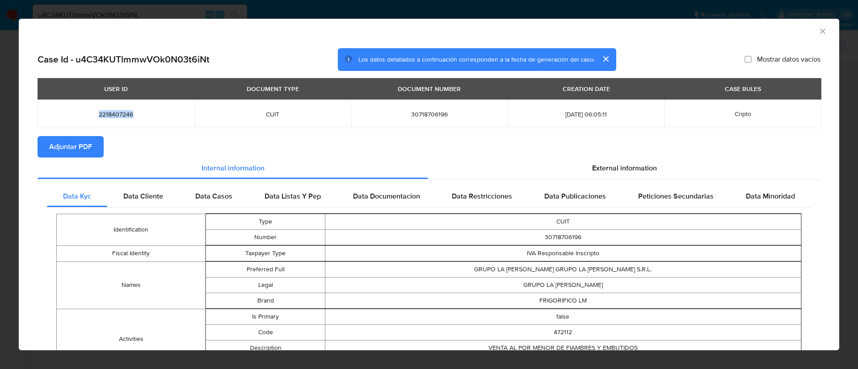
click at [818, 31] on icon "Cerrar ventana" at bounding box center [822, 31] width 9 height 9
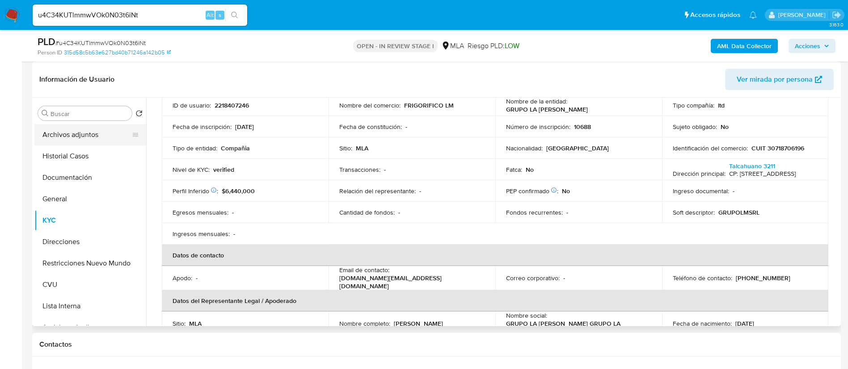
click at [93, 138] on button "Archivos adjuntos" at bounding box center [86, 134] width 105 height 21
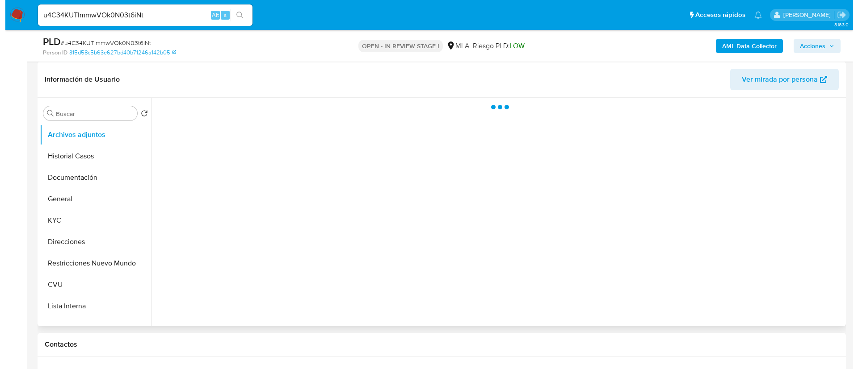
scroll to position [0, 0]
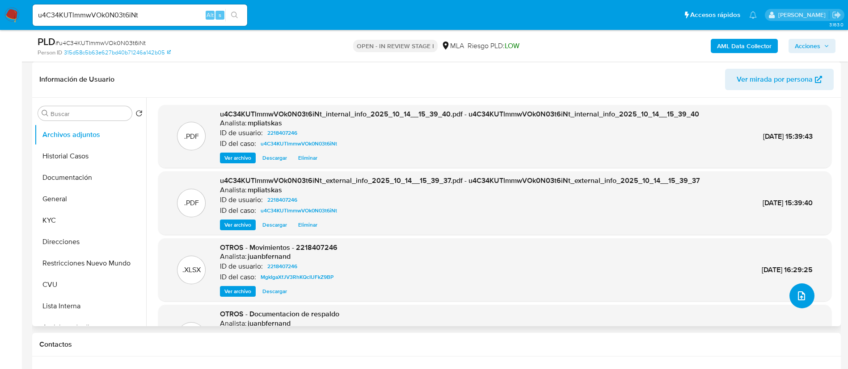
drag, startPoint x: 795, startPoint y: 291, endPoint x: 496, endPoint y: 195, distance: 313.8
click at [785, 291] on div ".PDF u4C34KUTlmmwVOk0N03t6iNt_internal_info_2025_10_14__15_39_40.pdf - u4C34KUT…" at bounding box center [494, 251] width 673 height 292
click at [796, 297] on icon "upload-file" at bounding box center [801, 296] width 11 height 11
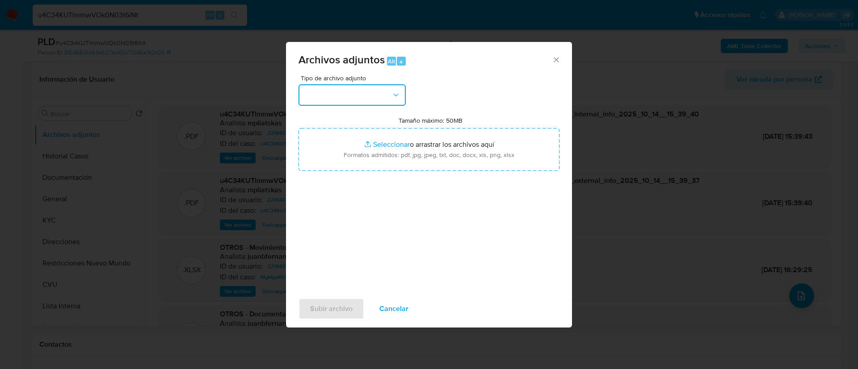
click at [320, 86] on button "button" at bounding box center [351, 94] width 107 height 21
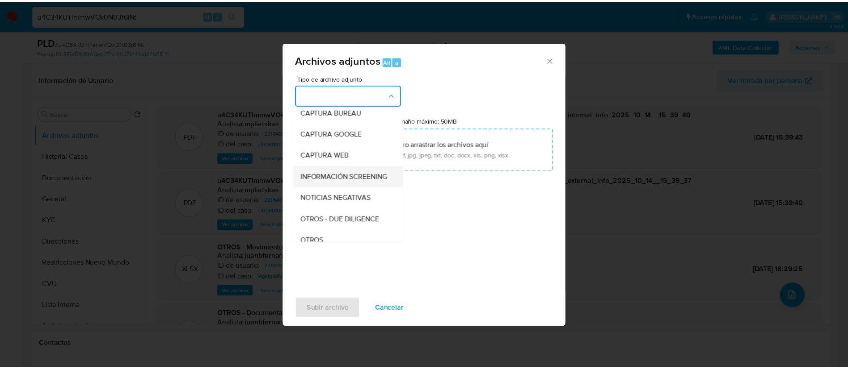
scroll to position [67, 0]
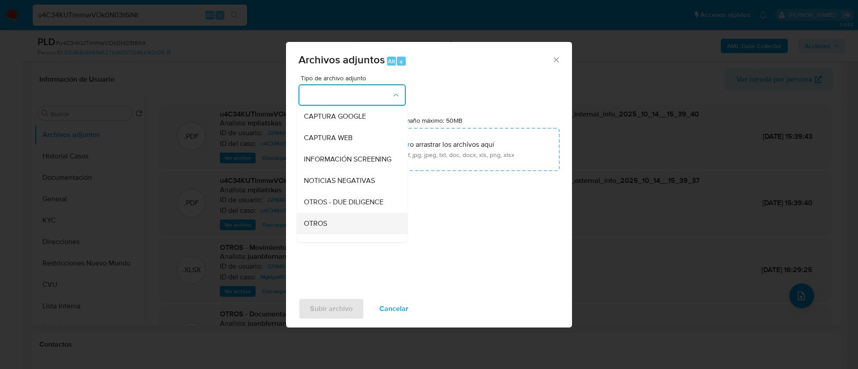
click at [335, 224] on div "OTROS" at bounding box center [349, 223] width 91 height 21
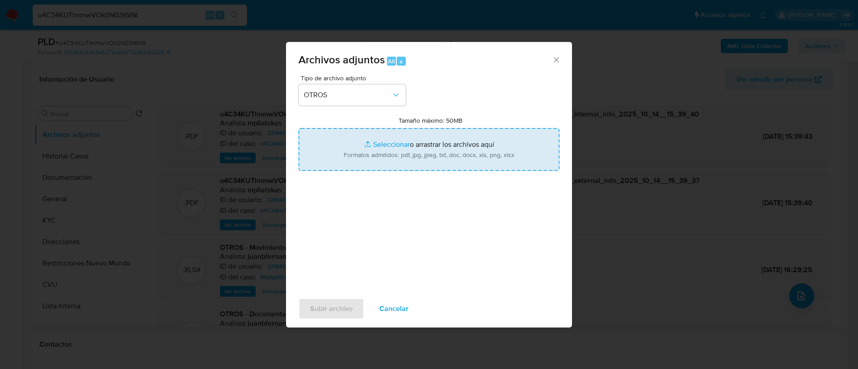
click at [366, 160] on input "Tamaño máximo: 50MB Seleccionar archivos" at bounding box center [428, 149] width 261 height 43
type input "C:\fakepath\2218407246 Movimientos.xlsx"
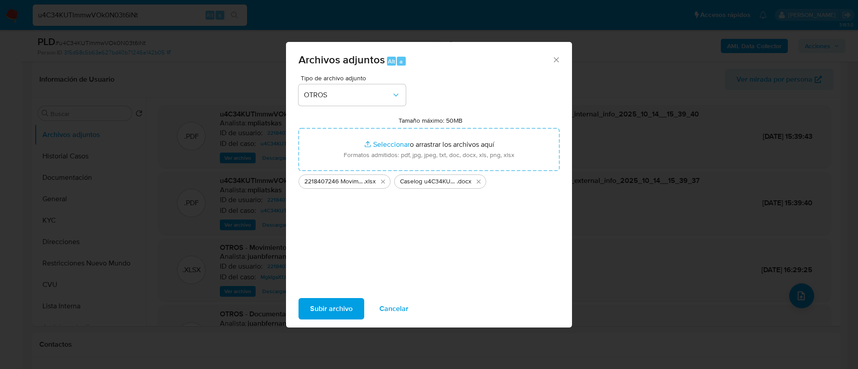
click at [348, 311] on span "Subir archivo" at bounding box center [331, 309] width 42 height 20
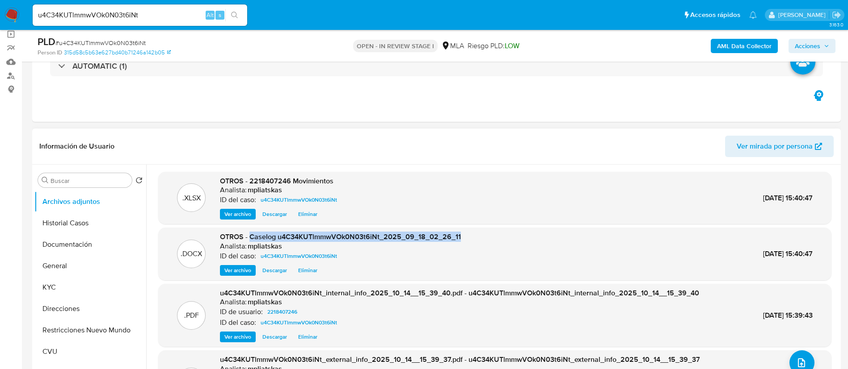
drag, startPoint x: 249, startPoint y: 238, endPoint x: 473, endPoint y: 232, distance: 223.9
click at [473, 232] on div ".DOCX OTROS - Caselog u4C34KUTlmmwVOk0N03t6iNt_2025_09_18_02_26_11 Analista: mp…" at bounding box center [495, 254] width 664 height 44
copy span "Caselog u4C34KUTlmmwVOk0N03t6iNt_2025_09_18_02_26_11"
click at [814, 44] on span "Acciones" at bounding box center [806, 46] width 25 height 14
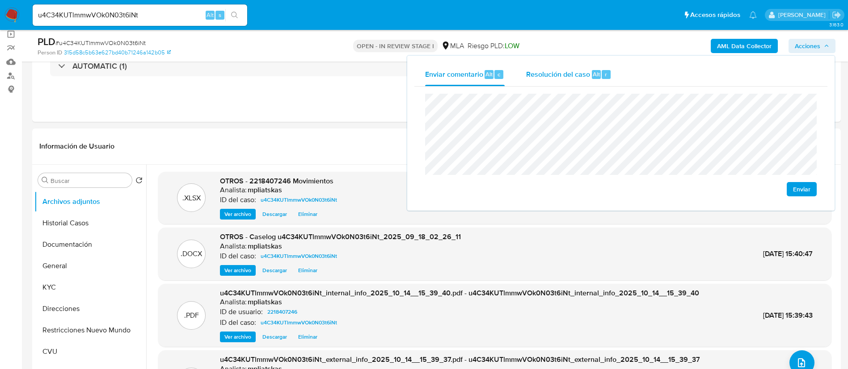
click at [574, 69] on span "Resolución del caso" at bounding box center [558, 74] width 64 height 10
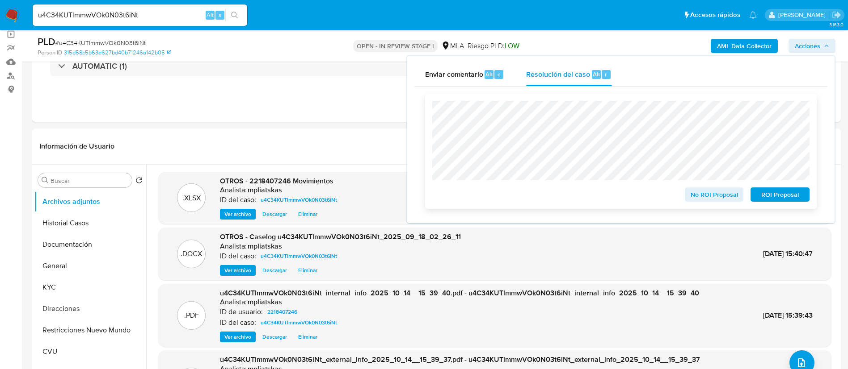
click at [696, 192] on span "No ROI Proposal" at bounding box center [714, 195] width 46 height 13
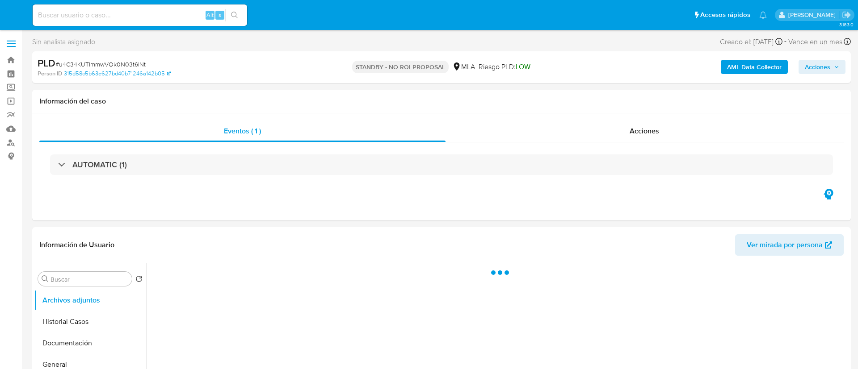
select select "10"
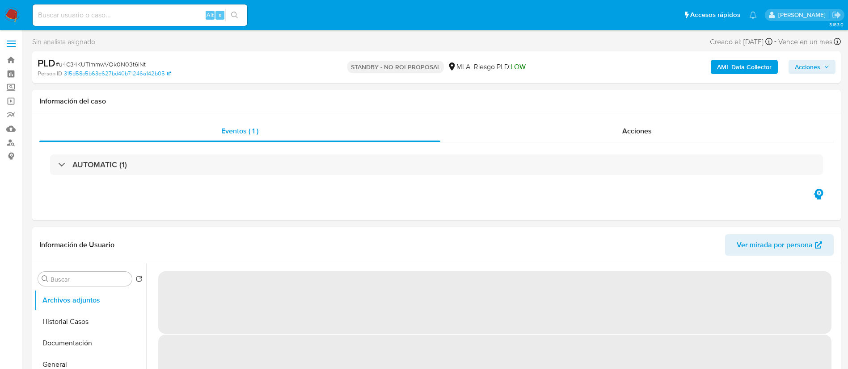
click at [186, 13] on input at bounding box center [140, 15] width 214 height 12
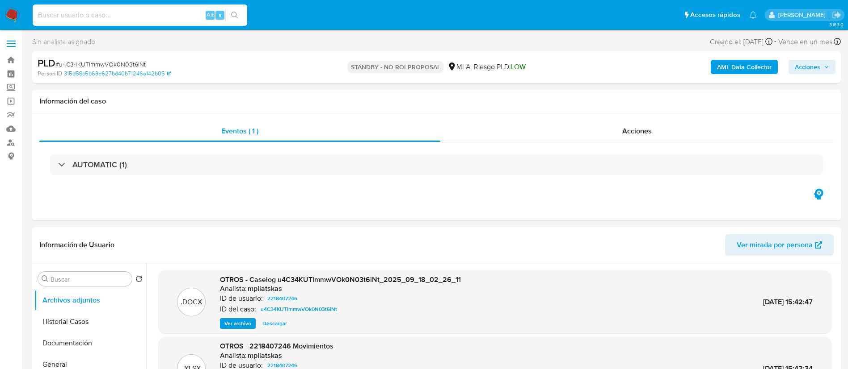
paste input "2IOb3dhxUqm2vnKyaqlp1cHV"
type input "2IOb3dhxUqm2vnKyaqlp1cHV"
click at [239, 14] on button "search-icon" at bounding box center [234, 15] width 18 height 13
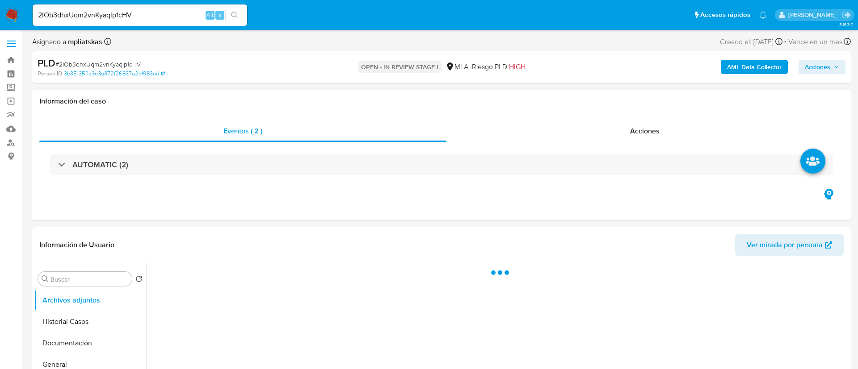
select select "10"
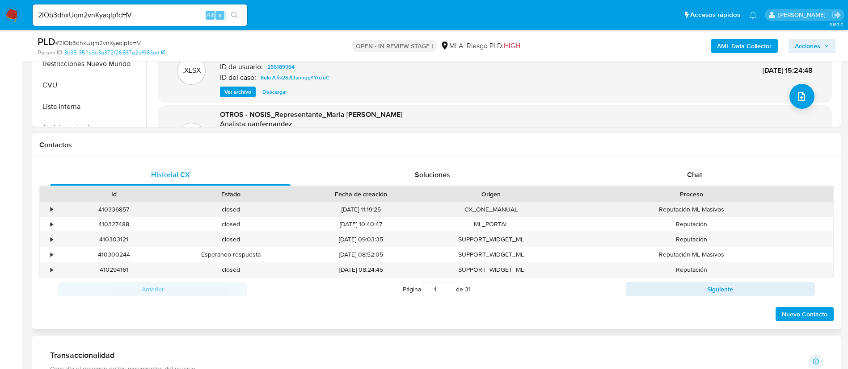
scroll to position [335, 0]
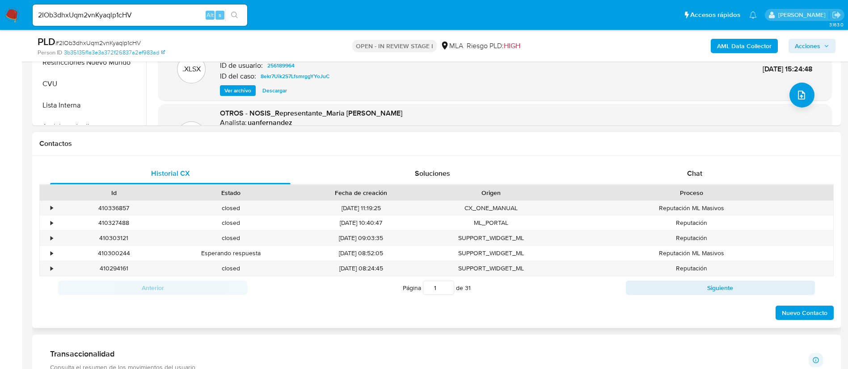
click at [664, 186] on div "Proceso" at bounding box center [691, 192] width 283 height 15
click at [660, 171] on div "Chat" at bounding box center [694, 173] width 240 height 21
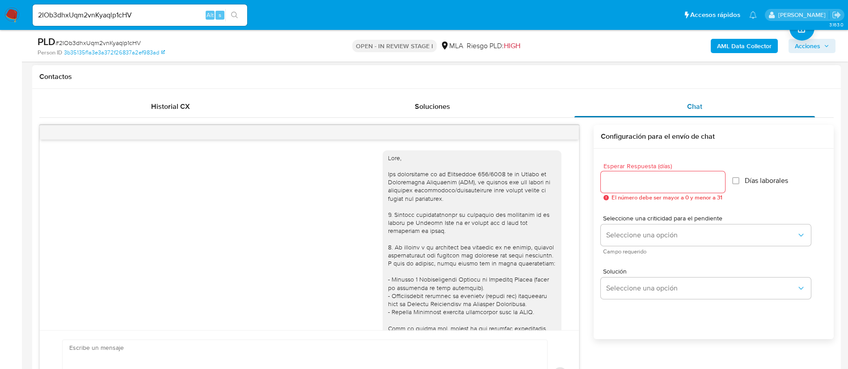
scroll to position [463, 0]
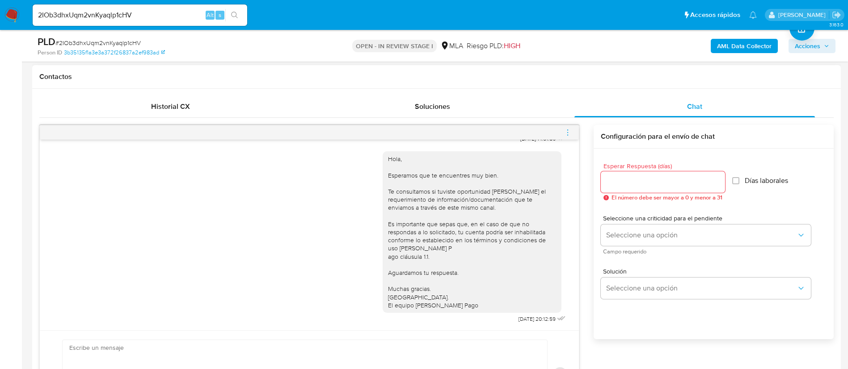
click at [568, 128] on span "menu-action" at bounding box center [567, 132] width 8 height 21
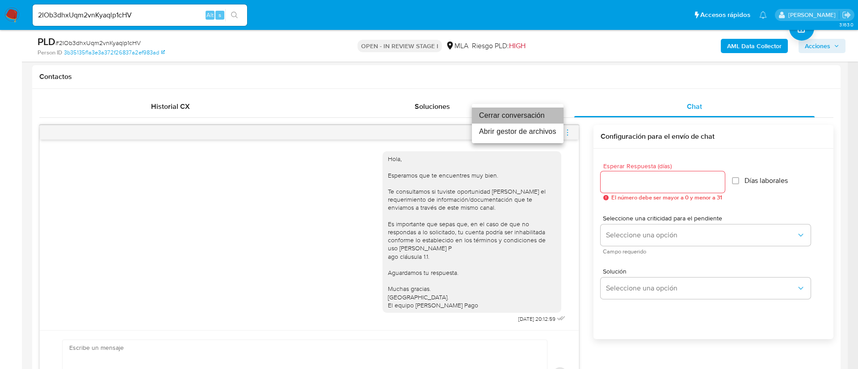
drag, startPoint x: 542, startPoint y: 113, endPoint x: 555, endPoint y: 134, distance: 25.4
click at [541, 113] on li "Cerrar conversación" at bounding box center [518, 116] width 92 height 16
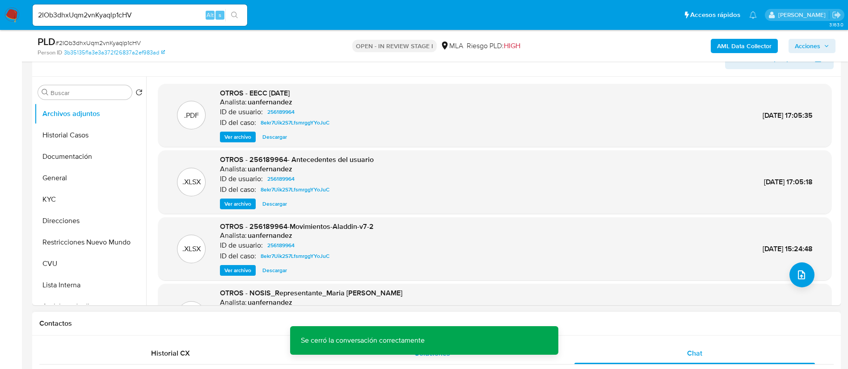
scroll to position [134, 0]
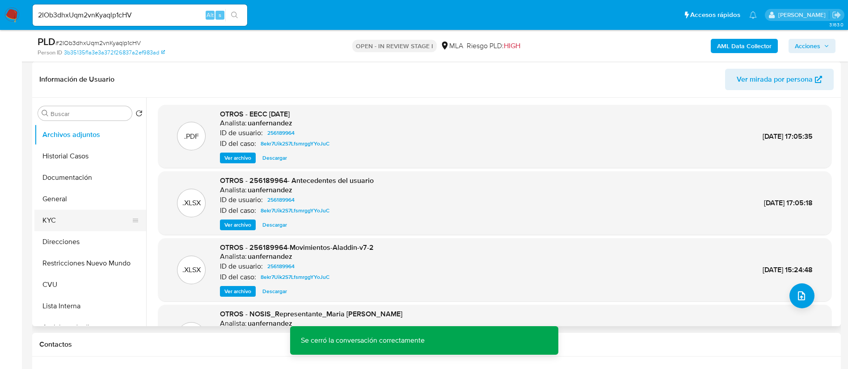
click at [74, 221] on button "KYC" at bounding box center [86, 220] width 105 height 21
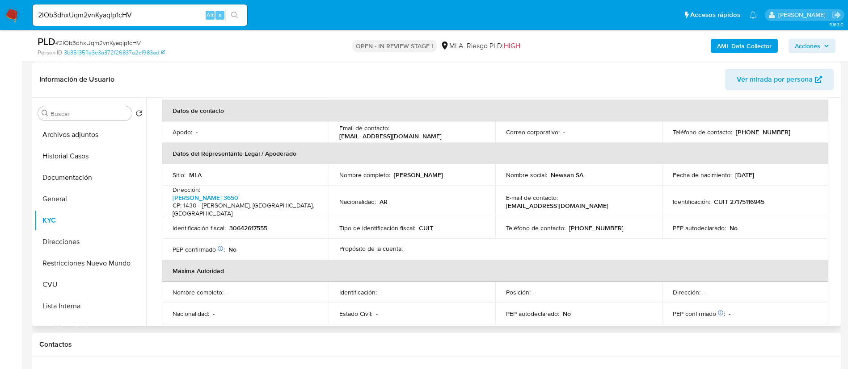
scroll to position [201, 0]
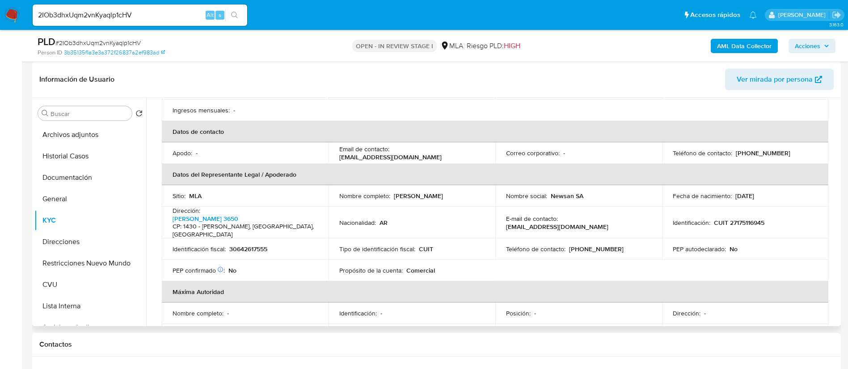
drag, startPoint x: 340, startPoint y: 147, endPoint x: 448, endPoint y: 147, distance: 108.6
click at [448, 147] on div "Email de contacto : [EMAIL_ADDRESS][DOMAIN_NAME]" at bounding box center [411, 153] width 145 height 16
copy p "[EMAIL_ADDRESS][DOMAIN_NAME]"
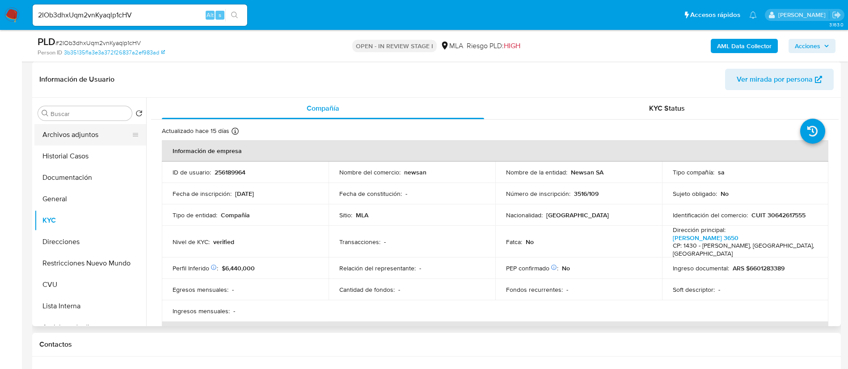
click at [88, 136] on button "Archivos adjuntos" at bounding box center [86, 134] width 105 height 21
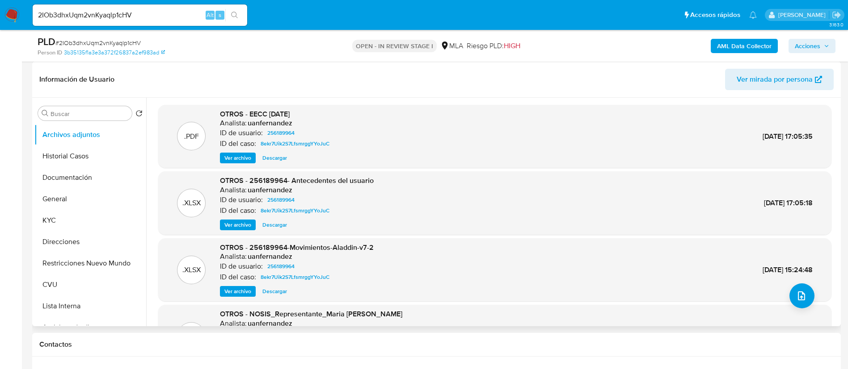
click at [247, 224] on span "Ver archivo" at bounding box center [237, 225] width 27 height 9
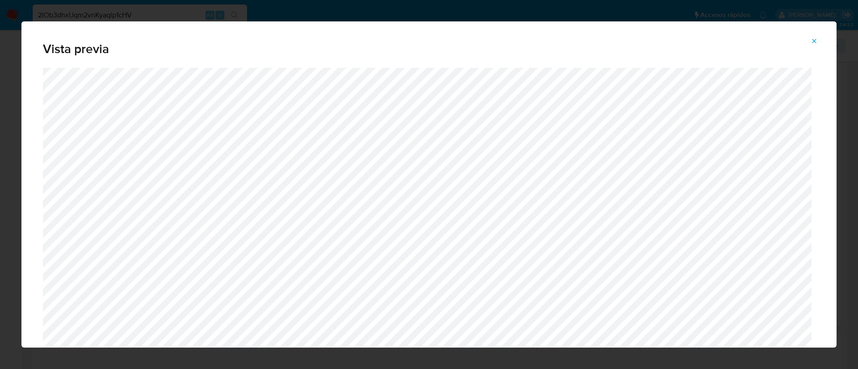
click at [811, 41] on icon "Attachment preview" at bounding box center [813, 41] width 7 height 7
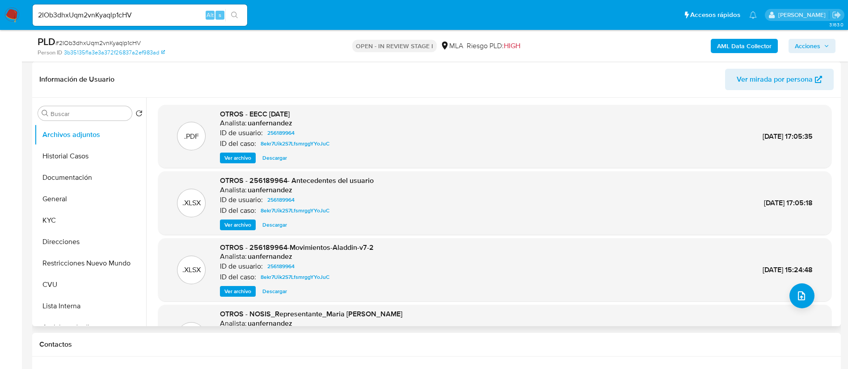
click at [744, 44] on b "AML Data Collector" at bounding box center [744, 46] width 55 height 14
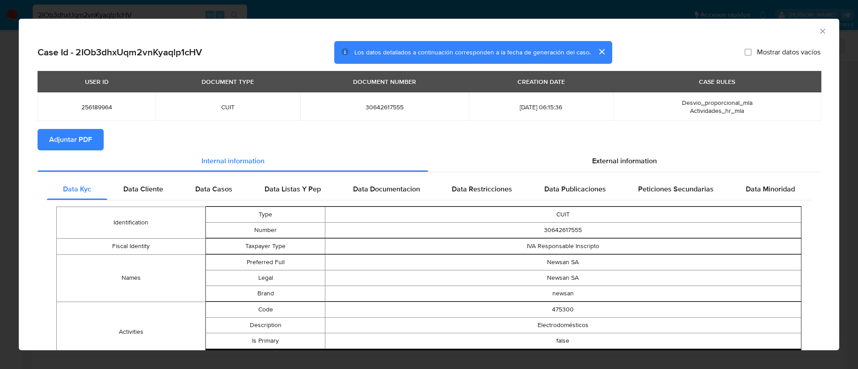
click at [88, 146] on span "Adjuntar PDF" at bounding box center [70, 140] width 43 height 20
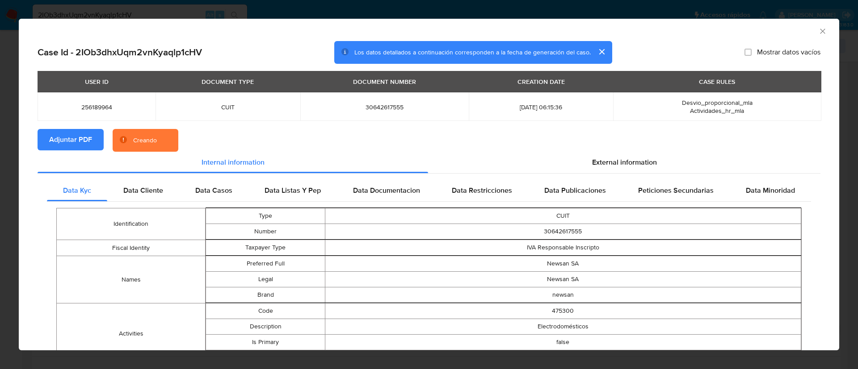
click at [101, 109] on span "256189964" at bounding box center [96, 107] width 97 height 8
copy span "256189964"
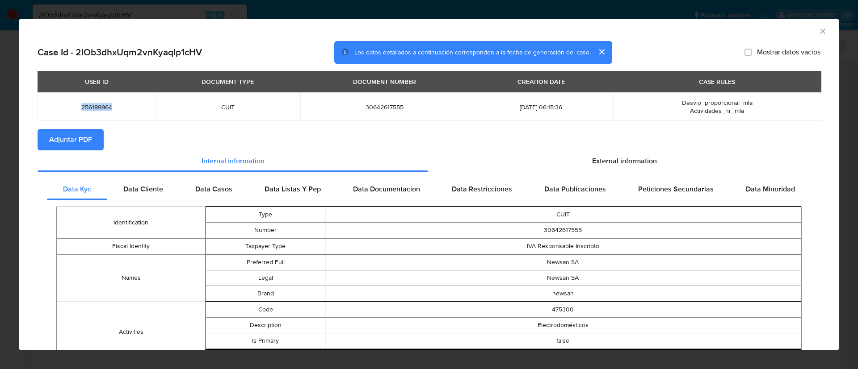
click at [818, 33] on icon "Cerrar ventana" at bounding box center [822, 31] width 9 height 9
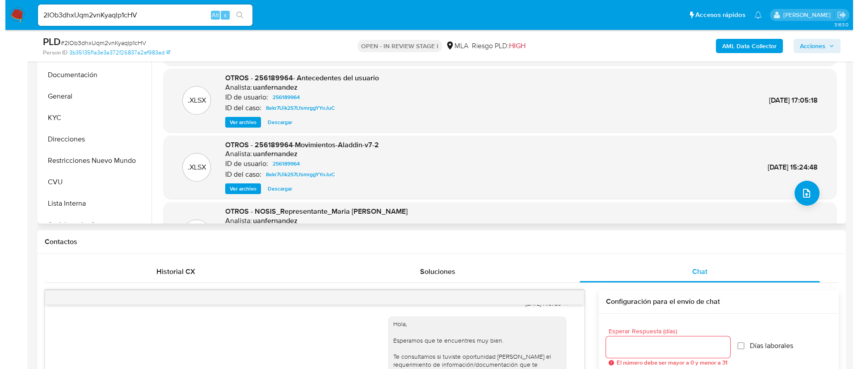
scroll to position [134, 0]
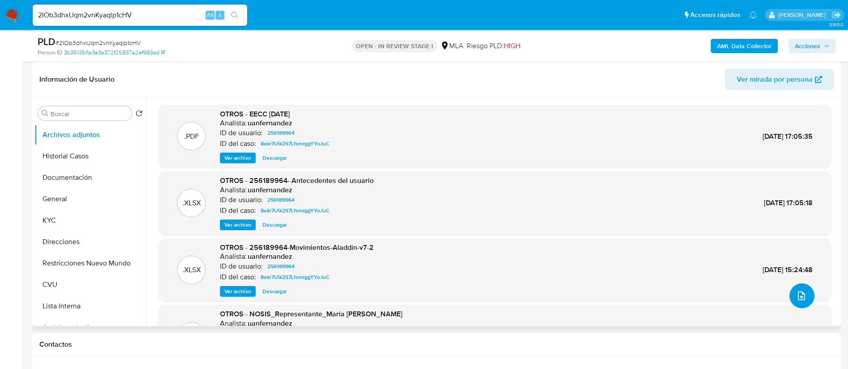
click at [797, 295] on icon "upload-file" at bounding box center [801, 296] width 11 height 11
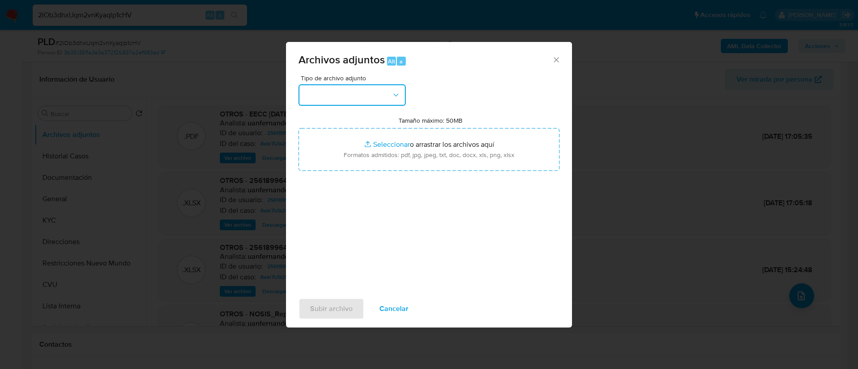
click at [351, 89] on button "button" at bounding box center [351, 94] width 107 height 21
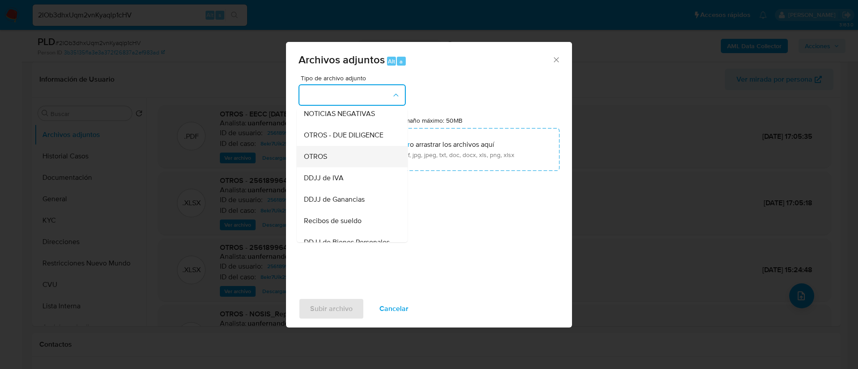
click at [340, 160] on div "OTROS" at bounding box center [349, 156] width 91 height 21
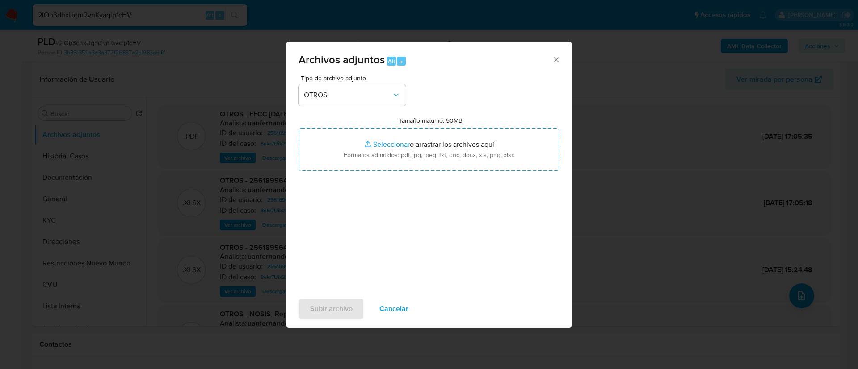
click at [340, 160] on input "Tamaño máximo: 50MB Seleccionar archivos" at bounding box center [428, 149] width 261 height 43
type input "C:\fakepath\256189964 Movimientos.xlsx"
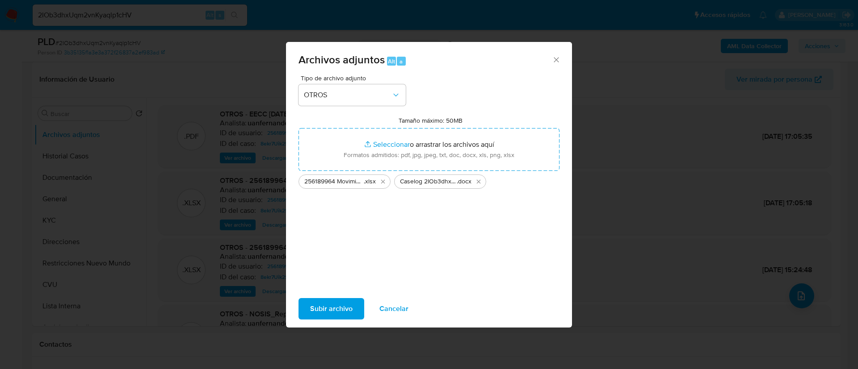
click at [332, 306] on span "Subir archivo" at bounding box center [331, 309] width 42 height 20
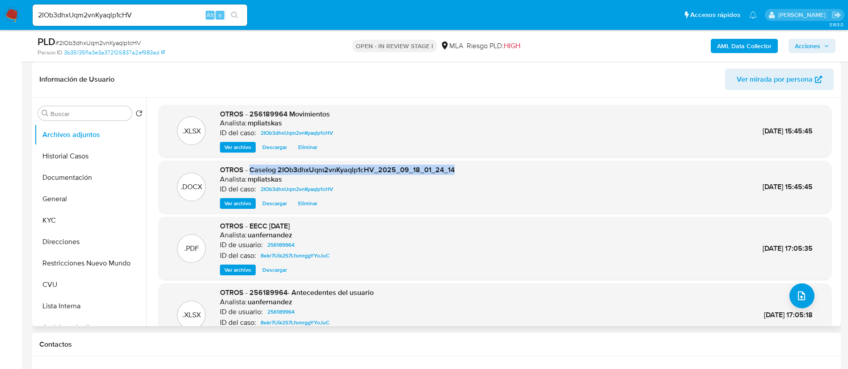
drag, startPoint x: 249, startPoint y: 170, endPoint x: 525, endPoint y: 168, distance: 276.1
click at [478, 169] on div ".DOCX OTROS - Caselog 2IOb3dhxUqm2vnKyaqlp1cHV_2025_09_18_01_24_14 Analista: mp…" at bounding box center [495, 187] width 664 height 44
copy span "Caselog 2IOb3dhxUqm2vnKyaqlp1cHV_2025_09_18_01_24_14"
click at [802, 48] on span "Acciones" at bounding box center [806, 46] width 25 height 14
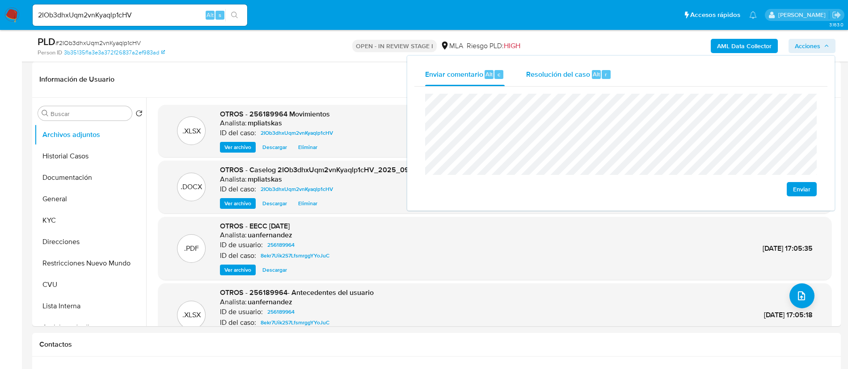
click at [597, 76] on span "Alt" at bounding box center [595, 74] width 7 height 8
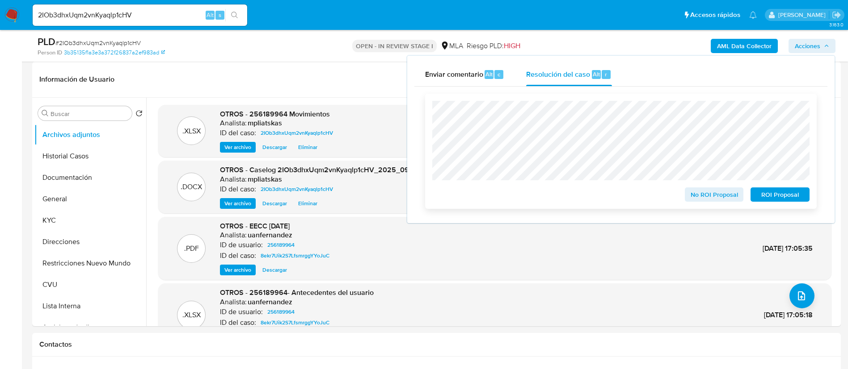
click at [700, 204] on div "No ROI Proposal ROI Proposal" at bounding box center [620, 151] width 391 height 115
click at [697, 200] on span "No ROI Proposal" at bounding box center [714, 195] width 46 height 13
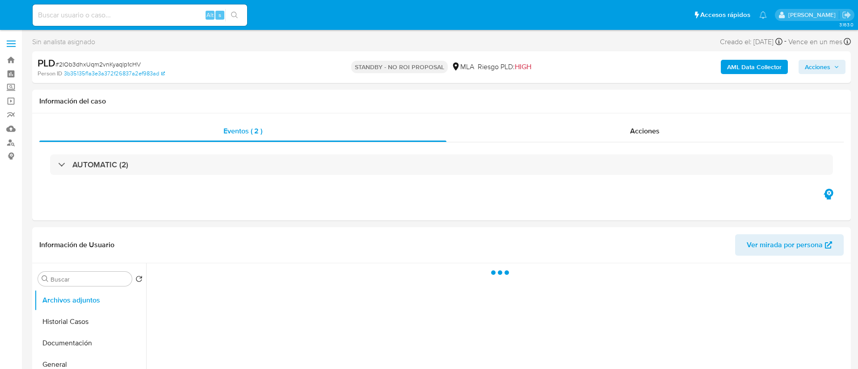
select select "10"
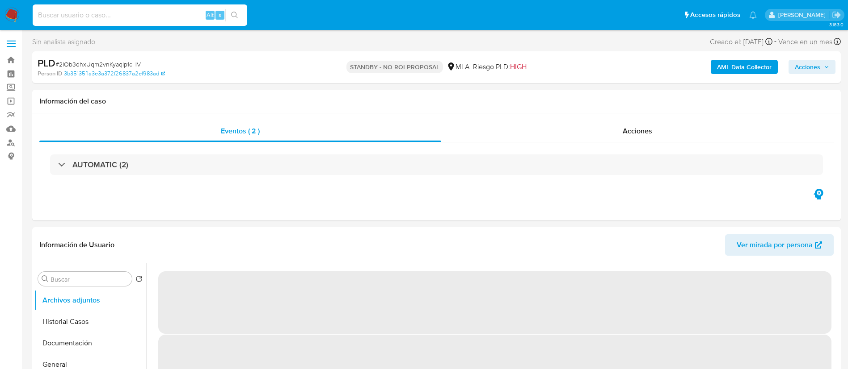
click at [164, 19] on input at bounding box center [140, 15] width 214 height 12
paste input "H0vlOLixUmGeP5HzMTo0fDzt"
type input "H0vlOLixUmGeP5HzMTo0fDzt"
click at [232, 14] on icon "search-icon" at bounding box center [234, 15] width 7 height 7
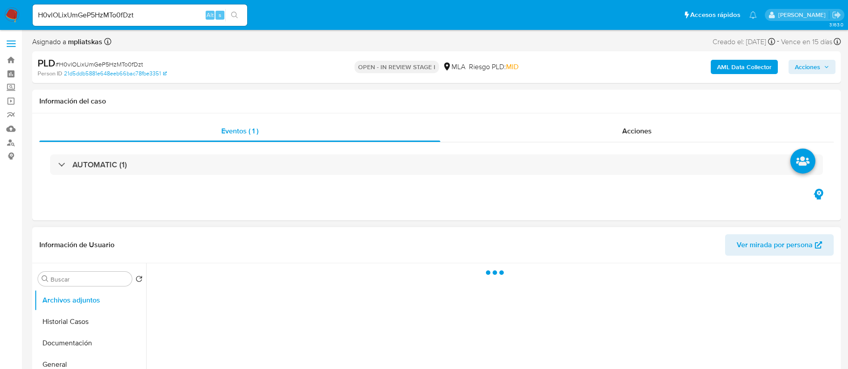
select select "10"
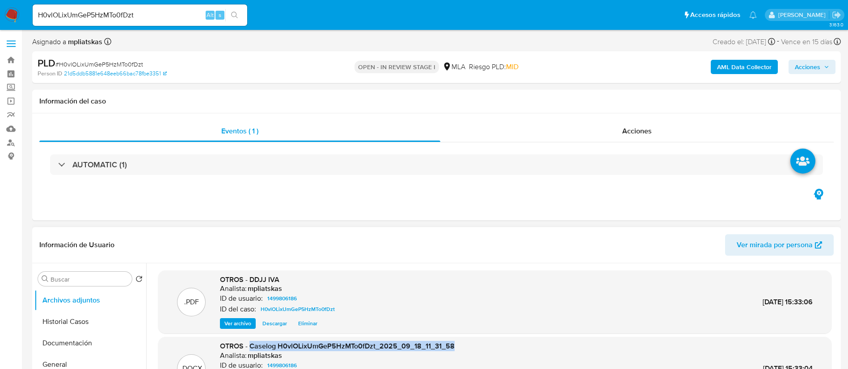
drag, startPoint x: 249, startPoint y: 347, endPoint x: 461, endPoint y: 340, distance: 212.3
click at [452, 342] on span "OTROS - Caselog H0vlOLixUmGeP5HzMTo0fDzt_2025_09_18_11_31_58" at bounding box center [337, 346] width 235 height 10
copy span "Caselog H0vlOLixUmGeP5HzMTo0fDzt_2025_09_18_11_31_58"
click at [806, 59] on div "AML Data Collector Acciones" at bounding box center [703, 67] width 264 height 21
click at [795, 72] on span "Acciones" at bounding box center [806, 67] width 25 height 14
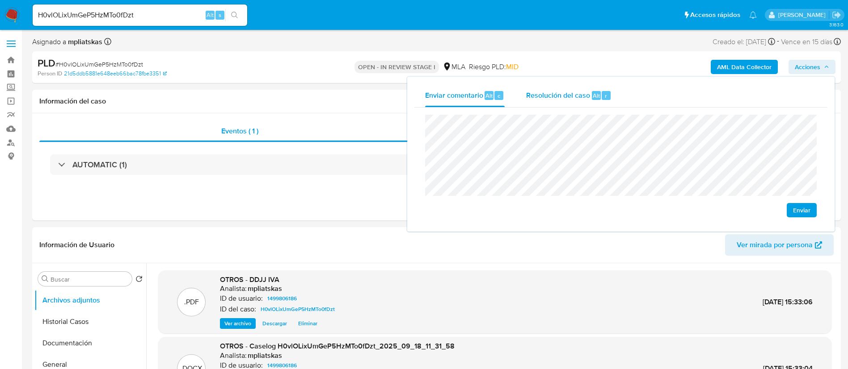
click at [590, 89] on div "Resolución del caso Alt r" at bounding box center [568, 95] width 85 height 23
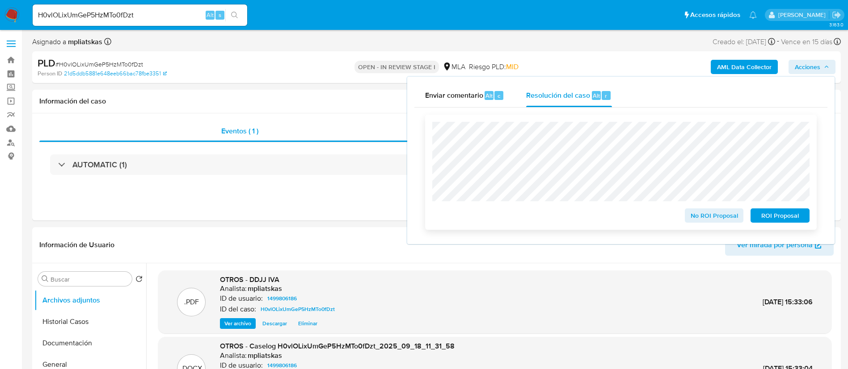
click at [696, 220] on span "No ROI Proposal" at bounding box center [714, 216] width 46 height 13
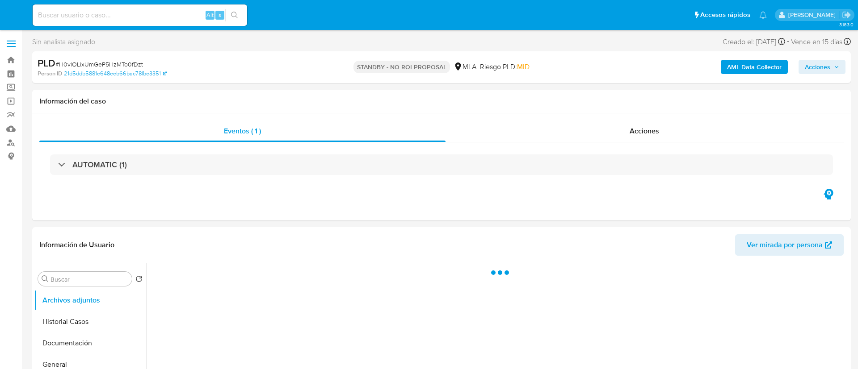
select select "10"
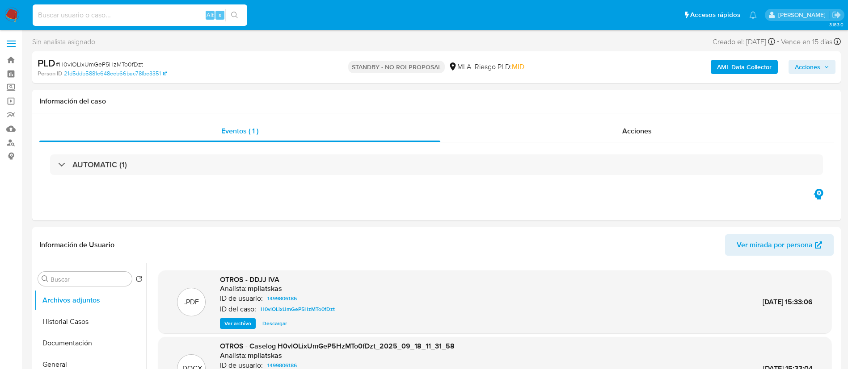
click at [185, 12] on input at bounding box center [140, 15] width 214 height 12
paste input "Pq72jxuVGYkmvSXRq18L7Phb"
type input "Pq72jxuVGYkmvSXRq18L7Phb"
click at [234, 12] on icon "search-icon" at bounding box center [234, 15] width 7 height 7
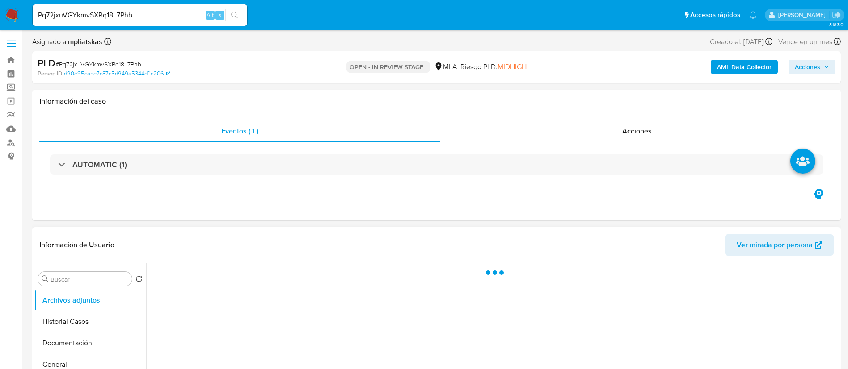
select select "10"
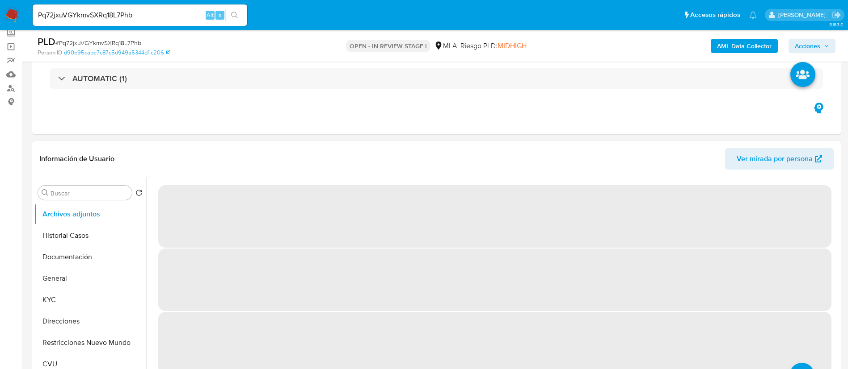
scroll to position [67, 0]
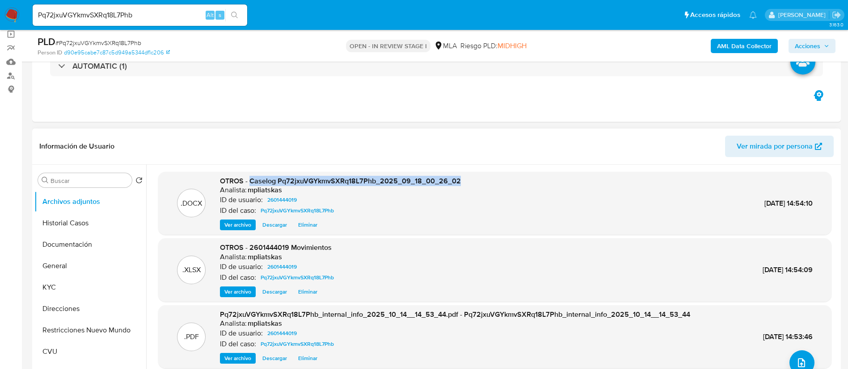
drag, startPoint x: 250, startPoint y: 180, endPoint x: 371, endPoint y: 206, distance: 123.8
click at [474, 168] on div ".DOCX OTROS - Caselog Pq72jxuVGYkmvSXRq18L7Phb_2025_09_18_00_26_02 Analista: mp…" at bounding box center [492, 279] width 692 height 229
copy span "Caselog Pq72jxuVGYkmvSXRq18L7Phb_2025_09_18_00_26_02"
click at [97, 331] on button "Restricciones Nuevo Mundo" at bounding box center [86, 330] width 105 height 21
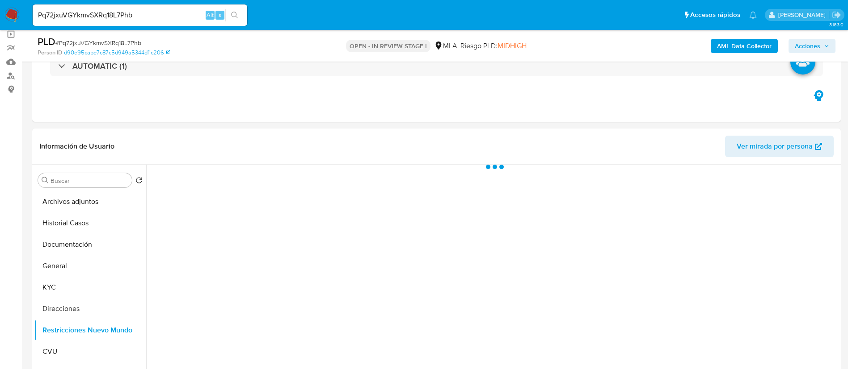
click at [803, 42] on span "Acciones" at bounding box center [806, 46] width 25 height 14
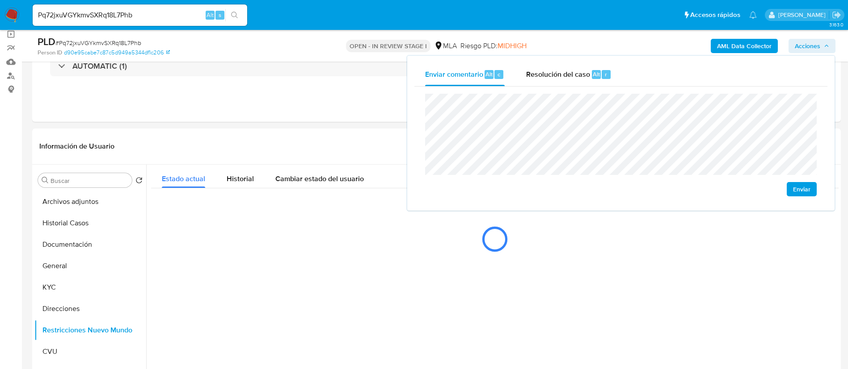
drag, startPoint x: 583, startPoint y: 76, endPoint x: 584, endPoint y: 92, distance: 15.7
click at [583, 80] on div "Resolución del caso Alt r" at bounding box center [568, 74] width 85 height 23
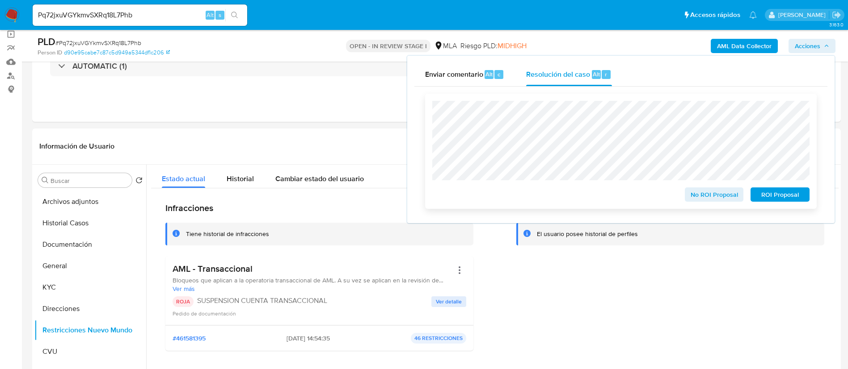
click at [776, 201] on span "ROI Proposal" at bounding box center [779, 195] width 46 height 13
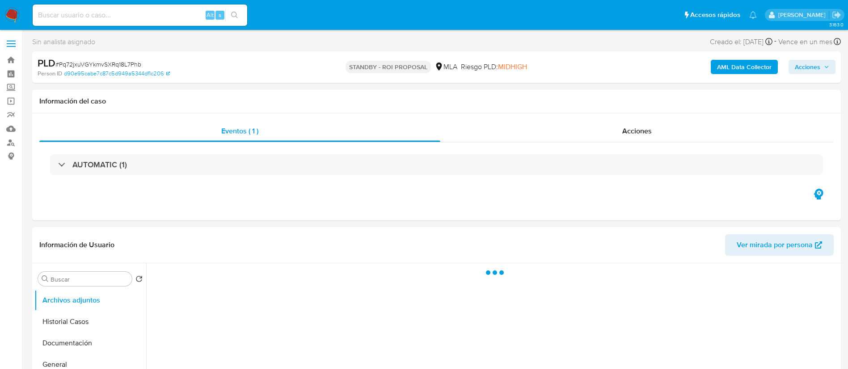
click at [190, 18] on input at bounding box center [140, 15] width 214 height 12
paste input "b0x9L5WdZoqF2lqazMMhIUqK"
type input "b0x9L5WdZoqF2lqazMMhIUqK"
select select "10"
type input "b0x9L5WdZoqF2lqazMMhIUqK"
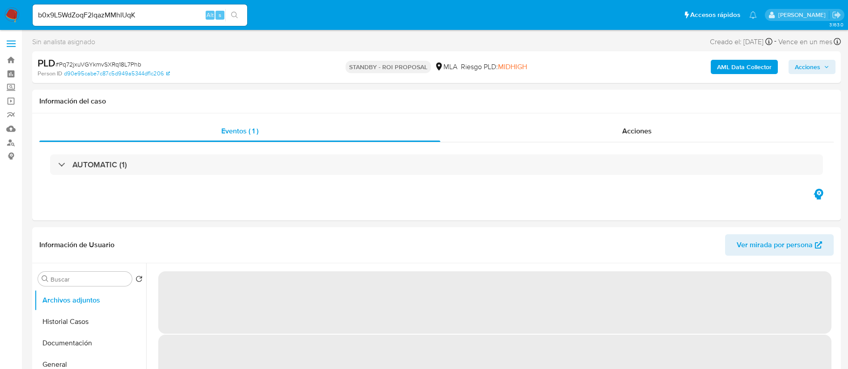
click at [235, 20] on button "search-icon" at bounding box center [234, 15] width 18 height 13
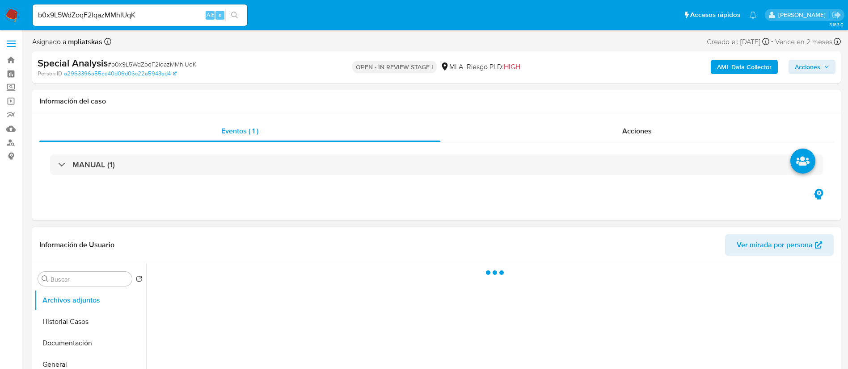
select select "10"
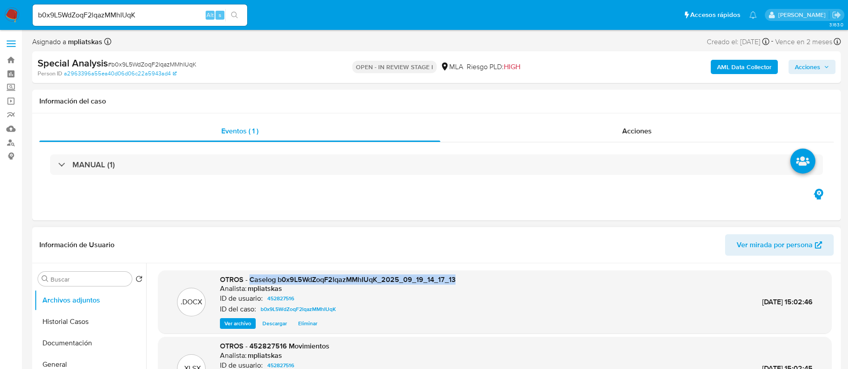
drag, startPoint x: 249, startPoint y: 277, endPoint x: 466, endPoint y: 281, distance: 216.7
click at [466, 281] on div ".DOCX OTROS - Caselog b0x9L5WdZoqF2lqazMMhIUqK_2025_09_19_14_17_13 Analista: mp…" at bounding box center [495, 302] width 664 height 55
copy span "Caselog b0x9L5WdZoqF2lqazMMhIUqK_2025_09_19_14_17_13"
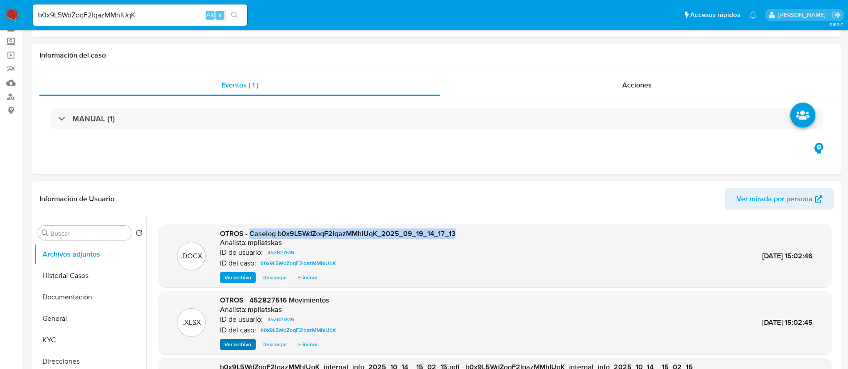
scroll to position [67, 0]
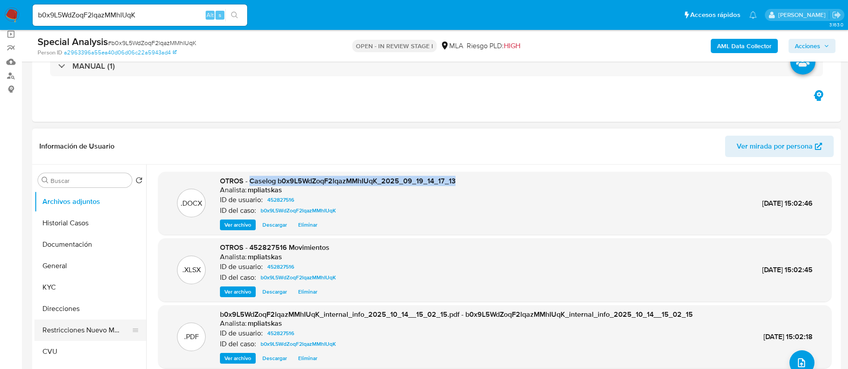
click at [105, 332] on button "Restricciones Nuevo Mundo" at bounding box center [86, 330] width 105 height 21
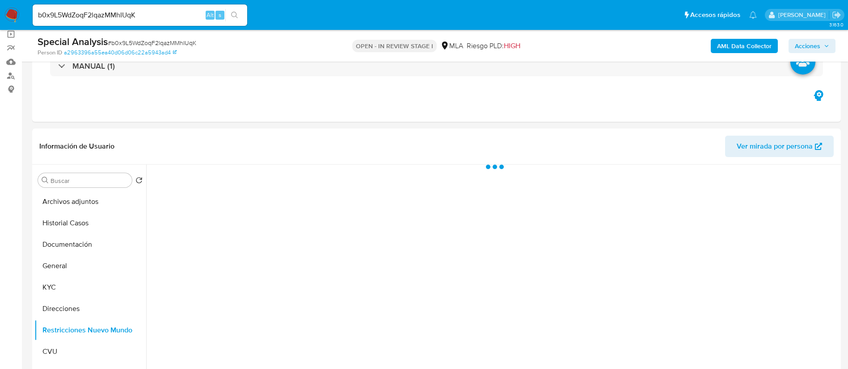
click at [803, 40] on span "Acciones" at bounding box center [806, 46] width 25 height 14
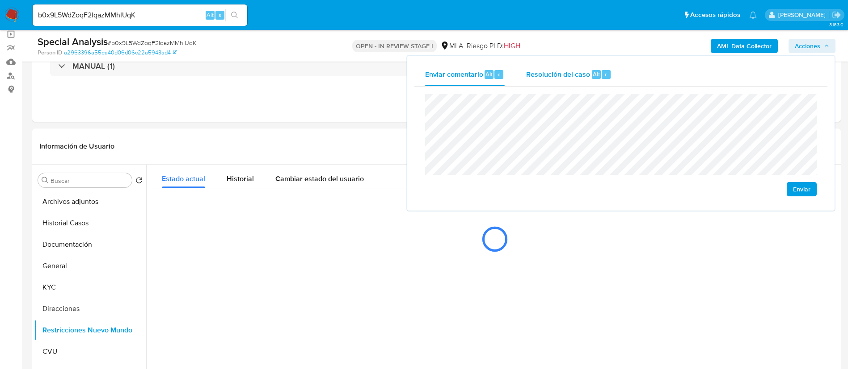
drag, startPoint x: 571, startPoint y: 76, endPoint x: 572, endPoint y: 84, distance: 8.5
click at [571, 76] on span "Resolución del caso" at bounding box center [558, 74] width 64 height 10
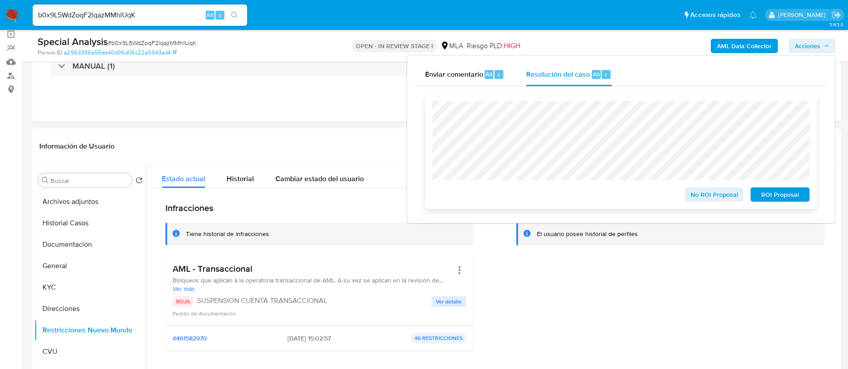
click at [787, 192] on span "ROI Proposal" at bounding box center [779, 195] width 46 height 13
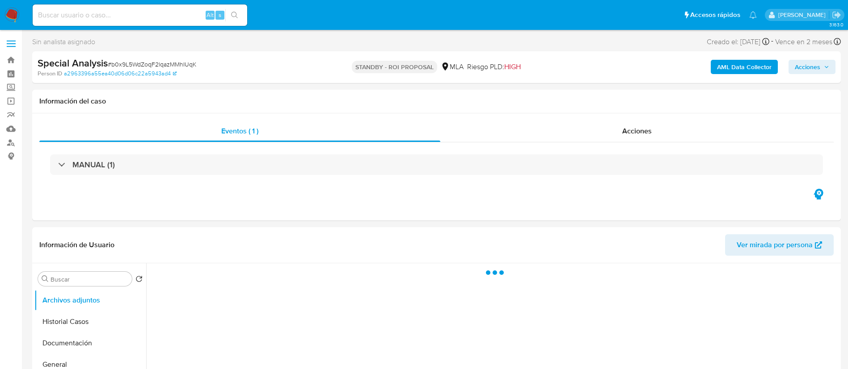
select select "10"
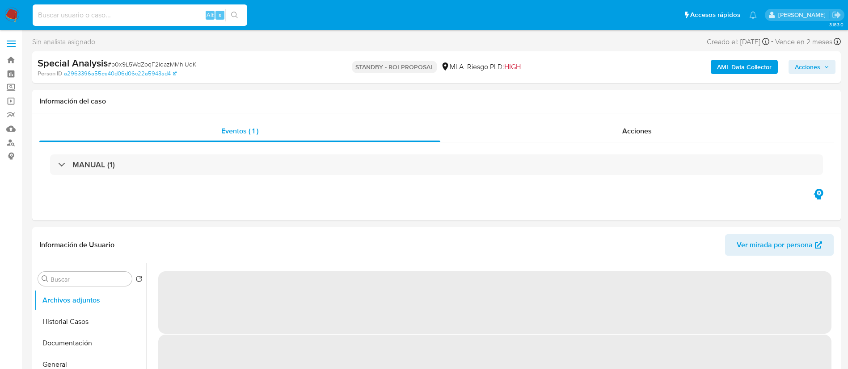
click at [188, 12] on input at bounding box center [140, 15] width 214 height 12
paste input "5x3iGbCKuuTI8EUg9cFG3k8e"
type input "5x3iGbCKuuTI8EUg9cFG3k8e"
click at [233, 19] on button "search-icon" at bounding box center [234, 15] width 18 height 13
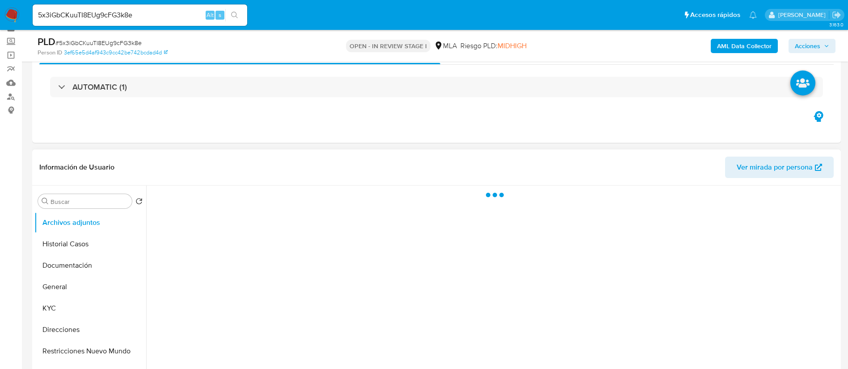
scroll to position [67, 0]
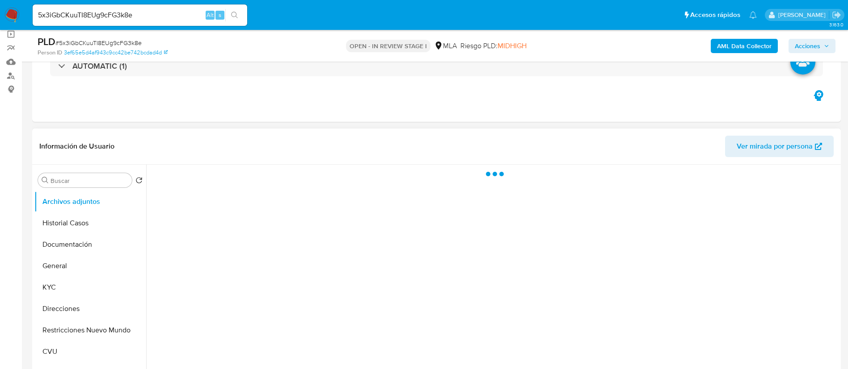
select select "10"
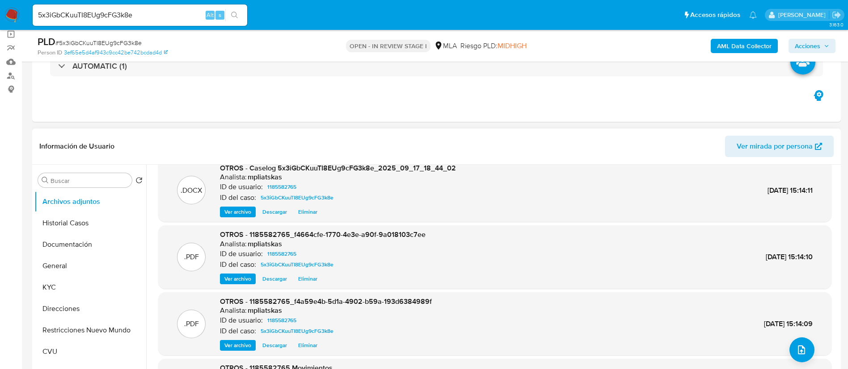
scroll to position [0, 0]
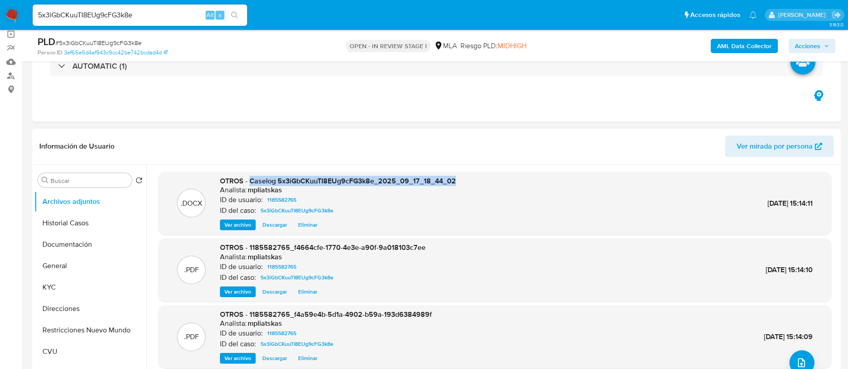
drag, startPoint x: 249, startPoint y: 181, endPoint x: 469, endPoint y: 180, distance: 219.4
click at [469, 180] on div ".DOCX OTROS - Caselog 5x3iGbCKuuTI8EUg9cFG3k8e_2025_09_17_18_44_02 Analista: mp…" at bounding box center [495, 203] width 664 height 55
copy span "Caselog 5x3iGbCKuuTI8EUg9cFG3k8e_2025_09_17_18_44_02"
click at [92, 331] on button "Restricciones Nuevo Mundo" at bounding box center [86, 330] width 105 height 21
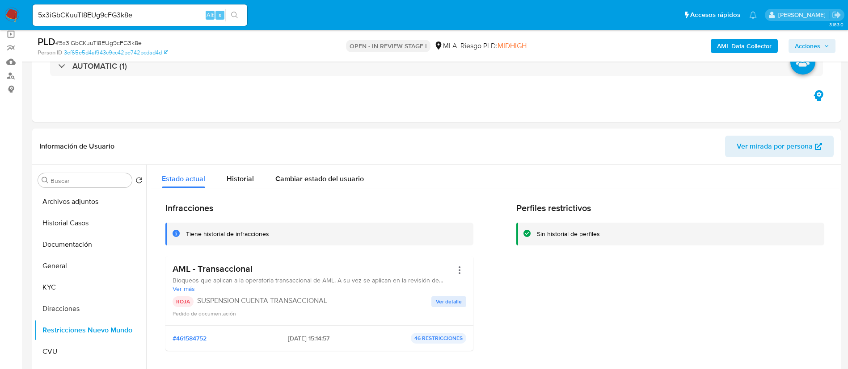
click at [812, 45] on span "Acciones" at bounding box center [806, 46] width 25 height 14
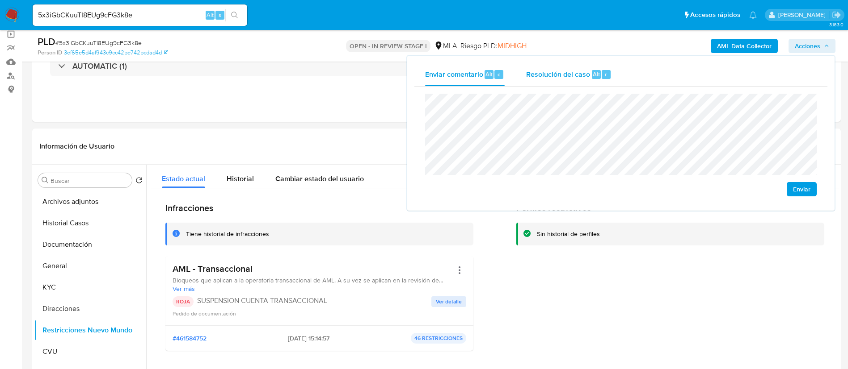
click at [555, 83] on div "Resolución del caso Alt r" at bounding box center [568, 74] width 85 height 23
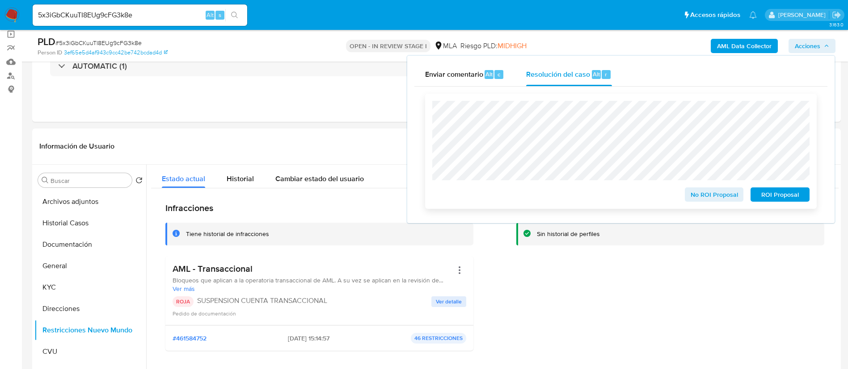
click at [762, 193] on span "ROI Proposal" at bounding box center [779, 195] width 46 height 13
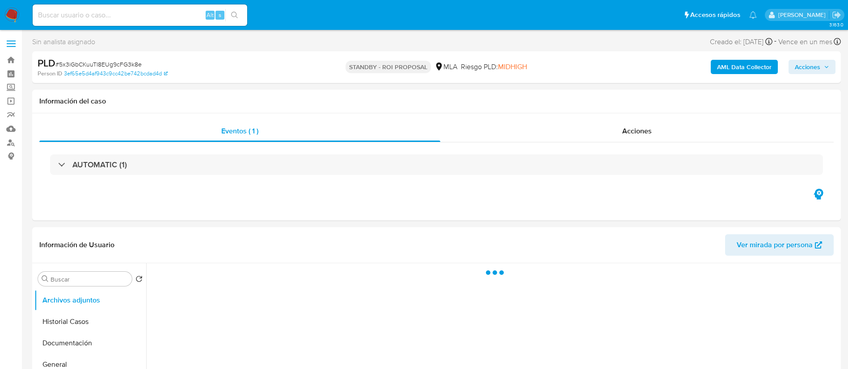
select select "10"
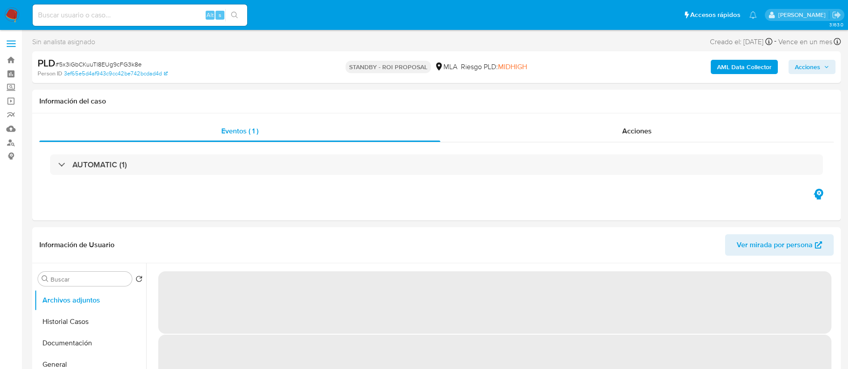
click at [193, 19] on input at bounding box center [140, 15] width 214 height 12
paste input "5t92BGdVe1c2eVh7tRYZFDM8"
click at [224, 14] on input "5t92BGdVe1c2eVh7tRYZFDM8" at bounding box center [140, 15] width 214 height 12
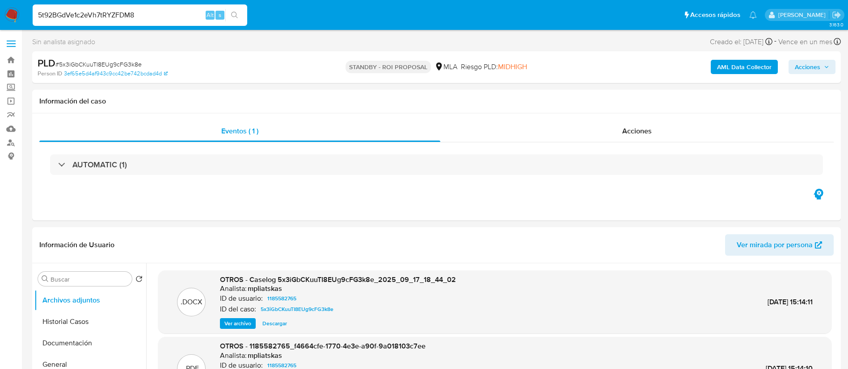
type input "5t92BGdVe1c2eVh7tRYZFDM8"
click at [230, 17] on button "search-icon" at bounding box center [234, 15] width 18 height 13
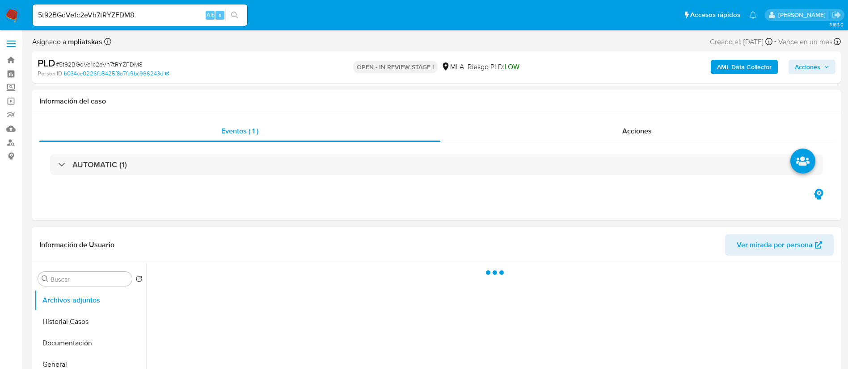
select select "10"
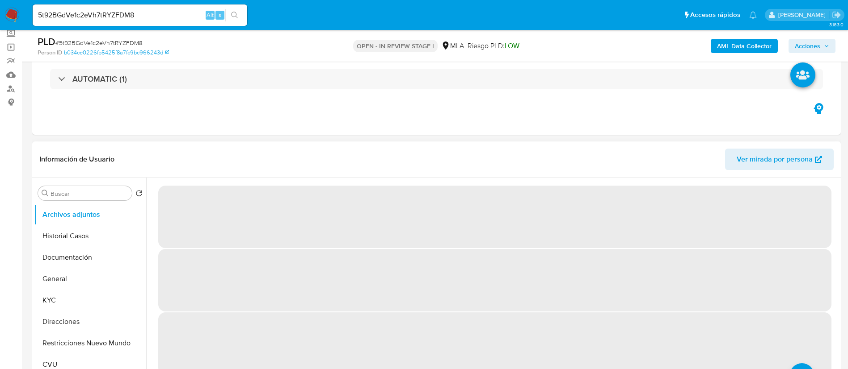
scroll to position [67, 0]
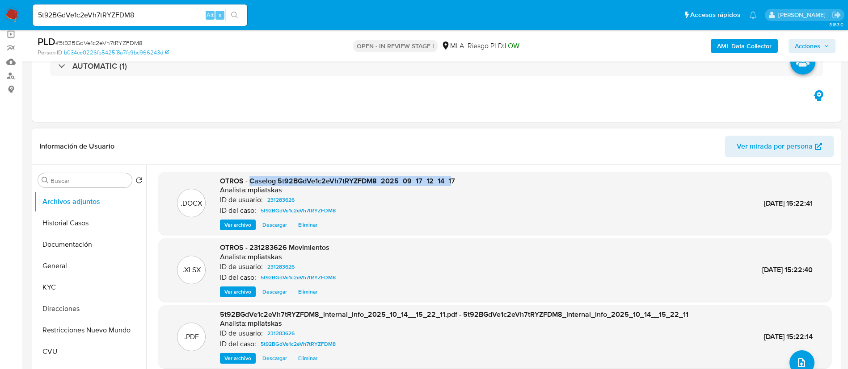
drag, startPoint x: 250, startPoint y: 181, endPoint x: 501, endPoint y: 179, distance: 250.7
click at [449, 180] on span "OTROS - Caselog 5t92BGdVe1c2eVh7tRYZFDM8_2025_09_17_12_14_17" at bounding box center [337, 181] width 235 height 10
copy span "Caselog 5t92BGdVe1c2eVh7tRYZFDM8_2025_09_17_12_14_1"
click at [809, 46] on span "Acciones" at bounding box center [806, 46] width 25 height 14
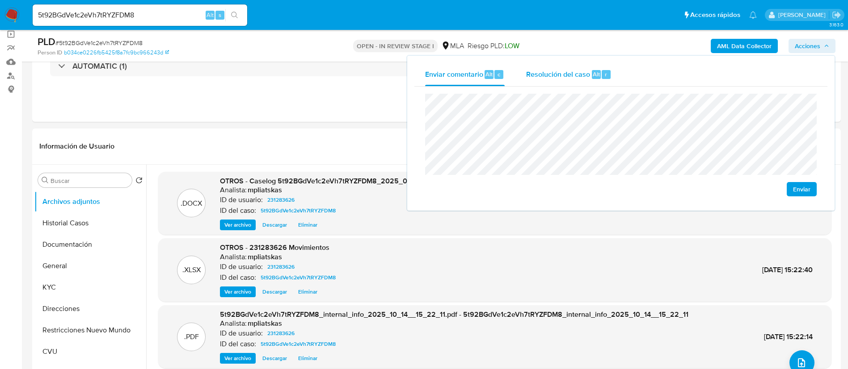
click at [548, 72] on span "Resolución del caso" at bounding box center [558, 74] width 64 height 10
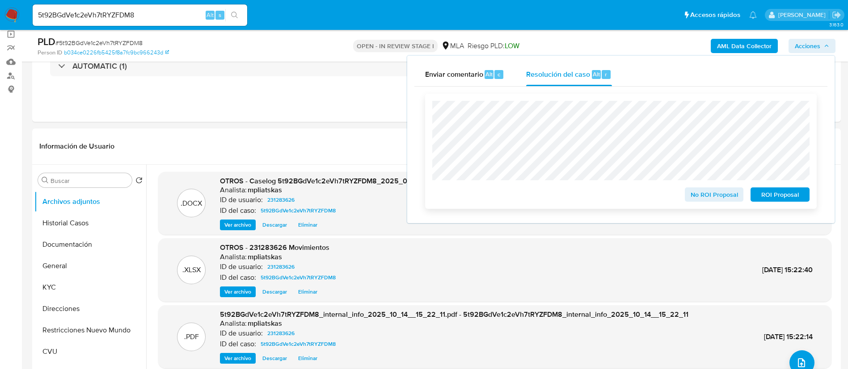
click at [693, 197] on span "No ROI Proposal" at bounding box center [714, 195] width 46 height 13
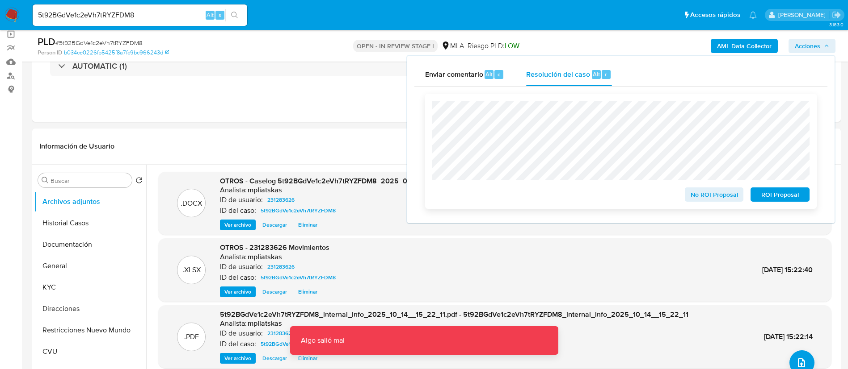
drag, startPoint x: 705, startPoint y: 191, endPoint x: 672, endPoint y: 195, distance: 32.9
click at [705, 192] on span "No ROI Proposal" at bounding box center [714, 195] width 46 height 13
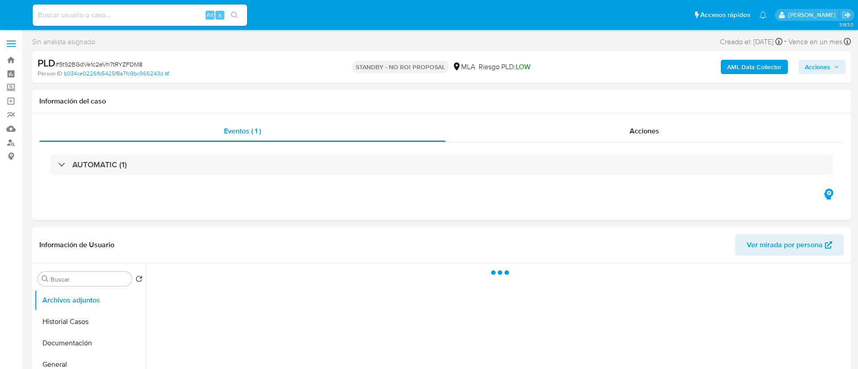
select select "10"
